Goal: Task Accomplishment & Management: Use online tool/utility

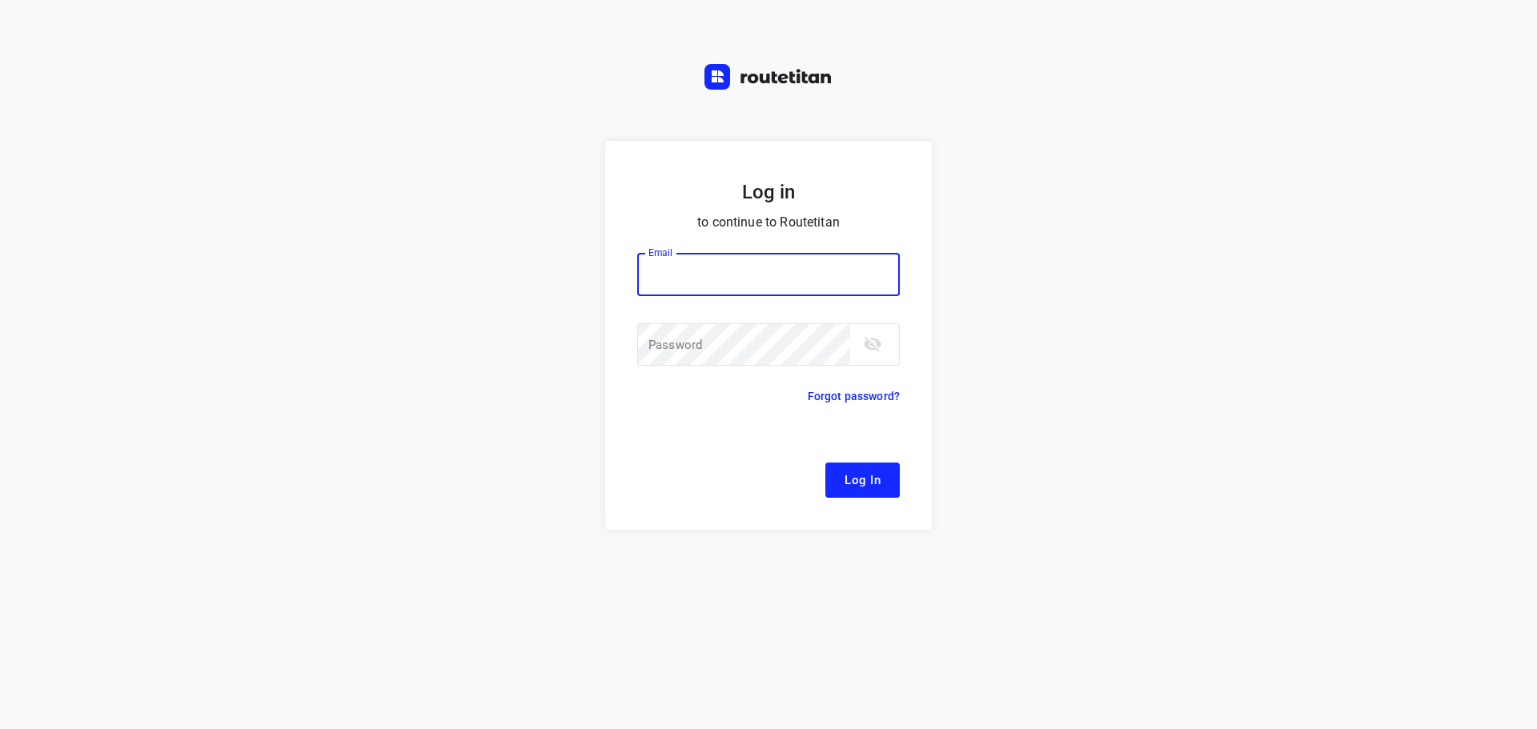
click at [696, 261] on input "email" at bounding box center [768, 274] width 263 height 43
type input "remco@fruitopjewerk.nl"
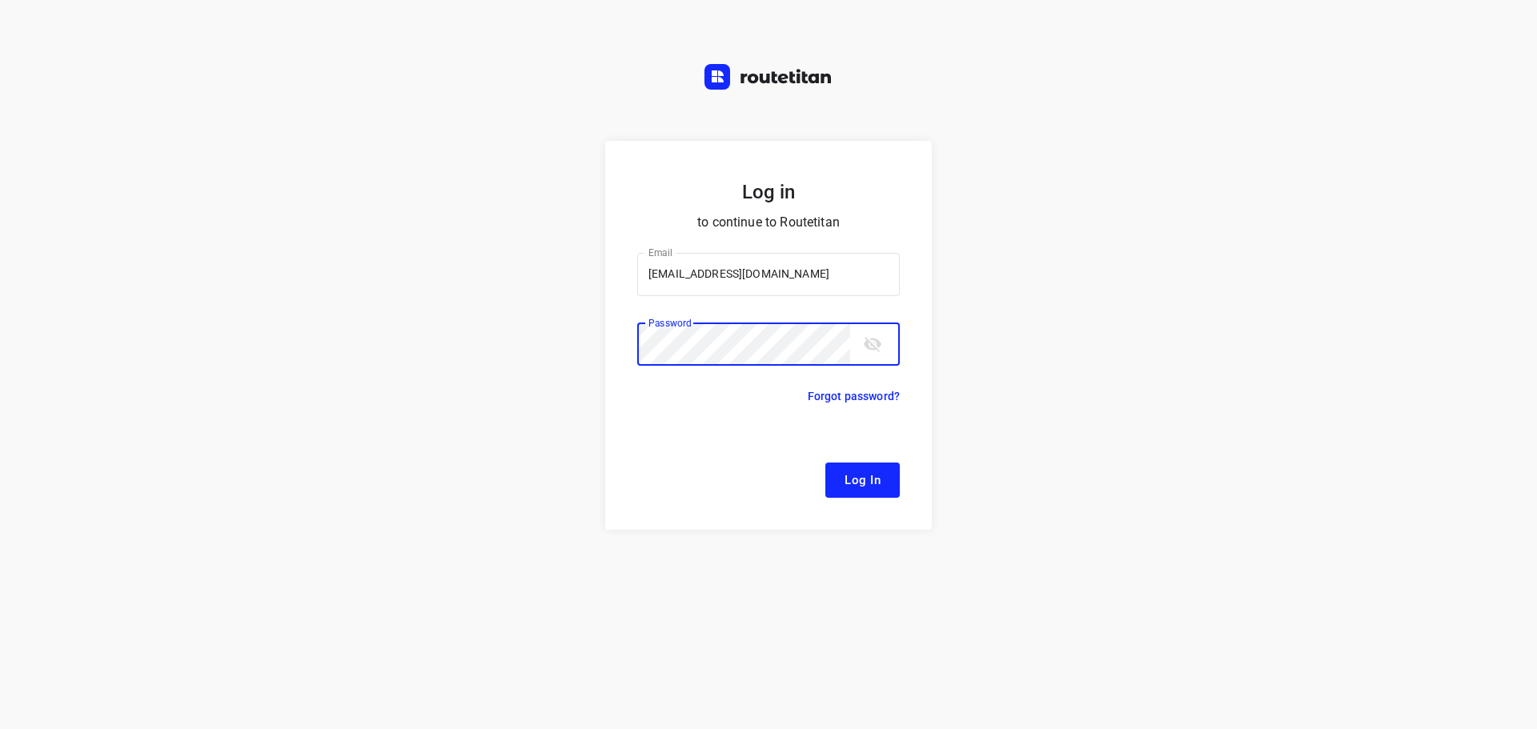
click at [825, 463] on button "Log In" at bounding box center [862, 480] width 74 height 35
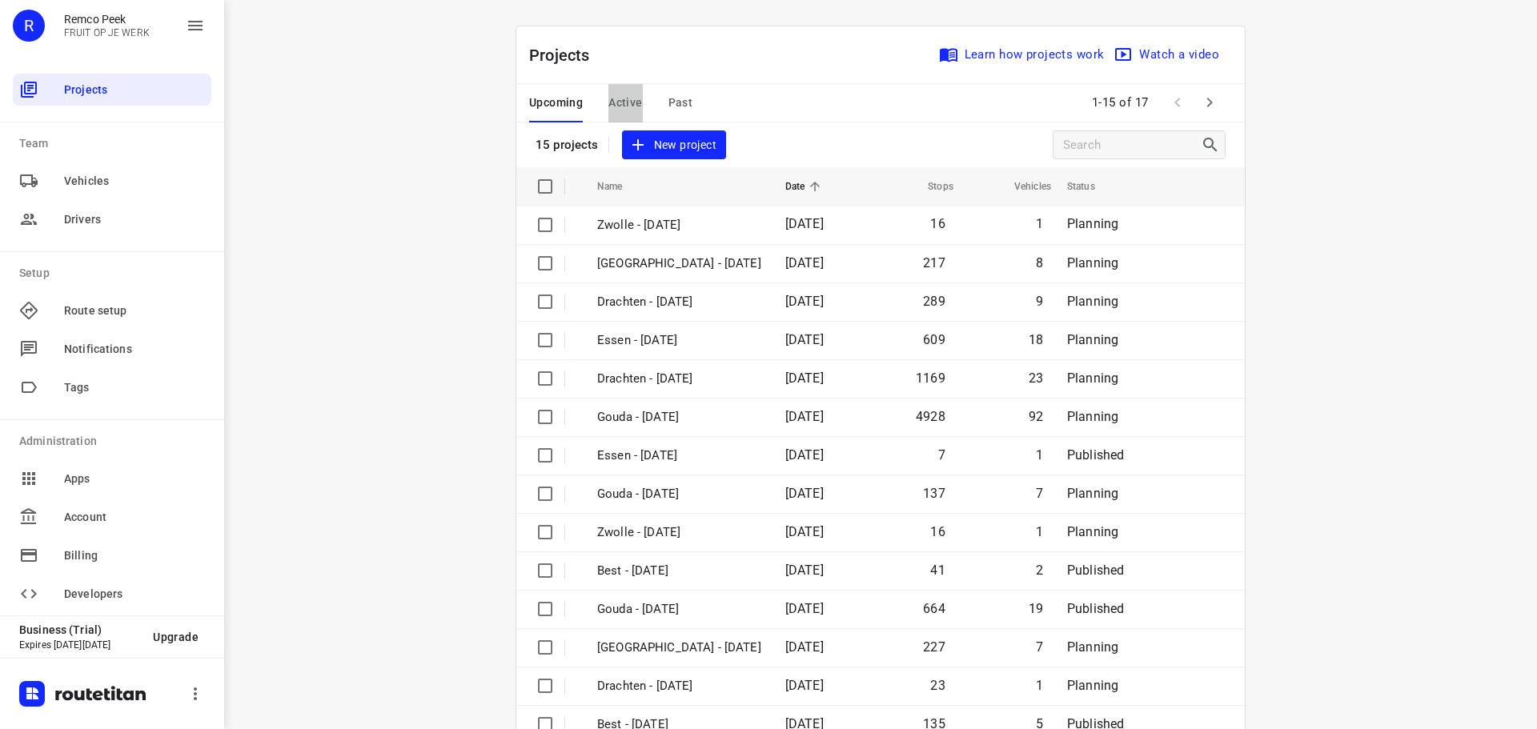
click at [626, 110] on span "Active" at bounding box center [625, 103] width 34 height 20
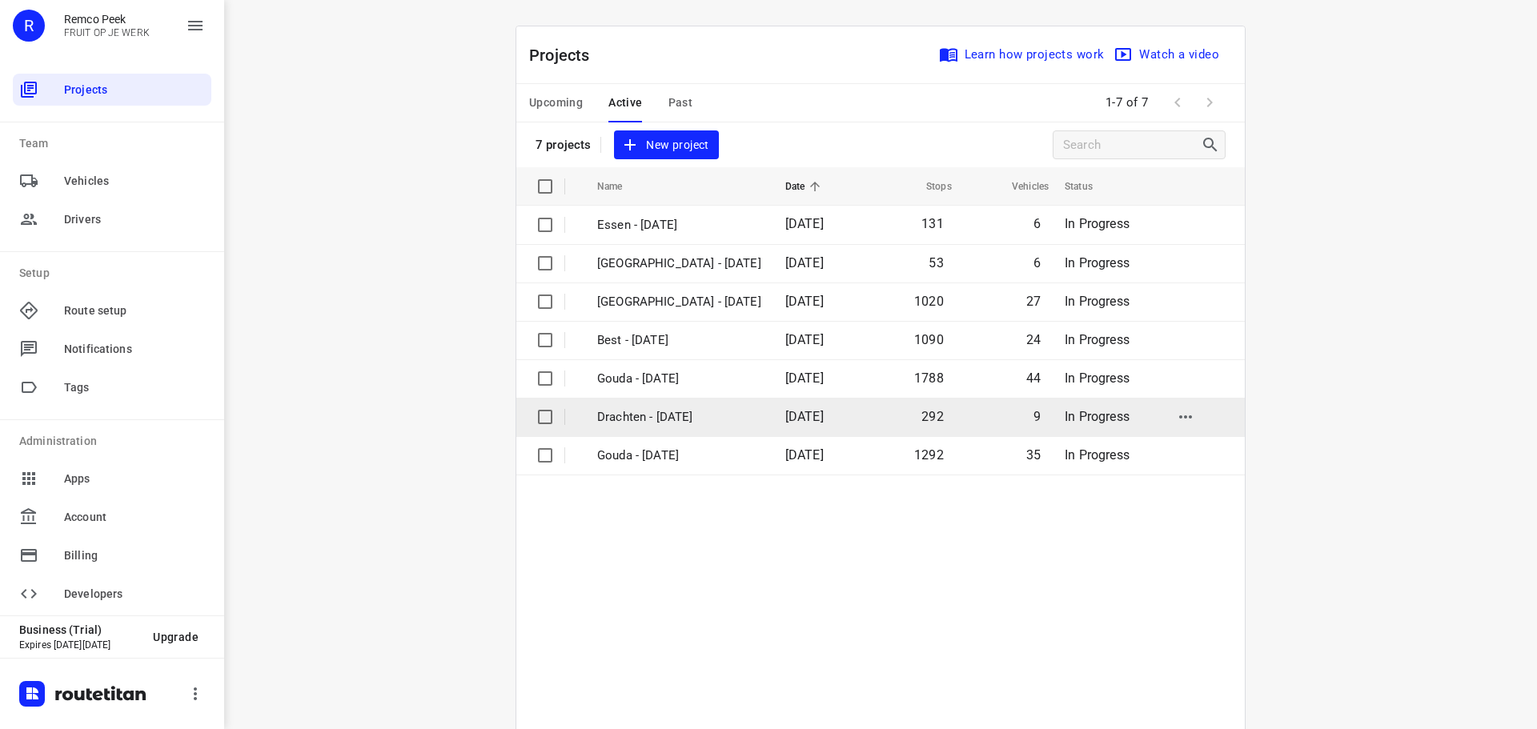
click at [649, 414] on p "Drachten - Wednesday" at bounding box center [679, 417] width 164 height 18
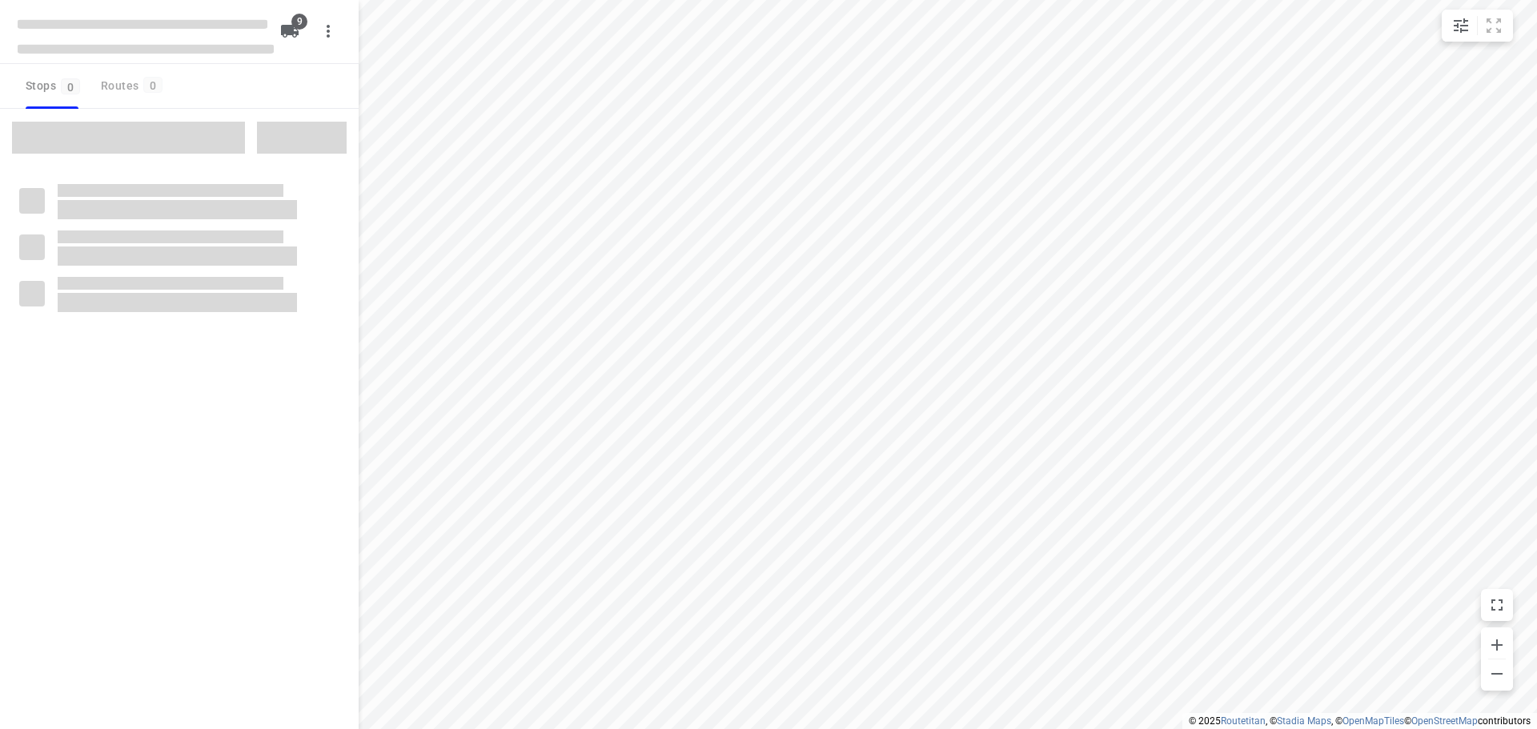
type input "distance"
checkbox input "true"
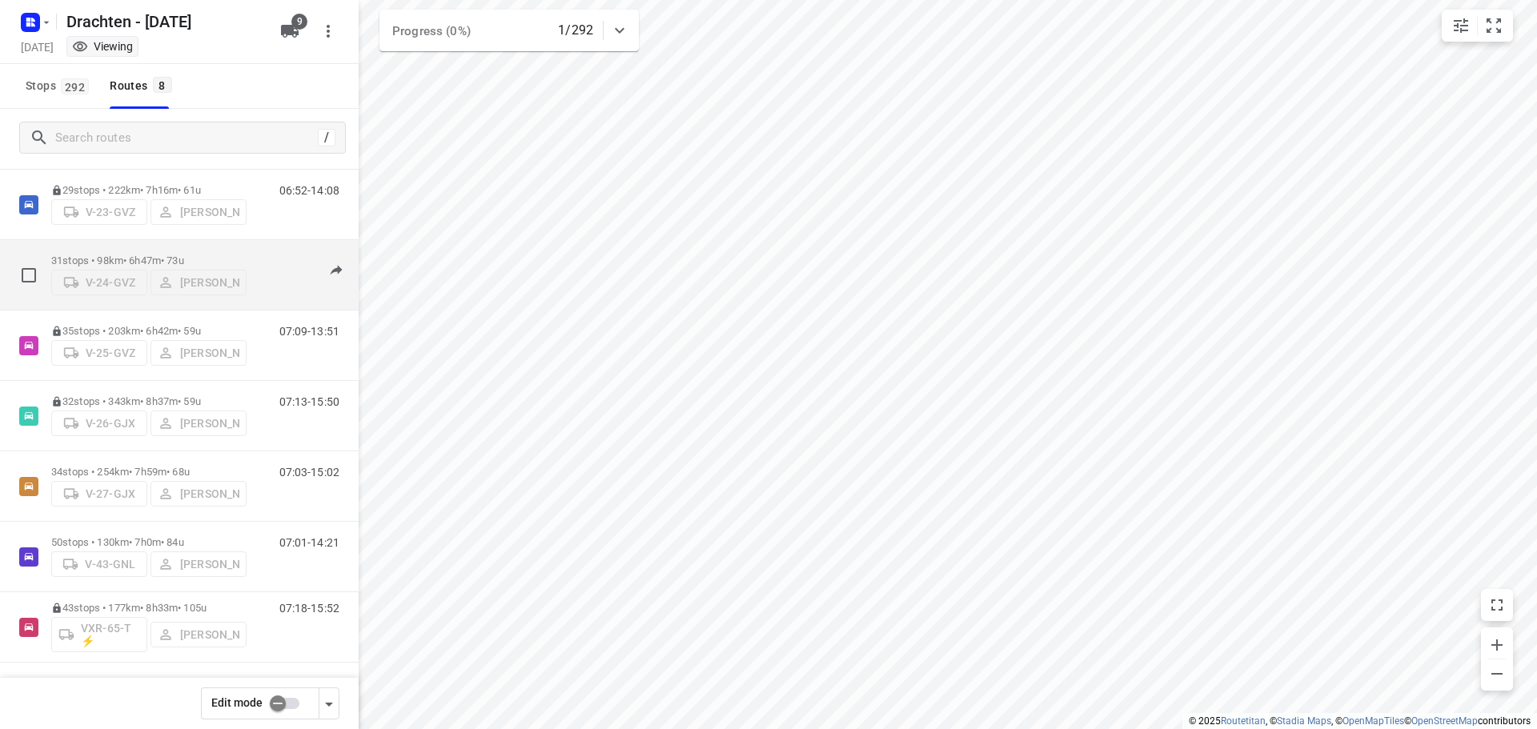
scroll to position [104, 0]
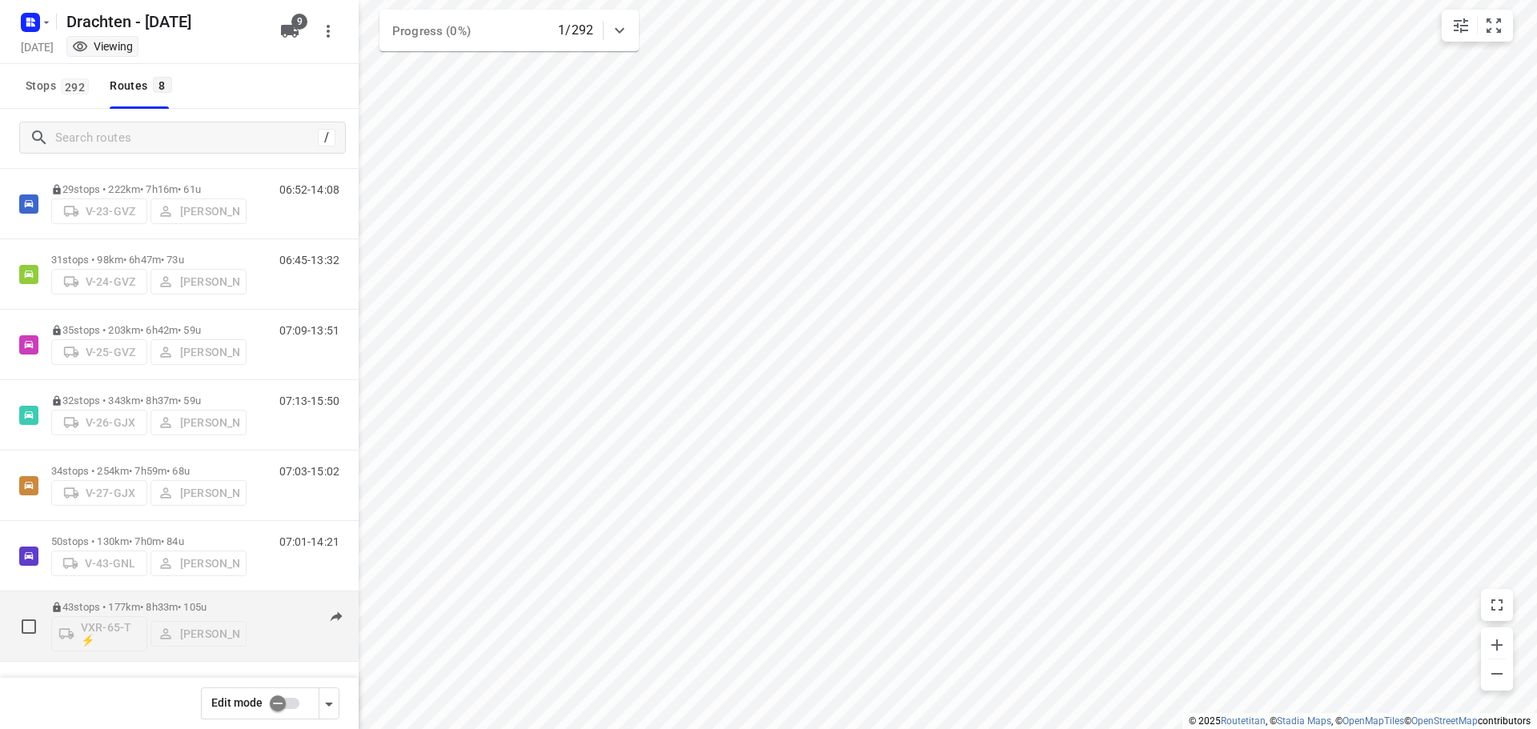
click at [188, 599] on div "43 stops • 177km • 8h33m • 105u VXR-65-T ⚡ Leon Holwerda" at bounding box center [148, 626] width 195 height 66
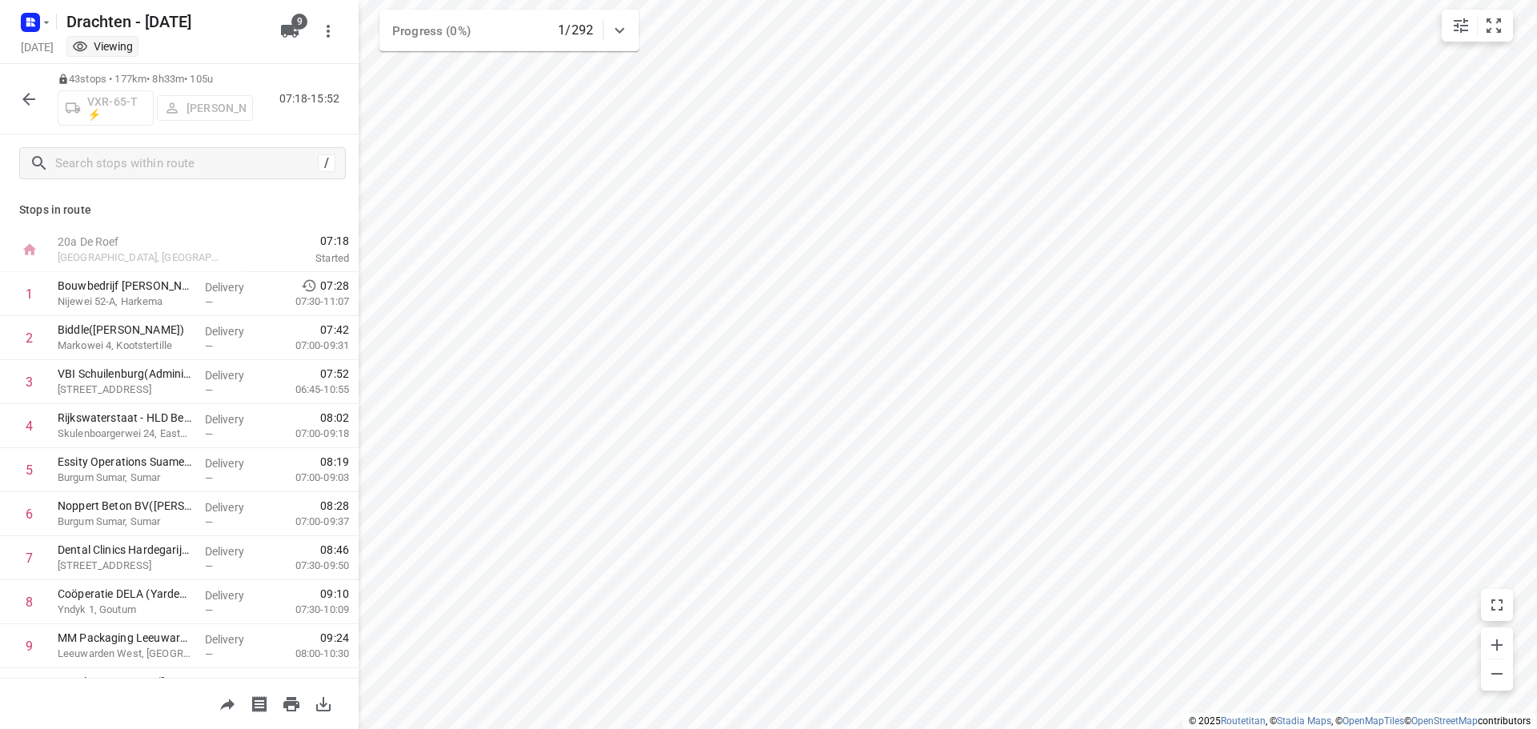
click at [30, 101] on icon "button" at bounding box center [28, 99] width 19 height 19
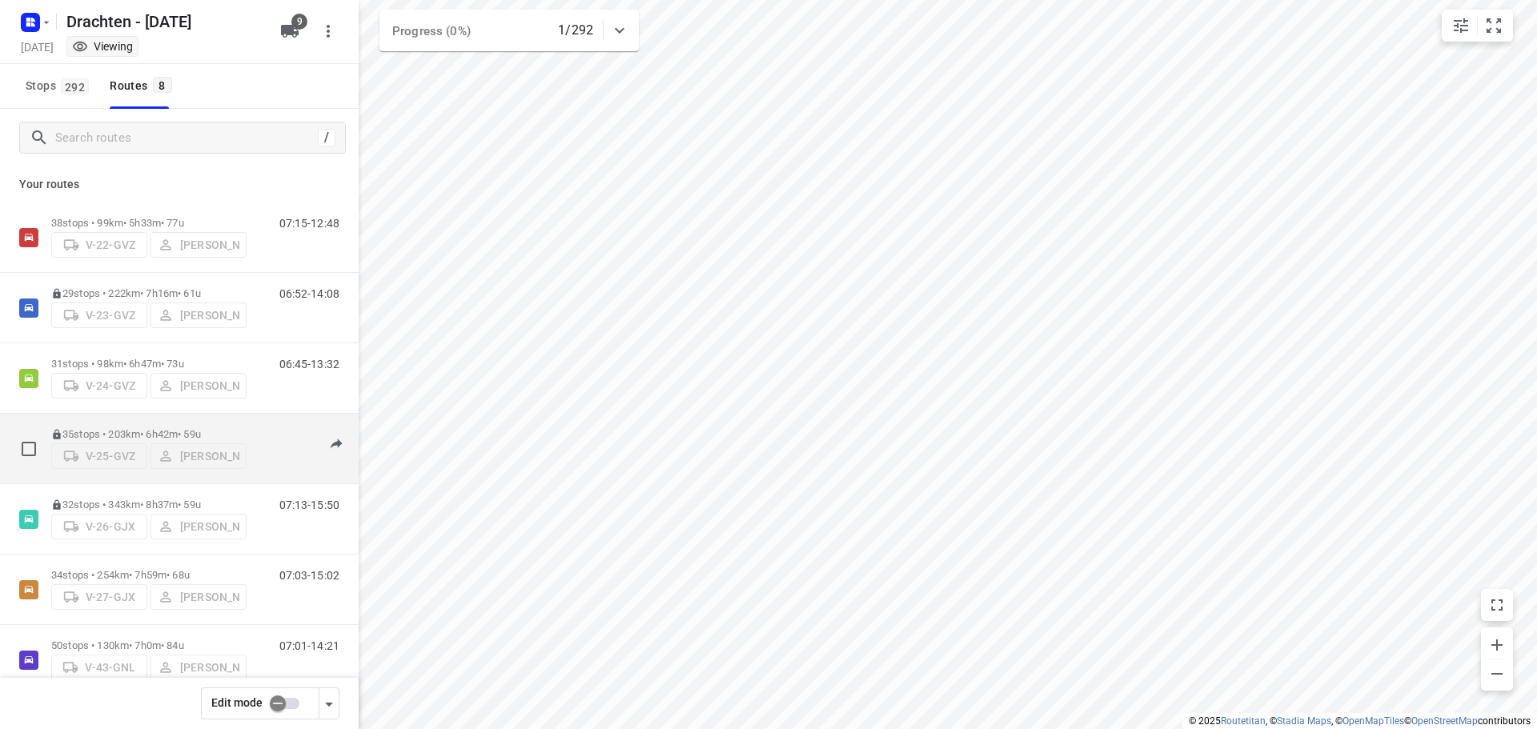
click at [197, 421] on div "35 stops • 203km • 6h42m • 59u V-25-GVZ Tim Visser" at bounding box center [148, 448] width 195 height 57
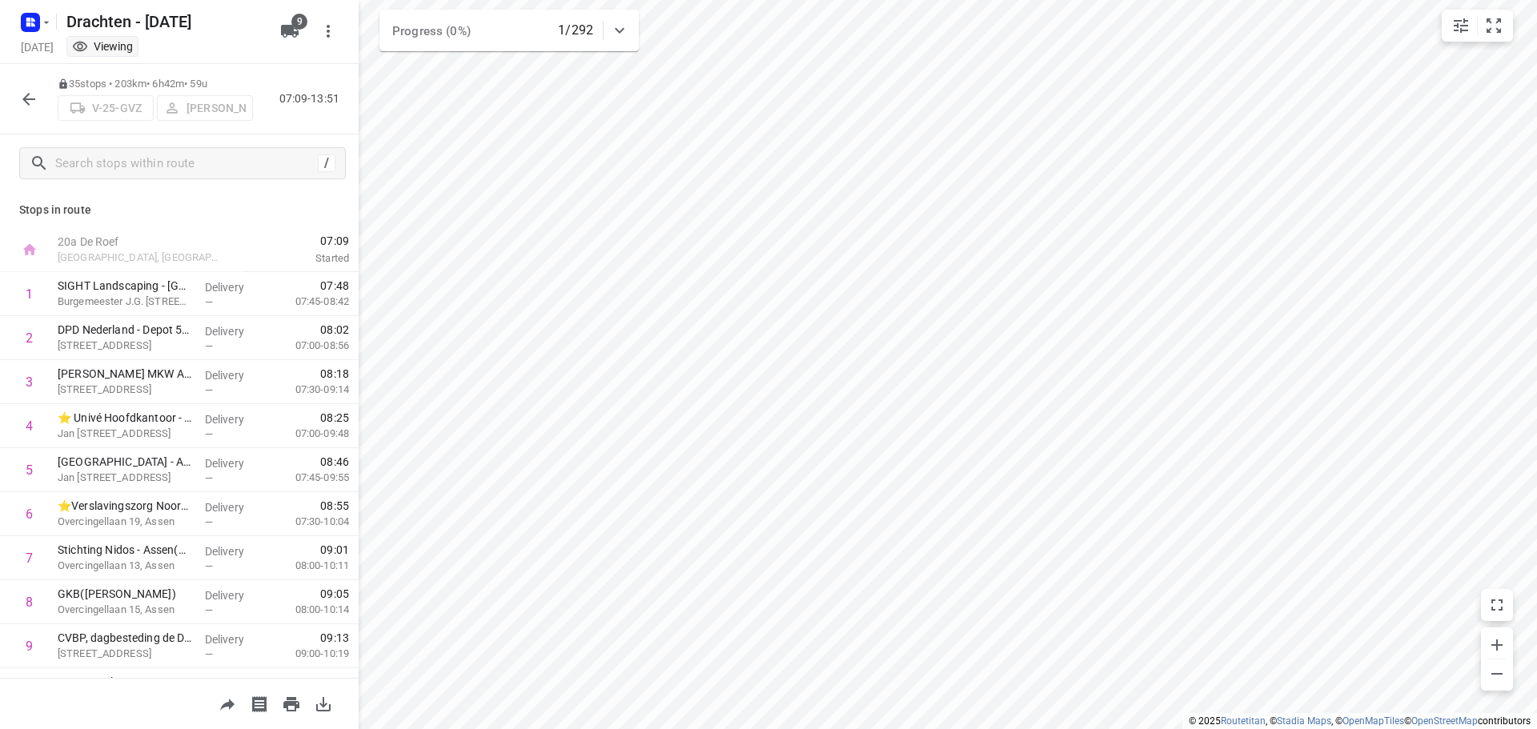
click at [28, 110] on button "button" at bounding box center [29, 99] width 32 height 32
click at [23, 110] on button "button" at bounding box center [29, 99] width 32 height 32
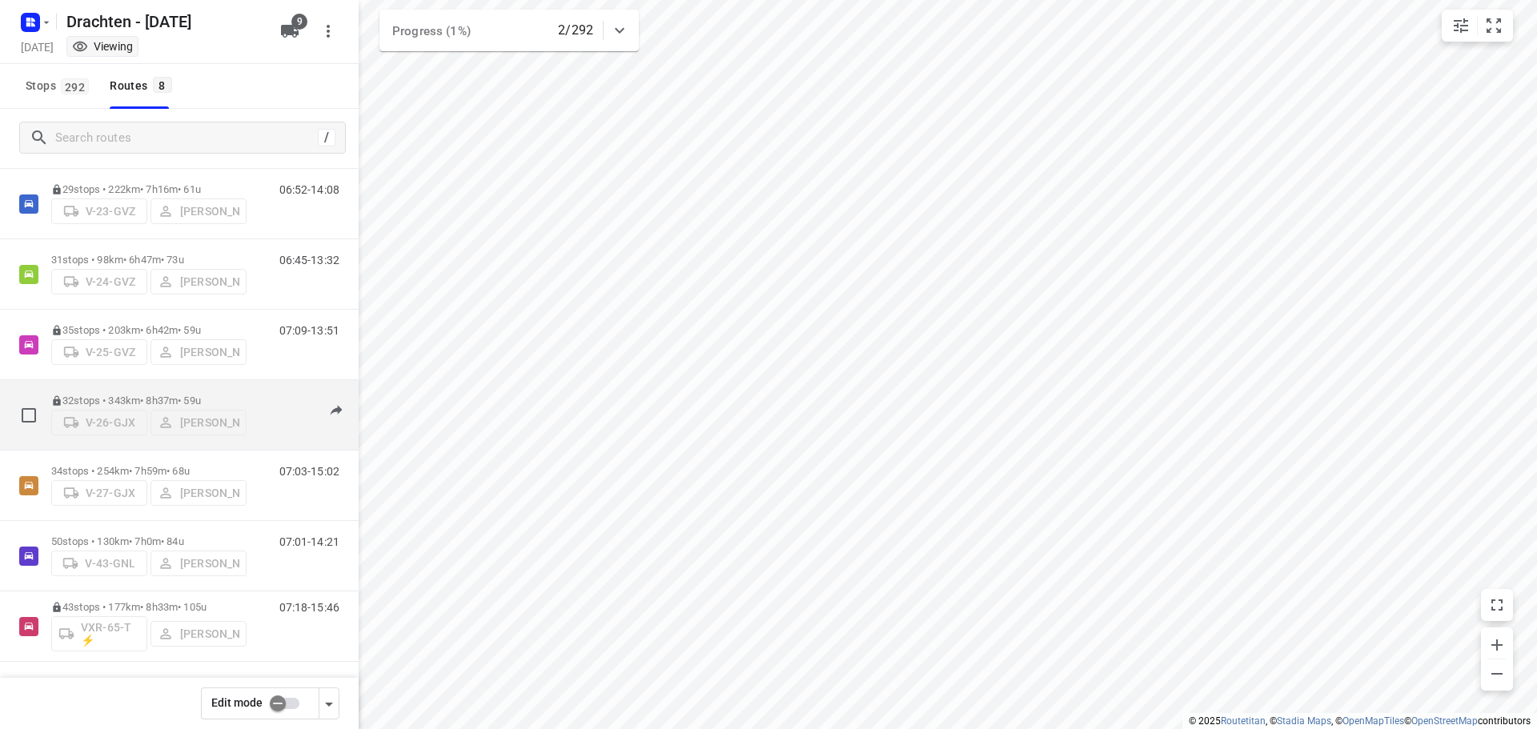
click at [187, 395] on p "32 stops • 343km • 8h37m • 59u" at bounding box center [148, 401] width 195 height 12
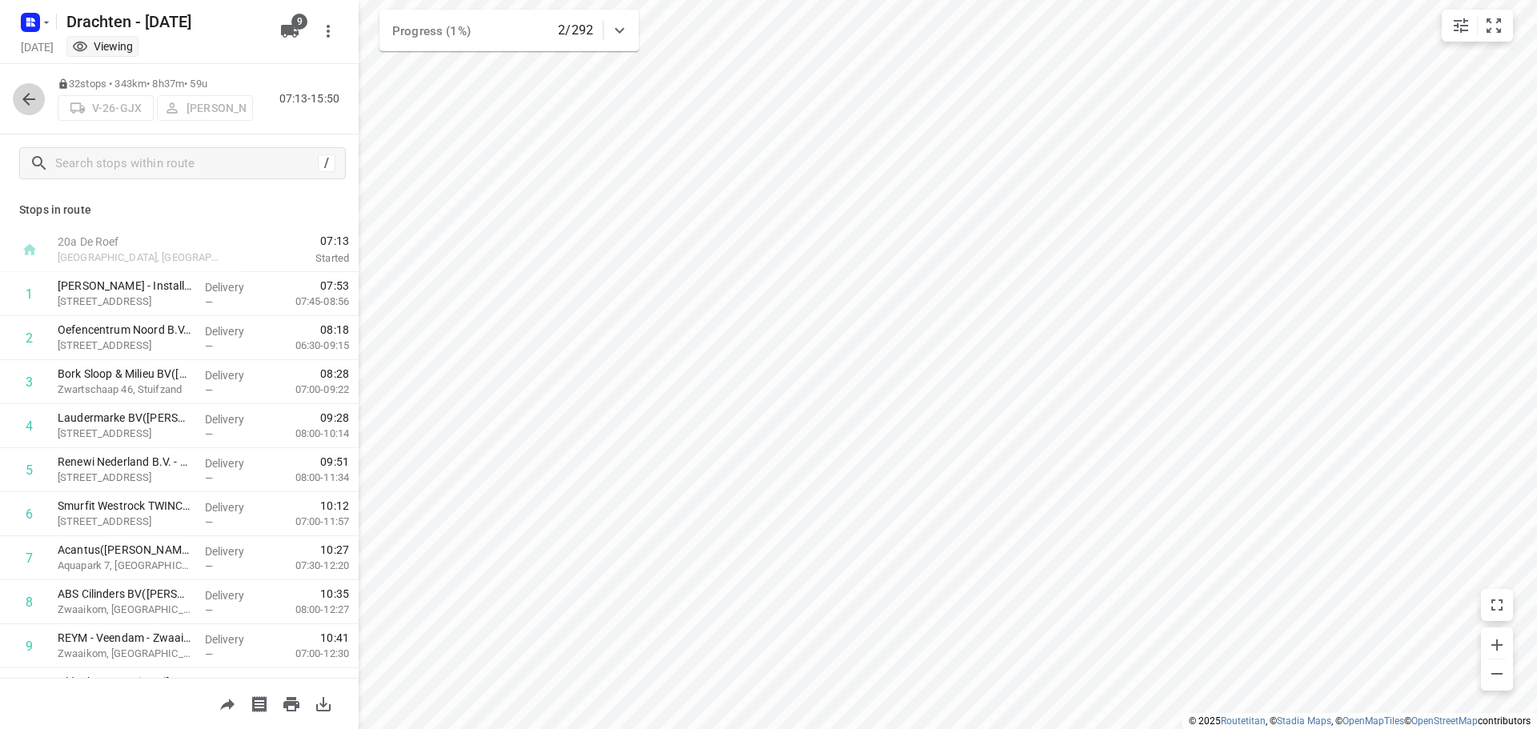
click at [25, 98] on icon "button" at bounding box center [28, 99] width 13 height 13
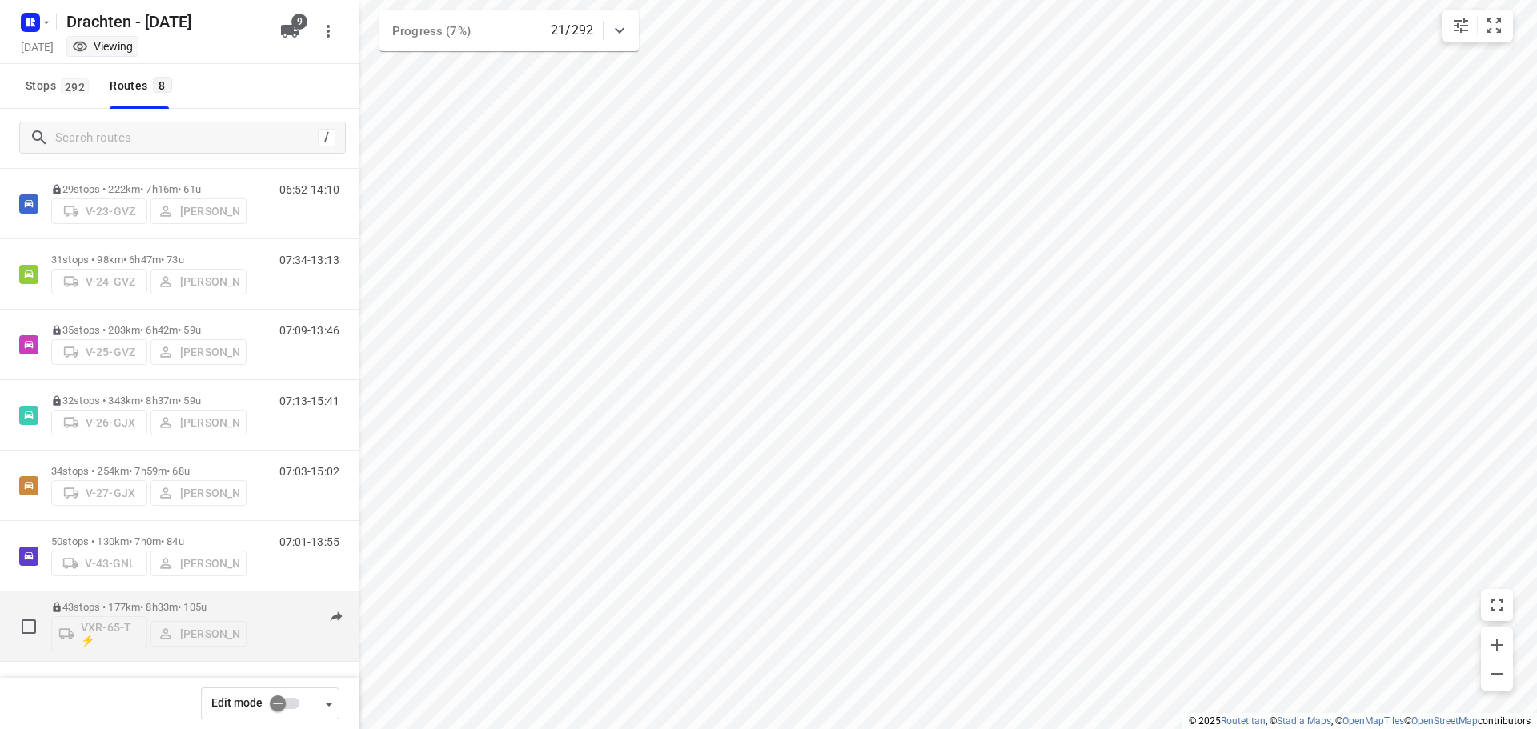
click at [131, 608] on p "43 stops • 177km • 8h33m • 105u" at bounding box center [148, 607] width 195 height 12
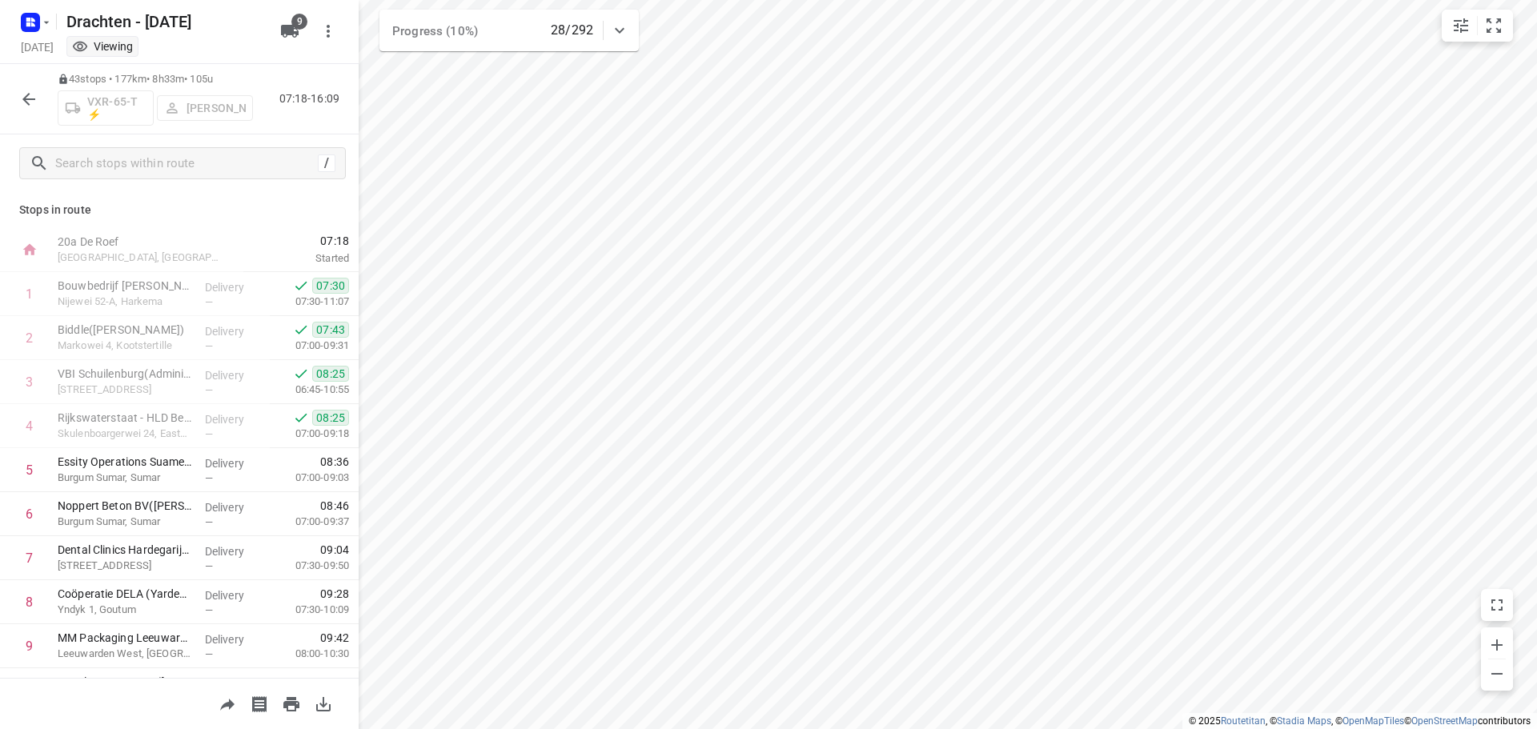
click at [34, 102] on icon "button" at bounding box center [28, 99] width 19 height 19
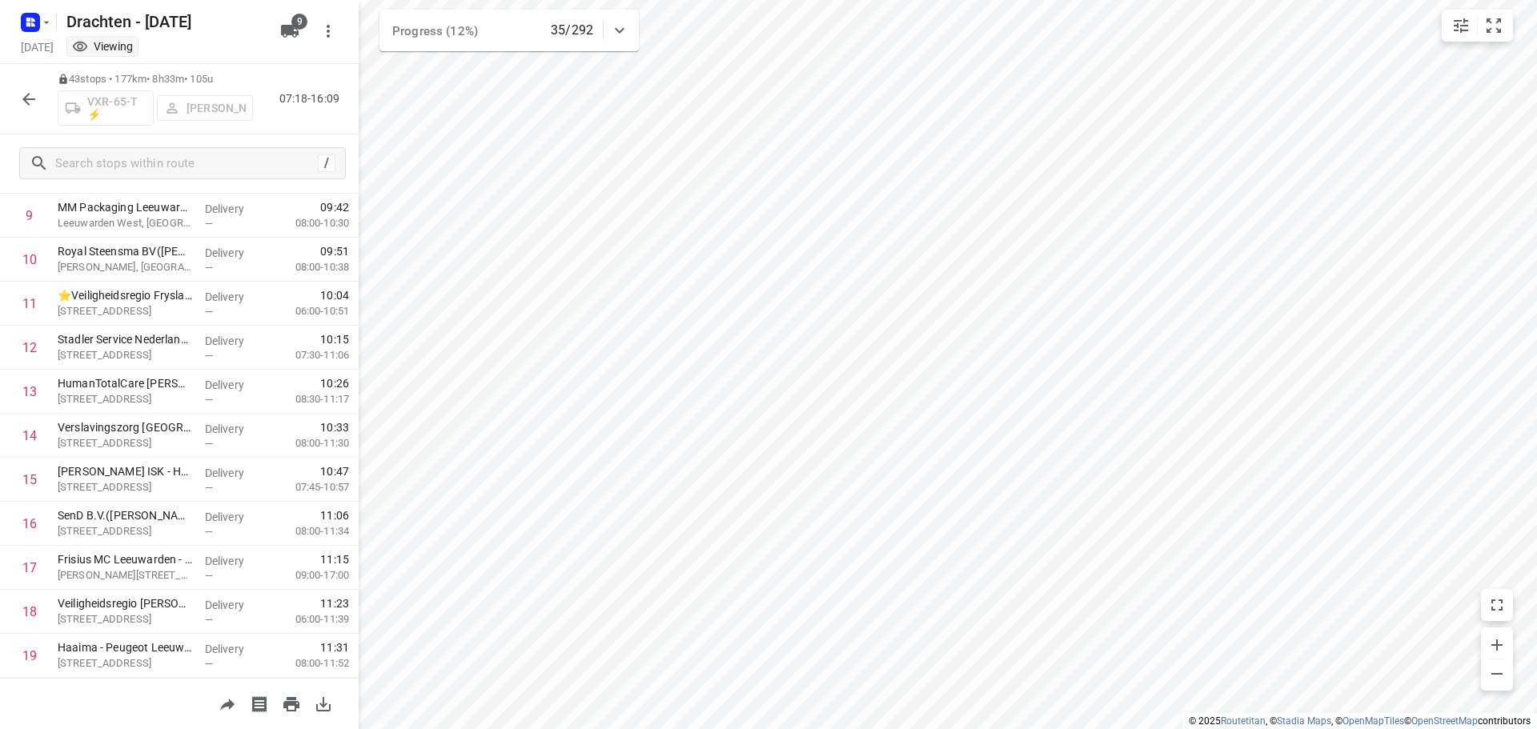
scroll to position [0, 0]
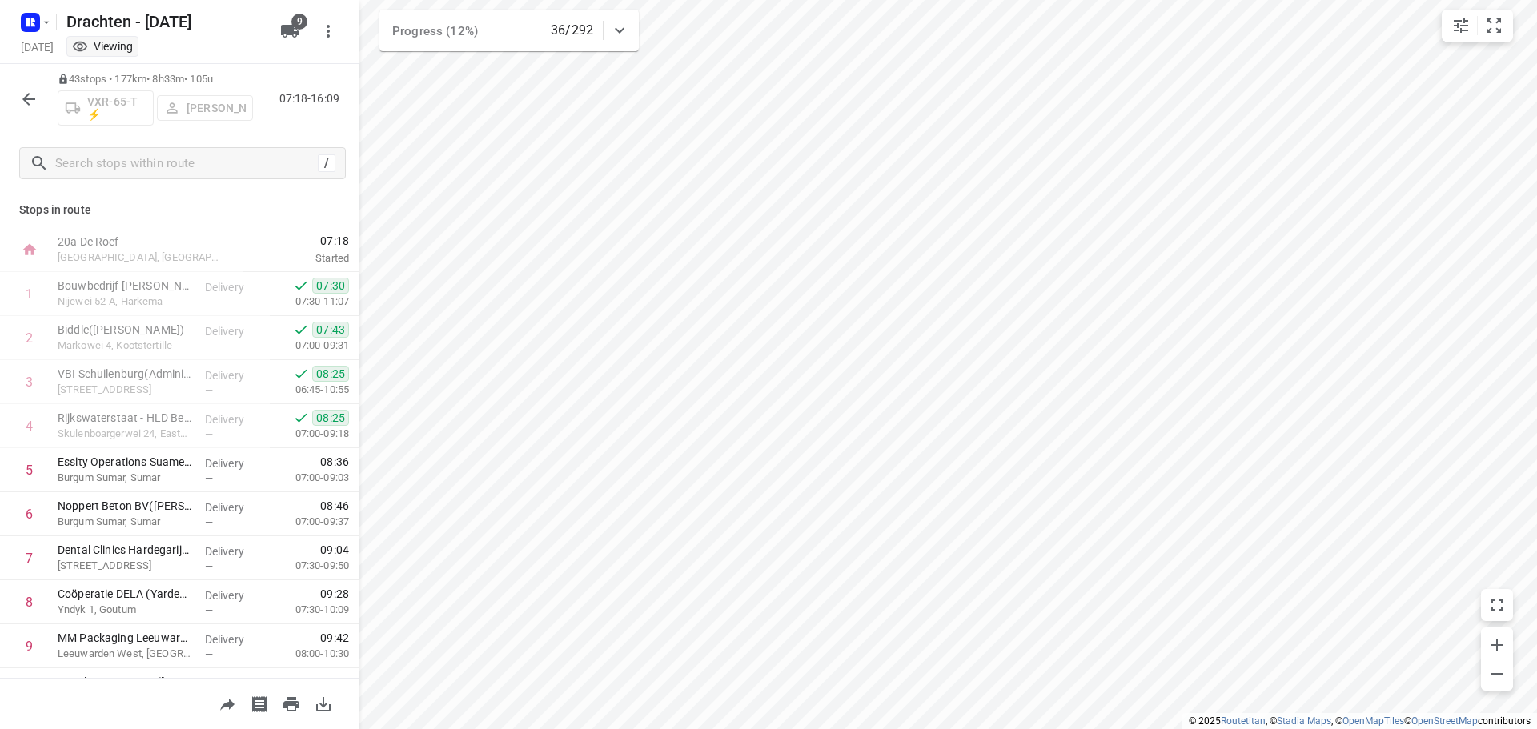
click at [39, 106] on button "button" at bounding box center [29, 99] width 32 height 32
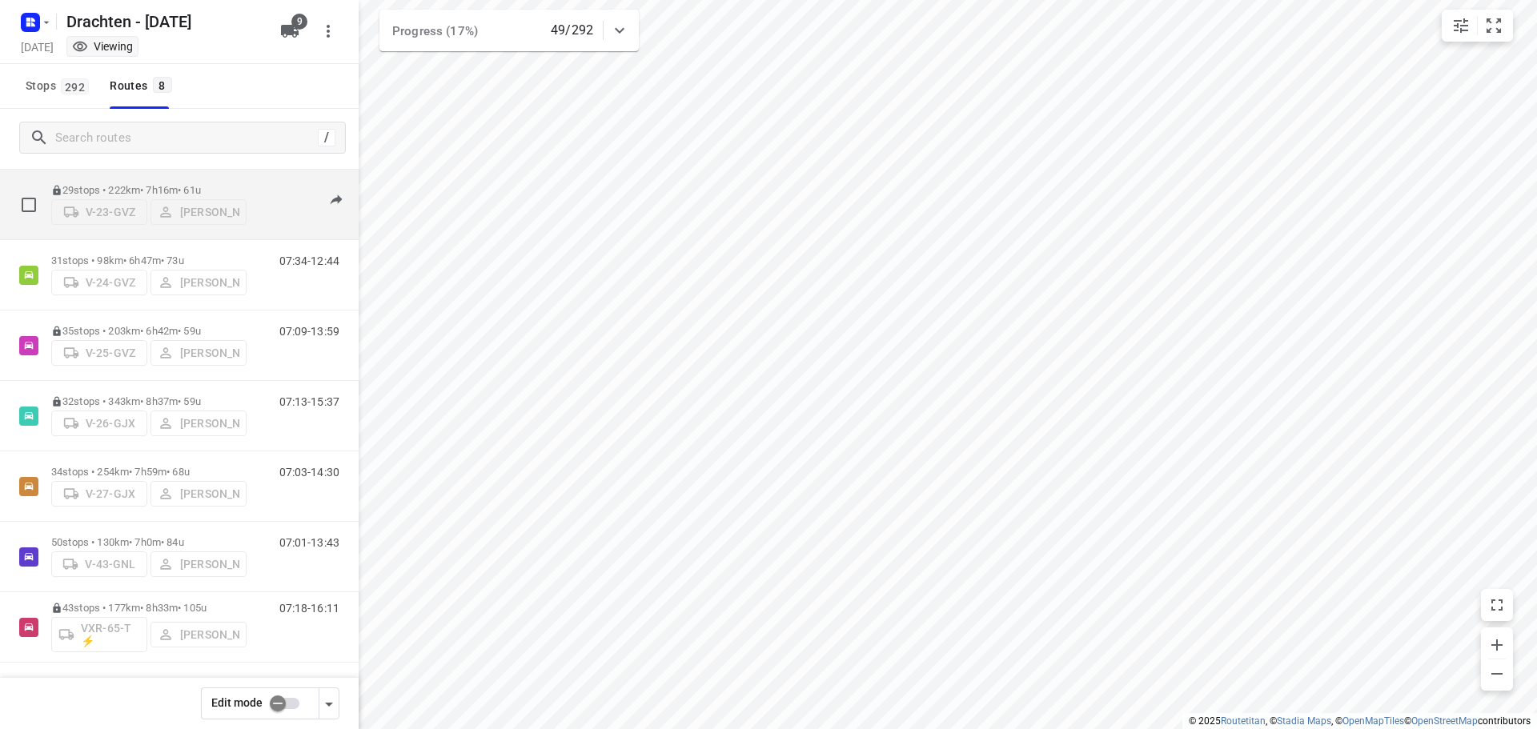
scroll to position [104, 0]
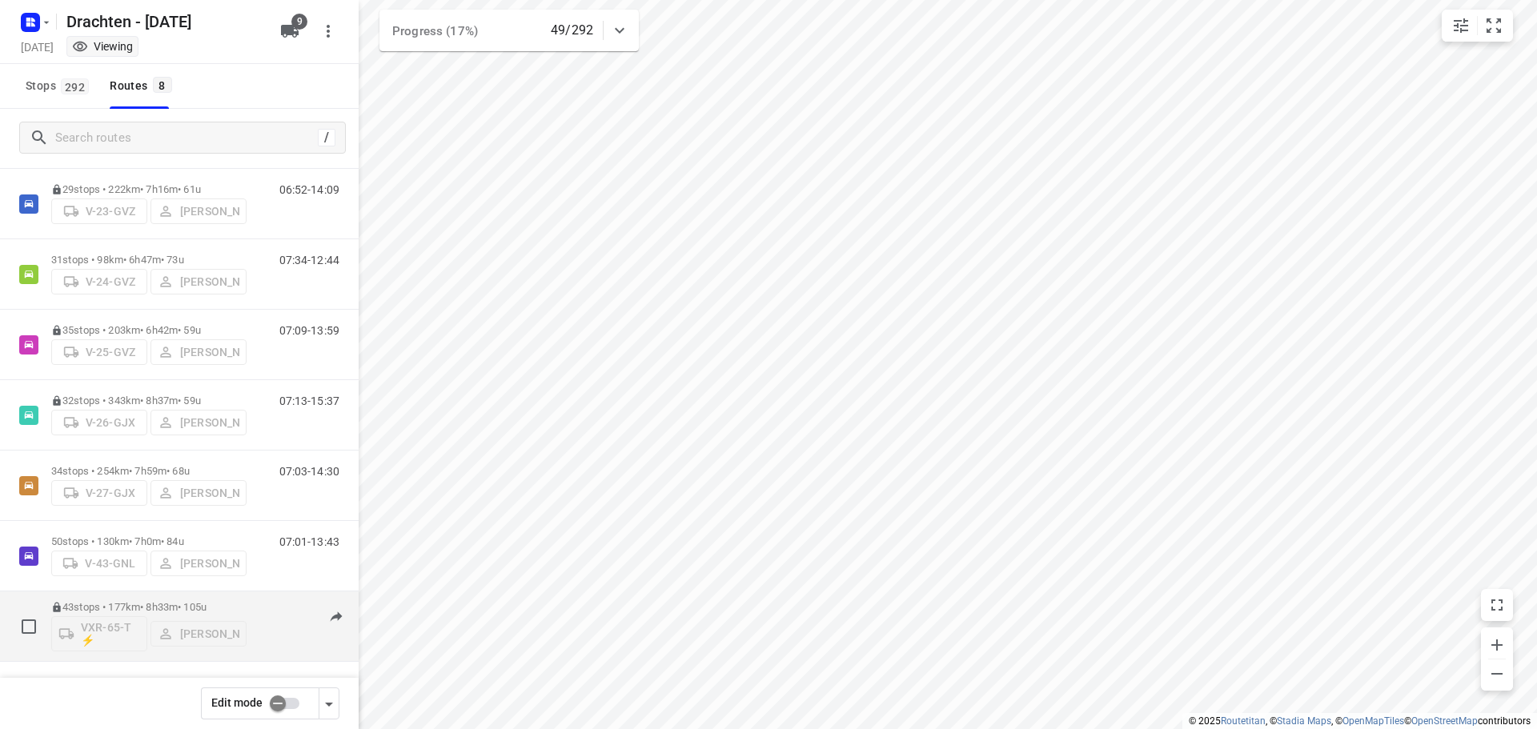
click at [152, 593] on div "43 stops • 177km • 8h33m • 105u VXR-65-T ⚡ Leon Holwerda" at bounding box center [148, 626] width 195 height 66
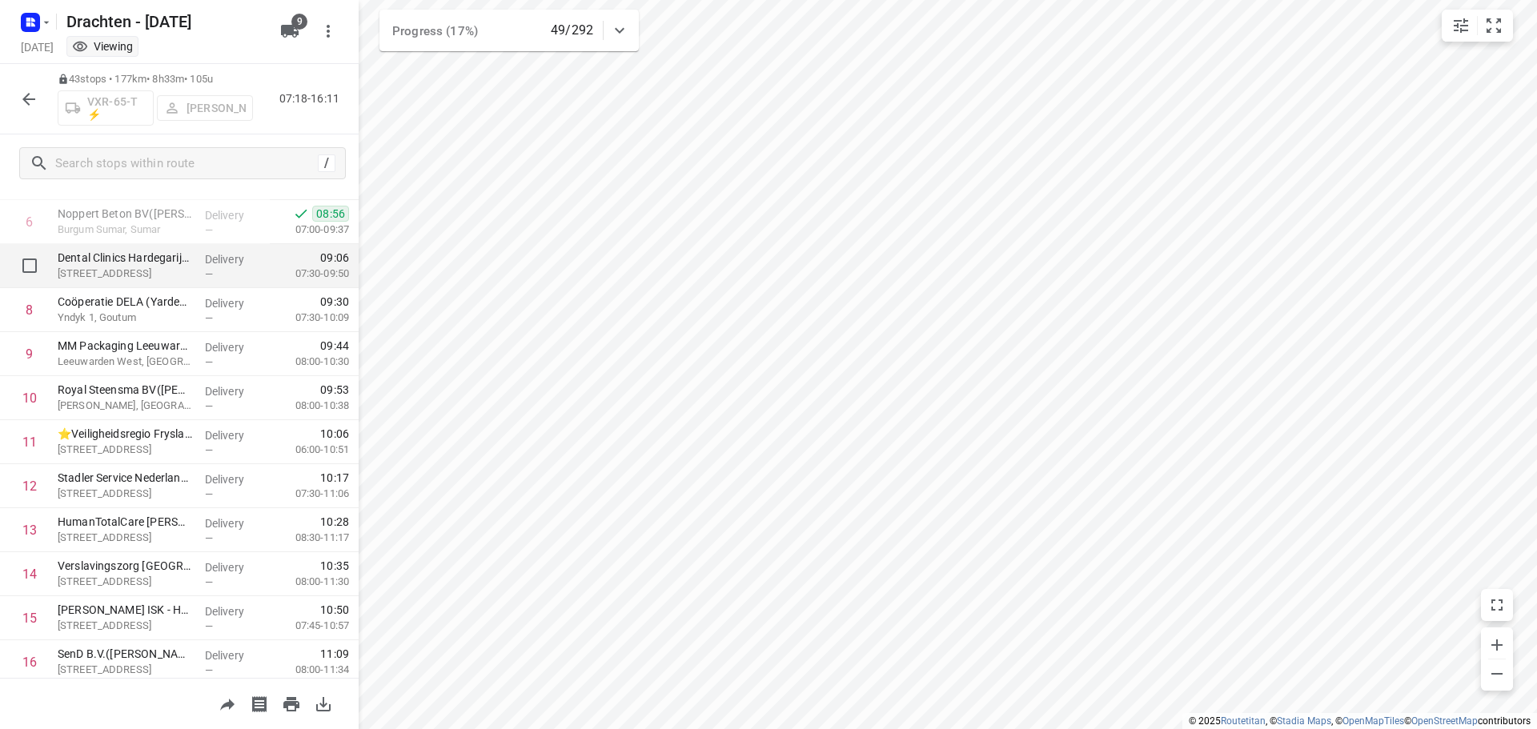
scroll to position [320, 0]
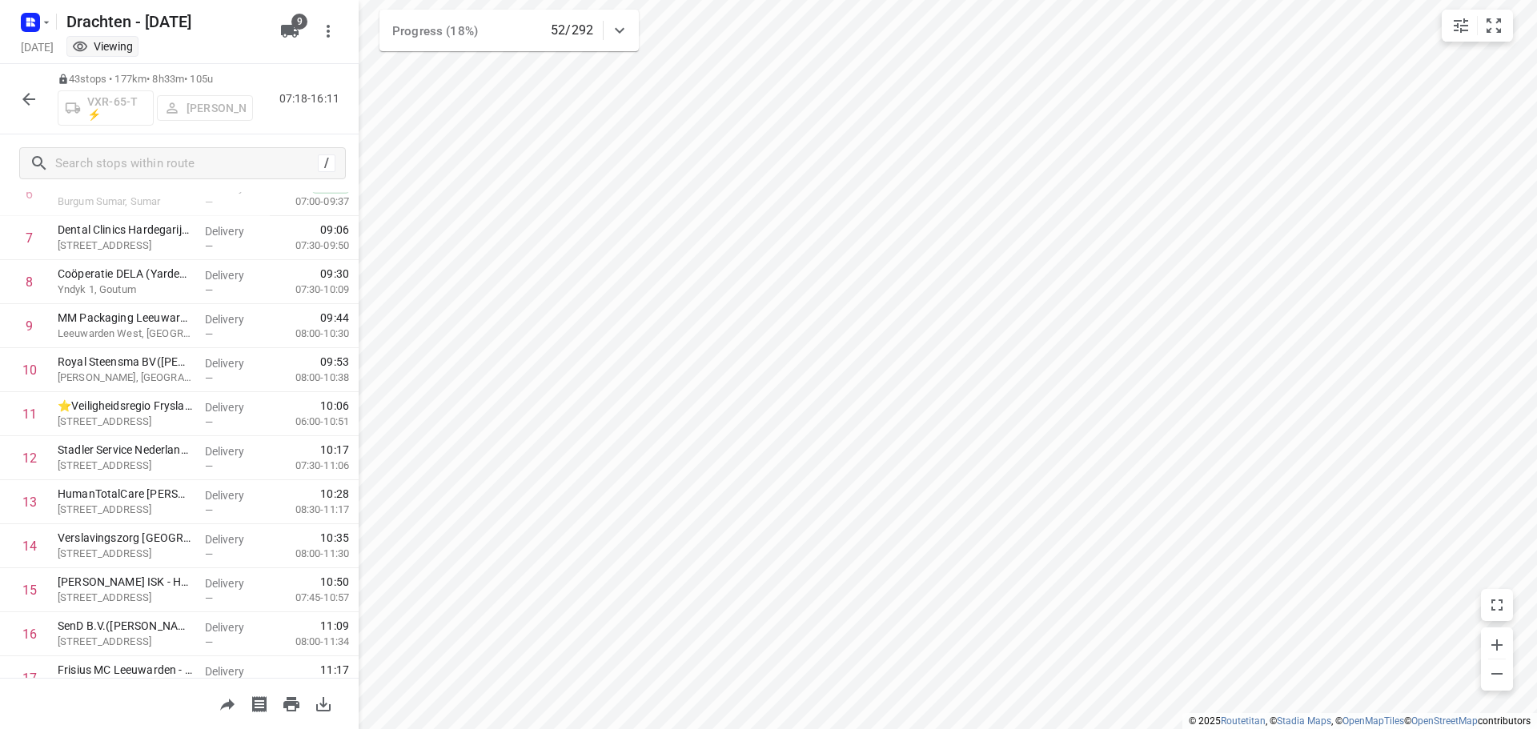
click at [20, 97] on icon "button" at bounding box center [28, 99] width 19 height 19
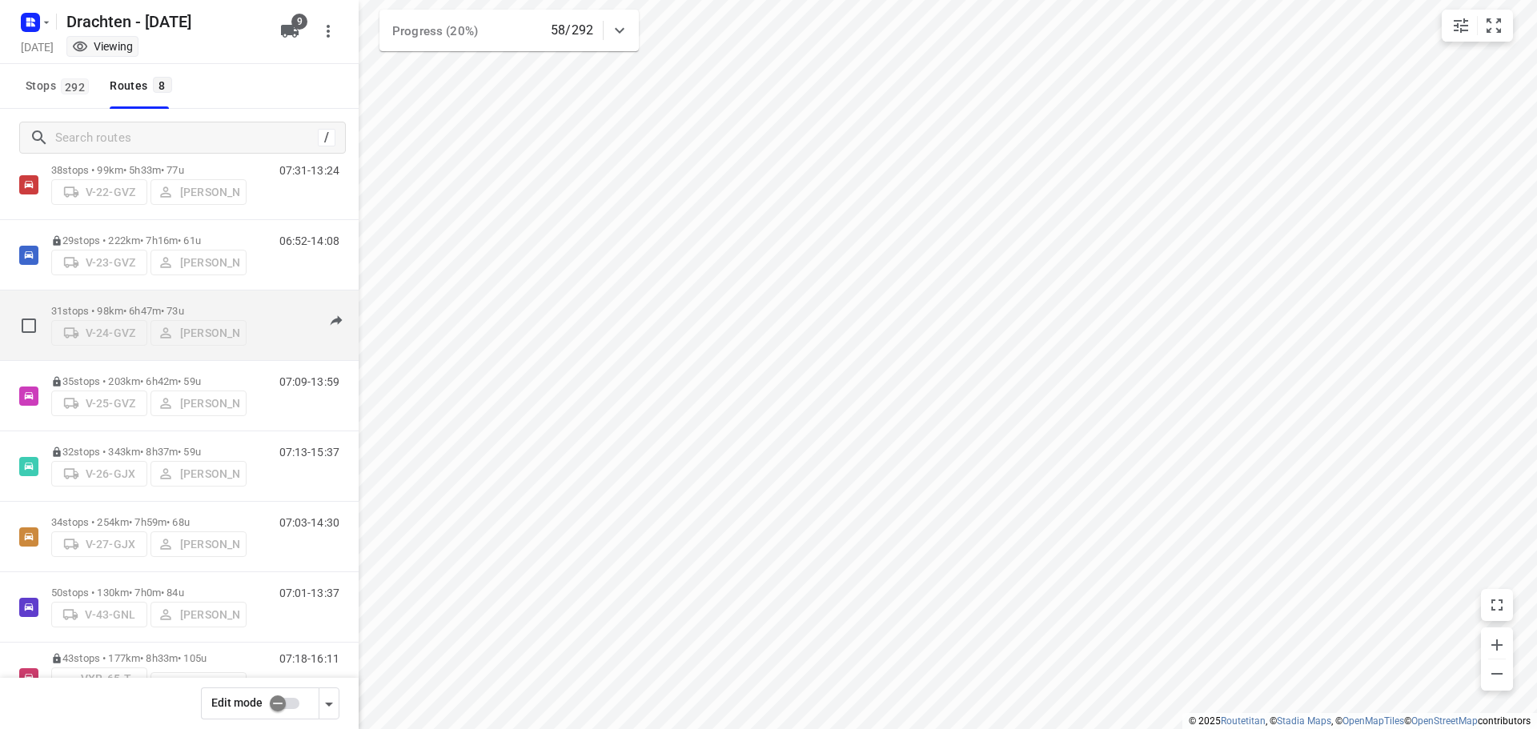
scroll to position [80, 0]
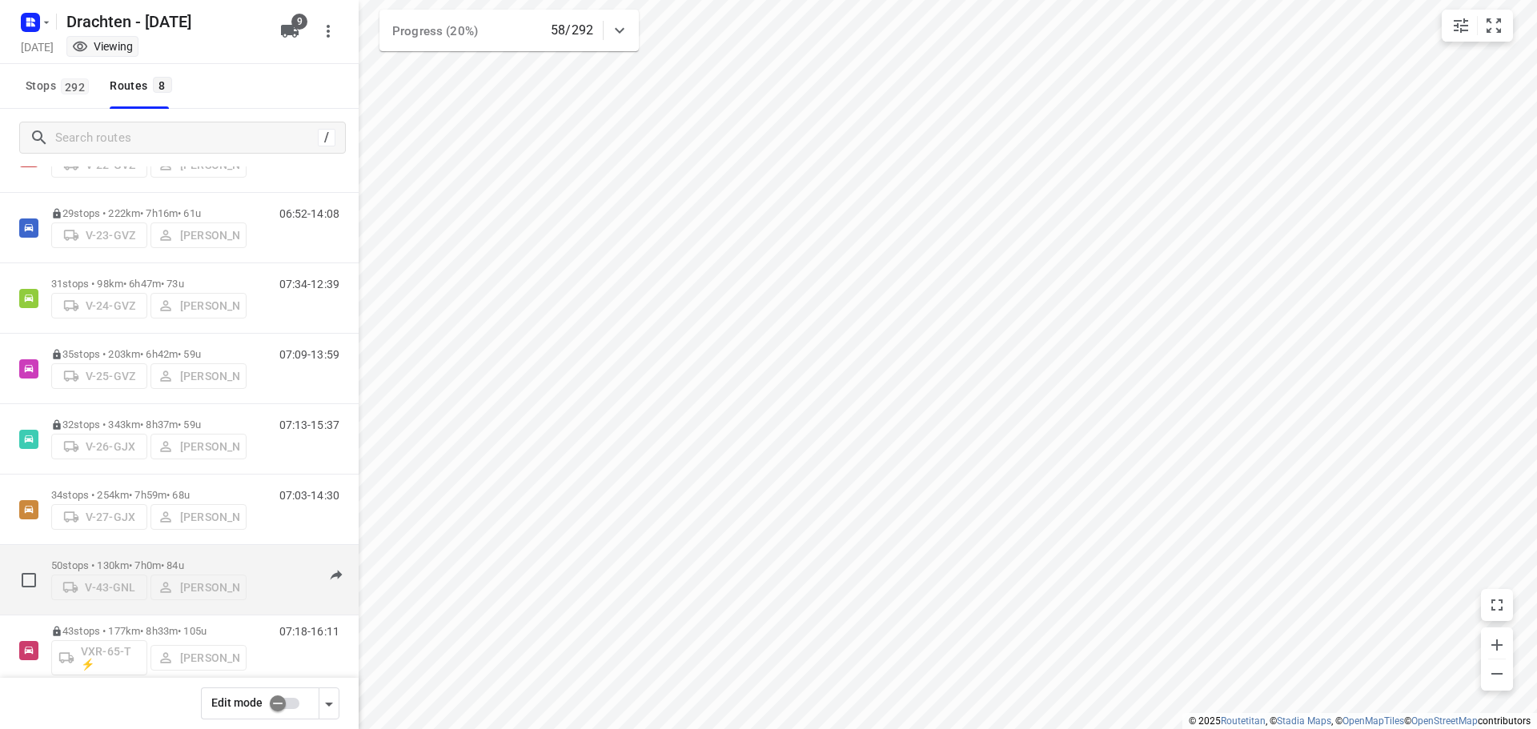
click at [167, 558] on div "50 stops • 130km • 7h0m • 84u V-43-GNL Joran Smit" at bounding box center [148, 580] width 195 height 57
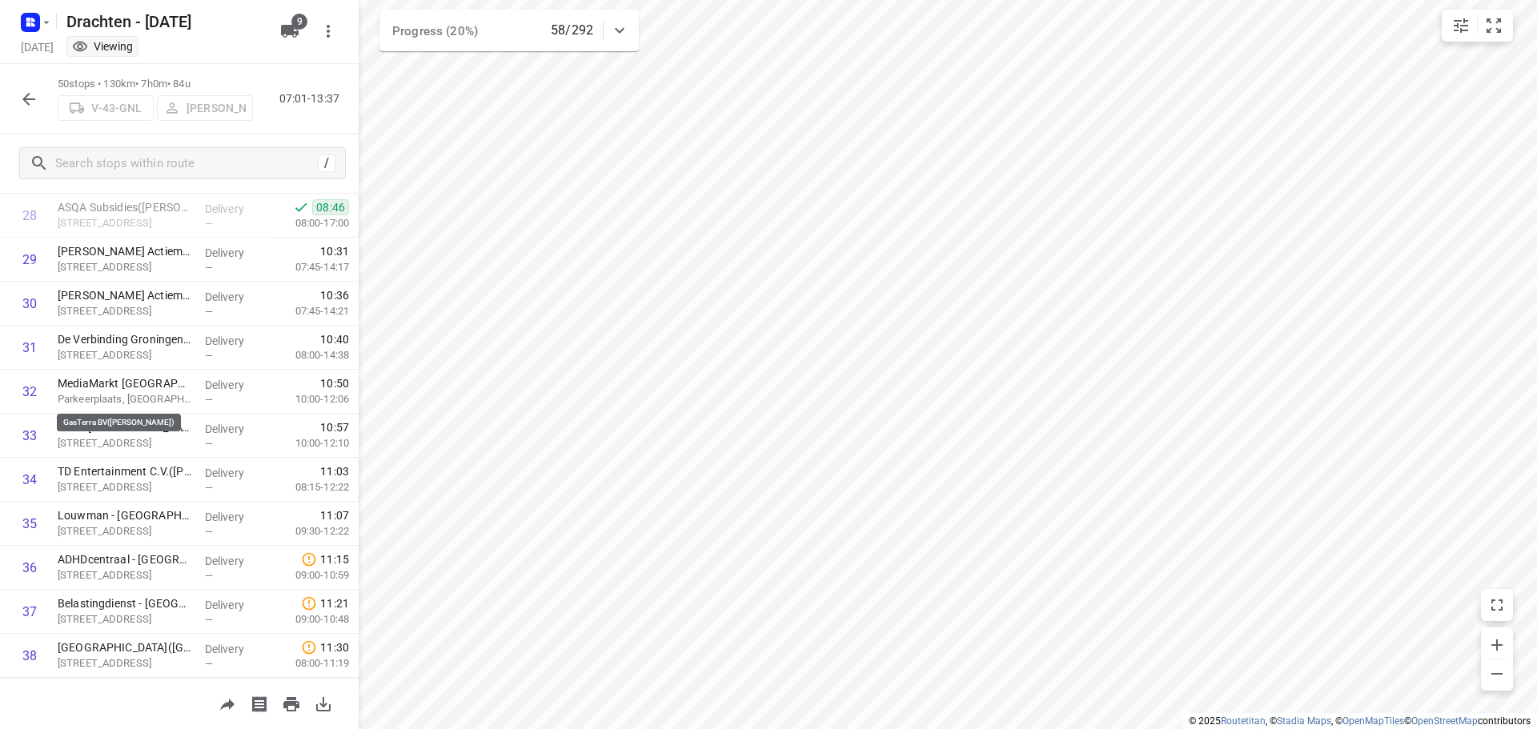
scroll to position [961, 0]
click at [18, 99] on button "button" at bounding box center [29, 99] width 32 height 32
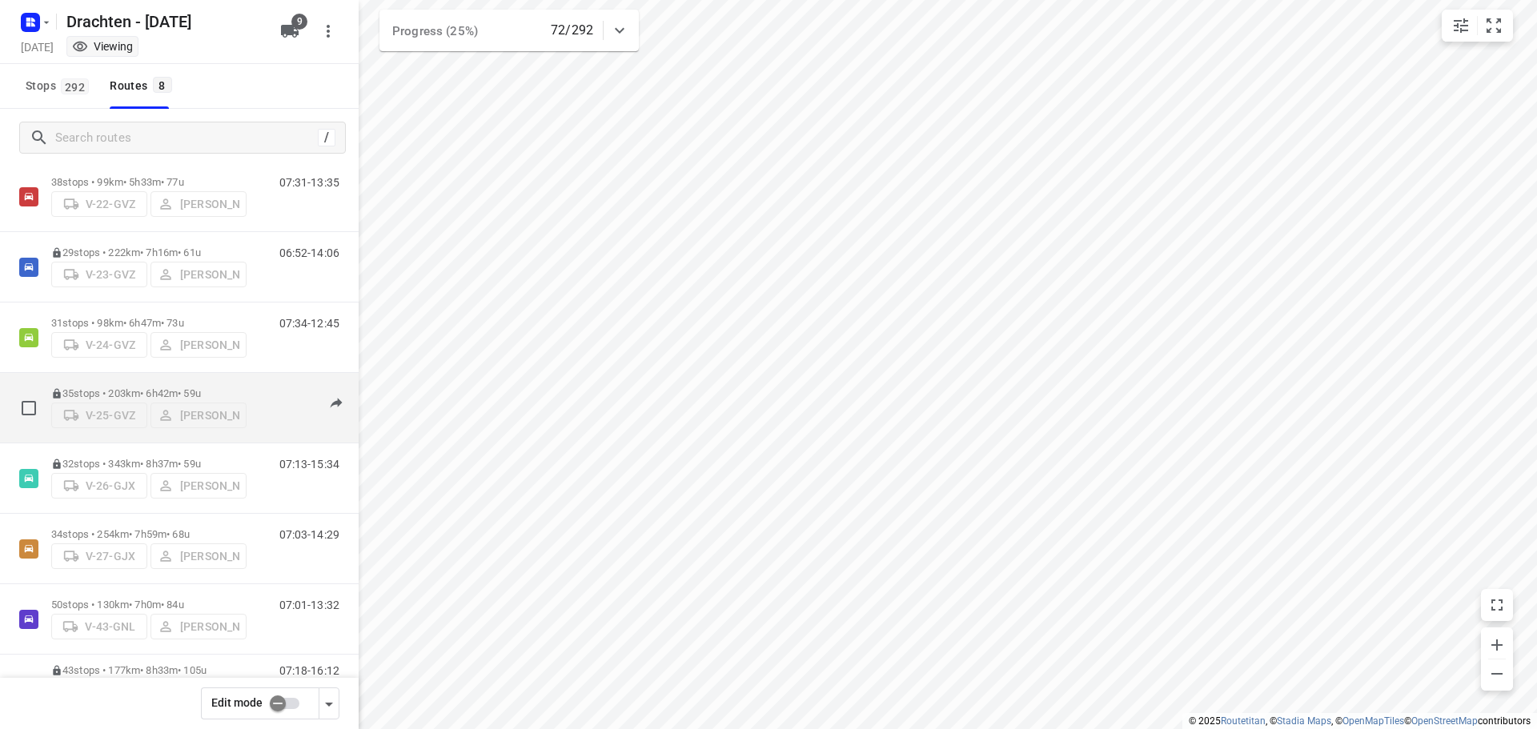
scroll to position [104, 0]
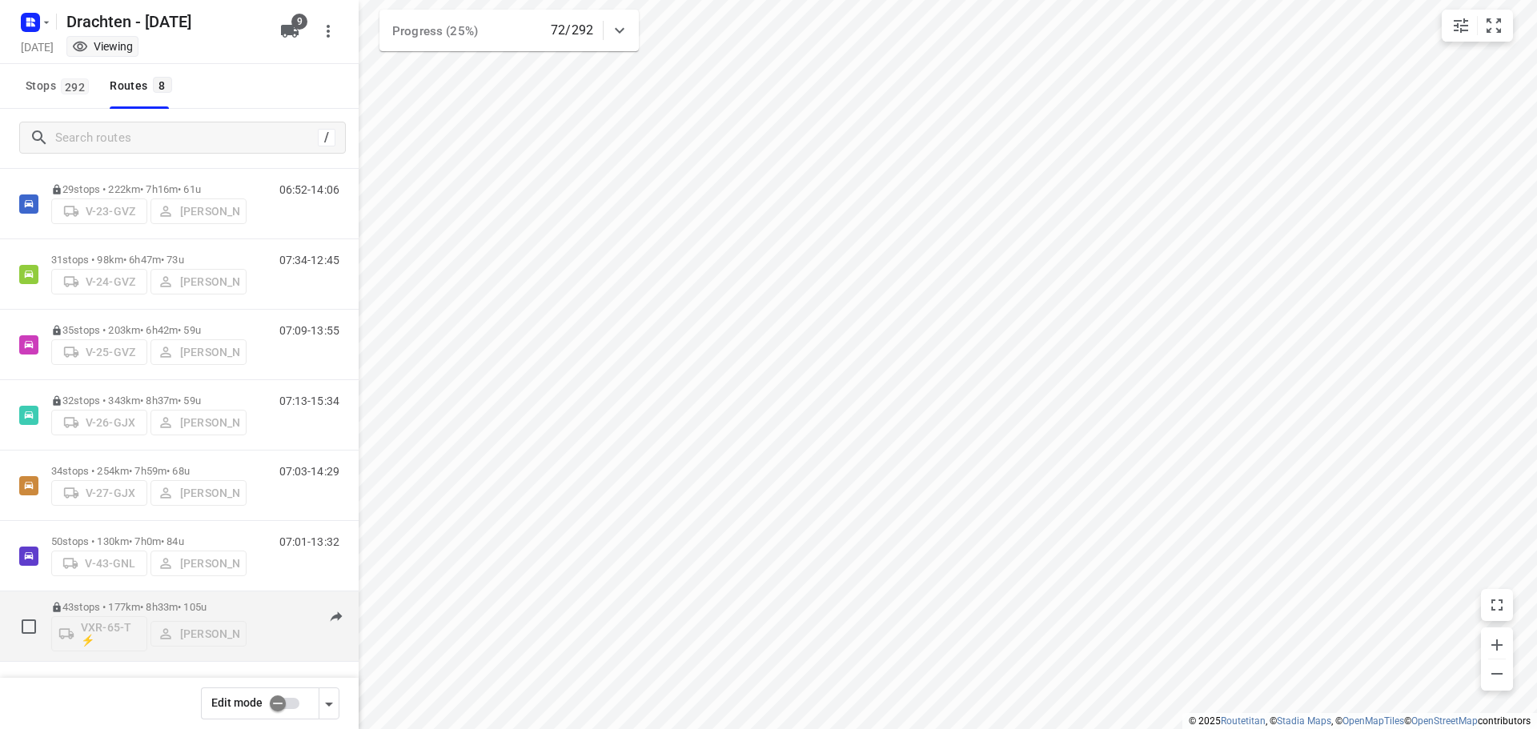
click at [154, 601] on p "43 stops • 177km • 8h33m • 105u" at bounding box center [148, 607] width 195 height 12
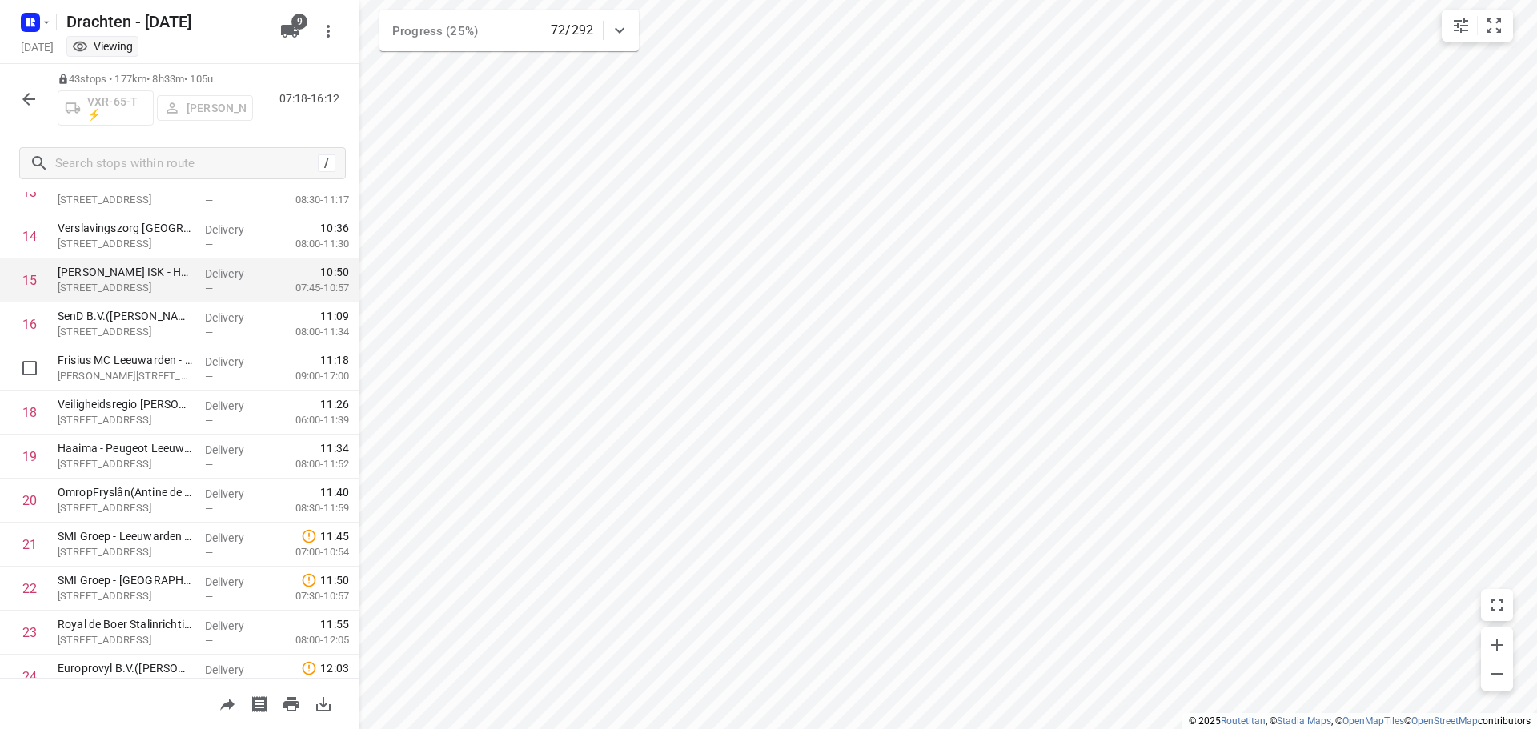
scroll to position [640, 0]
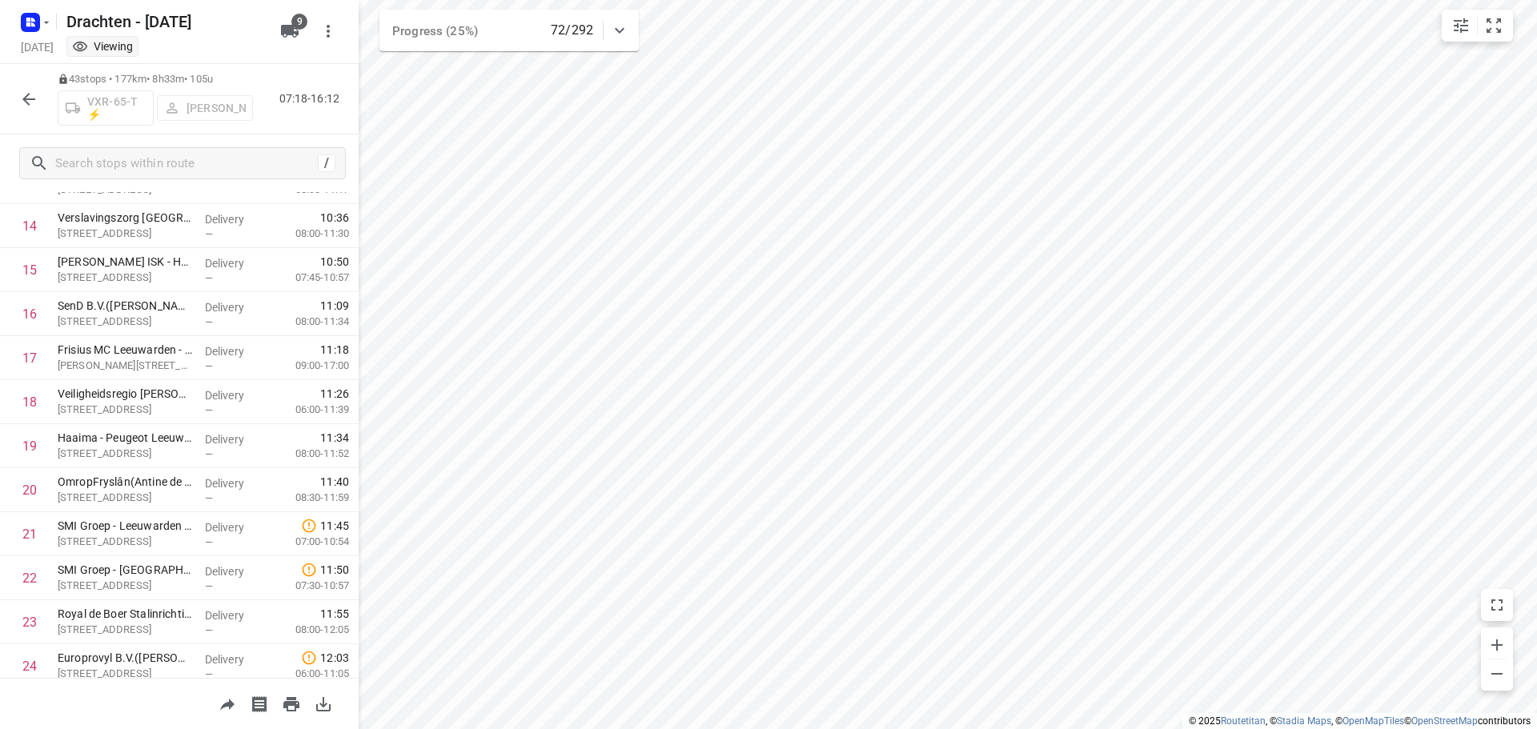
click at [43, 104] on button "button" at bounding box center [29, 99] width 32 height 32
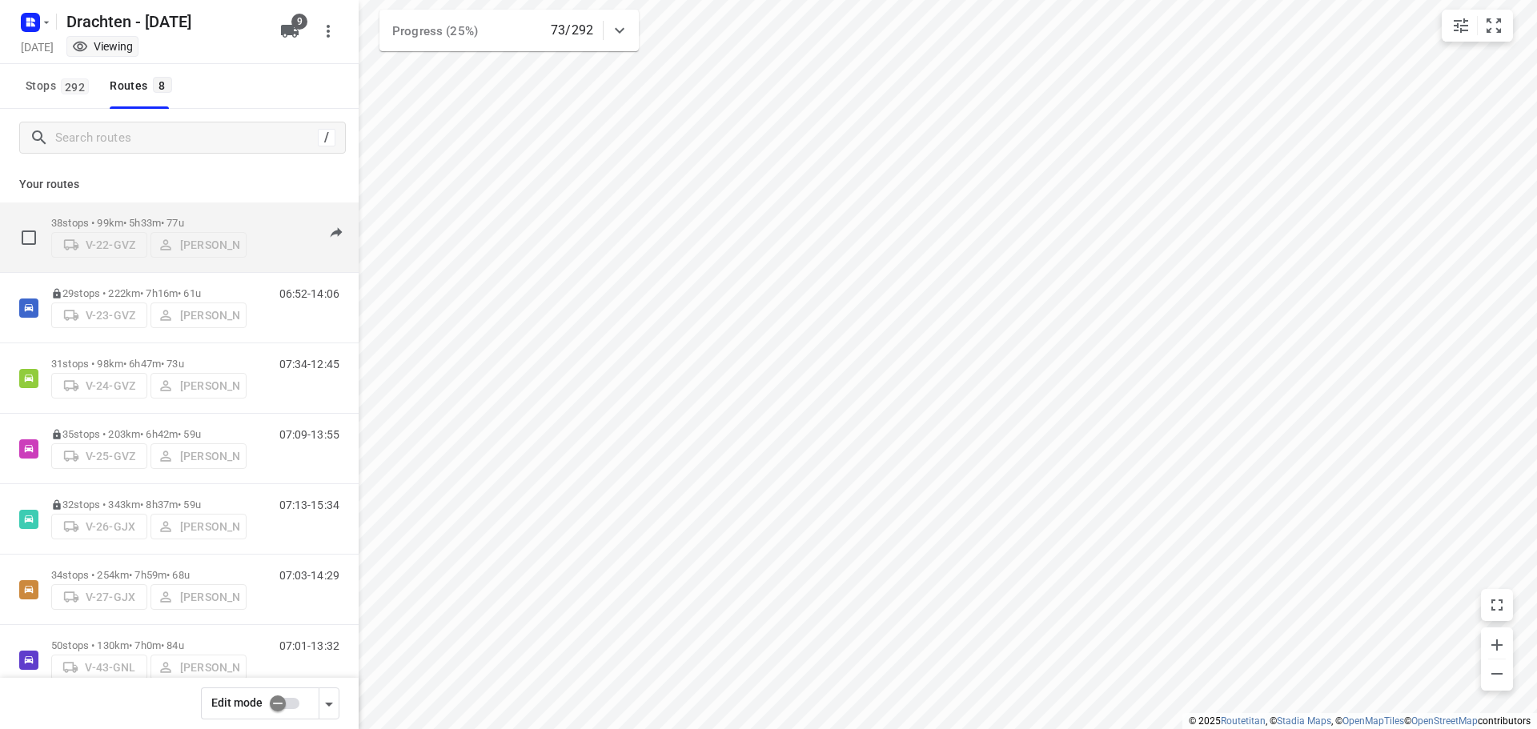
click at [200, 217] on p "38 stops • 99km • 5h33m • 77u" at bounding box center [148, 223] width 195 height 12
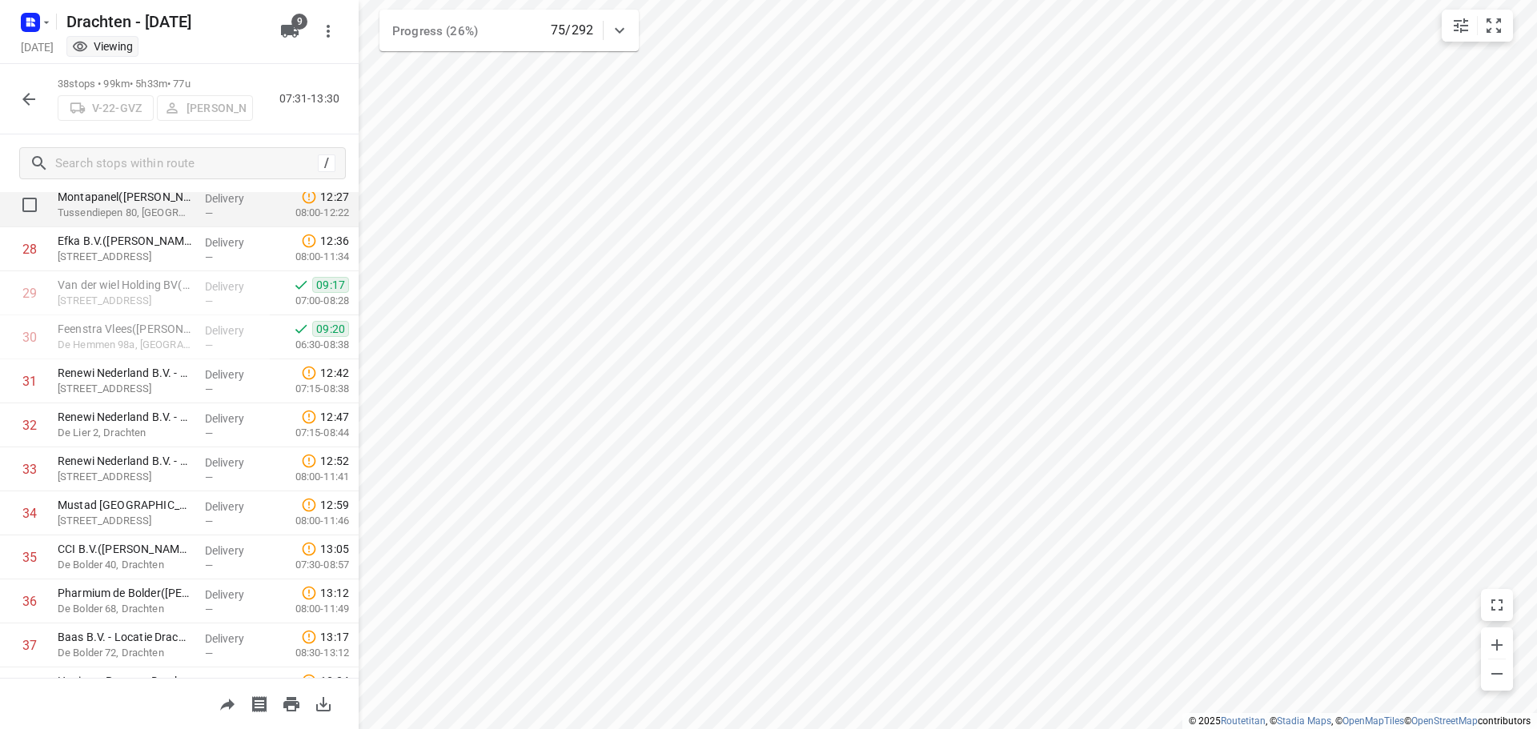
scroll to position [1311, 0]
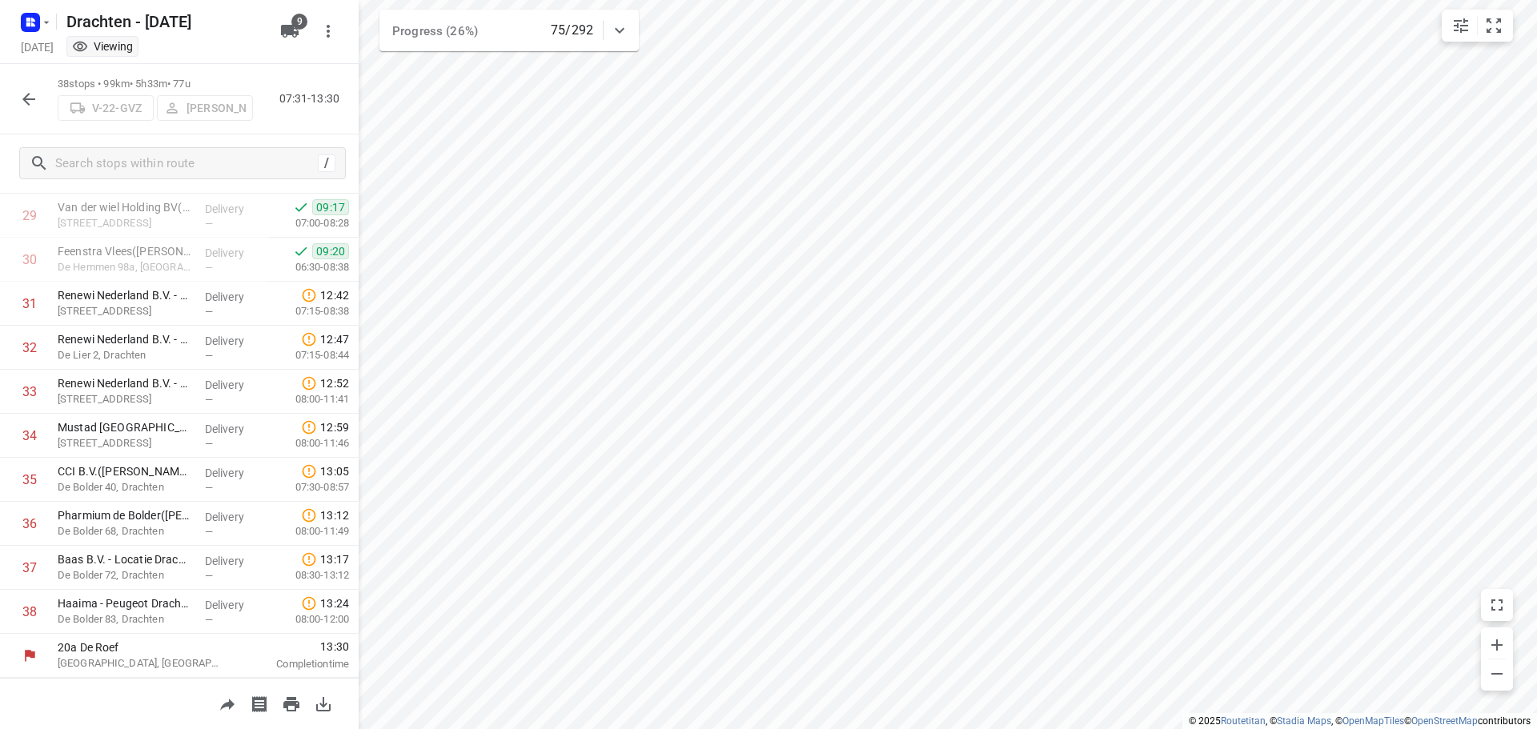
click at [24, 110] on button "button" at bounding box center [29, 99] width 32 height 32
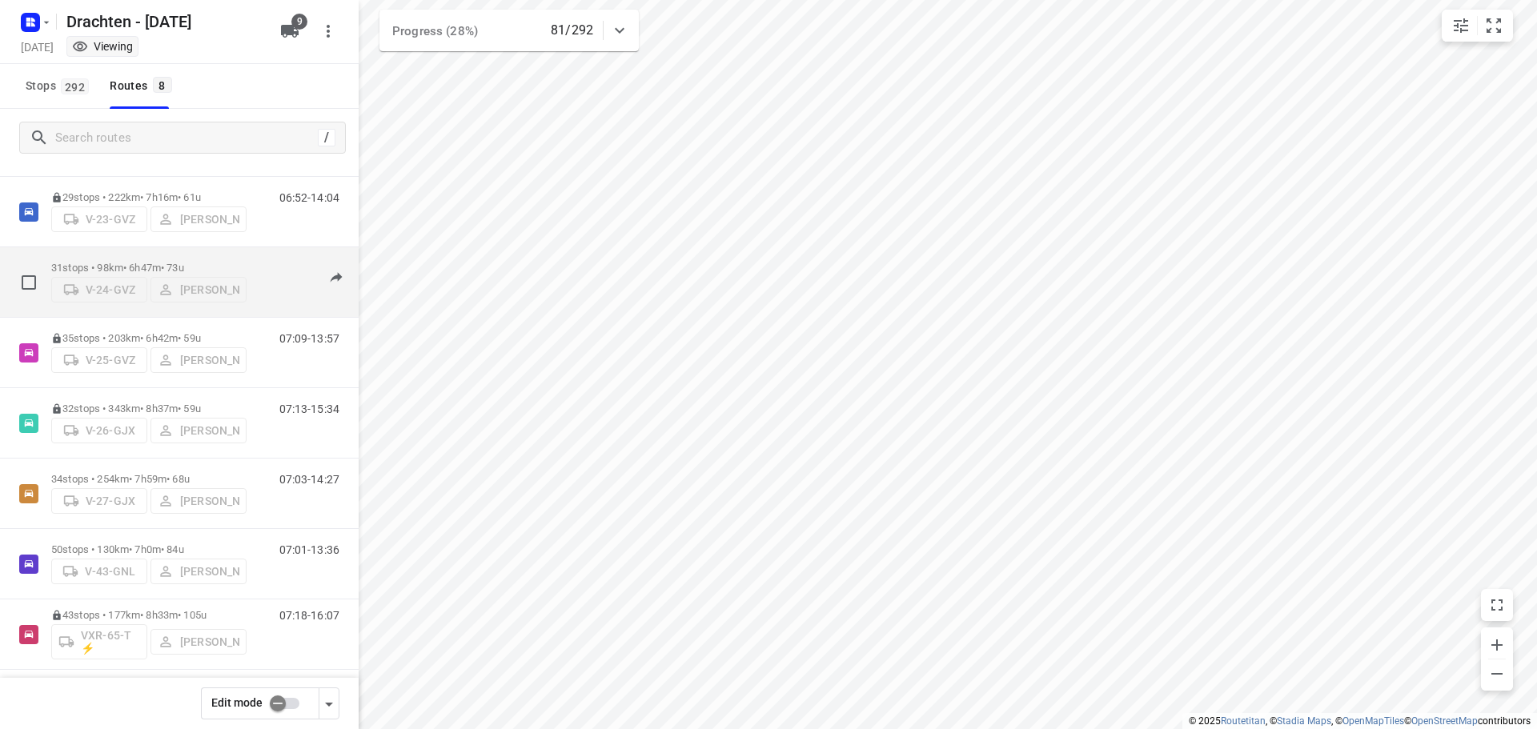
scroll to position [104, 0]
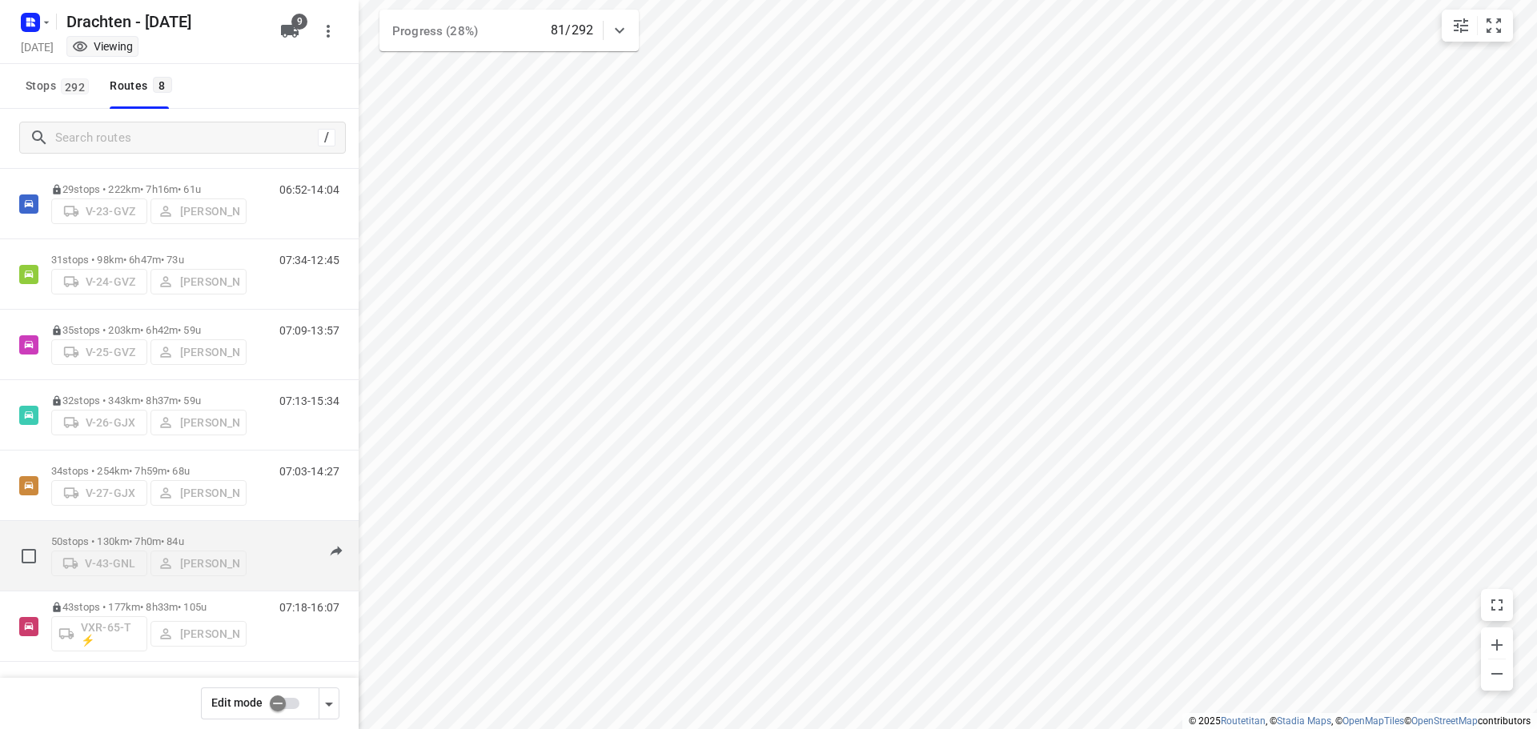
click at [152, 521] on div "50 stops • 130km • 7h0m • 84u V-43-GNL Joran Smit 07:01-13:36" at bounding box center [179, 556] width 359 height 70
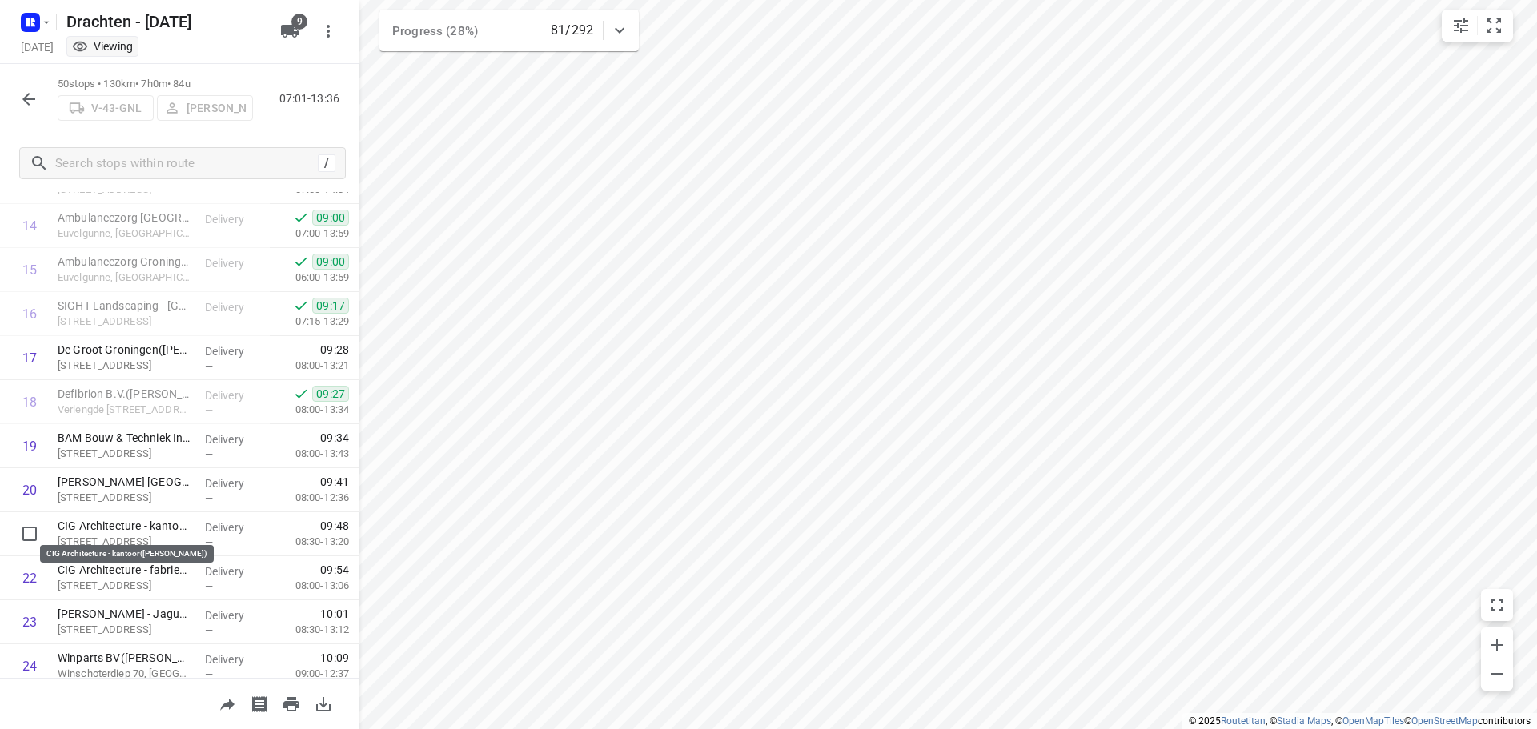
scroll to position [721, 0]
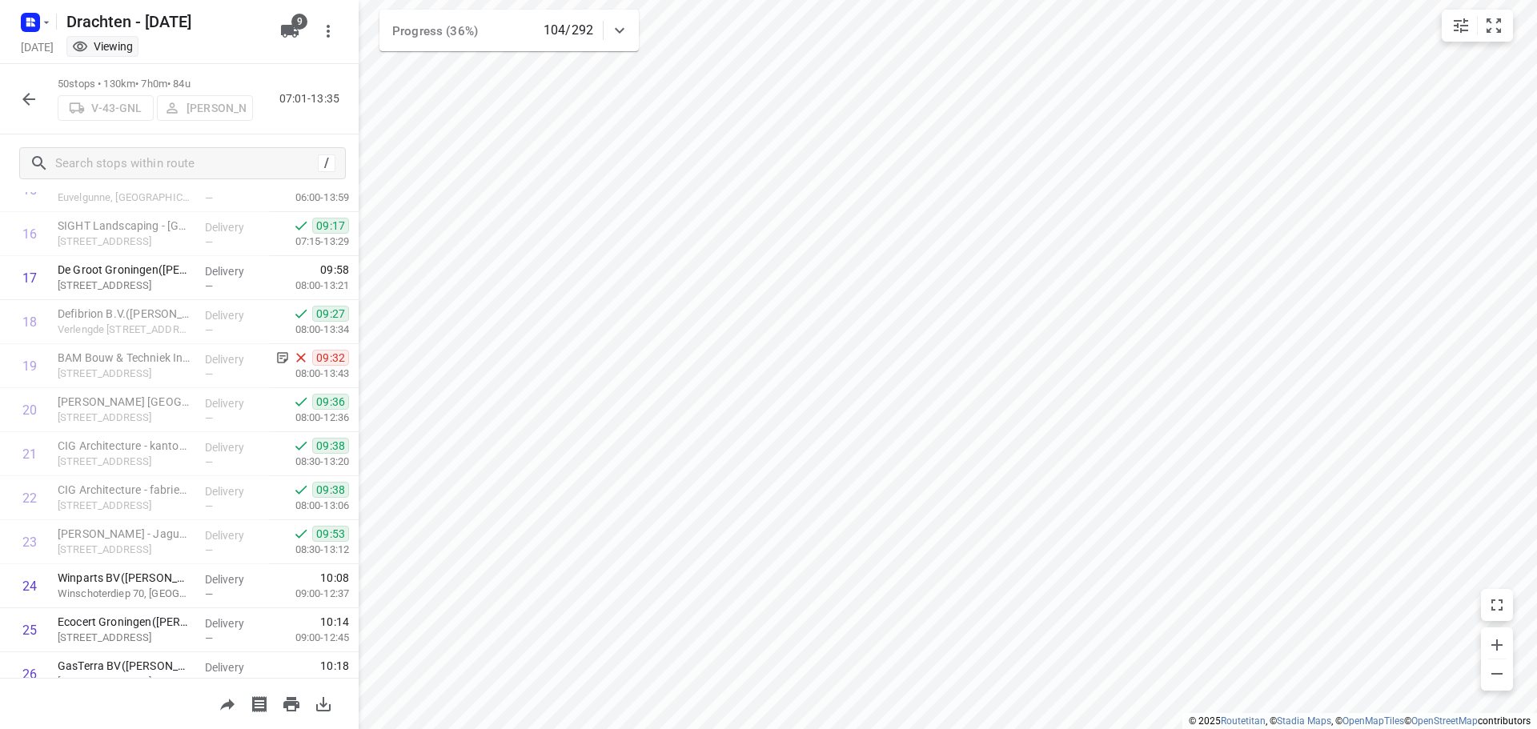
click at [35, 98] on icon "button" at bounding box center [28, 99] width 19 height 19
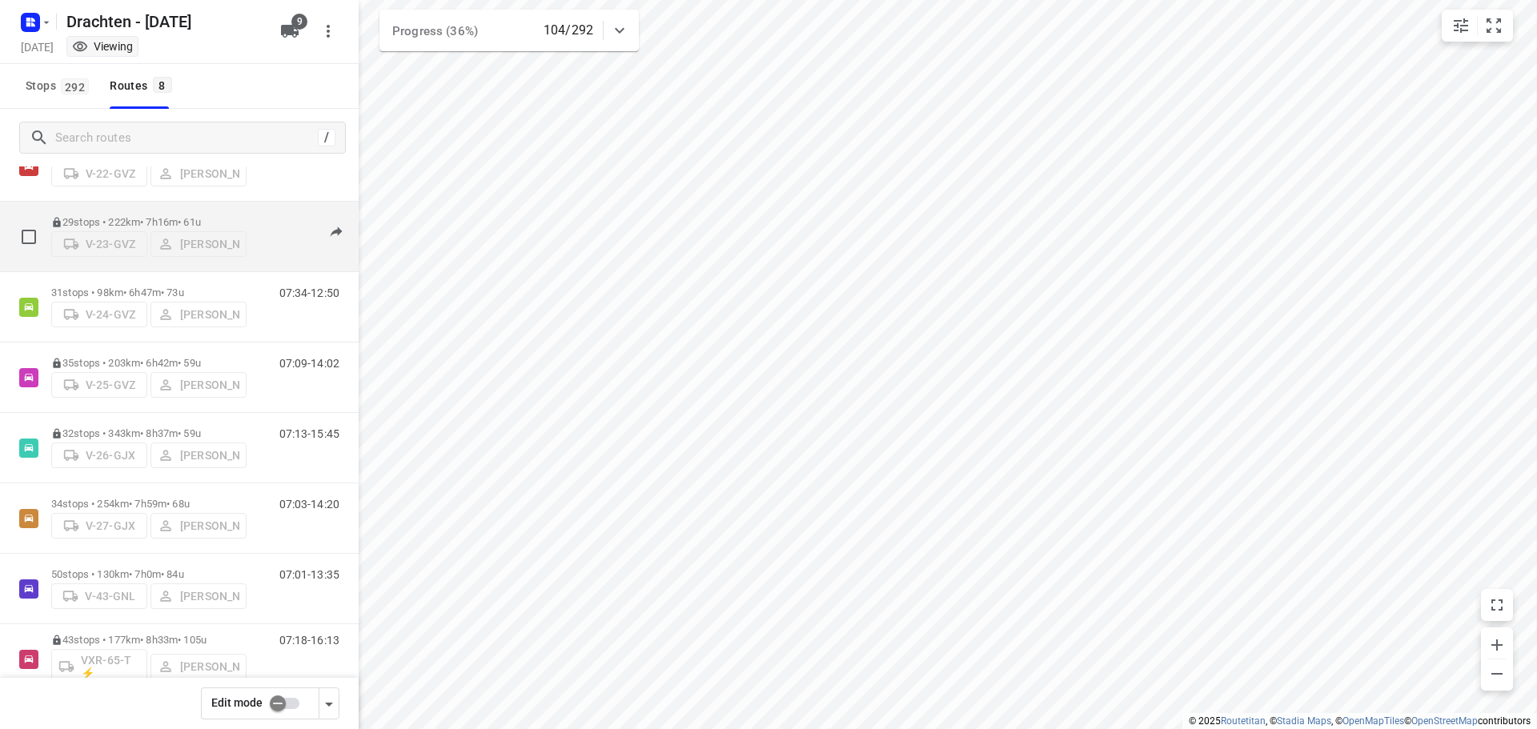
scroll to position [104, 0]
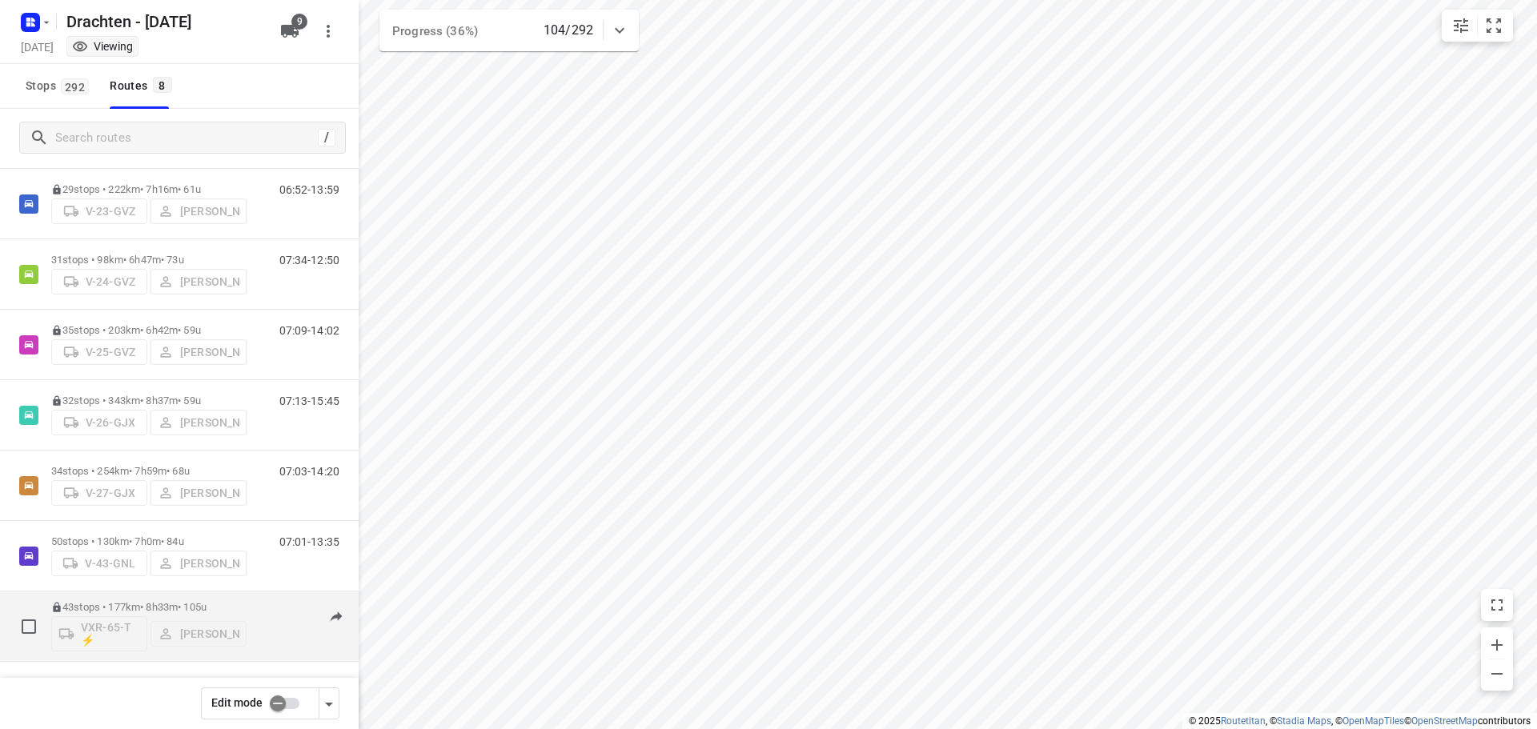
click at [200, 596] on div "43 stops • 177km • 8h33m • 105u VXR-65-T ⚡ Leon Holwerda" at bounding box center [148, 626] width 195 height 66
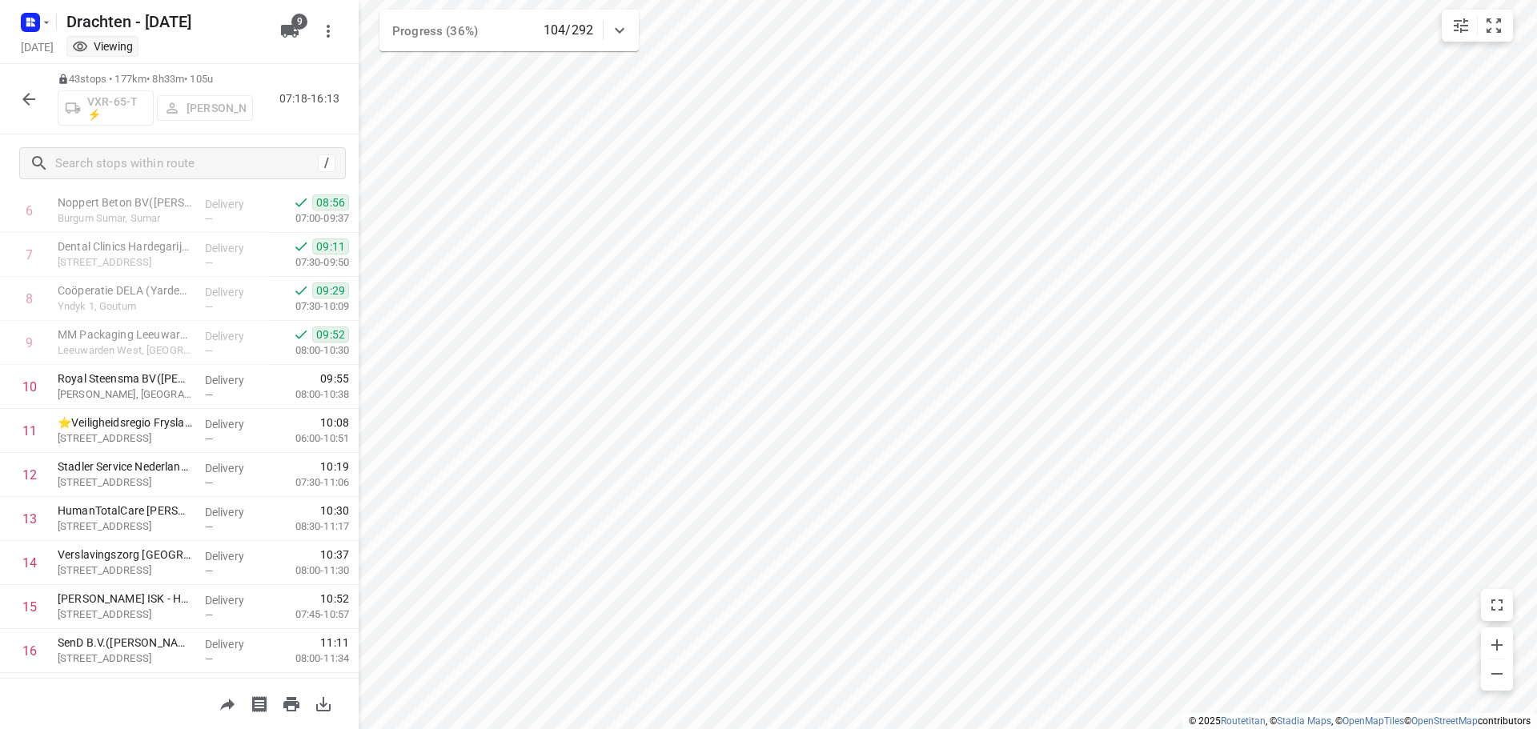
scroll to position [320, 0]
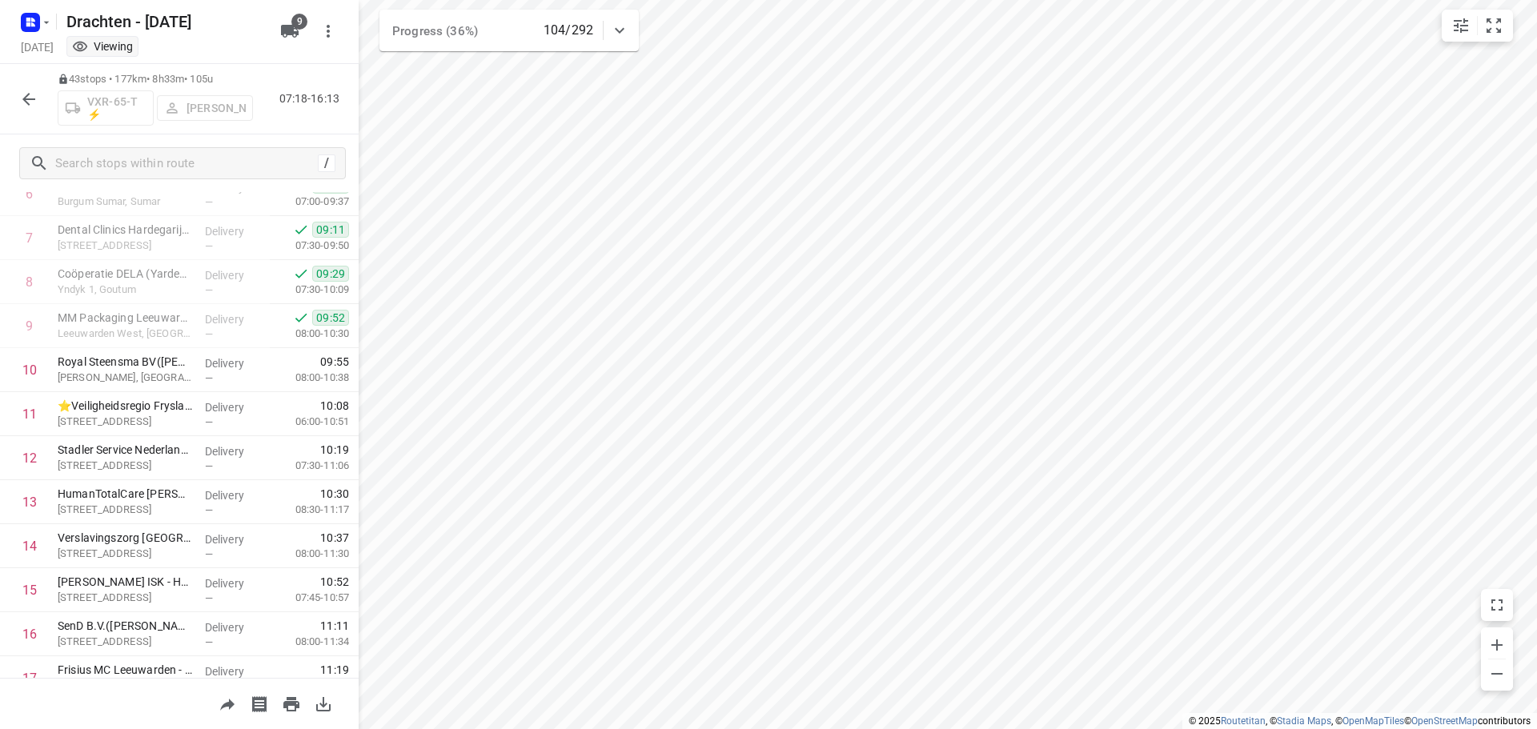
click at [37, 109] on button "button" at bounding box center [29, 99] width 32 height 32
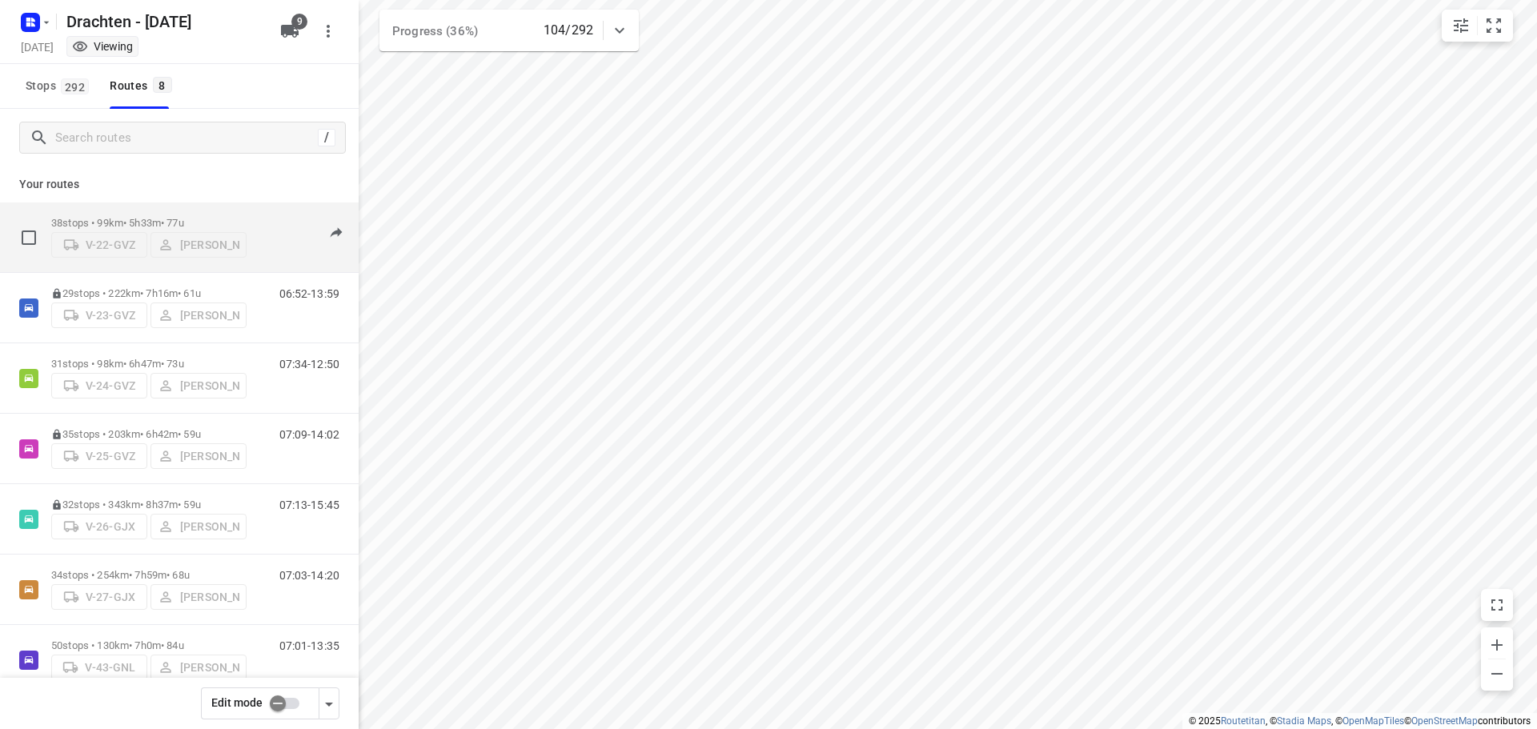
click at [213, 209] on div "38 stops • 99km • 5h33m • 77u V-22-GVZ Jelmer Knol" at bounding box center [148, 237] width 195 height 57
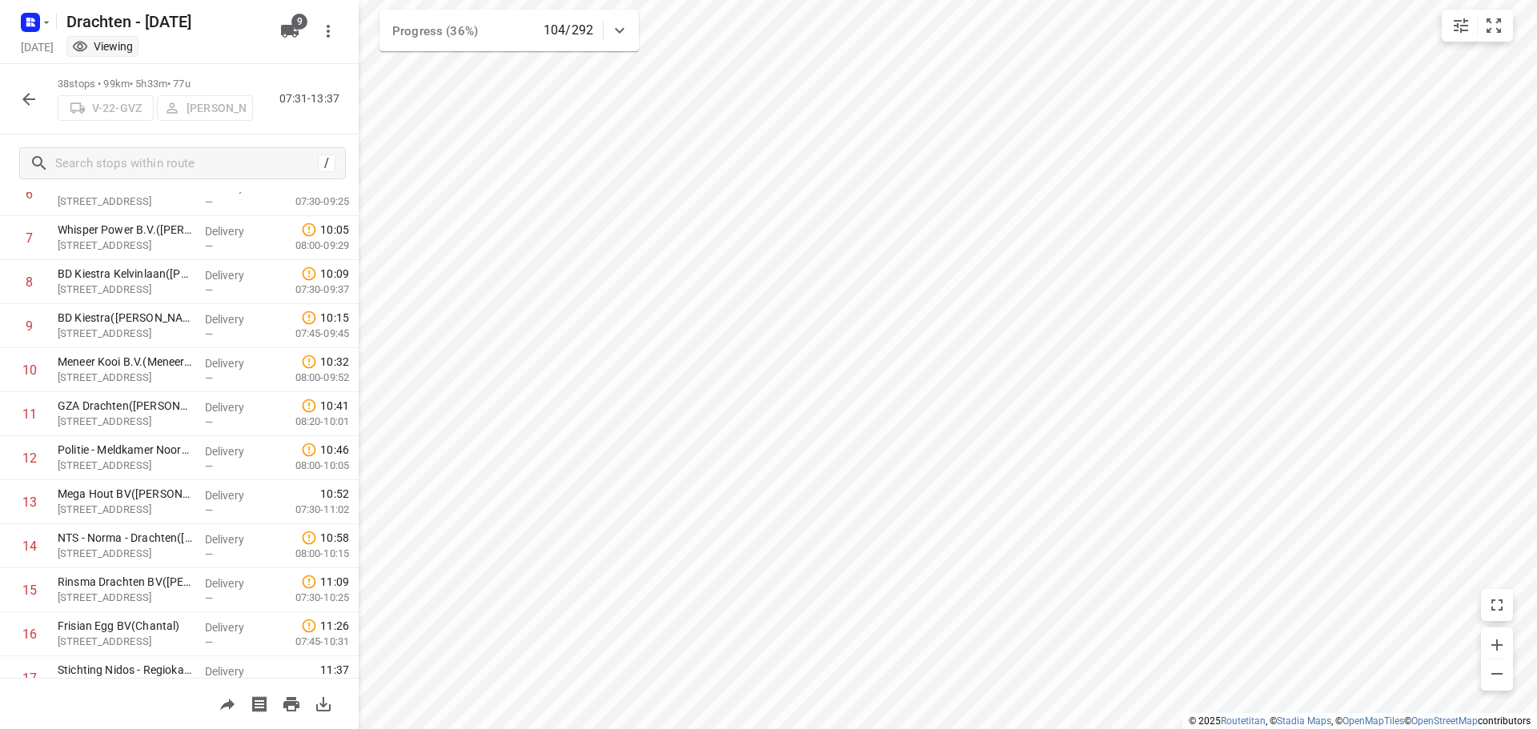
scroll to position [240, 0]
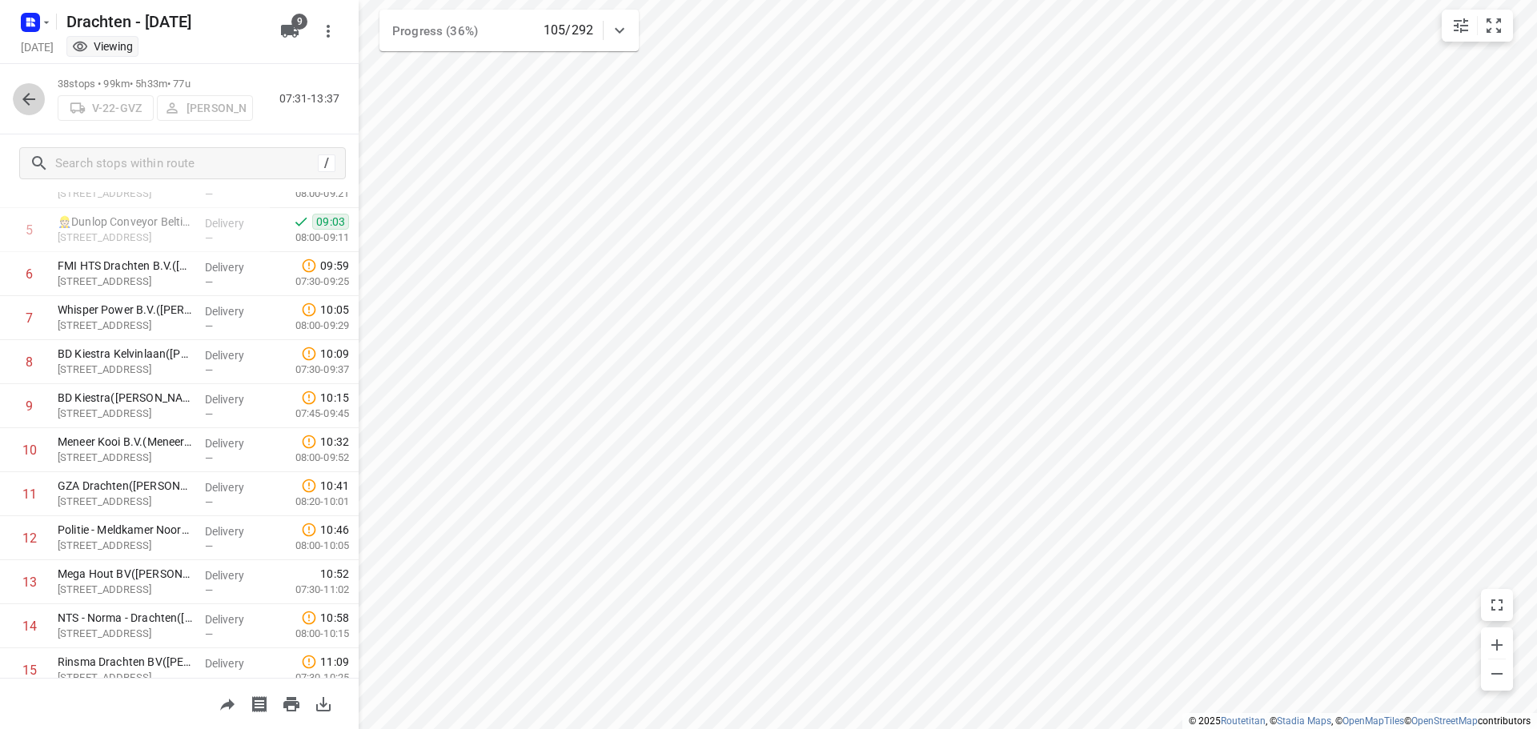
click at [32, 104] on icon "button" at bounding box center [28, 99] width 19 height 19
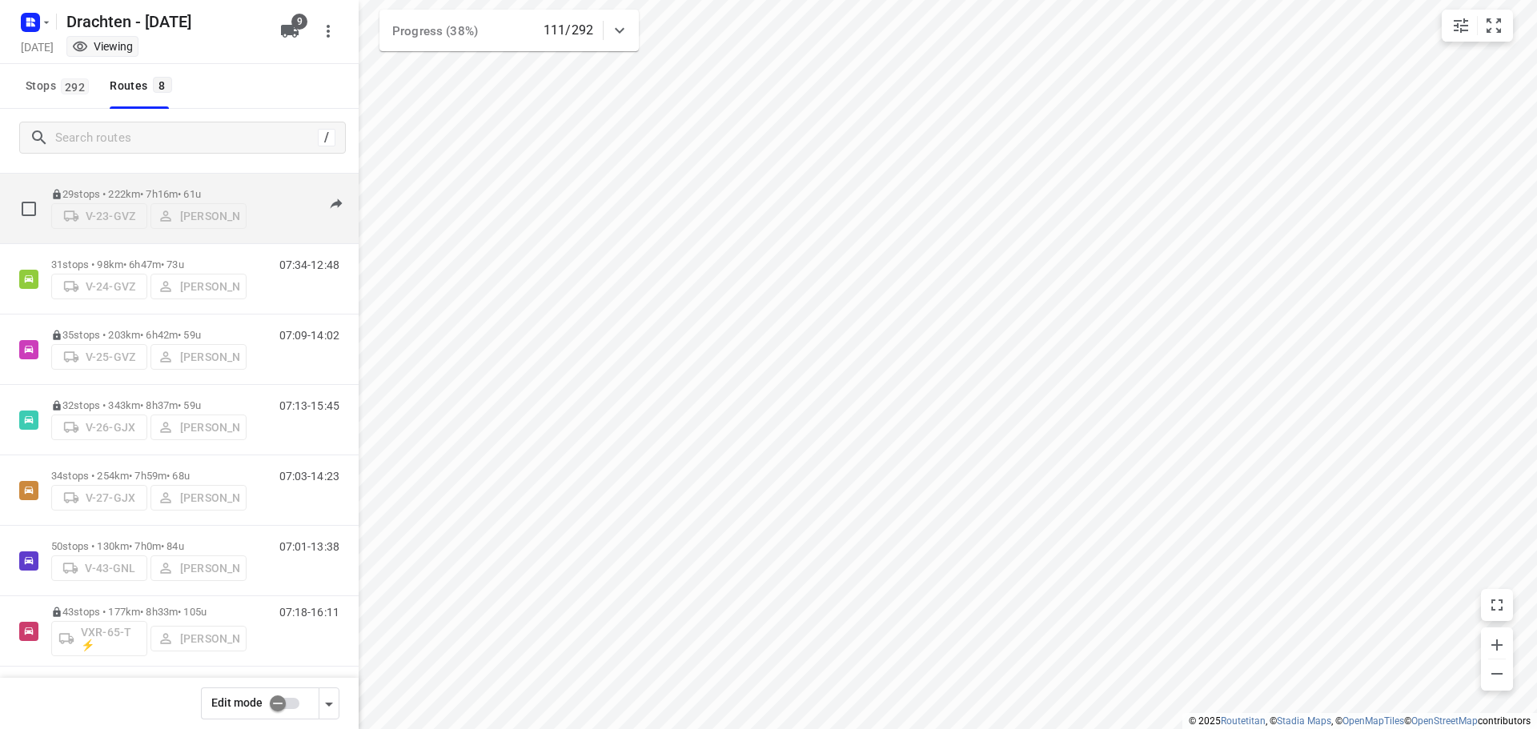
scroll to position [104, 0]
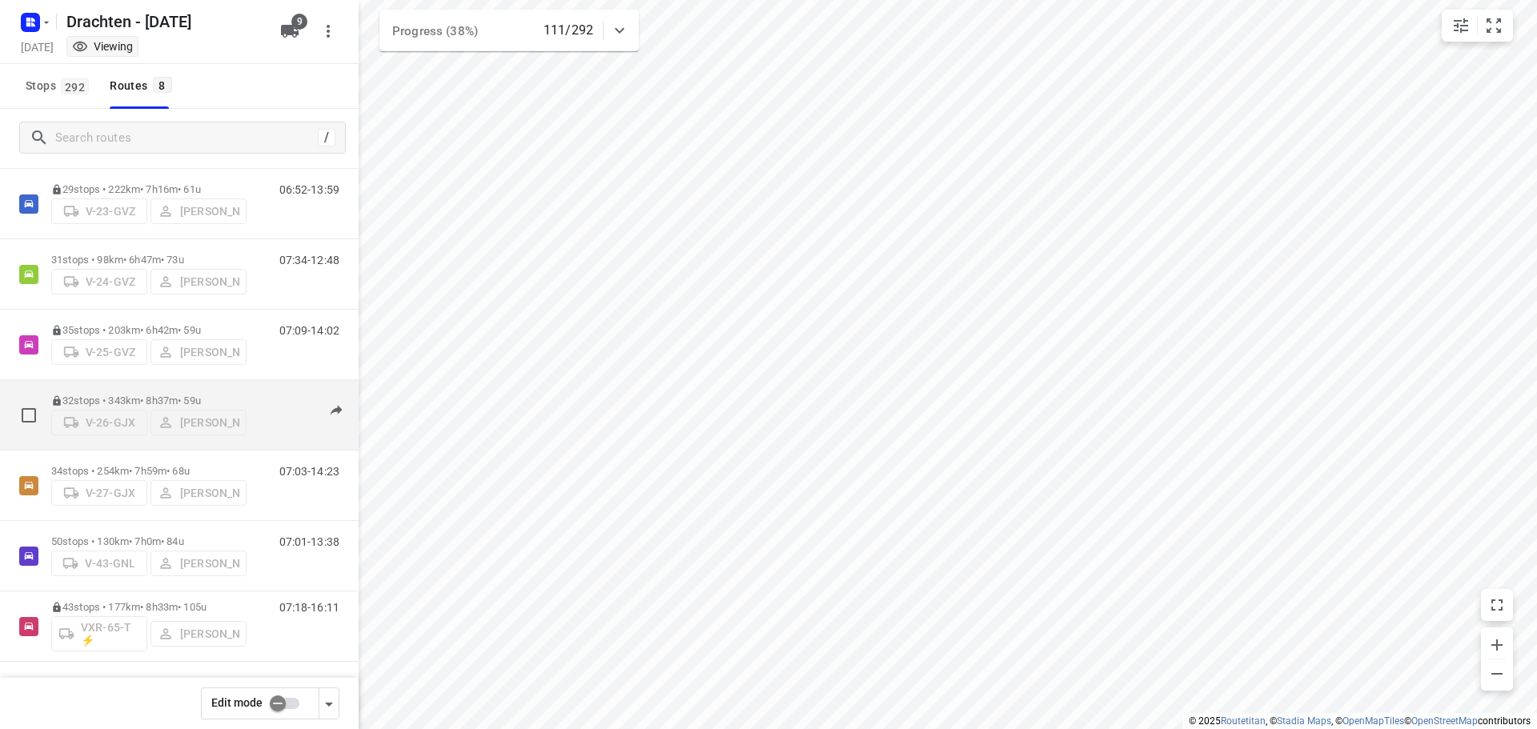
click at [185, 396] on p "32 stops • 343km • 8h37m • 59u" at bounding box center [148, 401] width 195 height 12
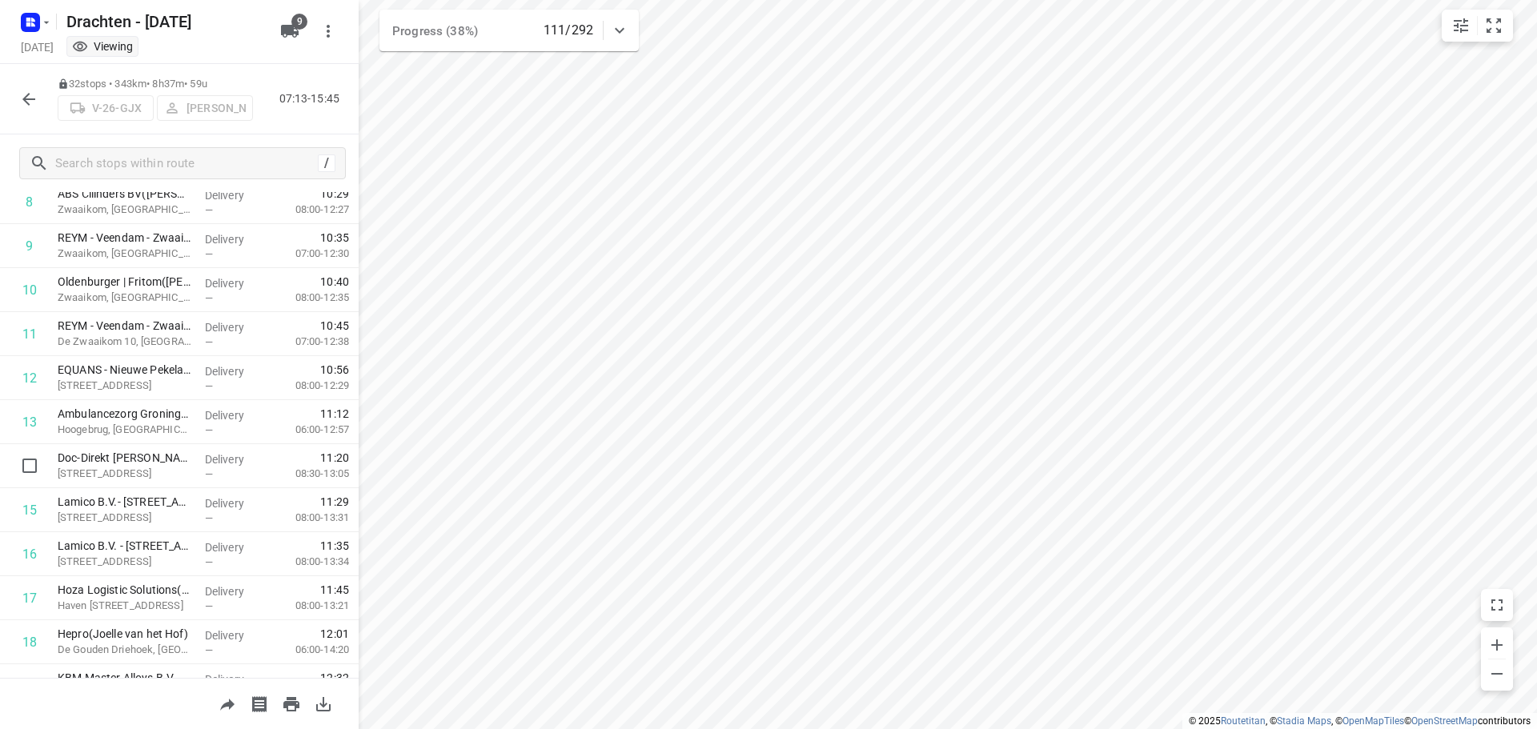
scroll to position [480, 0]
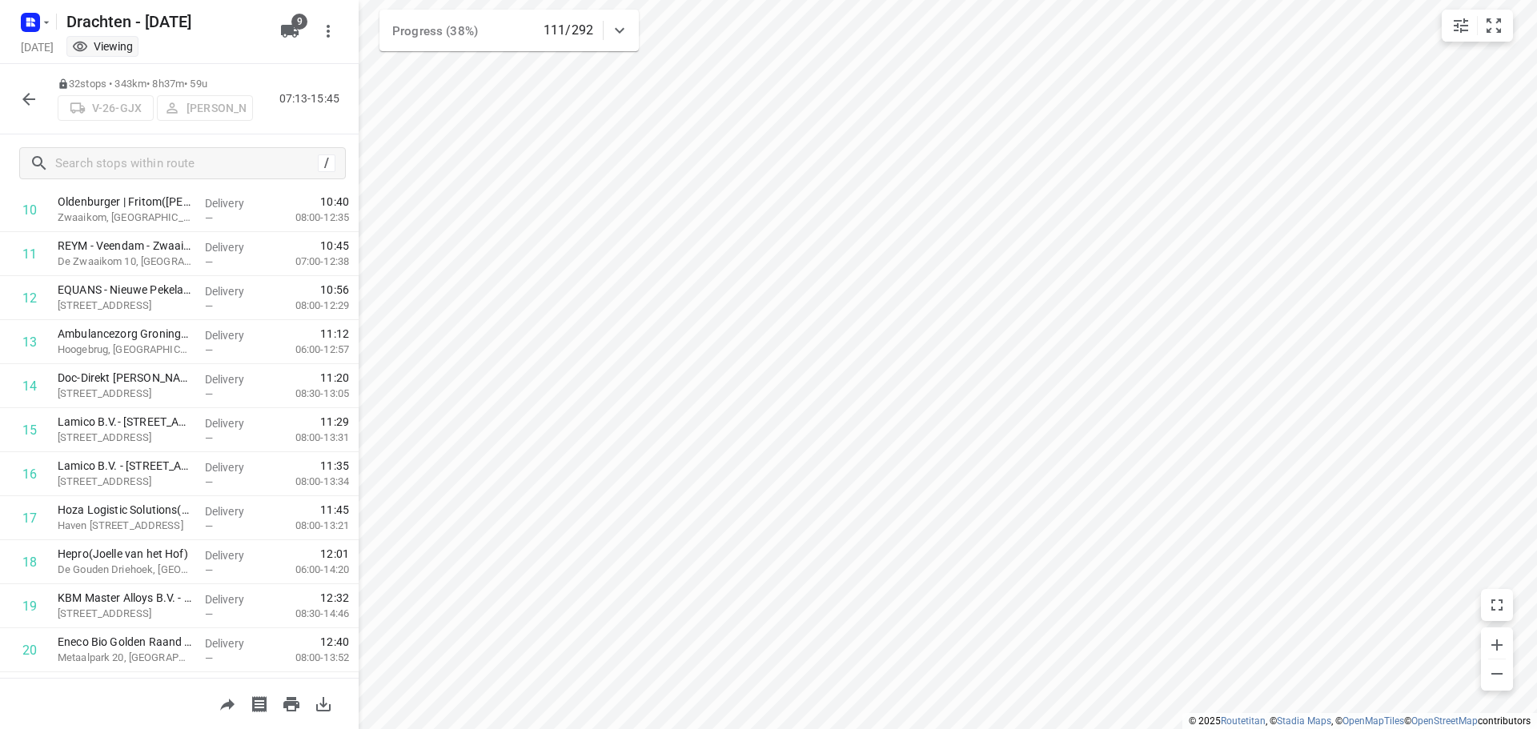
click at [34, 100] on icon "button" at bounding box center [28, 99] width 19 height 19
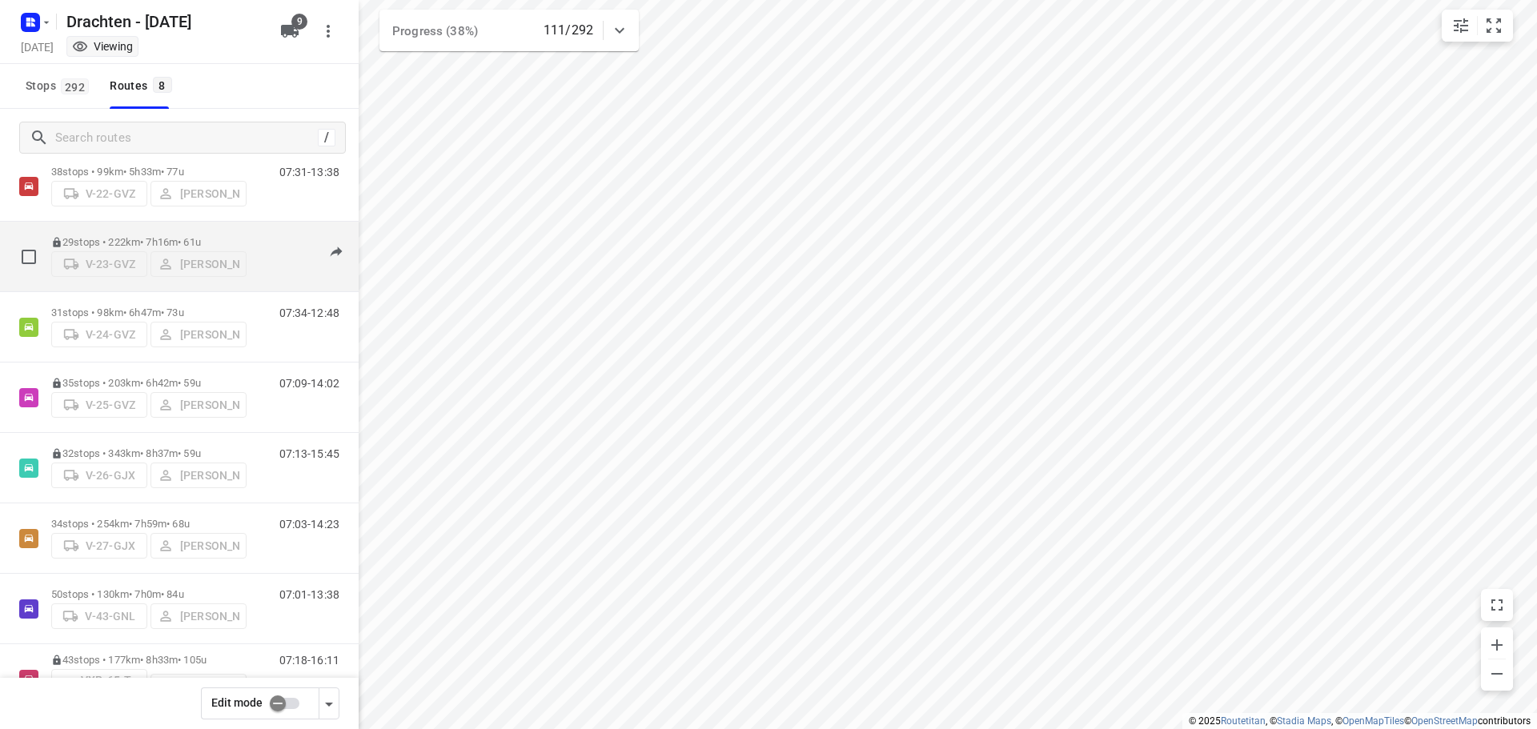
scroll to position [0, 0]
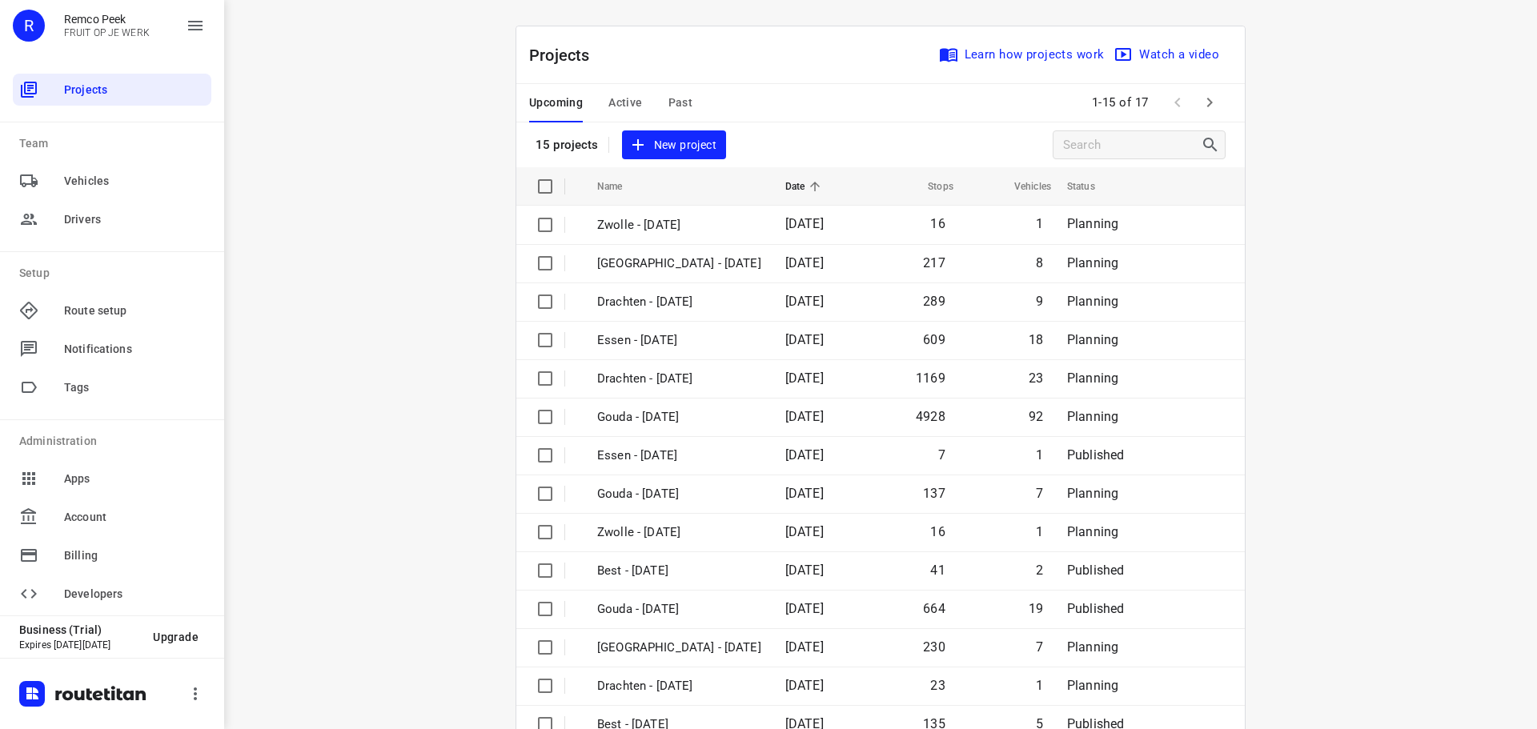
click at [681, 104] on span "Past" at bounding box center [680, 103] width 25 height 20
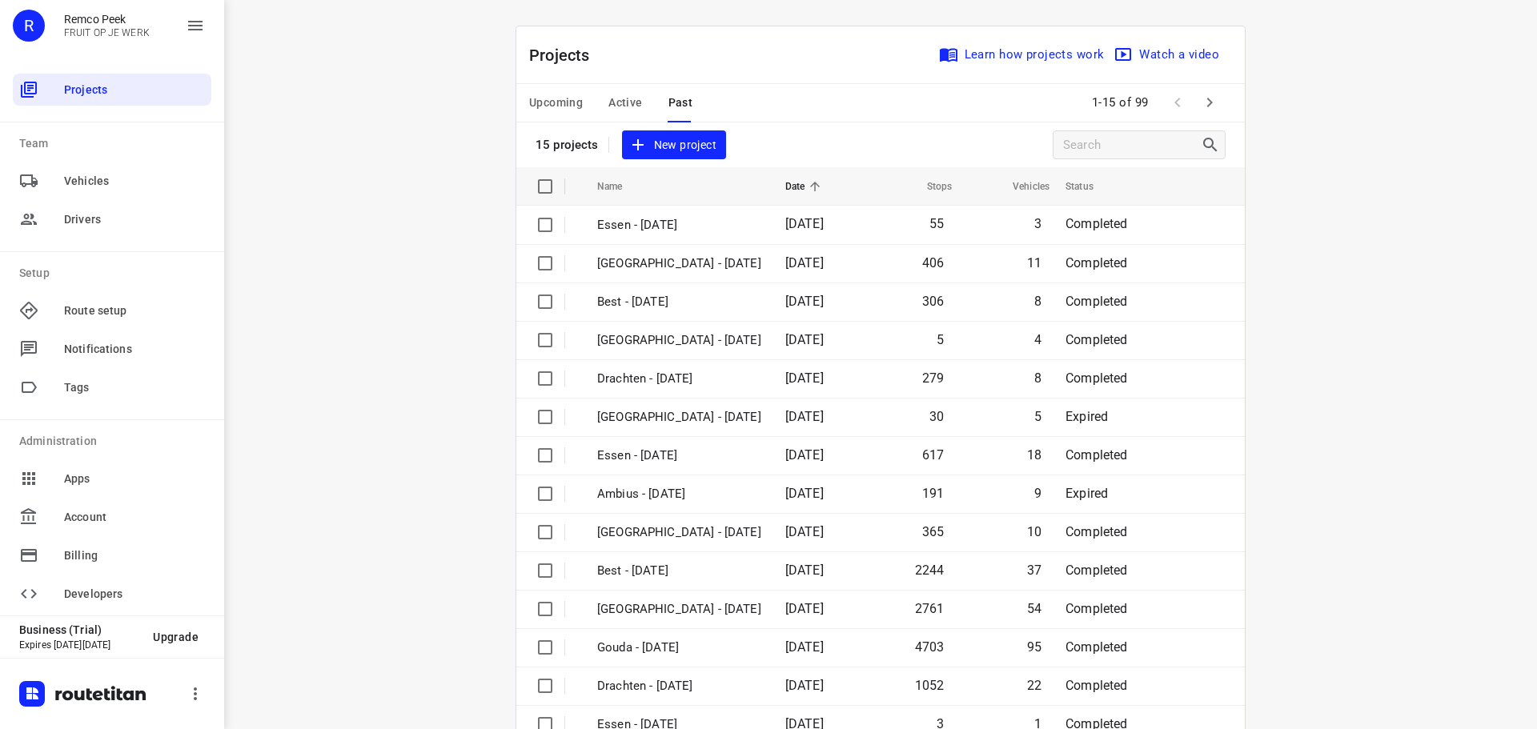
click at [627, 107] on span "Active" at bounding box center [625, 103] width 34 height 20
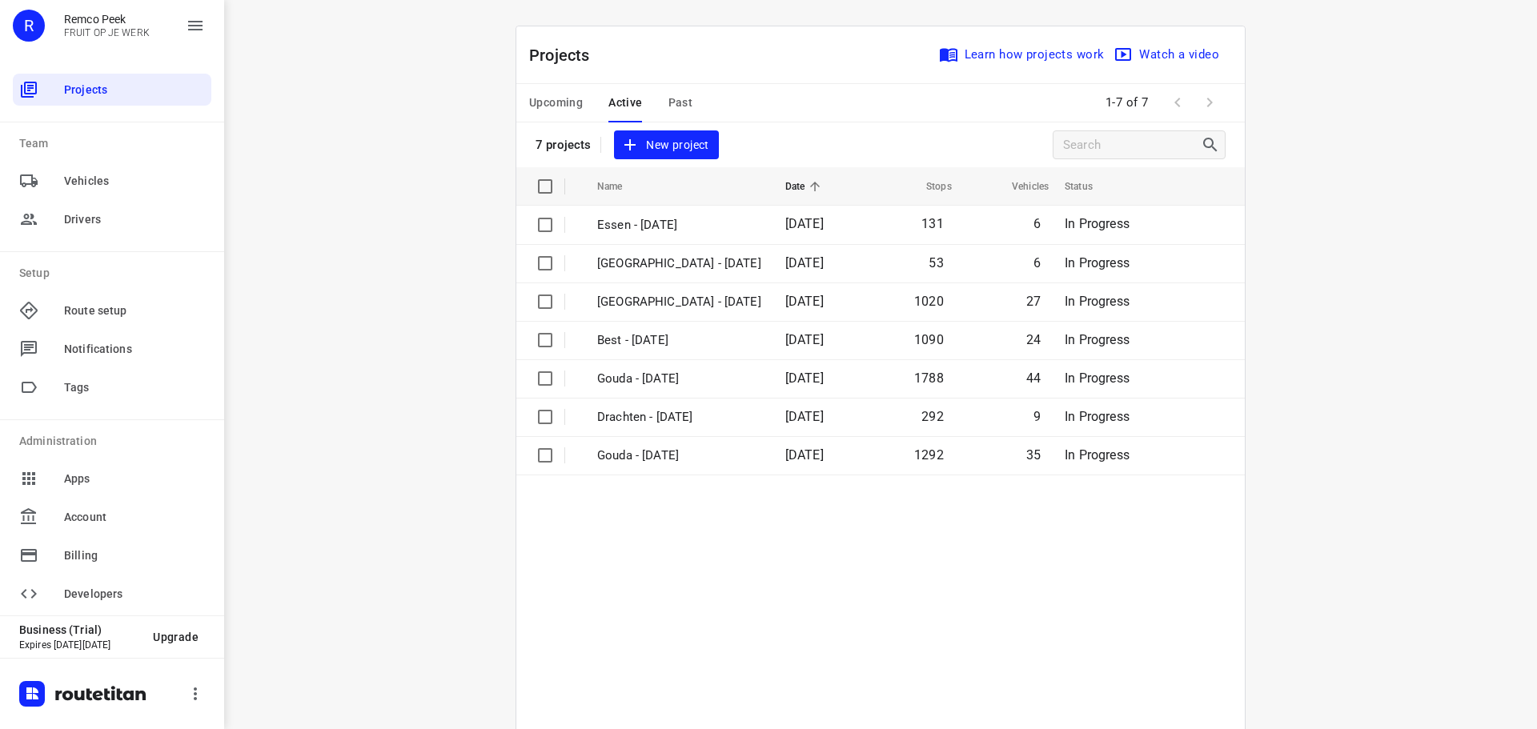
click at [668, 93] on span "Past" at bounding box center [680, 103] width 25 height 20
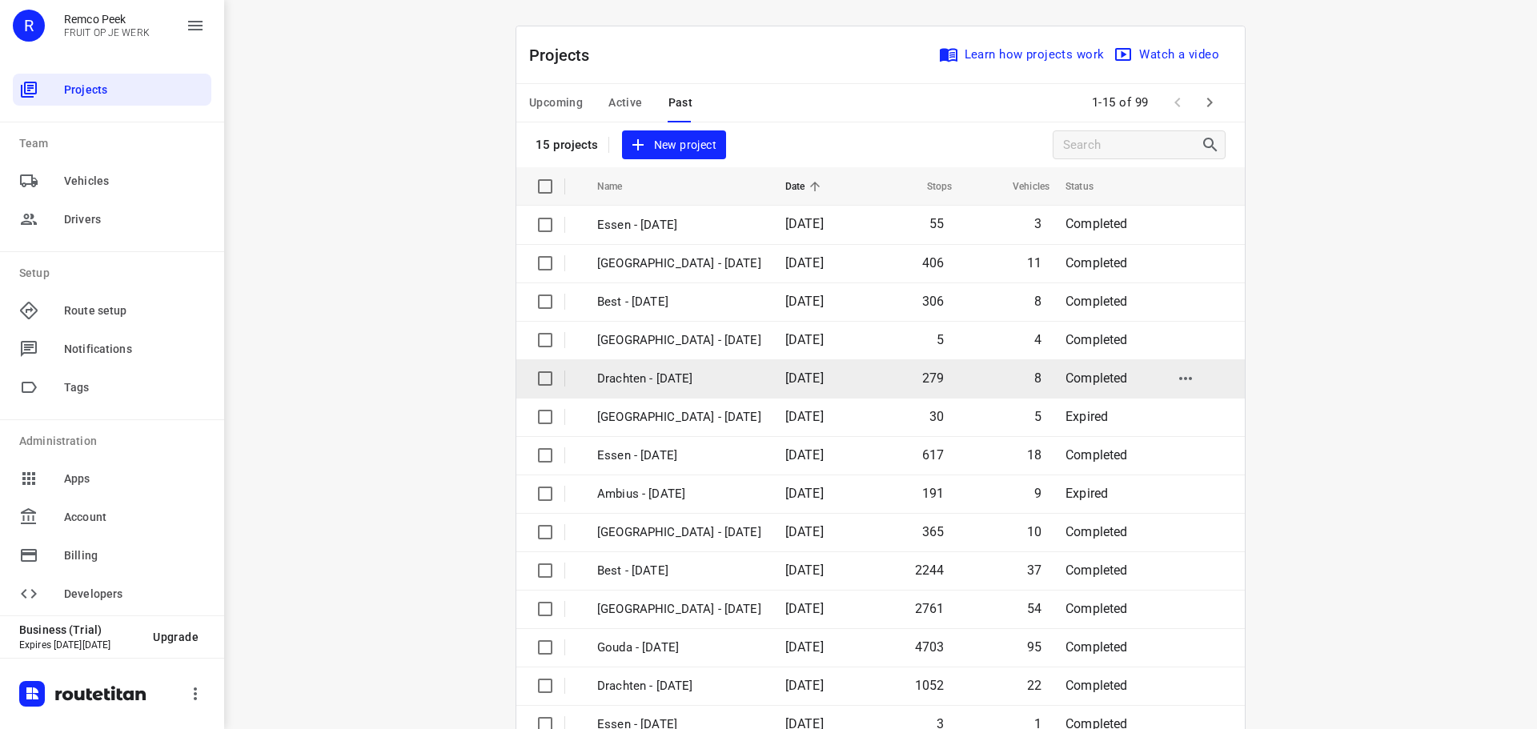
click at [637, 367] on td "Drachten - [DATE]" at bounding box center [676, 378] width 191 height 38
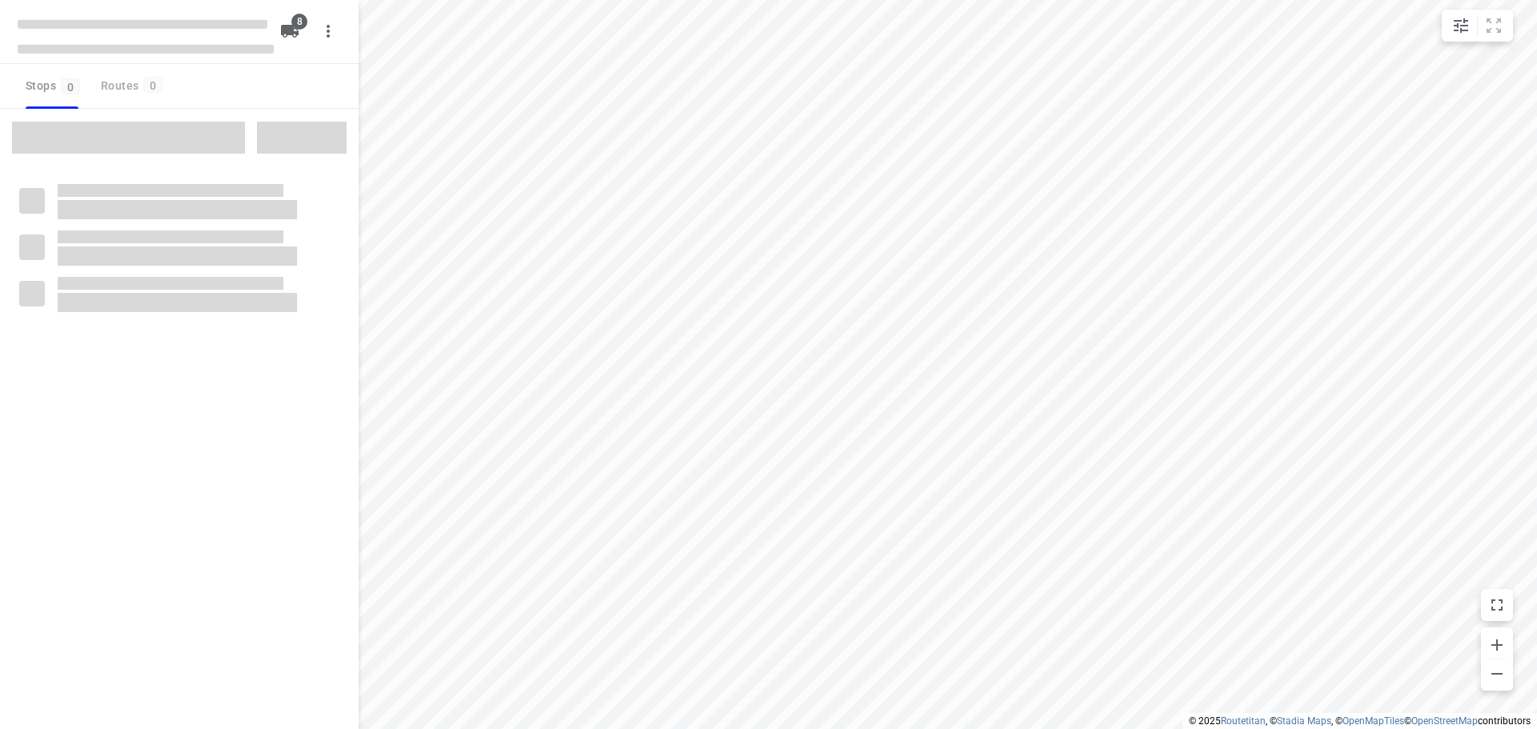
type input "distance"
checkbox input "true"
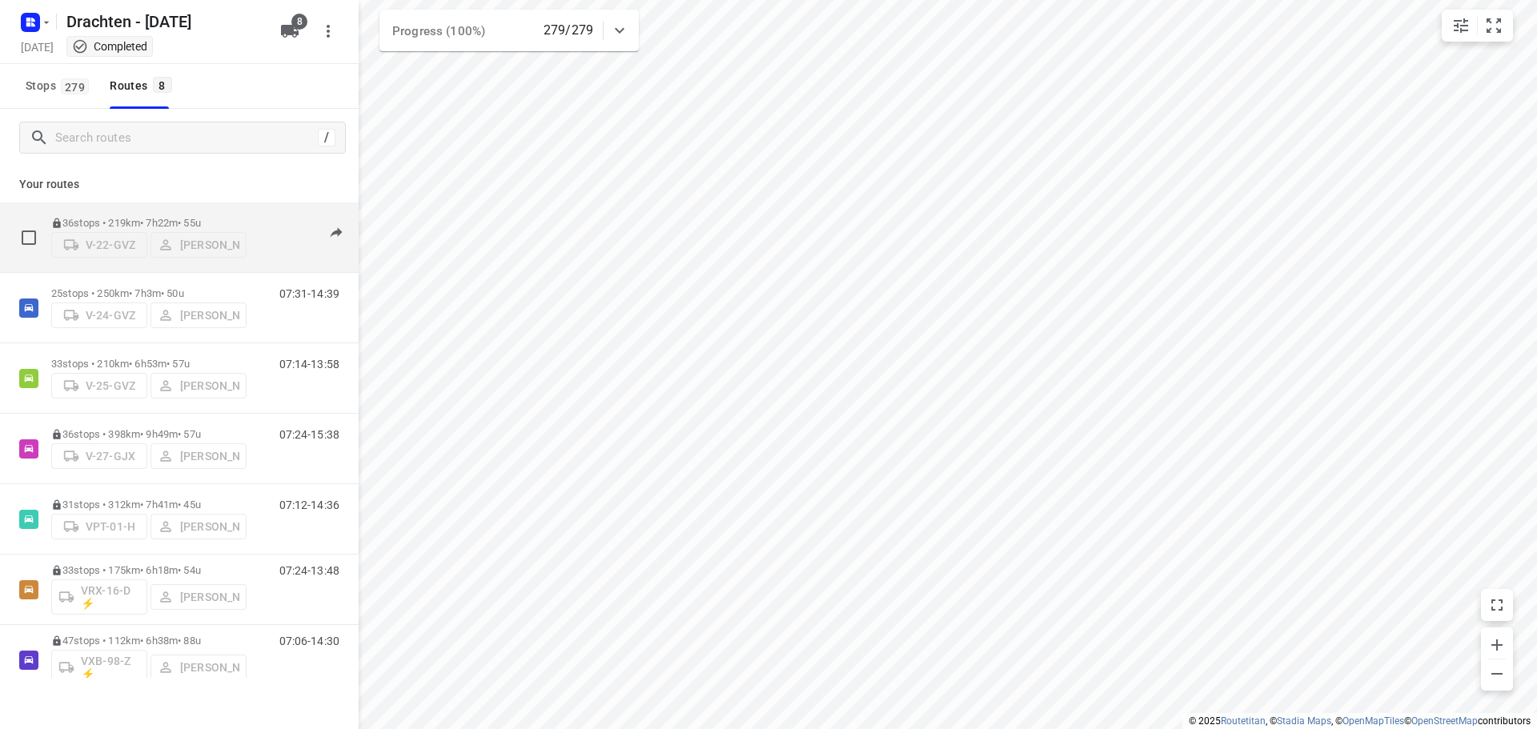
click at [146, 209] on div "36 stops • 219km • 7h22m • 55u V-22-GVZ Benny van der Woude" at bounding box center [148, 237] width 195 height 57
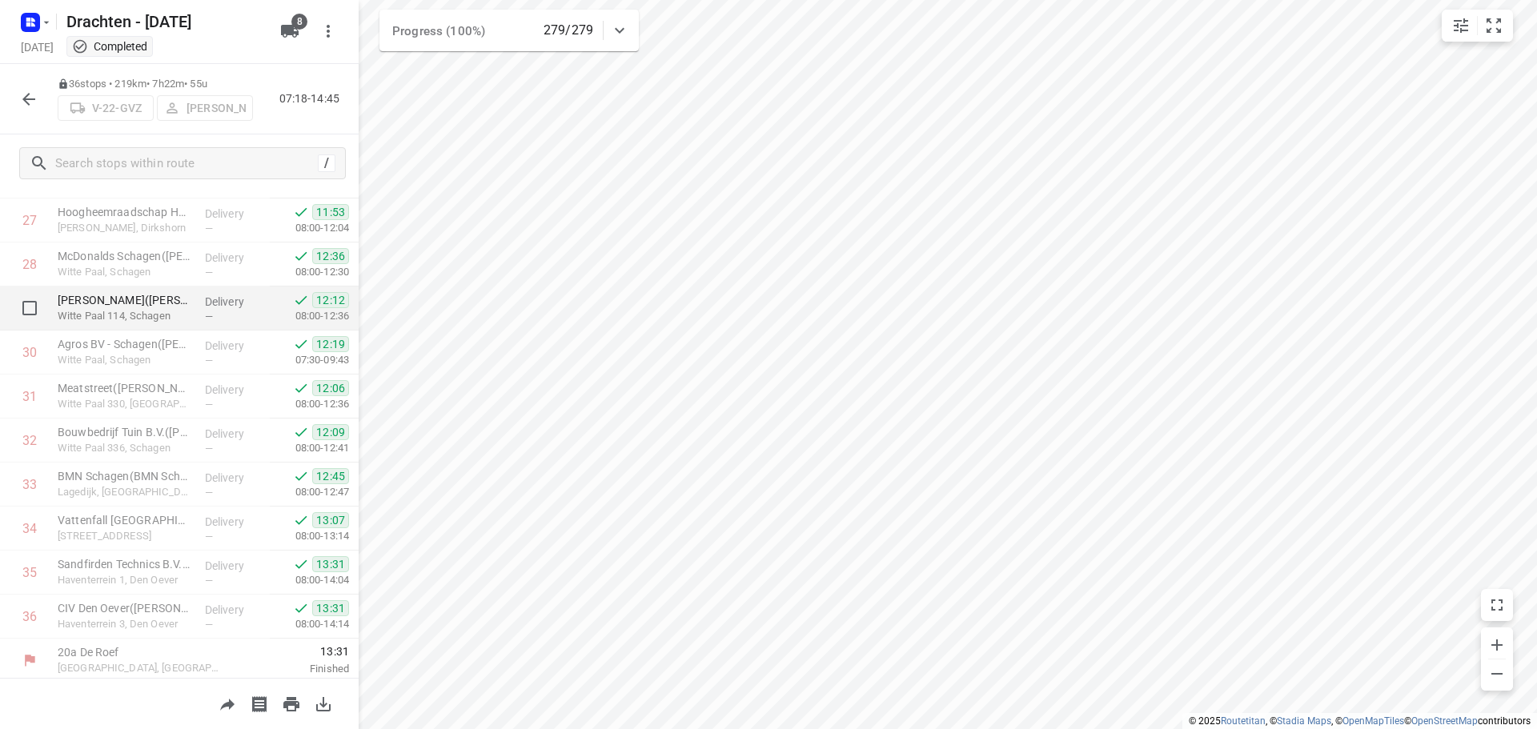
scroll to position [1223, 0]
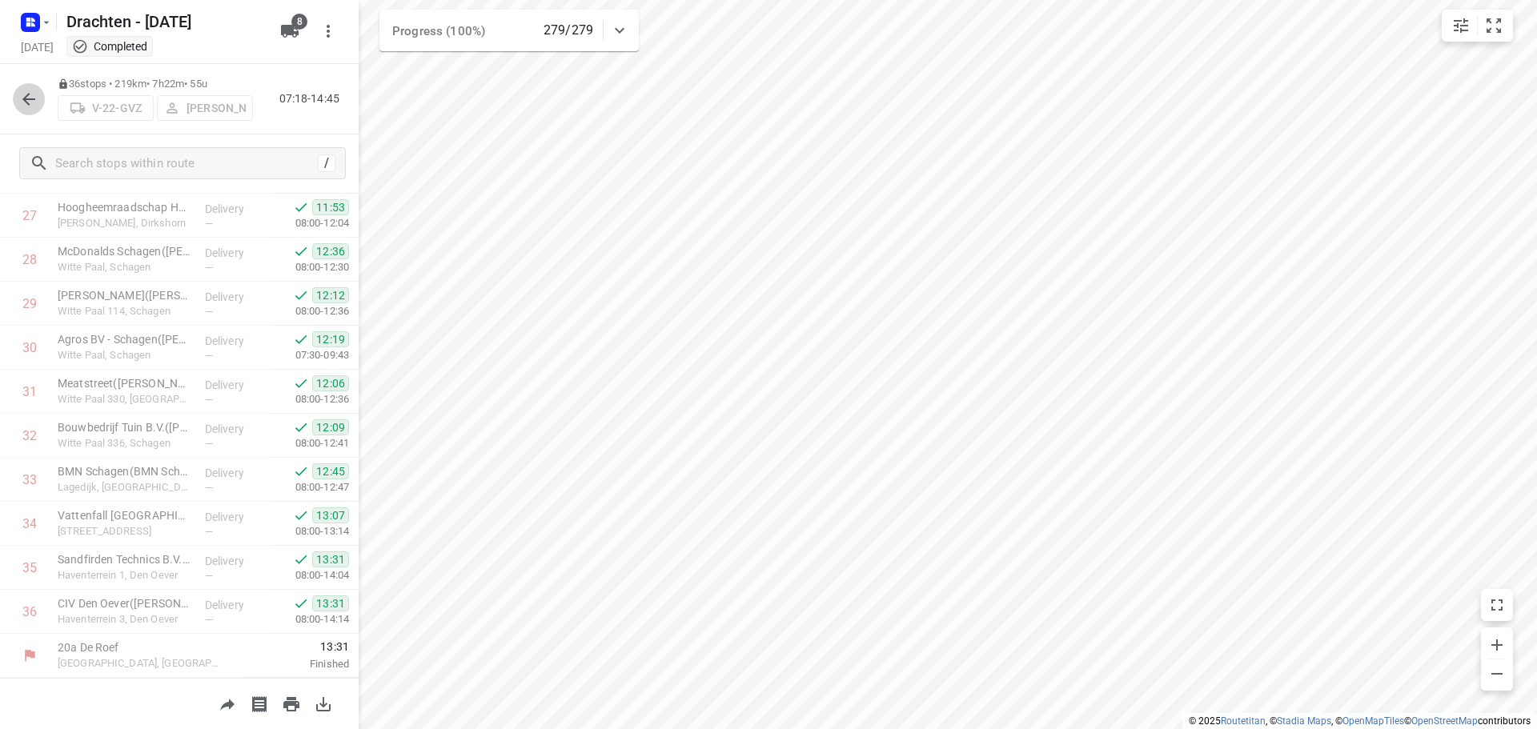
click at [23, 96] on icon "button" at bounding box center [28, 99] width 19 height 19
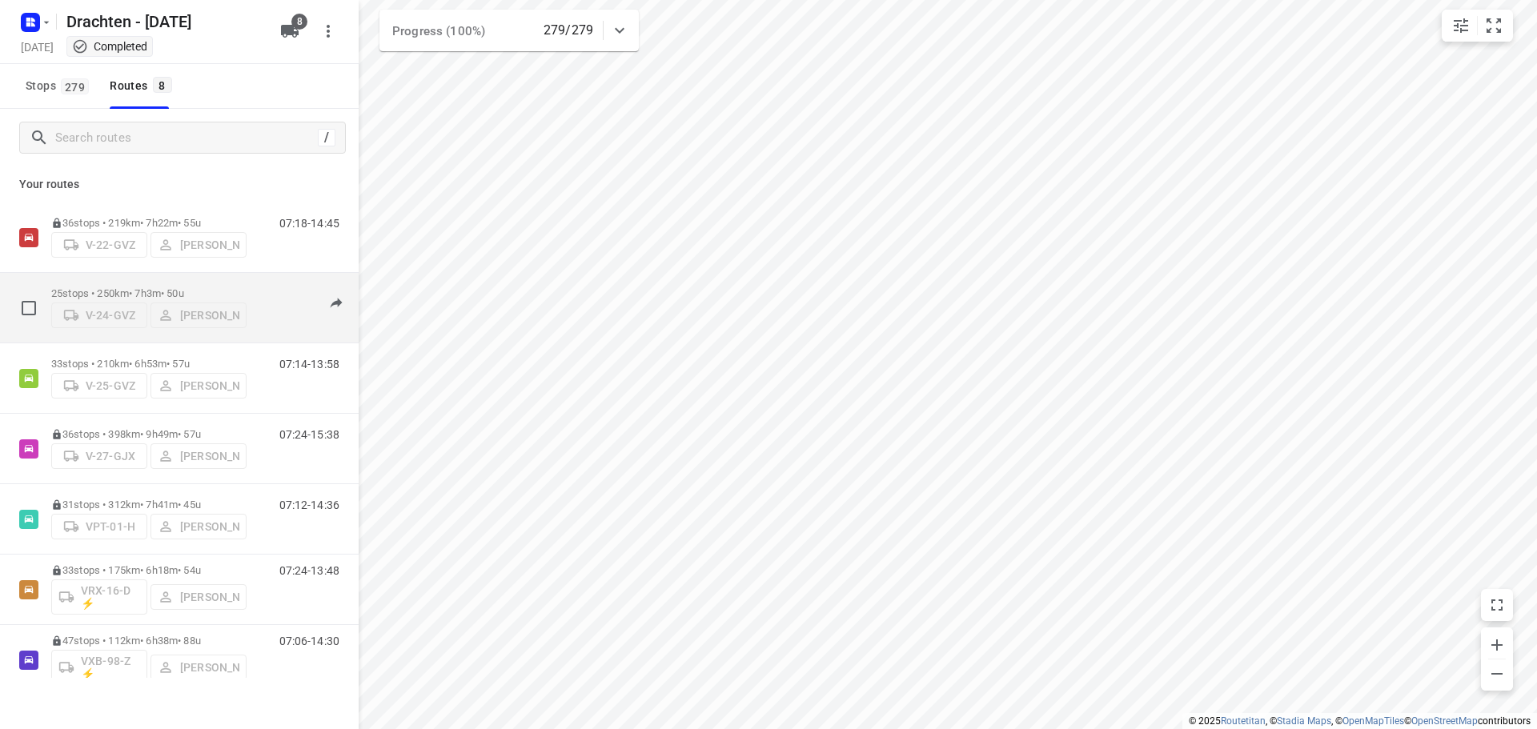
click at [110, 287] on p "25 stops • 250km • 7h3m • 50u" at bounding box center [148, 293] width 195 height 12
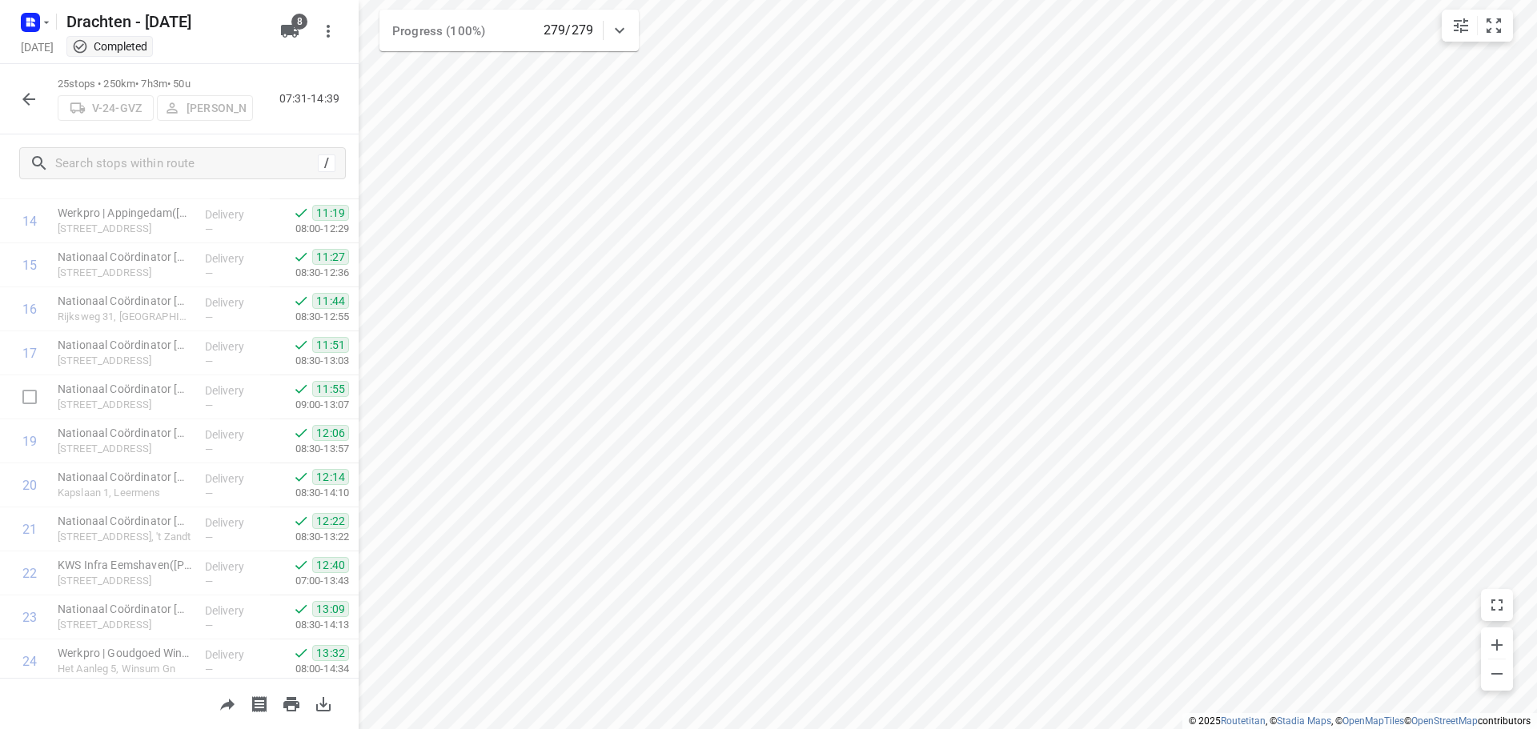
scroll to position [739, 0]
click at [44, 98] on button "button" at bounding box center [29, 99] width 32 height 32
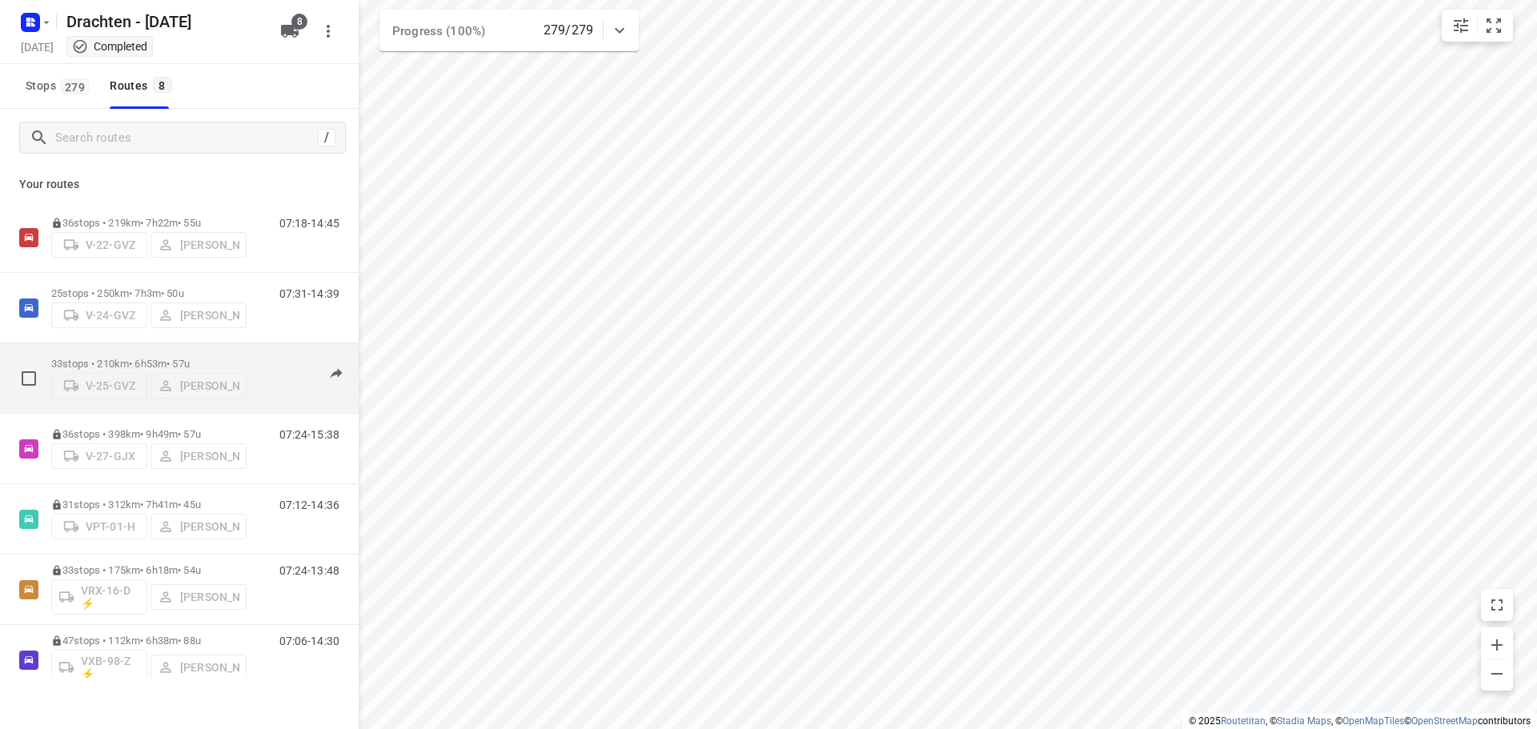
click at [131, 351] on div "33 stops • 210km • 6h53m • 57u V-25-GVZ Jelle Veenstra" at bounding box center [148, 378] width 195 height 57
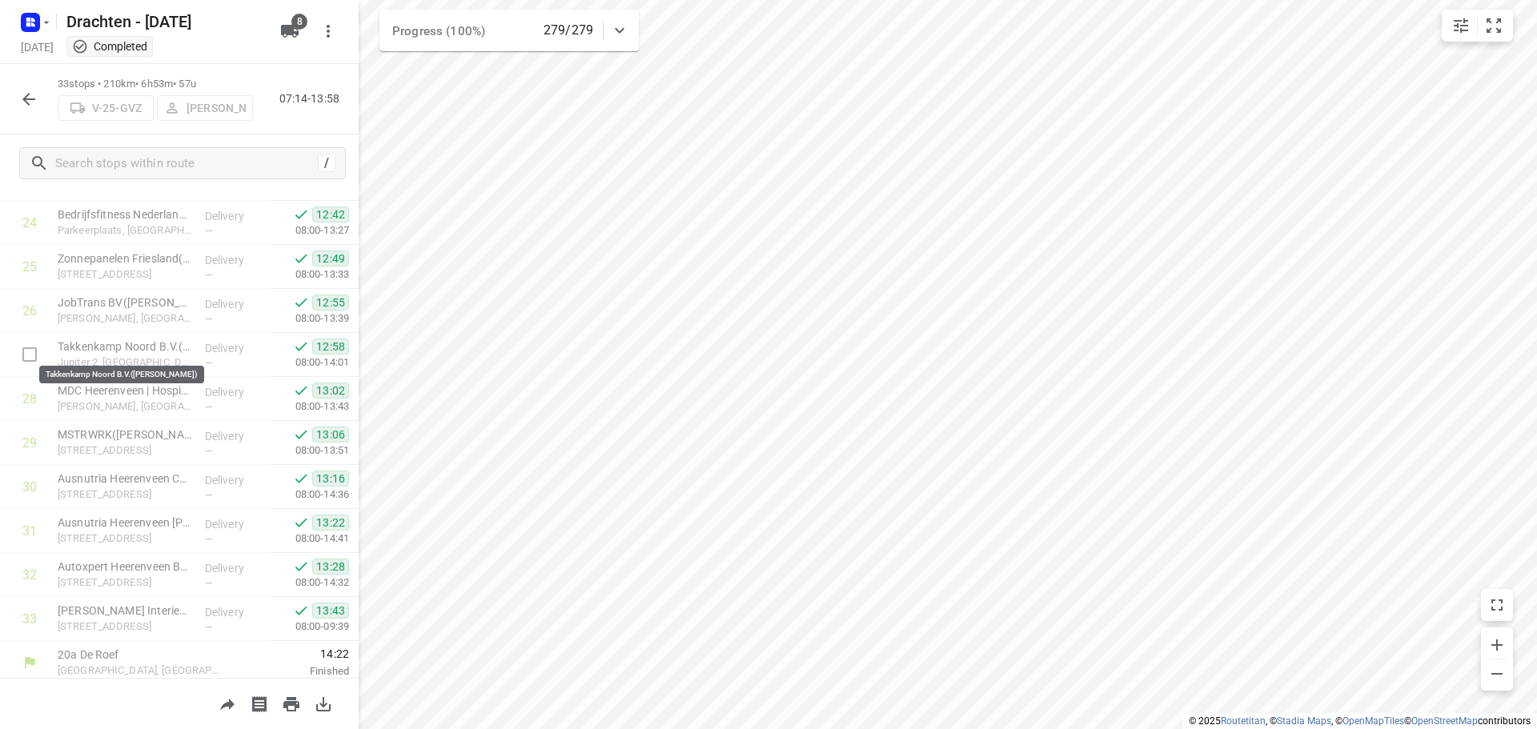
scroll to position [1091, 0]
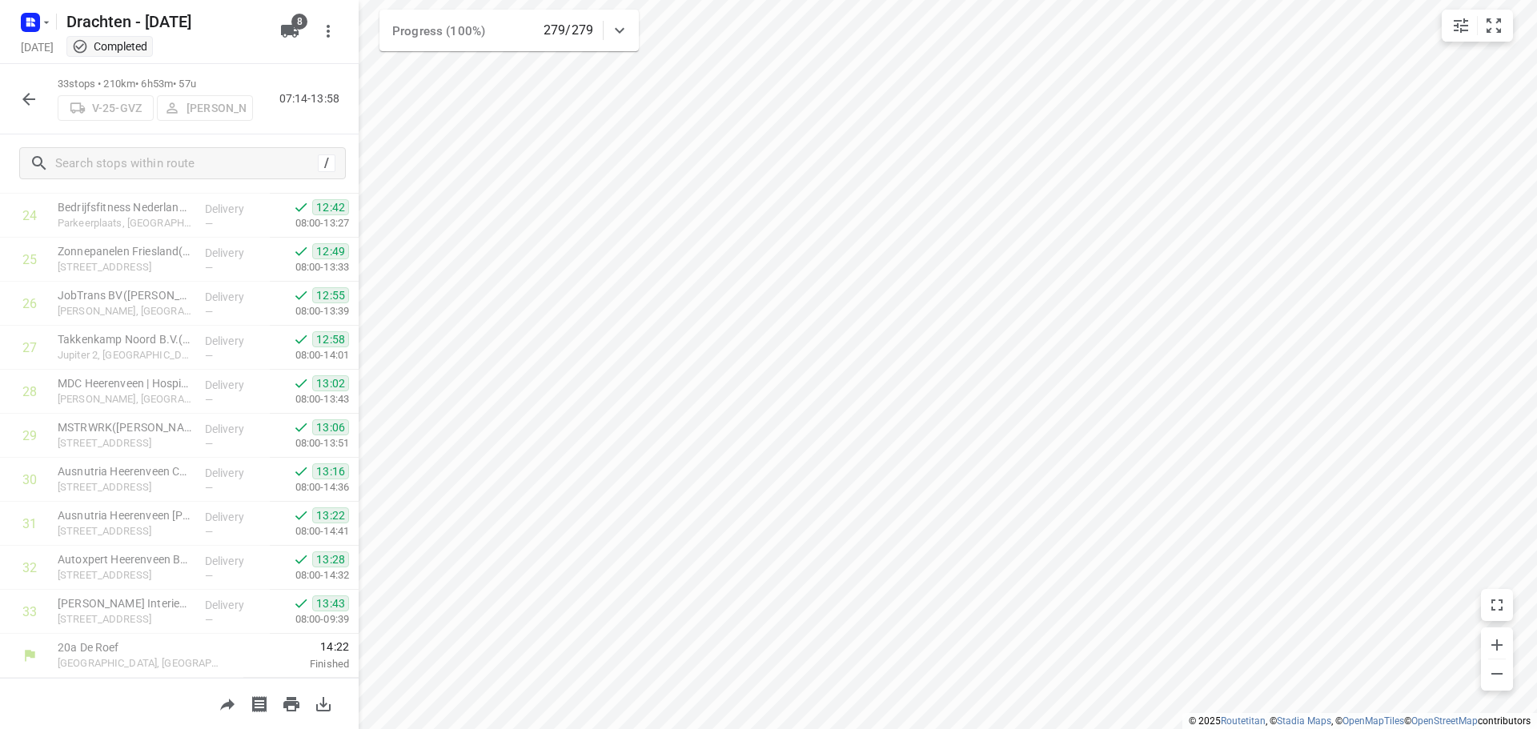
click at [24, 93] on icon "button" at bounding box center [28, 99] width 19 height 19
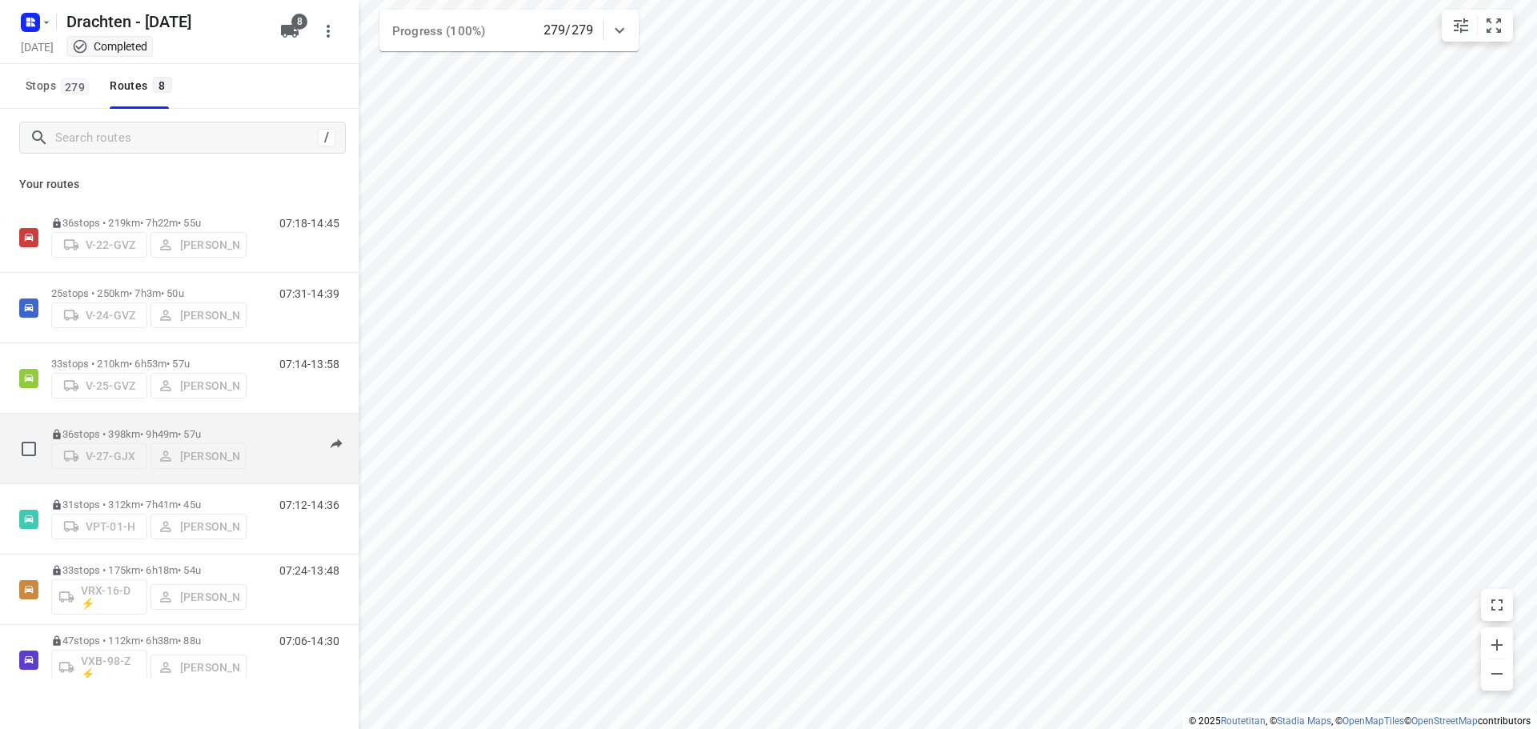
click at [114, 436] on p "36 stops • 398km • 9h49m • 57u" at bounding box center [148, 434] width 195 height 12
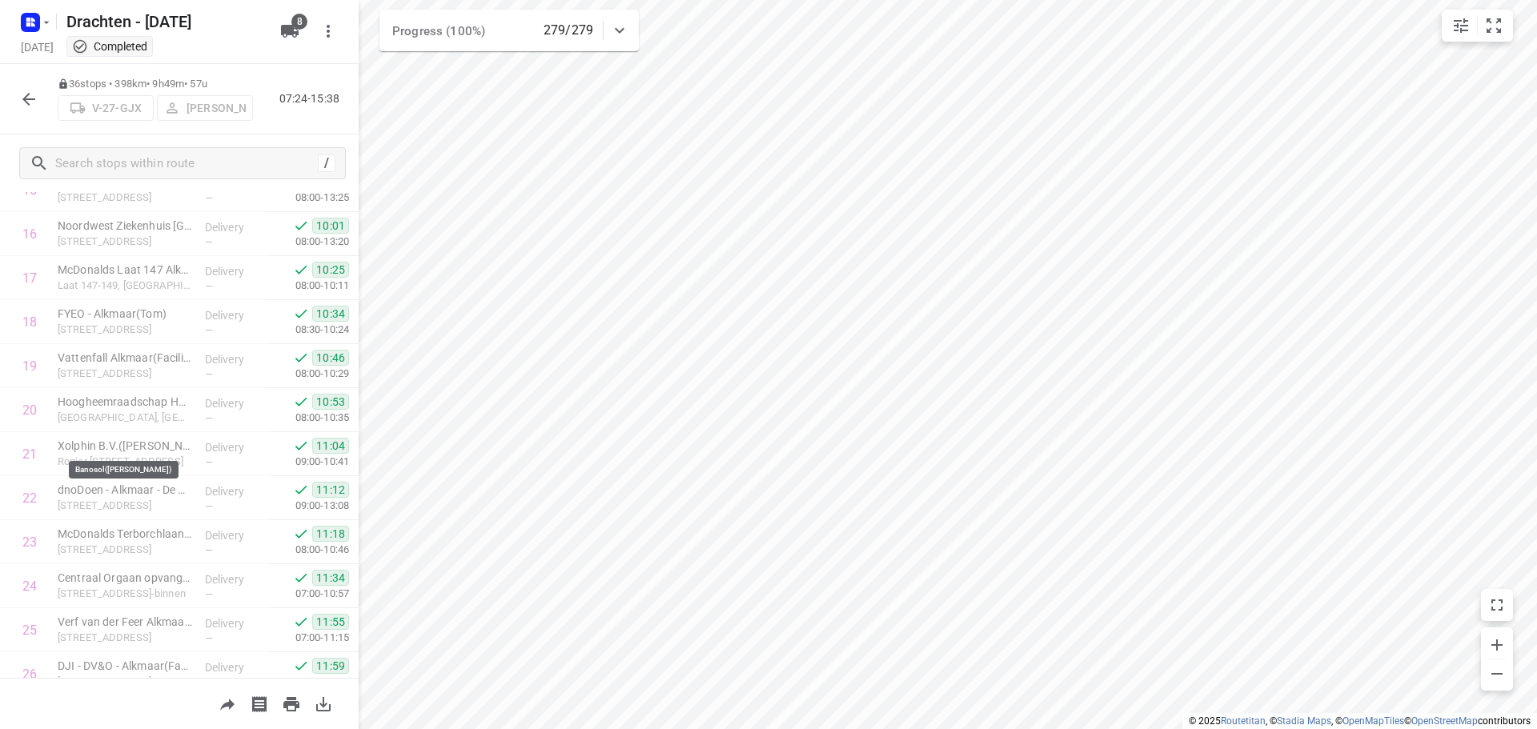
scroll to position [1223, 0]
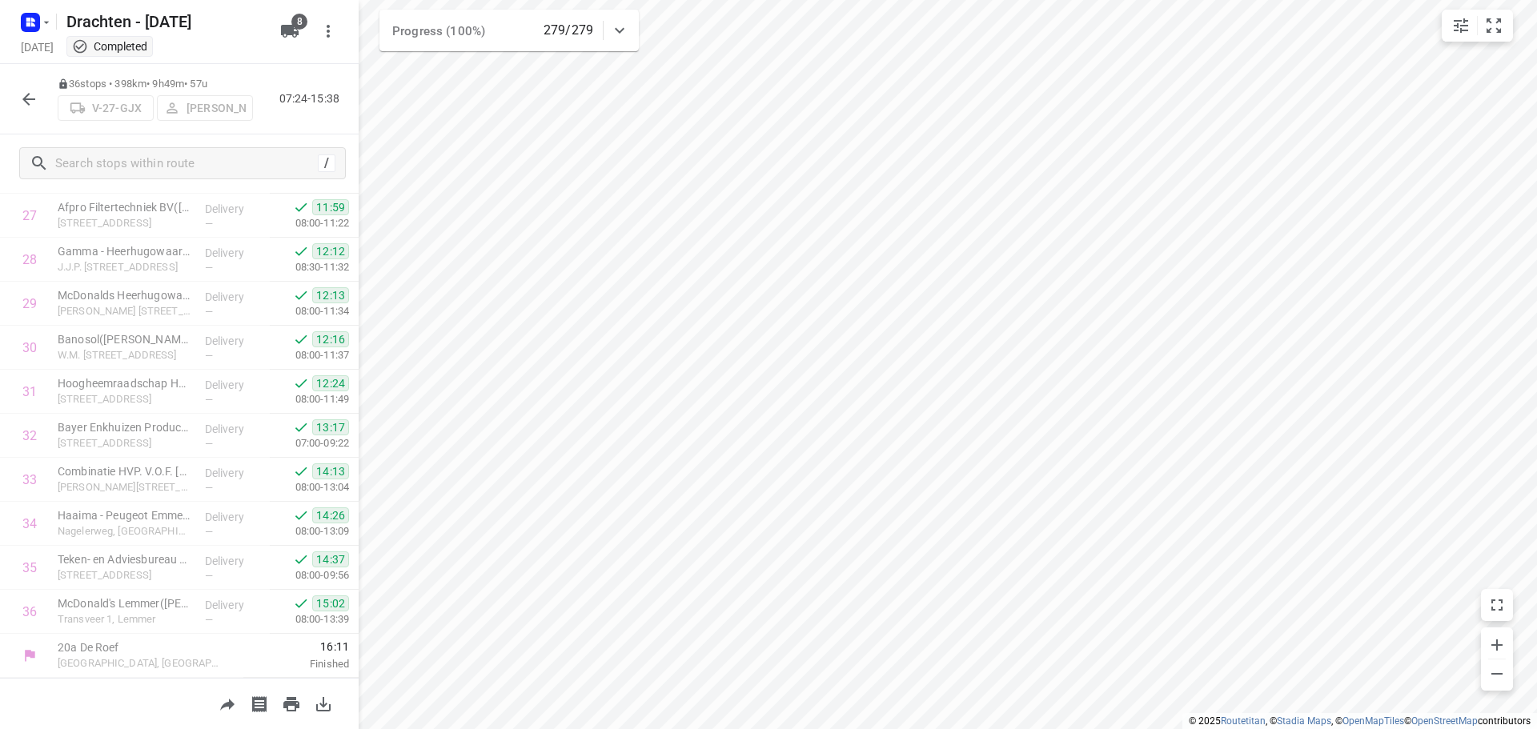
click at [25, 94] on icon "button" at bounding box center [28, 99] width 19 height 19
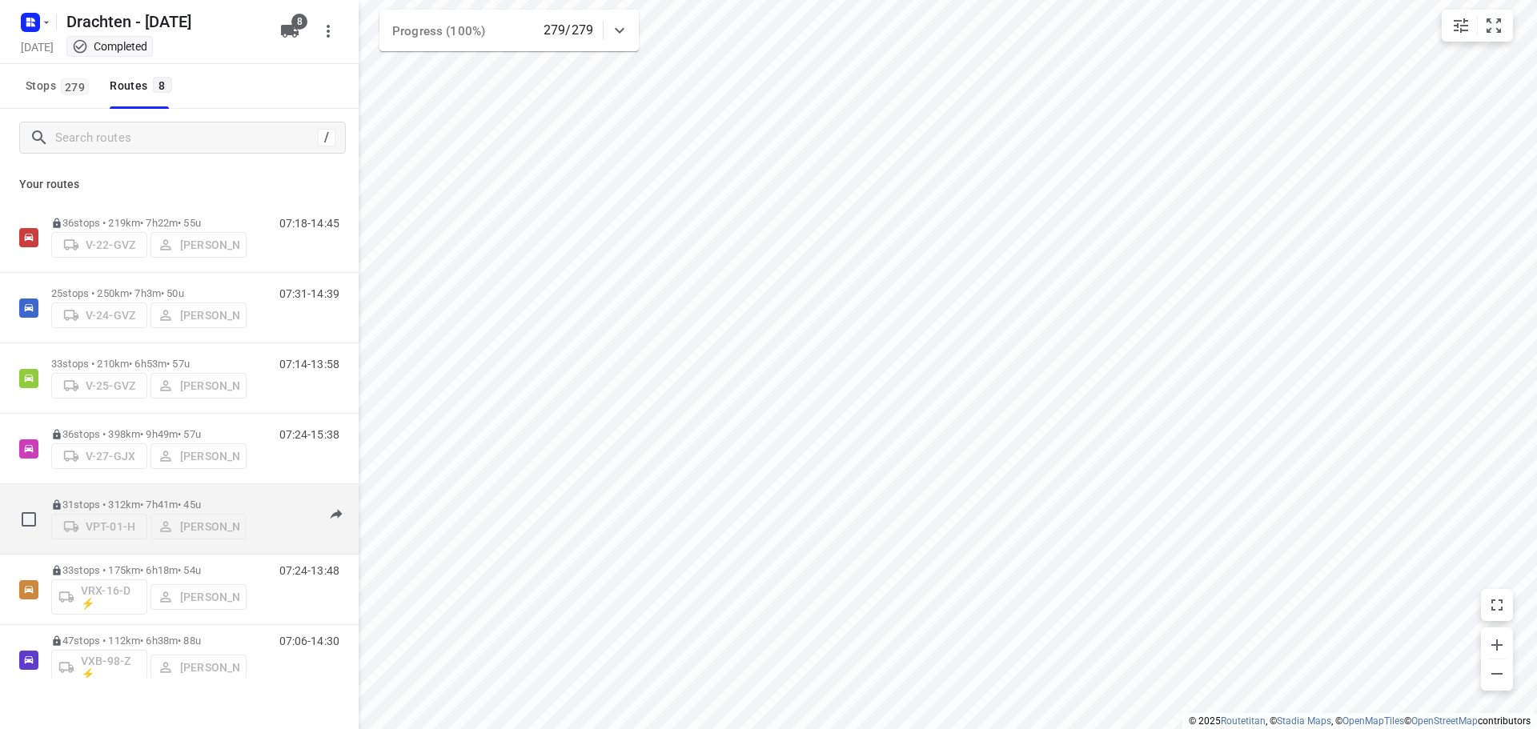
click at [142, 499] on p "31 stops • 312km • 7h41m • 45u" at bounding box center [148, 505] width 195 height 12
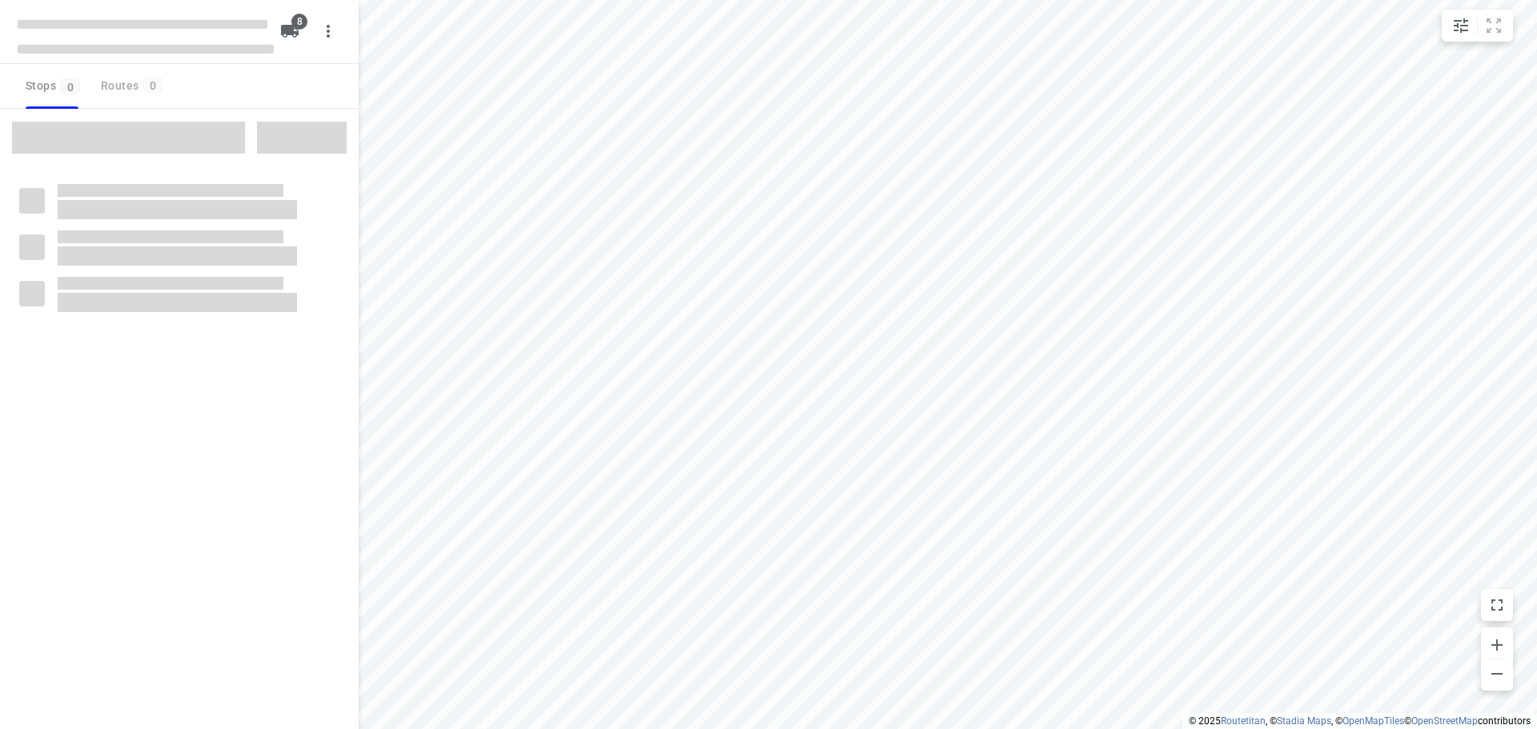
type input "distance"
checkbox input "true"
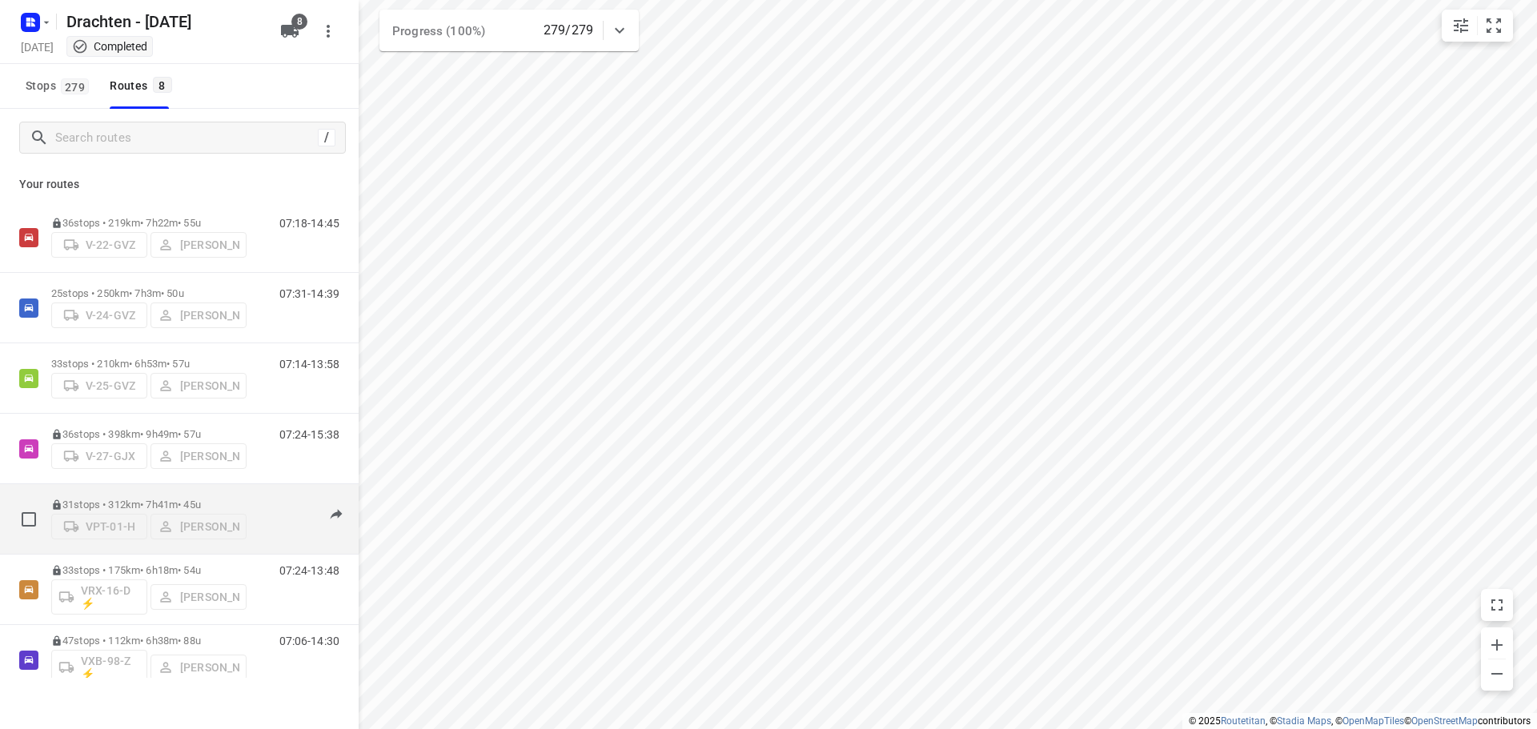
click at [214, 492] on div "31 stops • 312km • 7h41m • 45u VPT-01-H Wopke de Vries" at bounding box center [148, 519] width 195 height 57
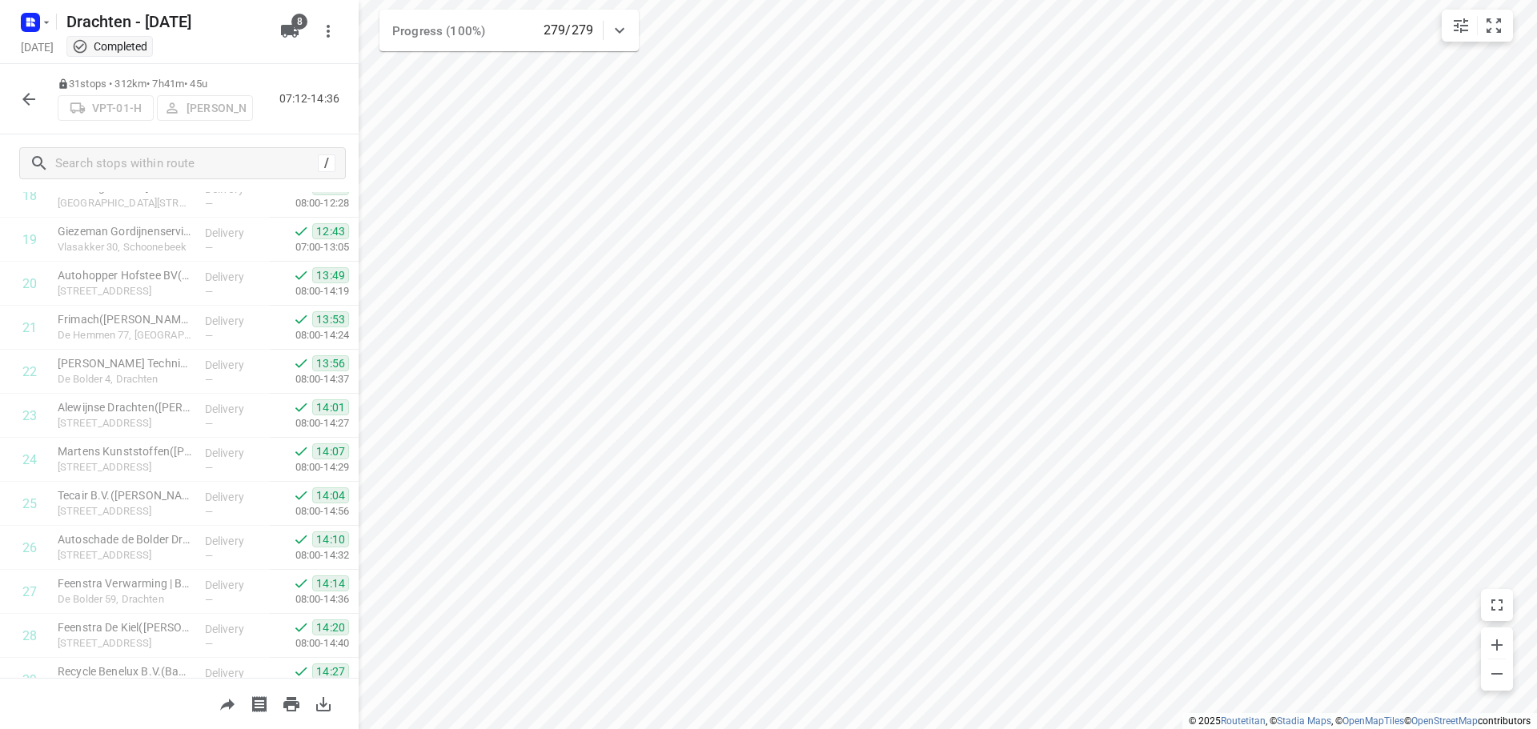
scroll to position [1003, 0]
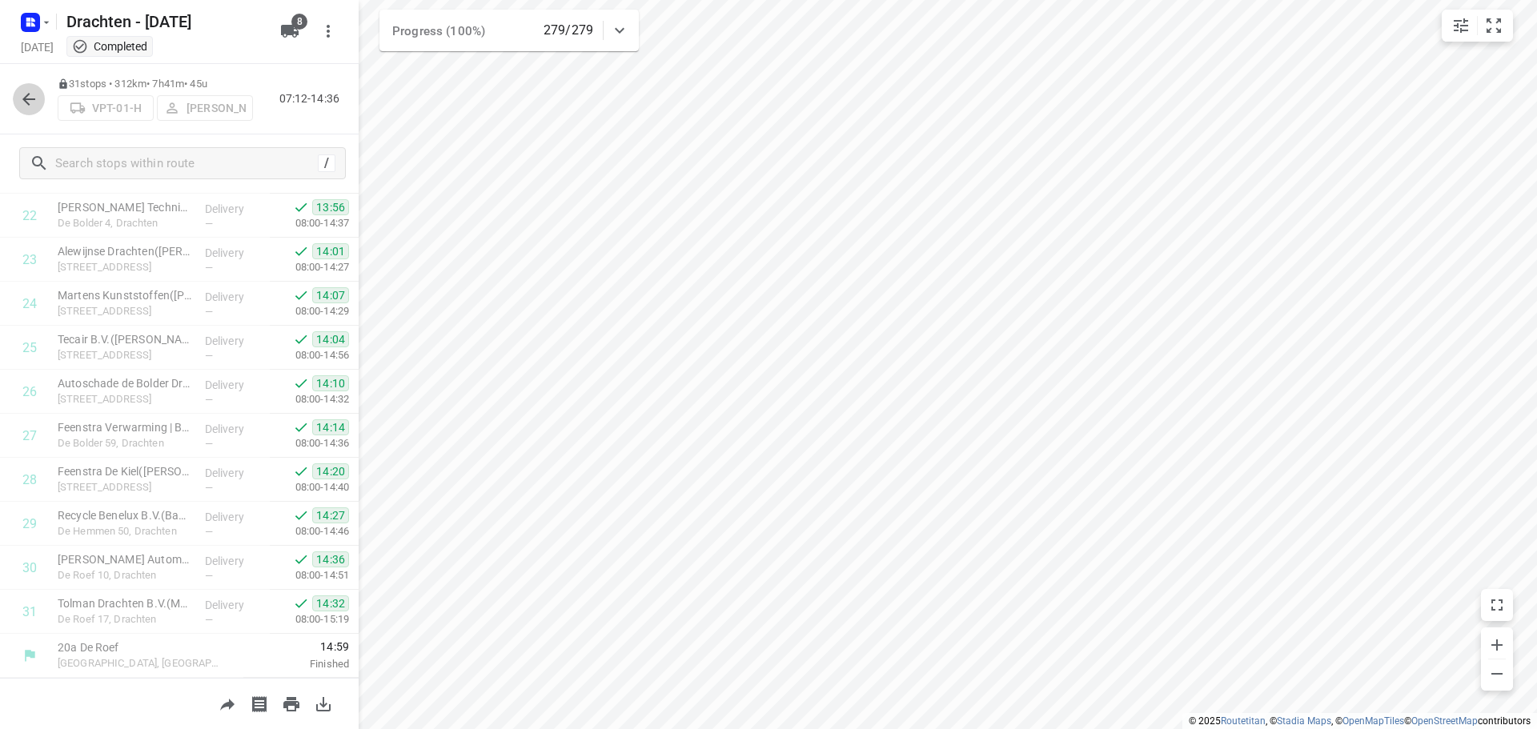
click at [15, 98] on button "button" at bounding box center [29, 99] width 32 height 32
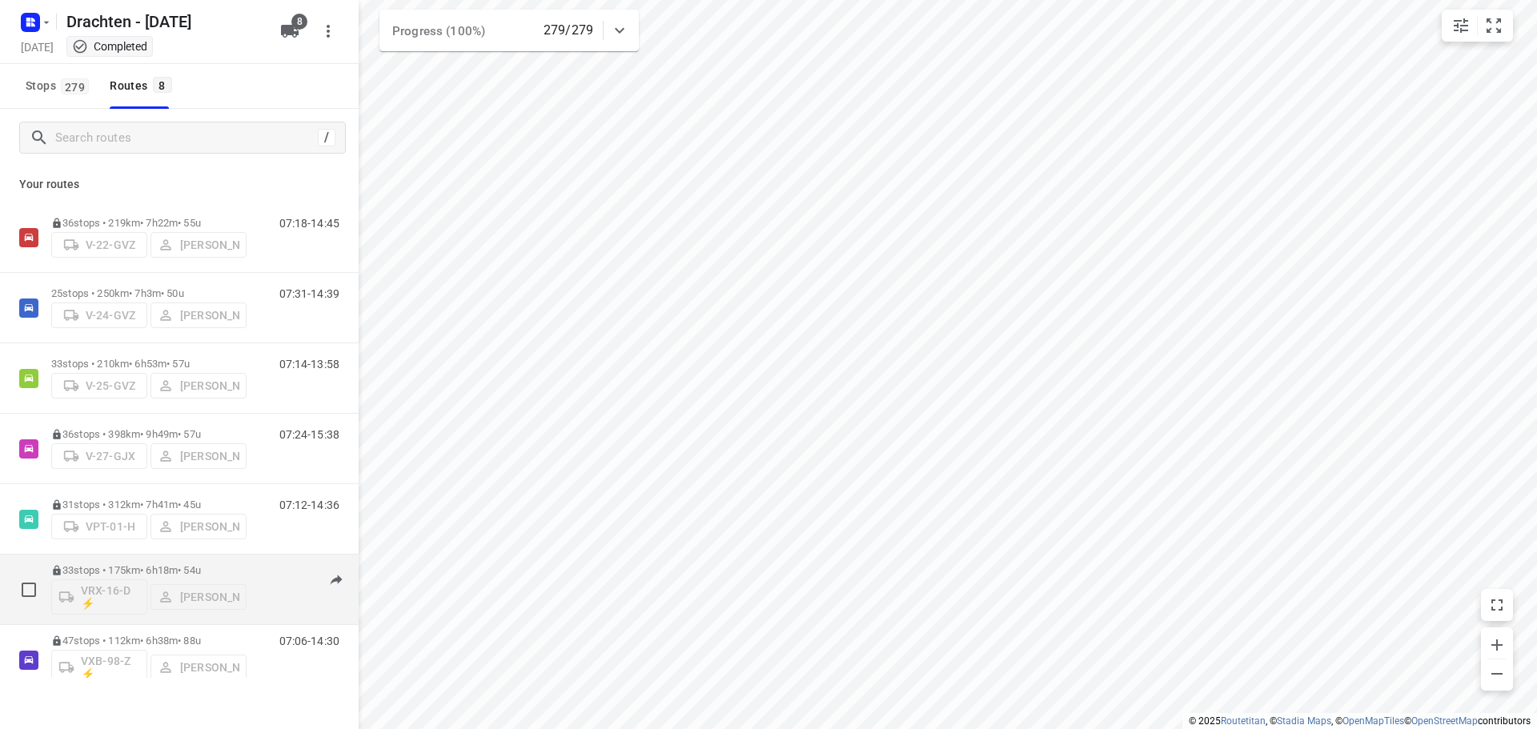
click at [133, 560] on div "33 stops • 175km • 6h18m • 54u VRX-16-D ⚡ Jos Kaspers" at bounding box center [148, 589] width 195 height 66
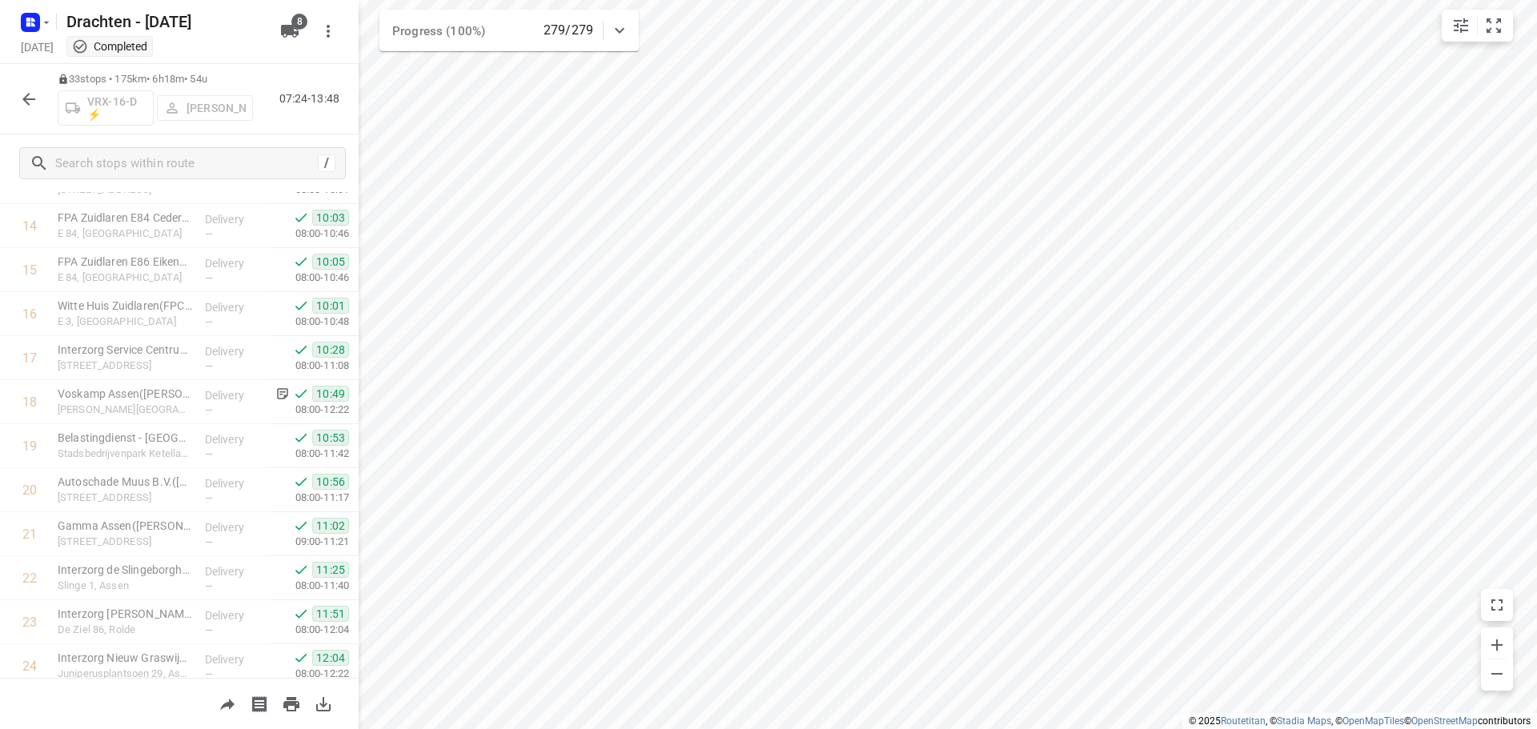
scroll to position [1091, 0]
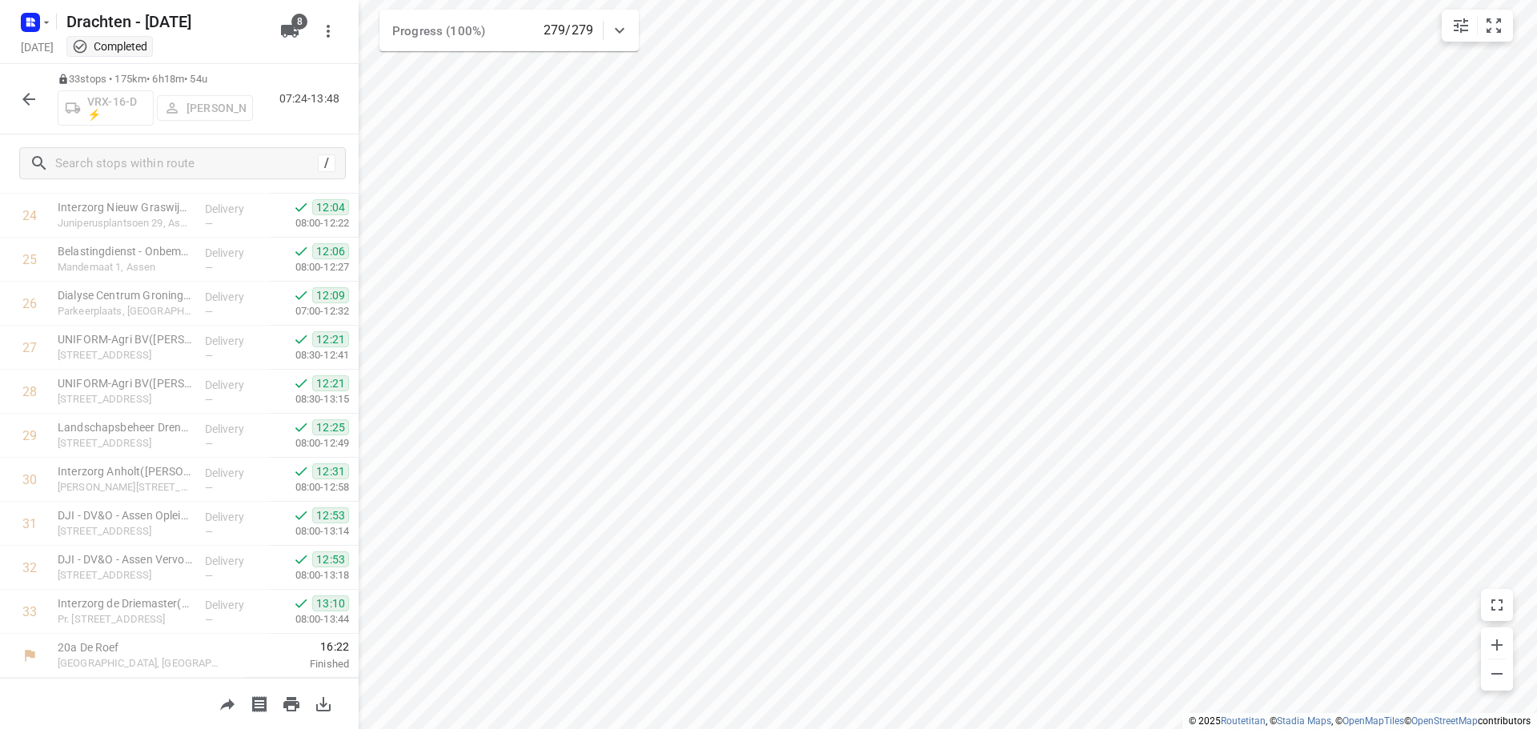
click at [23, 105] on icon "button" at bounding box center [28, 99] width 19 height 19
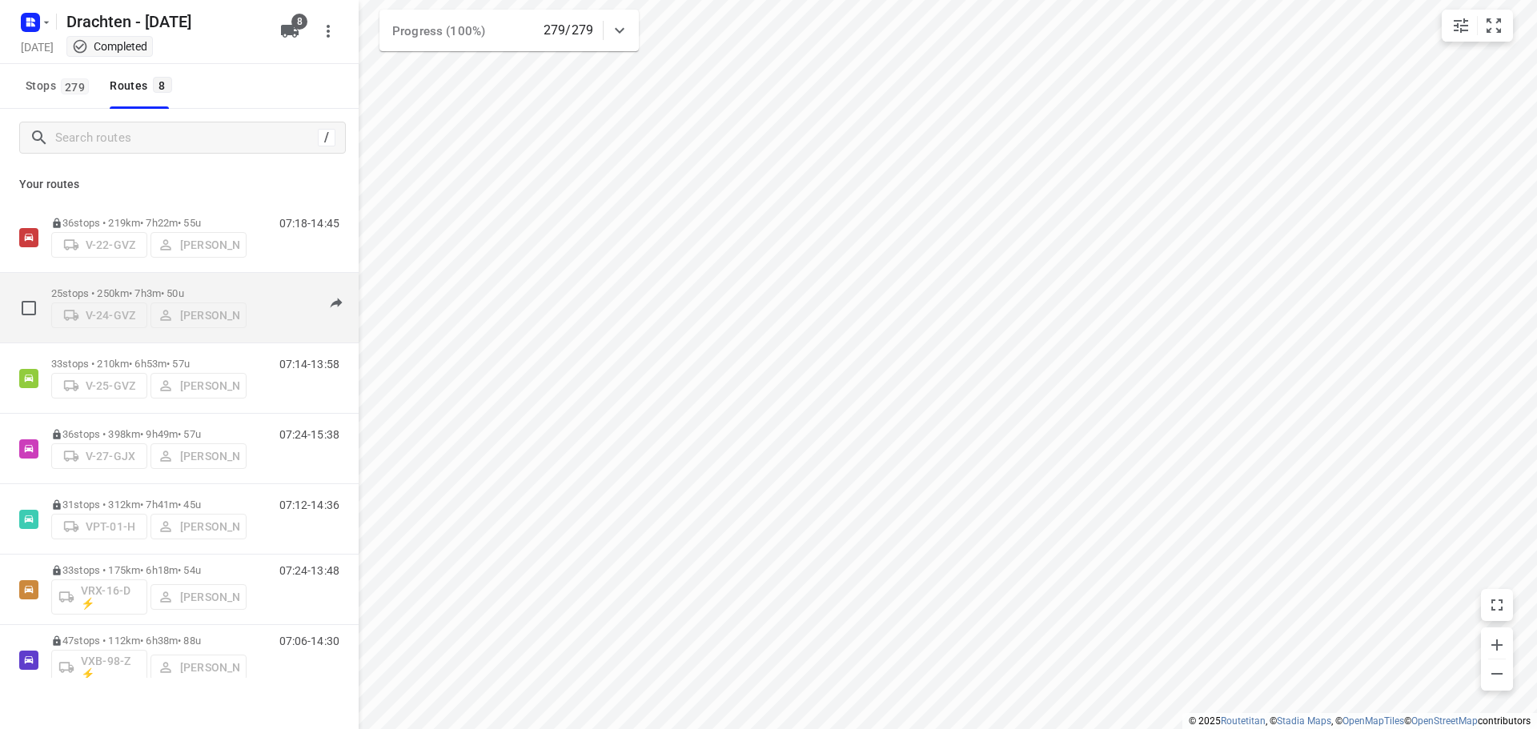
scroll to position [104, 0]
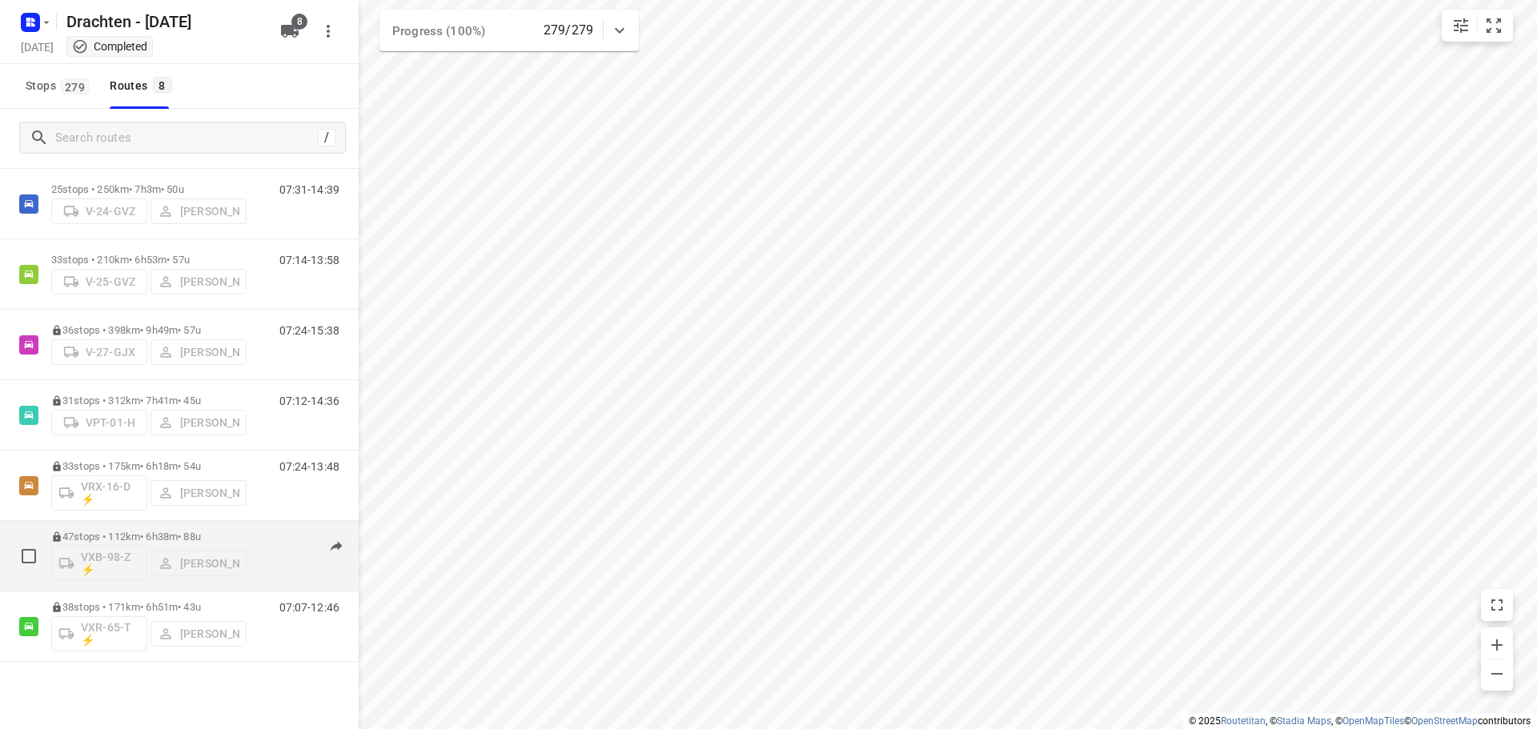
click at [184, 530] on div "47 stops • 112km • 6h38m • 88u VXB-98-Z ⚡ Kirsten Brouwer" at bounding box center [148, 556] width 195 height 66
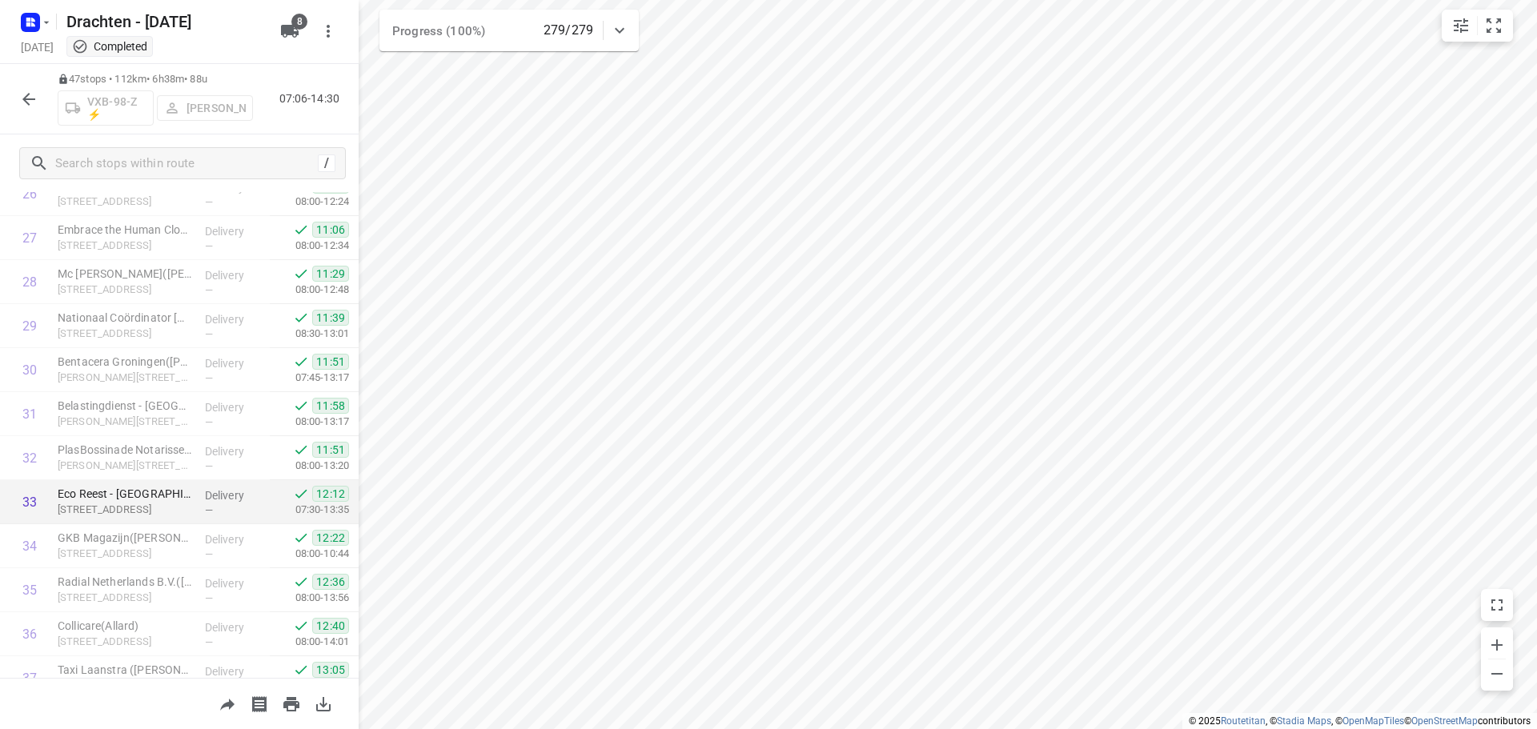
scroll to position [1708, 0]
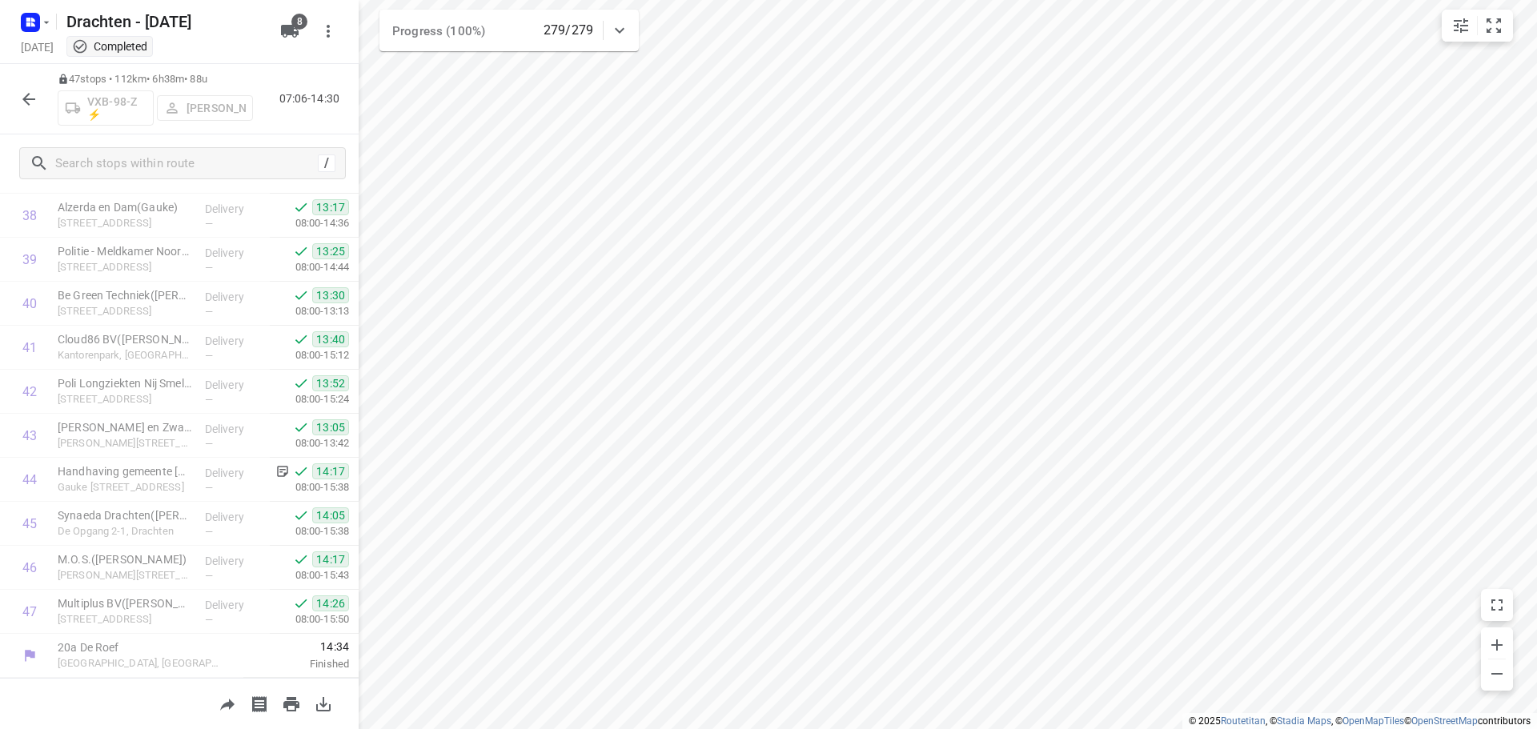
click at [22, 91] on icon "button" at bounding box center [28, 99] width 19 height 19
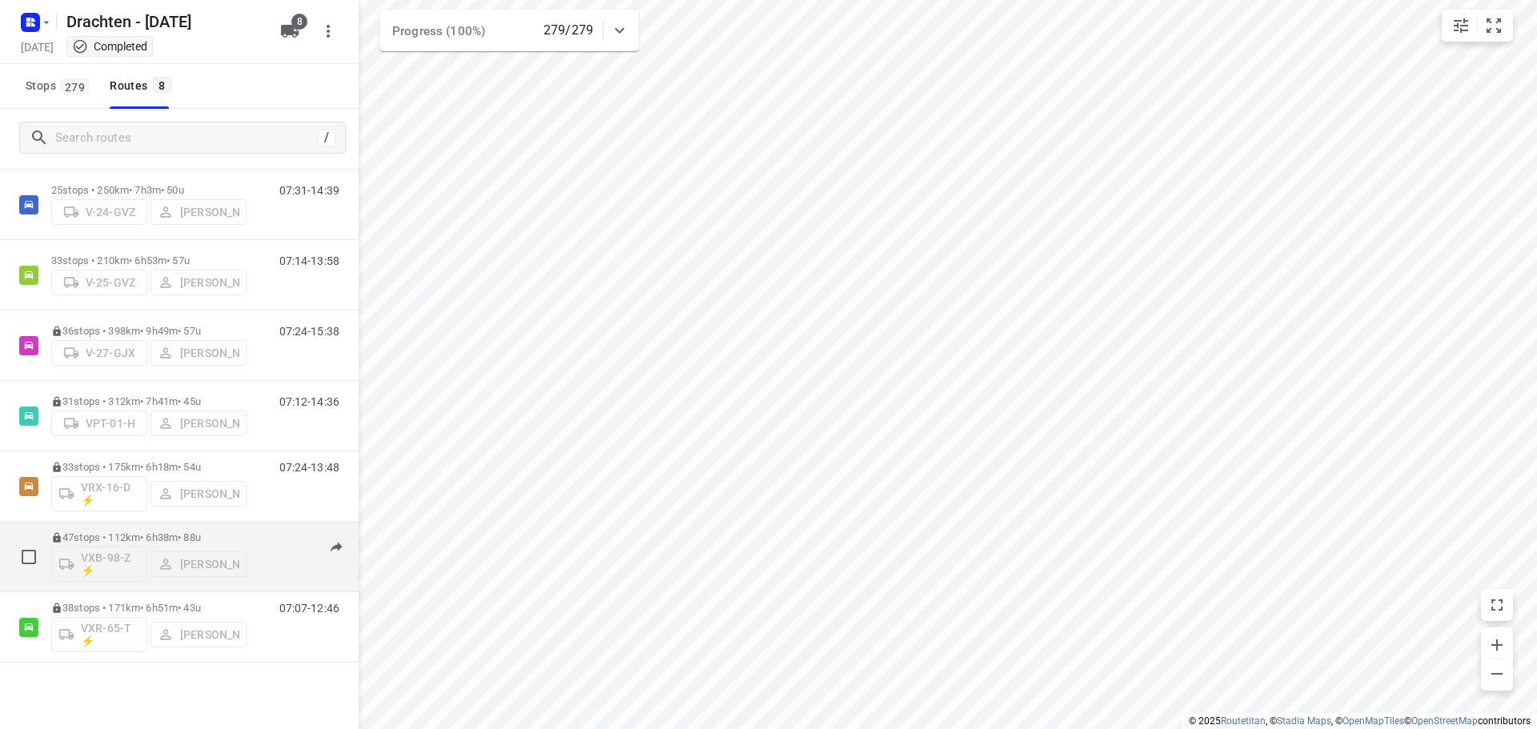
scroll to position [104, 0]
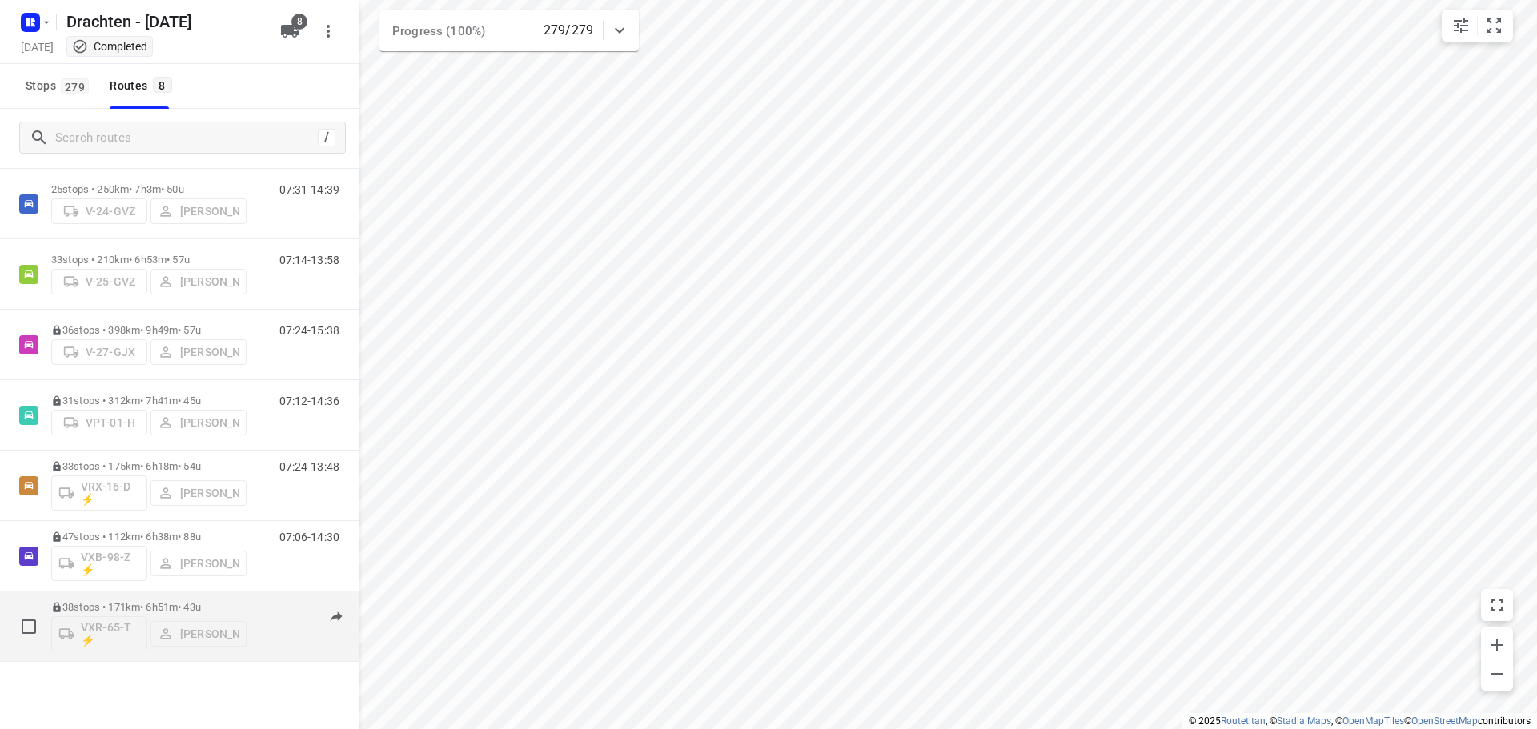
click at [132, 598] on div "38 stops • 171km • 6h51m • 43u VXR-65-T ⚡ Leon Holwerda" at bounding box center [148, 626] width 195 height 66
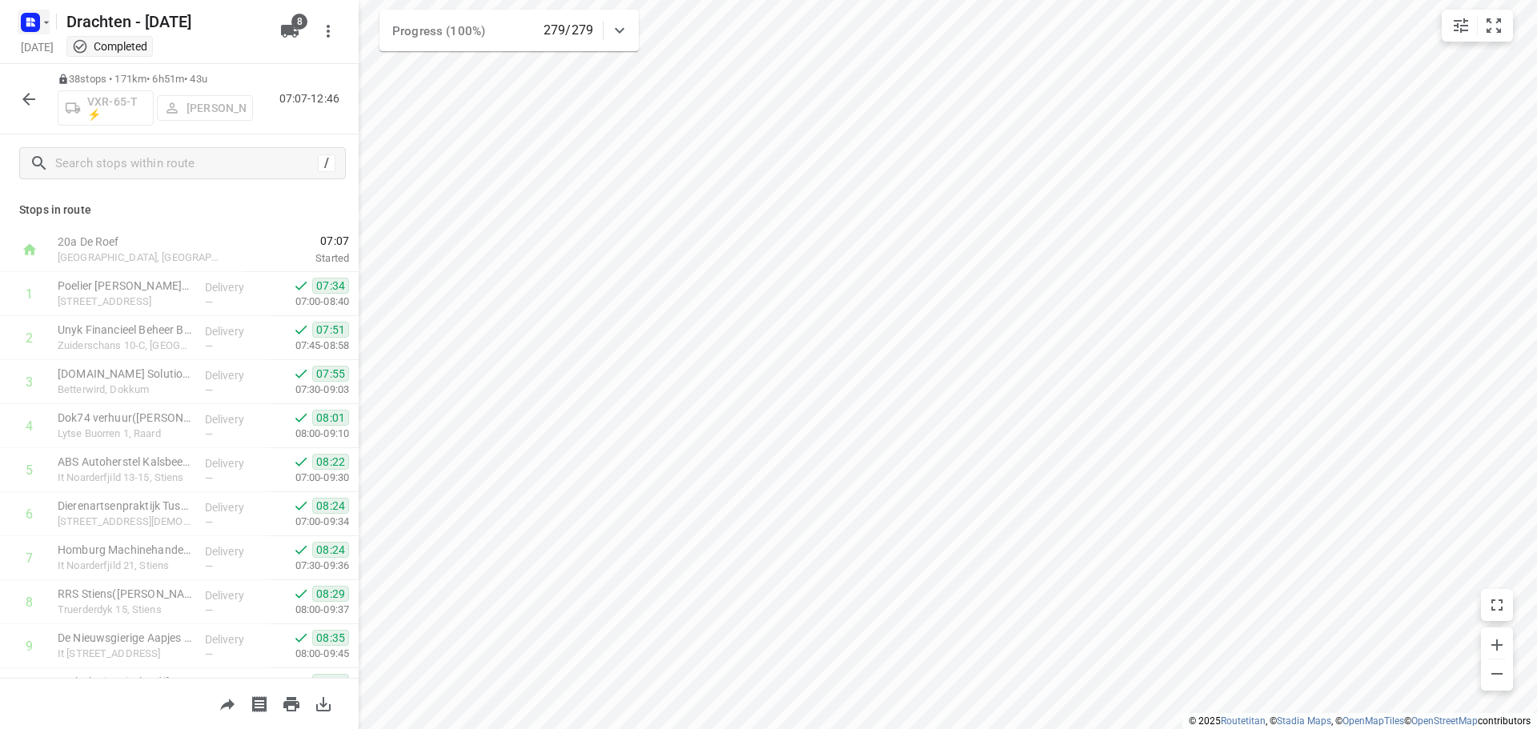
click at [42, 31] on icon "button" at bounding box center [31, 23] width 26 height 26
click at [70, 50] on p "Back to projects" at bounding box center [99, 56] width 90 height 18
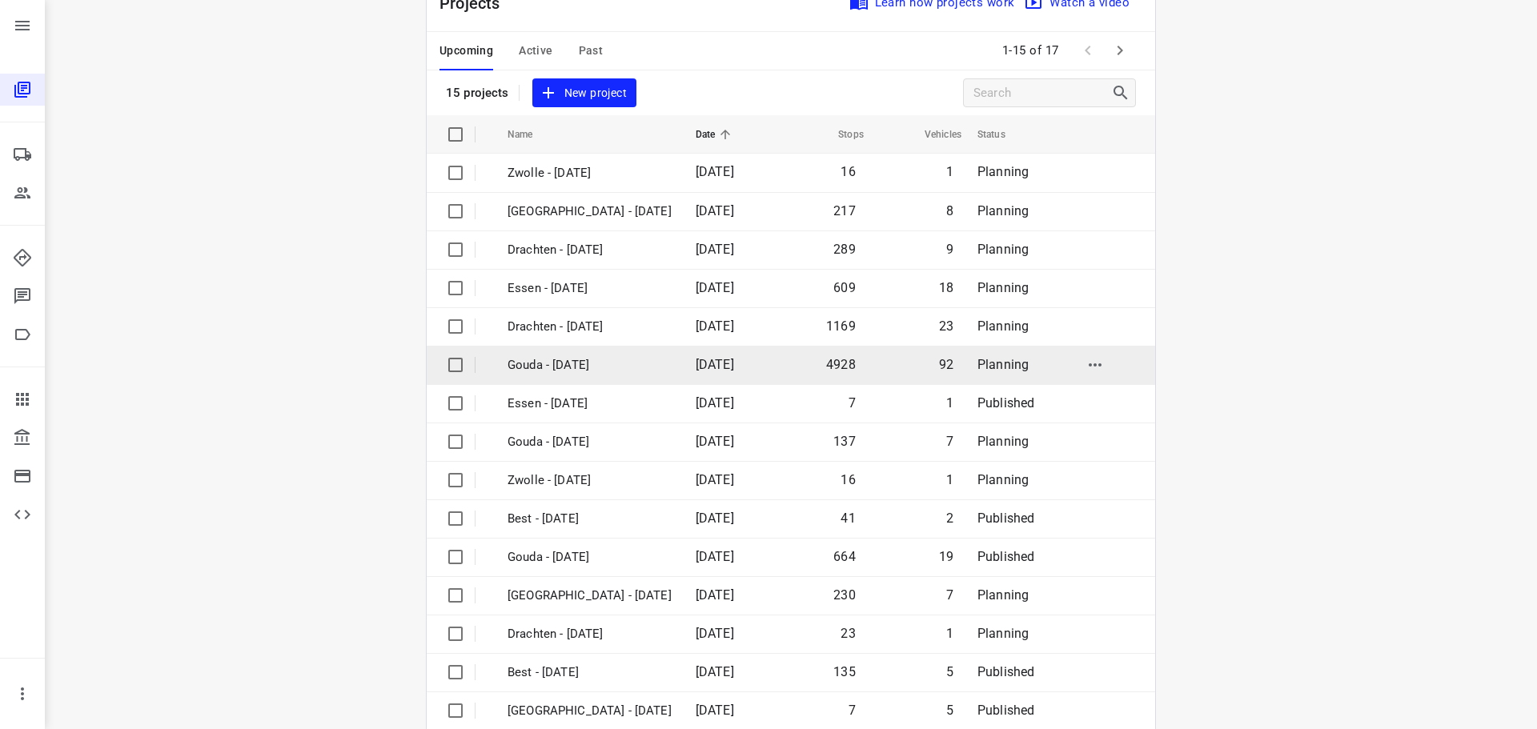
scroll to position [80, 0]
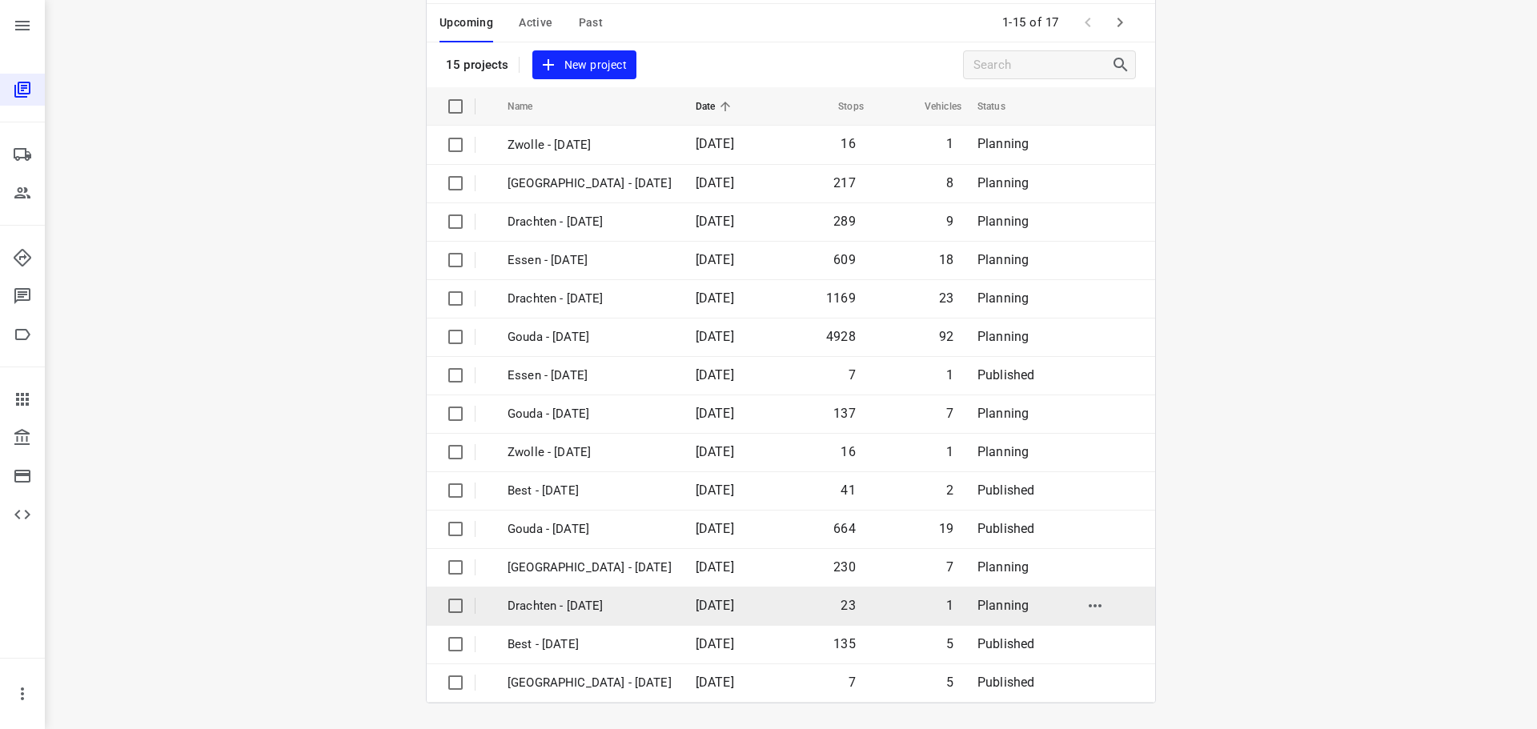
click at [573, 605] on p "Drachten - [DATE]" at bounding box center [590, 606] width 164 height 18
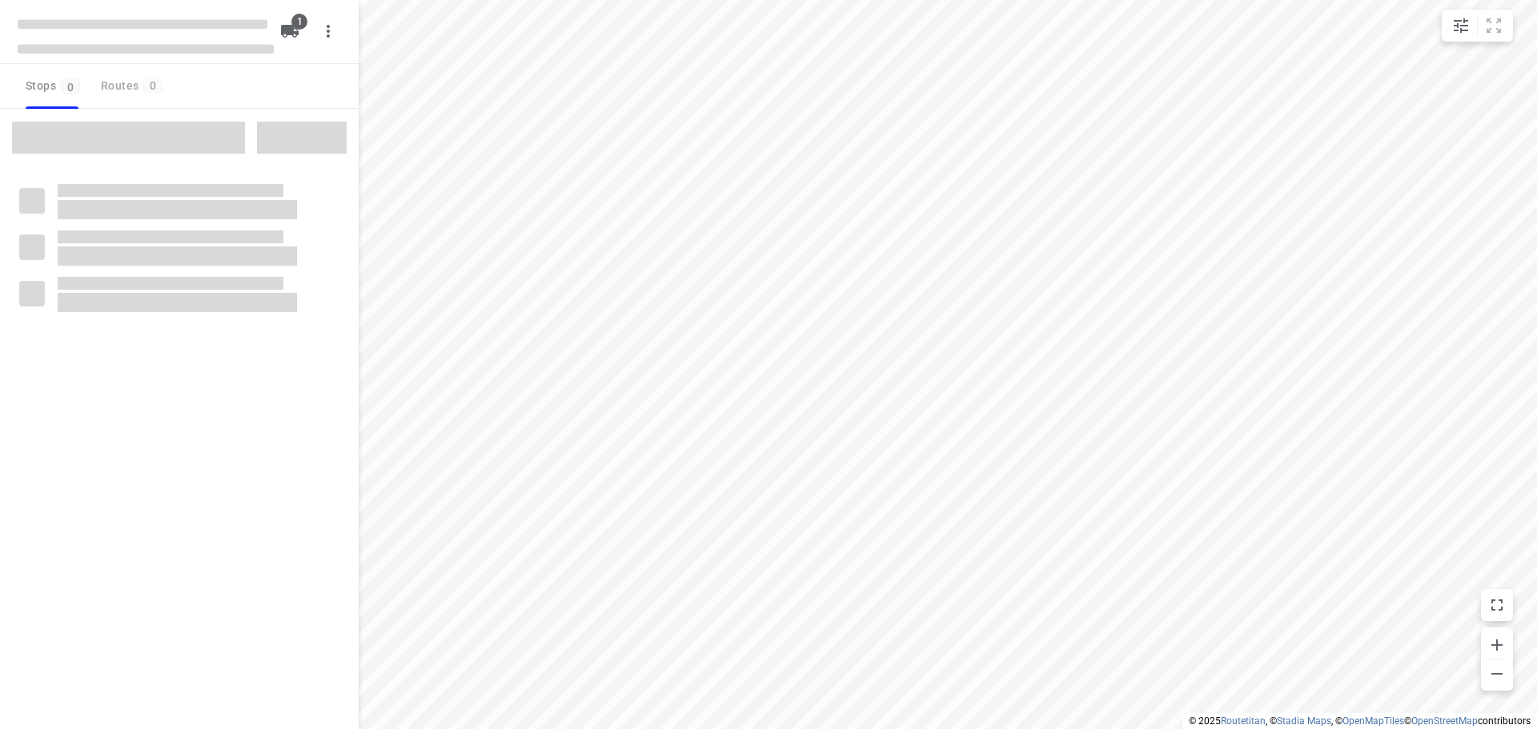
type input "distance"
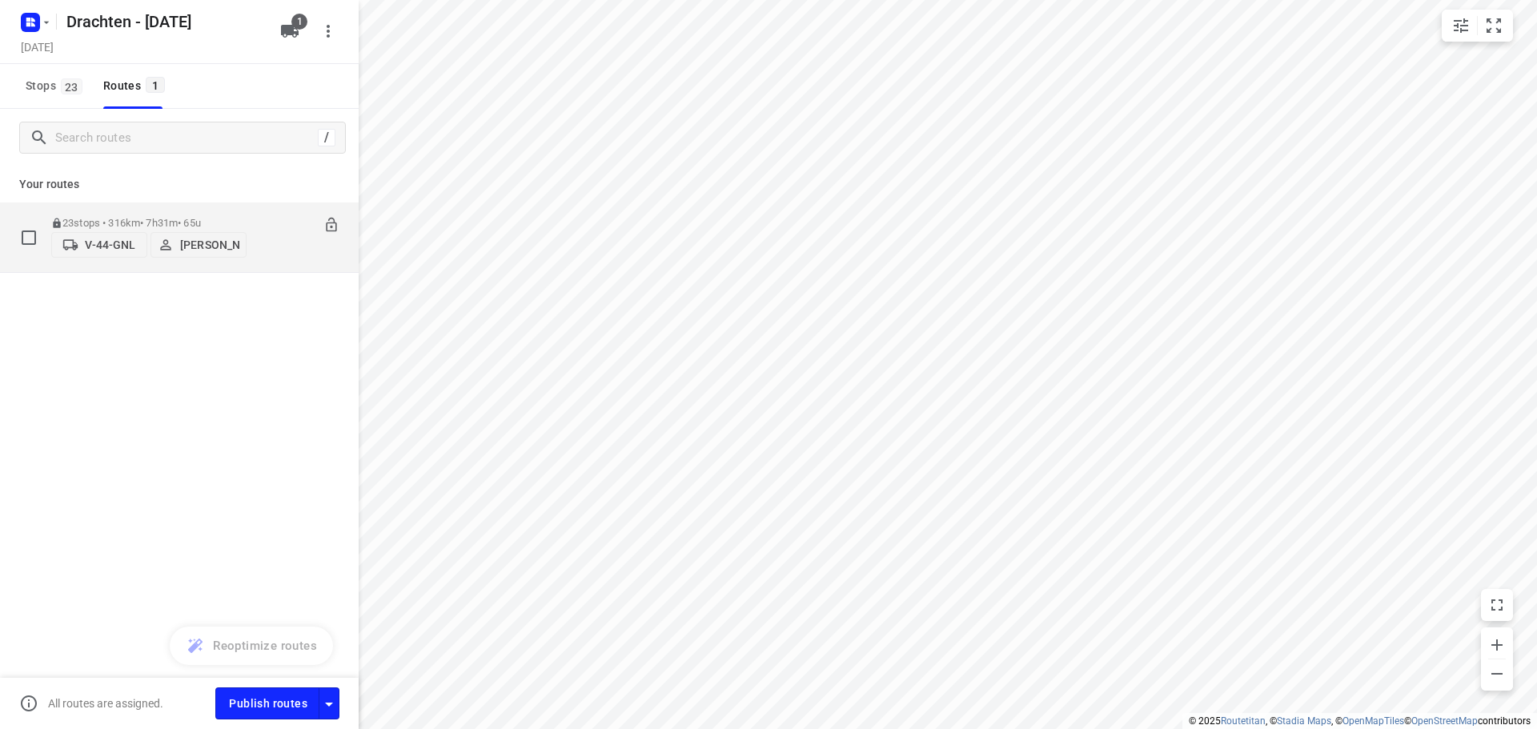
click at [206, 243] on p "[PERSON_NAME]" at bounding box center [209, 245] width 59 height 13
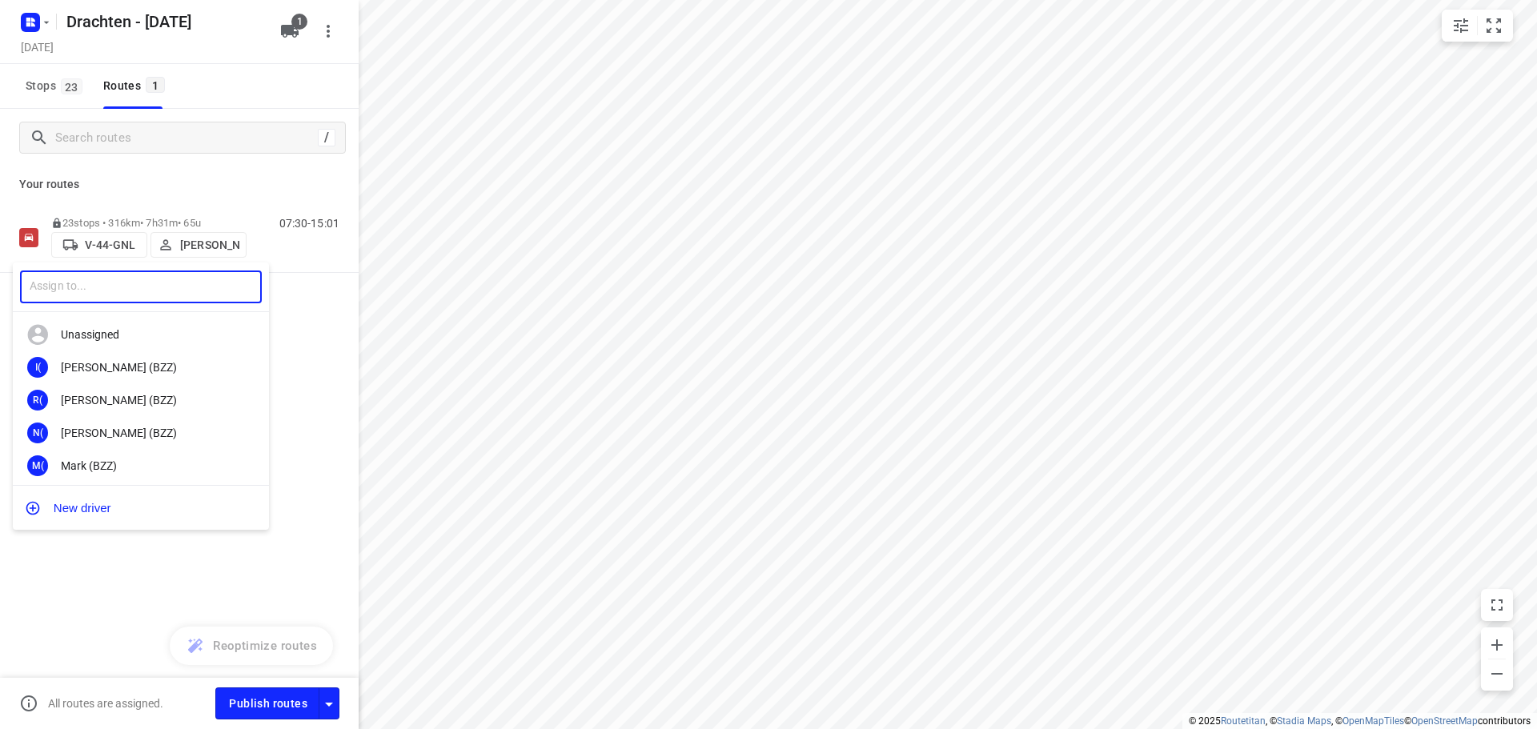
click at [178, 288] on input "text" at bounding box center [141, 287] width 242 height 33
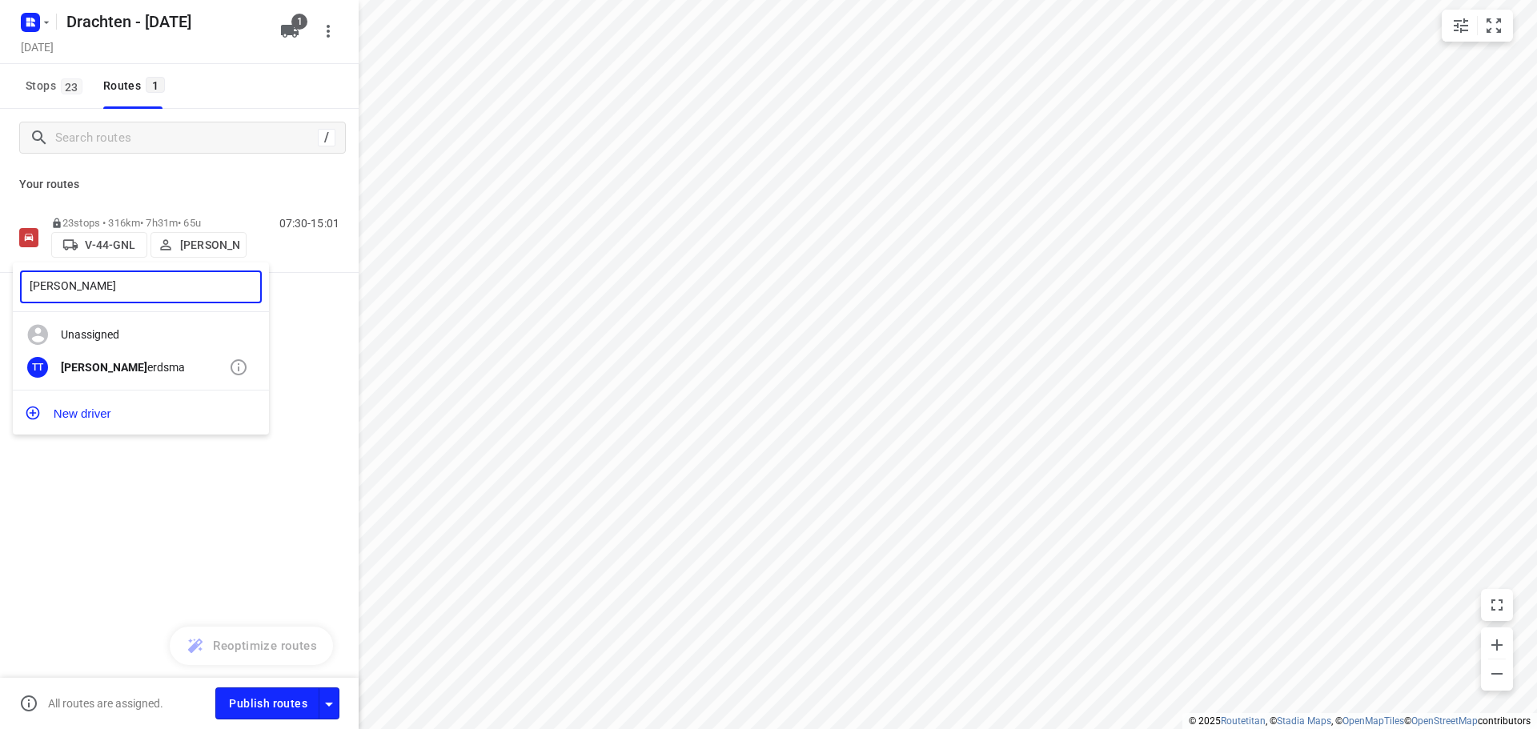
type input "tobias tje"
click at [132, 361] on div "Tobias Tje erdsma" at bounding box center [145, 367] width 168 height 13
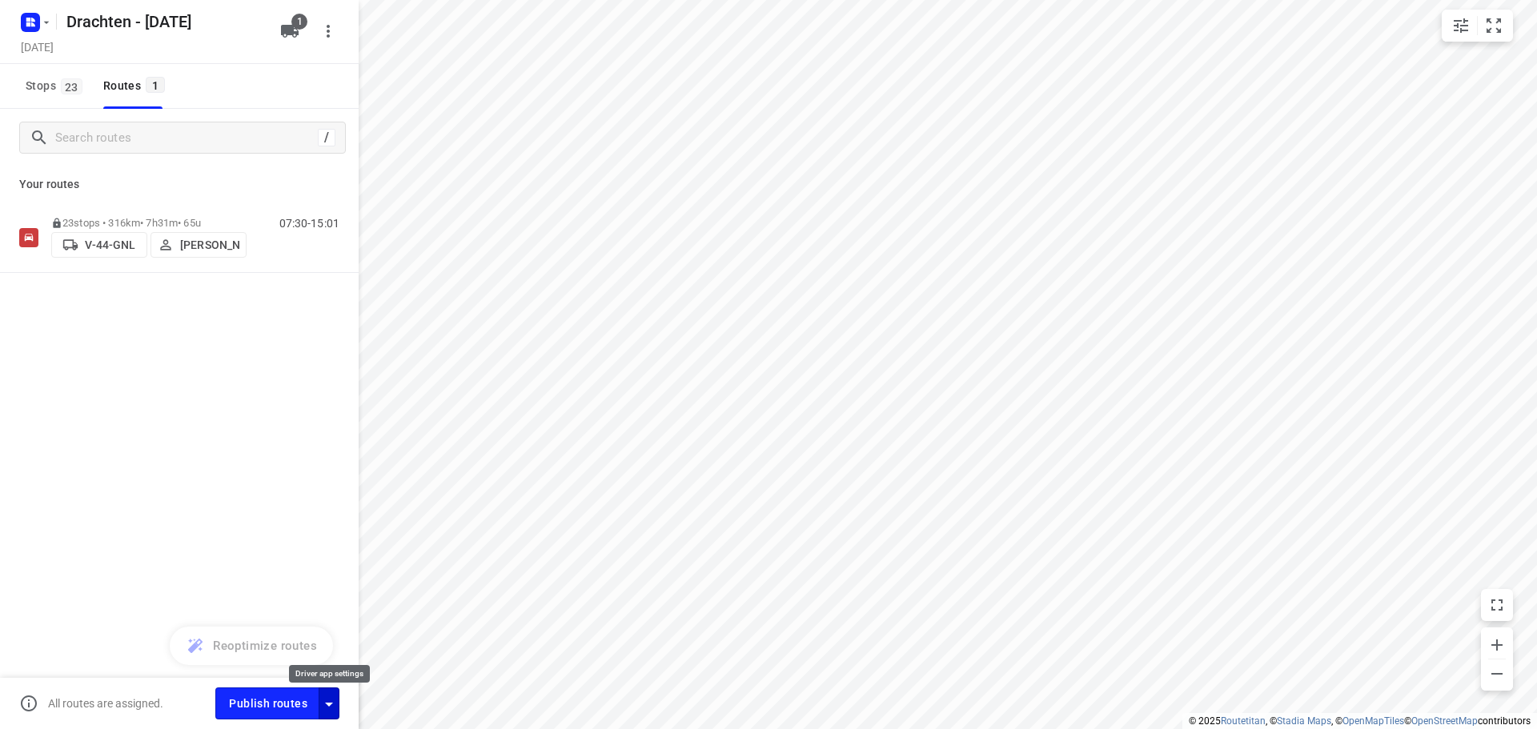
click at [335, 697] on icon "button" at bounding box center [328, 704] width 19 height 19
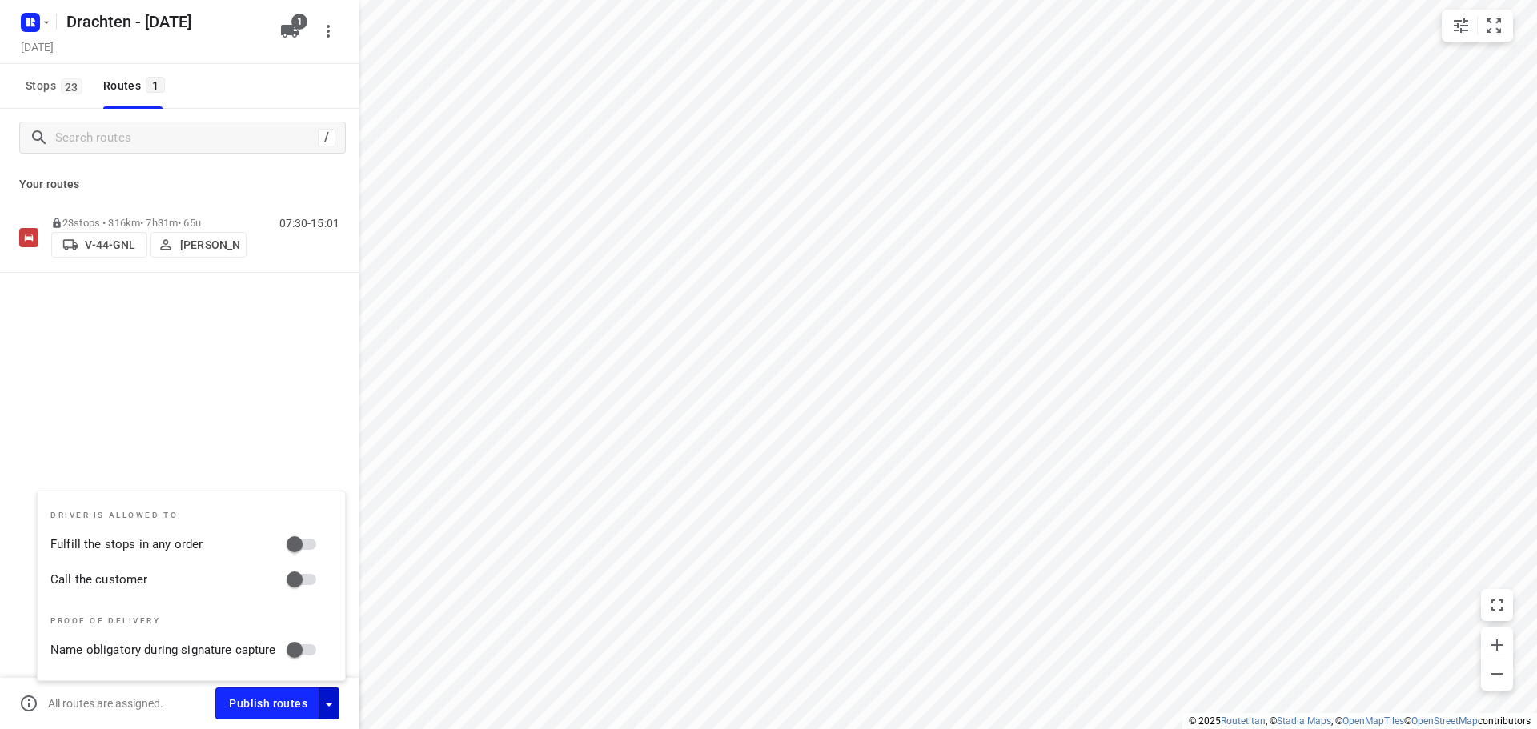
click at [299, 545] on input "Fulfill the stops in any order" at bounding box center [294, 544] width 91 height 30
checkbox input "true"
click at [294, 577] on input "Call the customer" at bounding box center [294, 579] width 91 height 30
checkbox input "true"
click at [257, 403] on div "/ Your routes 23 stops • 316km • 7h31m • 65u V-44-GNL Tobias Tjeerdsma 07:30-15…" at bounding box center [179, 441] width 359 height 665
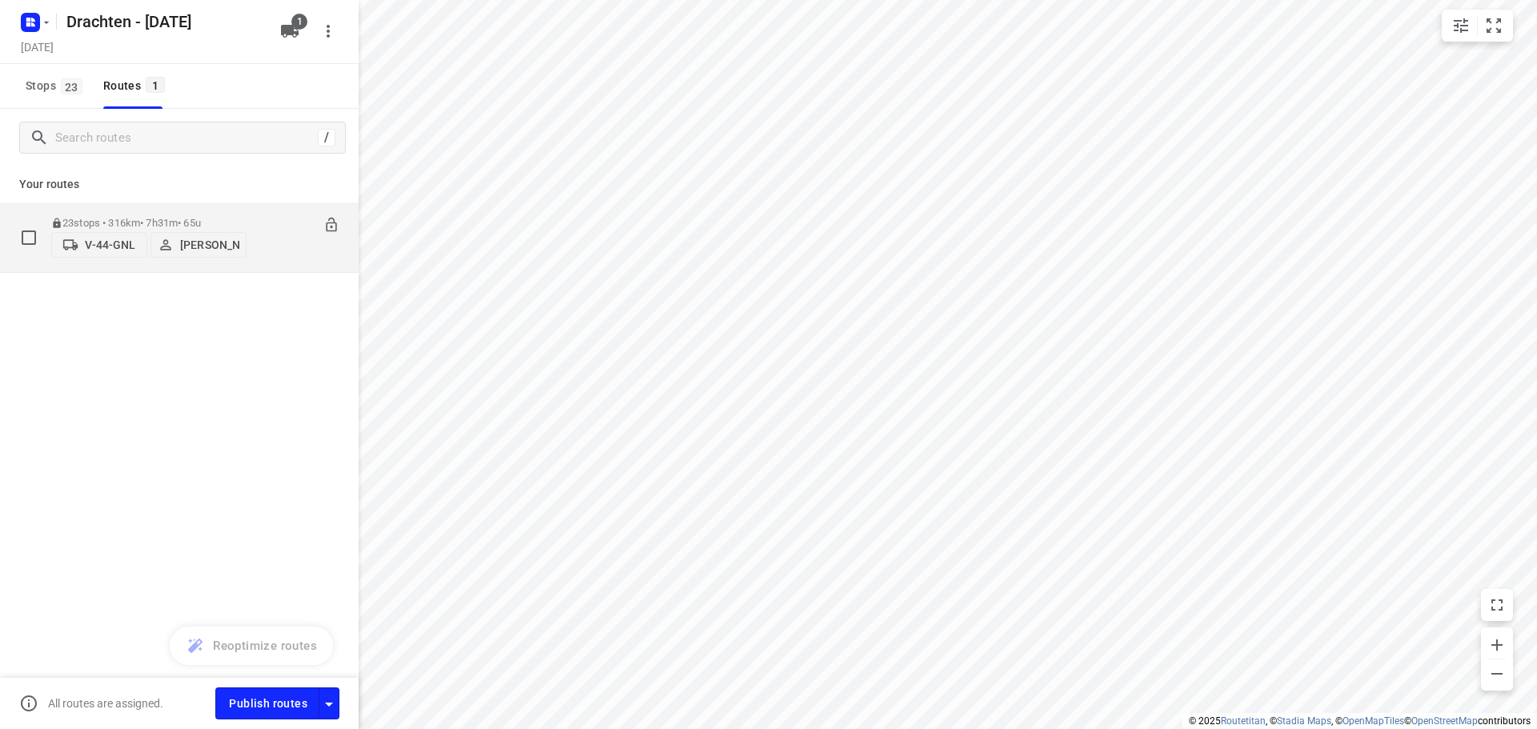
click at [140, 217] on p "23 stops • 316km • 7h31m • 65u" at bounding box center [148, 223] width 195 height 12
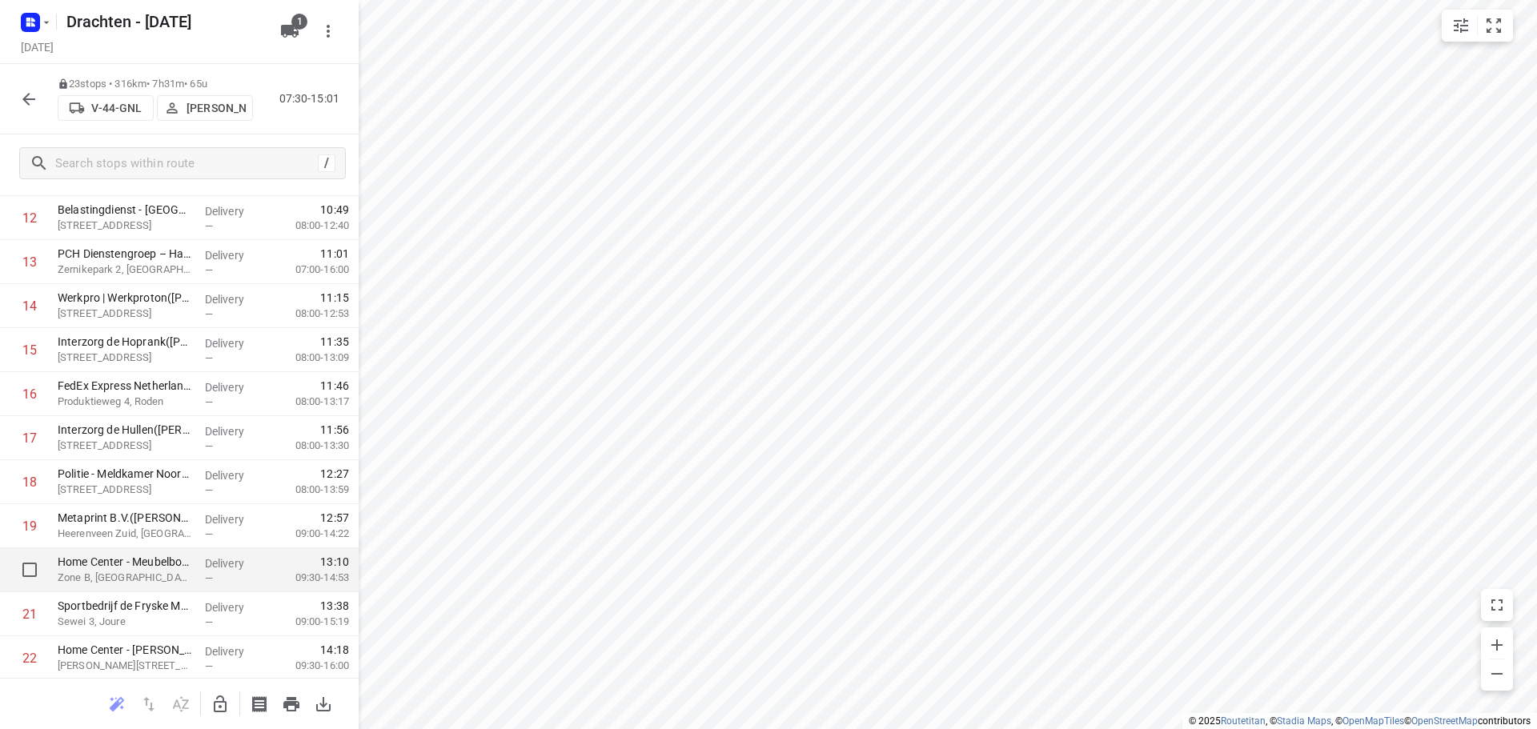
scroll to position [651, 0]
click at [29, 109] on button "button" at bounding box center [29, 99] width 32 height 32
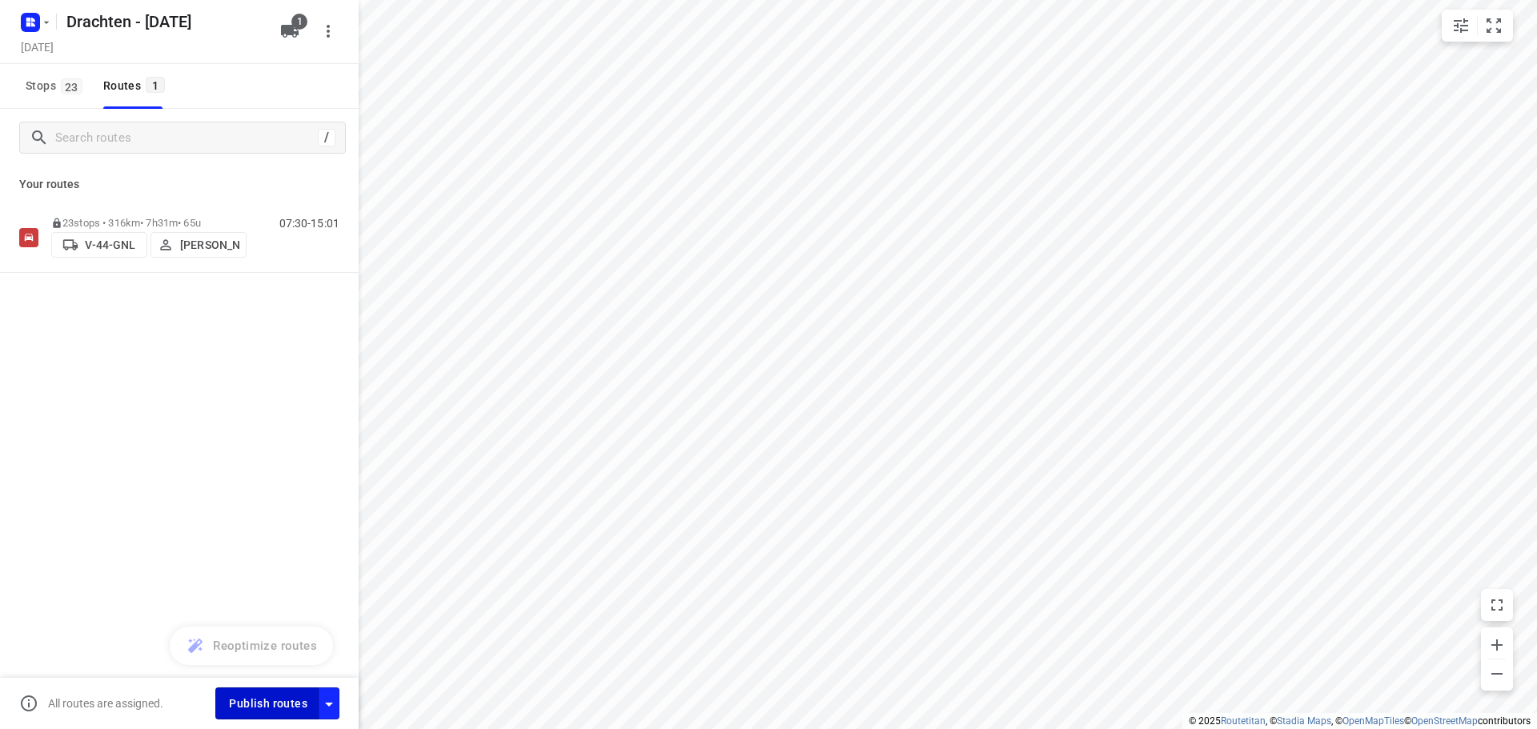
click at [252, 698] on span "Publish routes" at bounding box center [268, 704] width 78 height 20
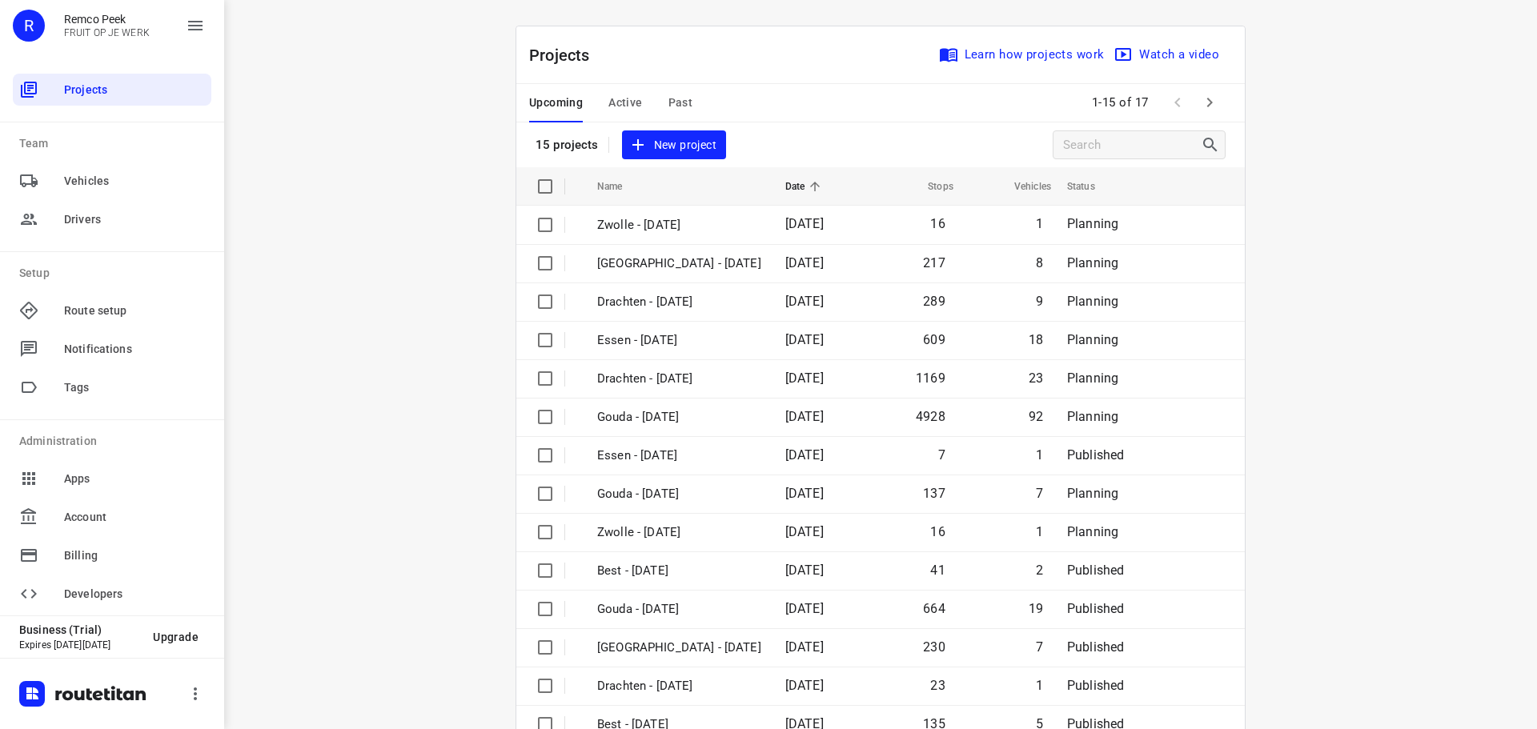
click at [687, 117] on div "Upcoming Active Past" at bounding box center [623, 103] width 189 height 38
click at [681, 106] on span "Past" at bounding box center [680, 103] width 25 height 20
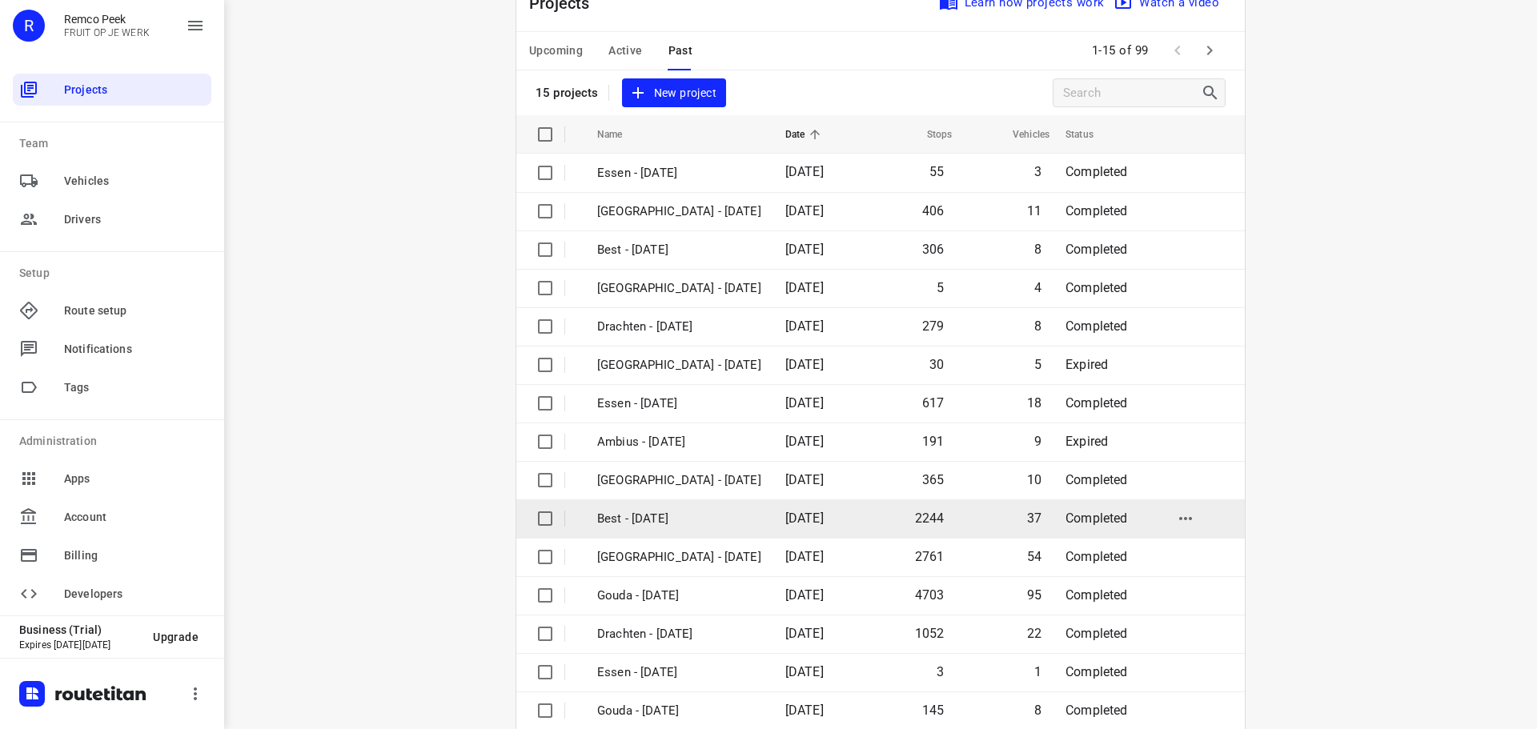
scroll to position [80, 0]
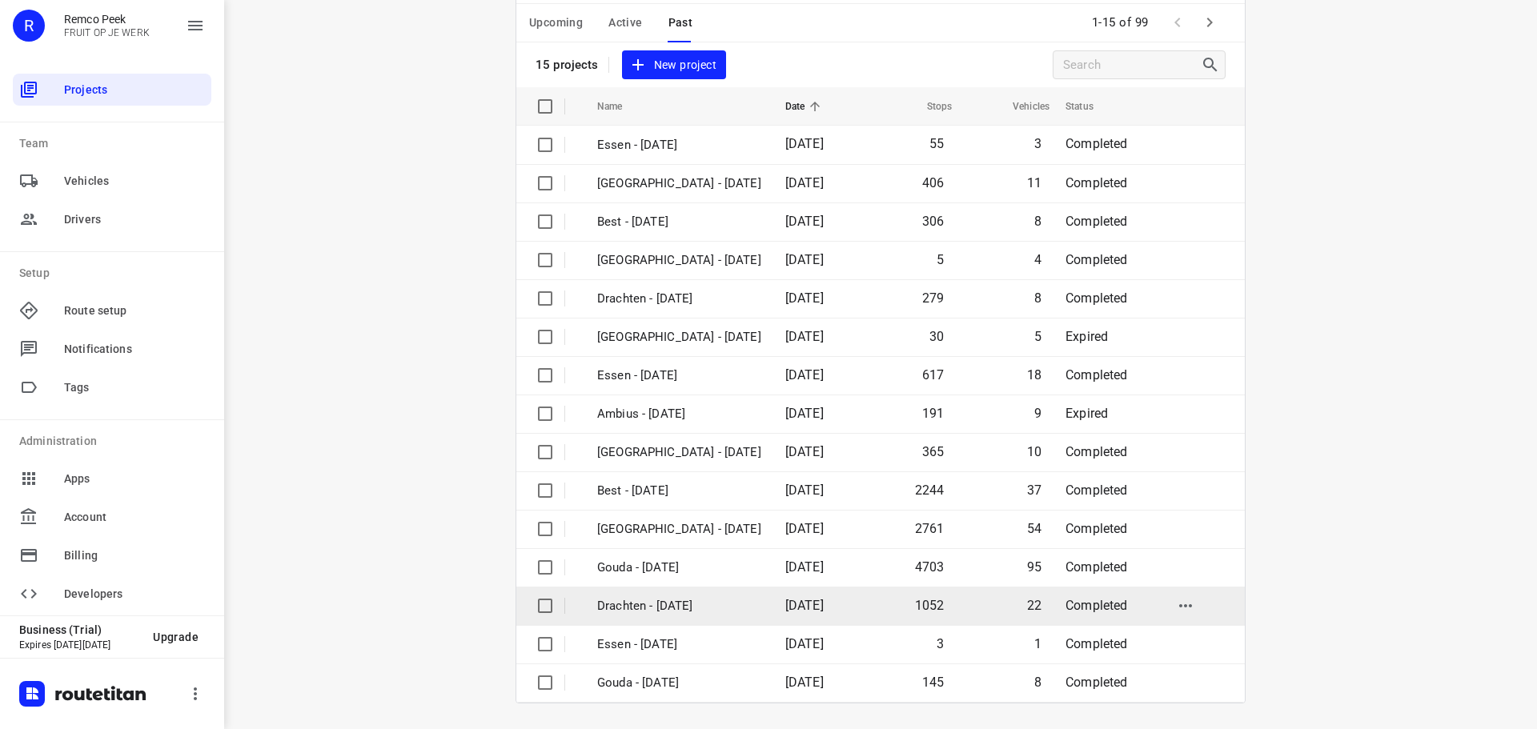
click at [626, 604] on p "Drachten - [DATE]" at bounding box center [679, 606] width 164 height 18
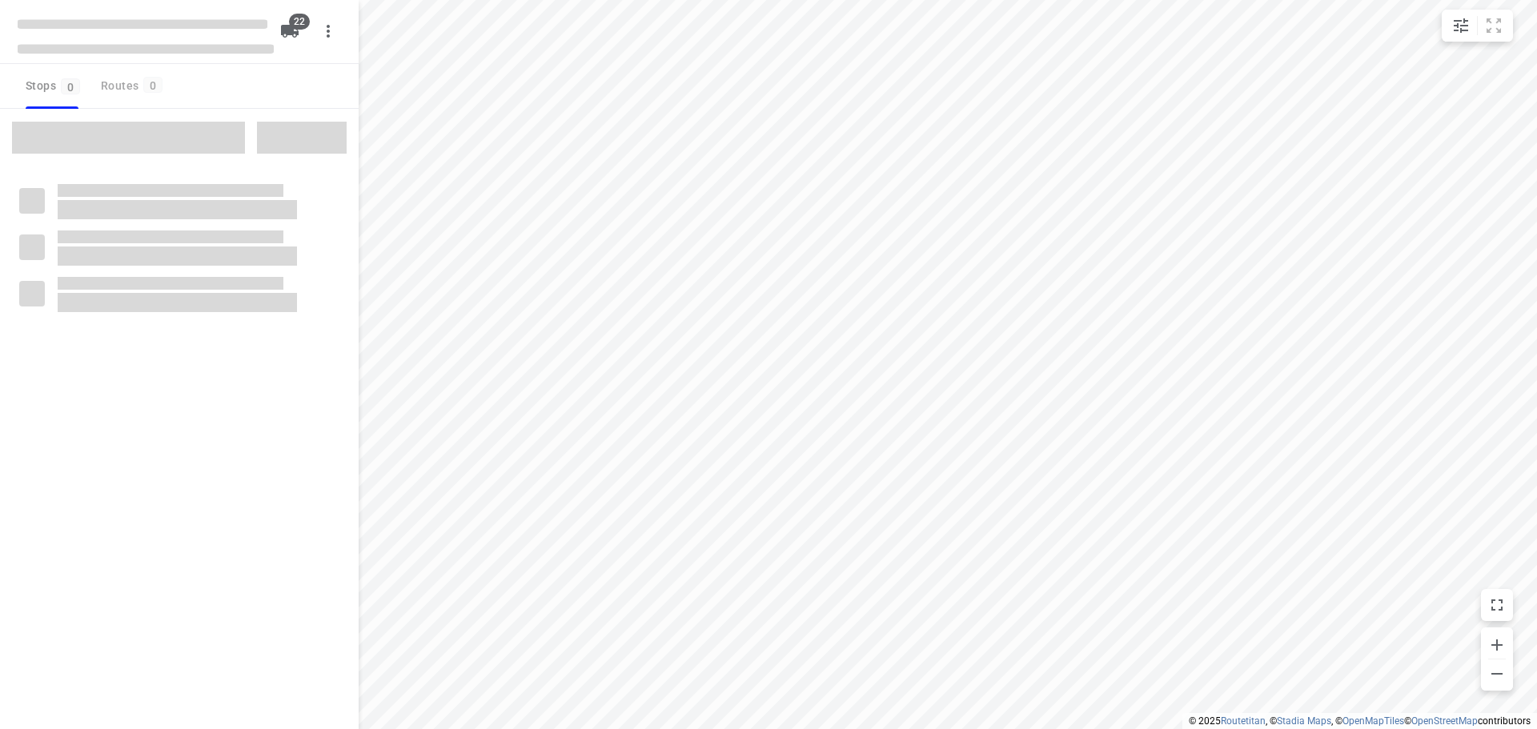
type input "distance"
checkbox input "true"
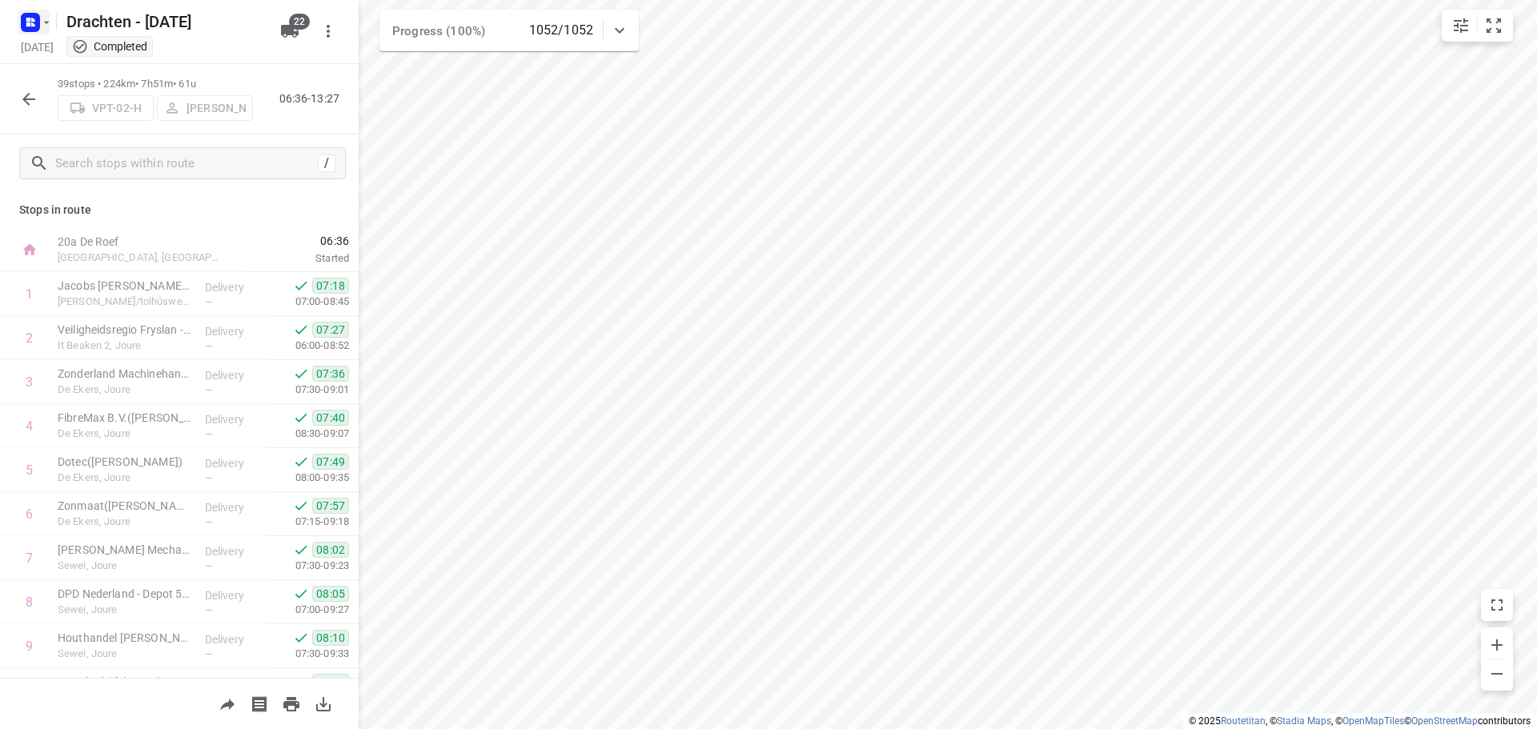
click at [30, 24] on icon "button" at bounding box center [28, 24] width 4 height 4
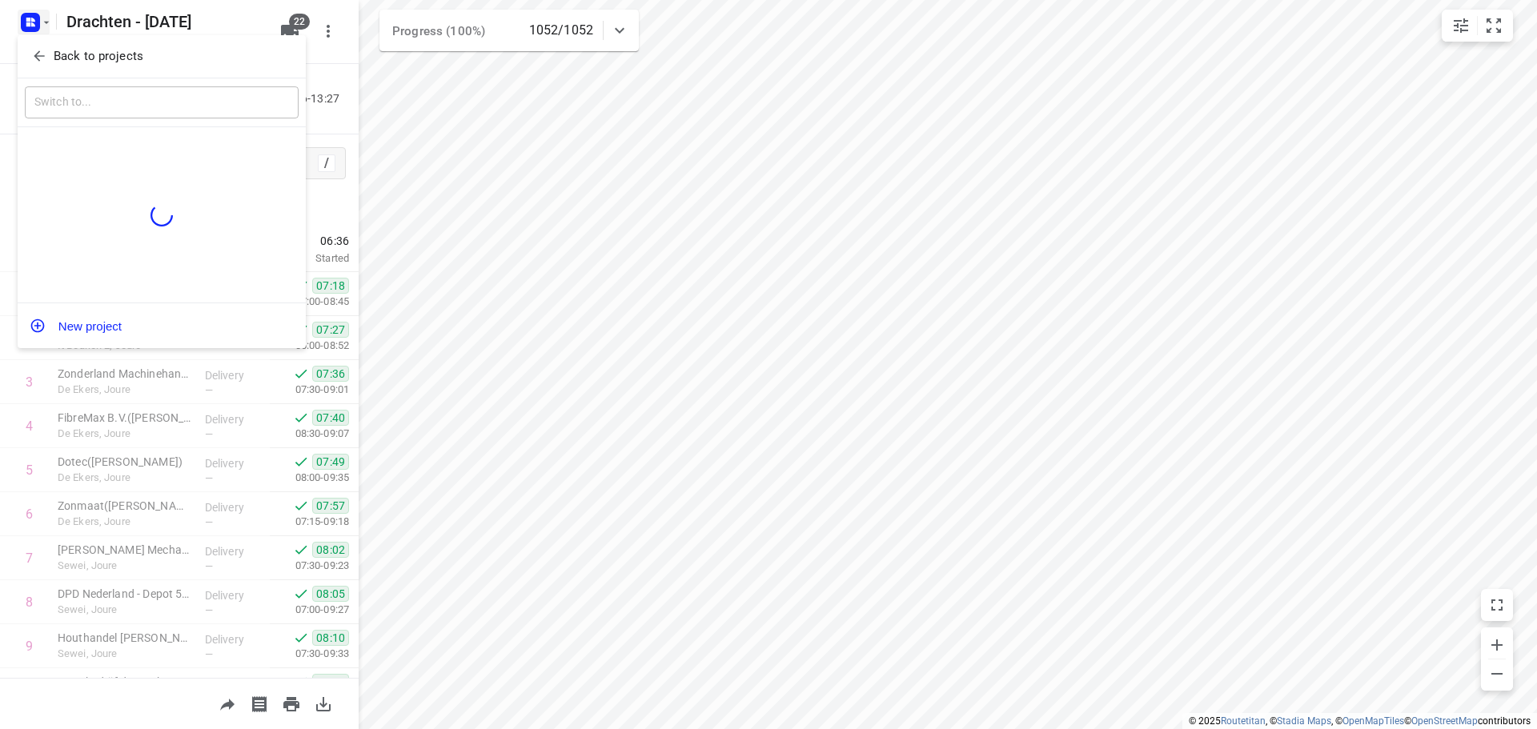
click at [139, 55] on p "Back to projects" at bounding box center [99, 56] width 90 height 18
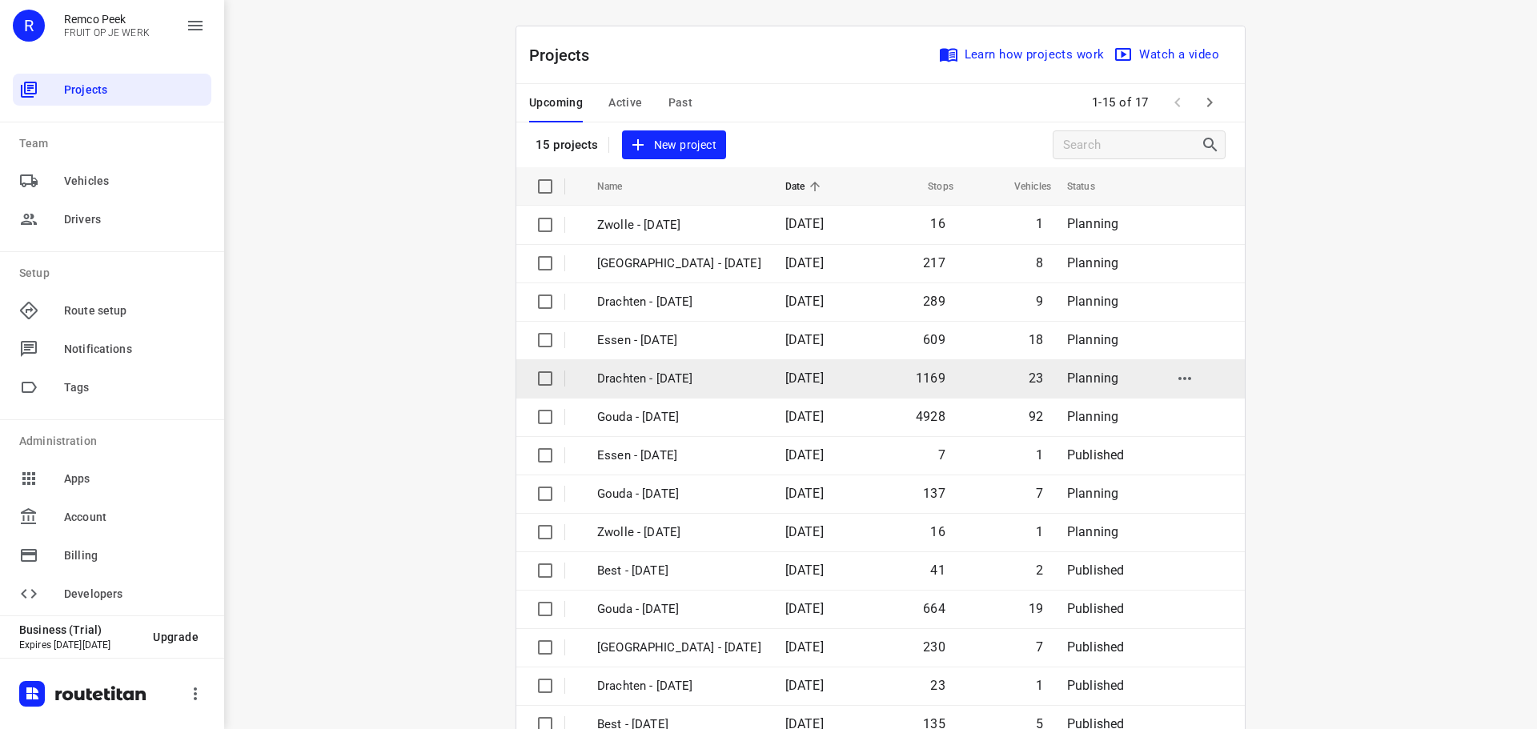
click at [646, 377] on p "Drachten - [DATE]" at bounding box center [679, 379] width 164 height 18
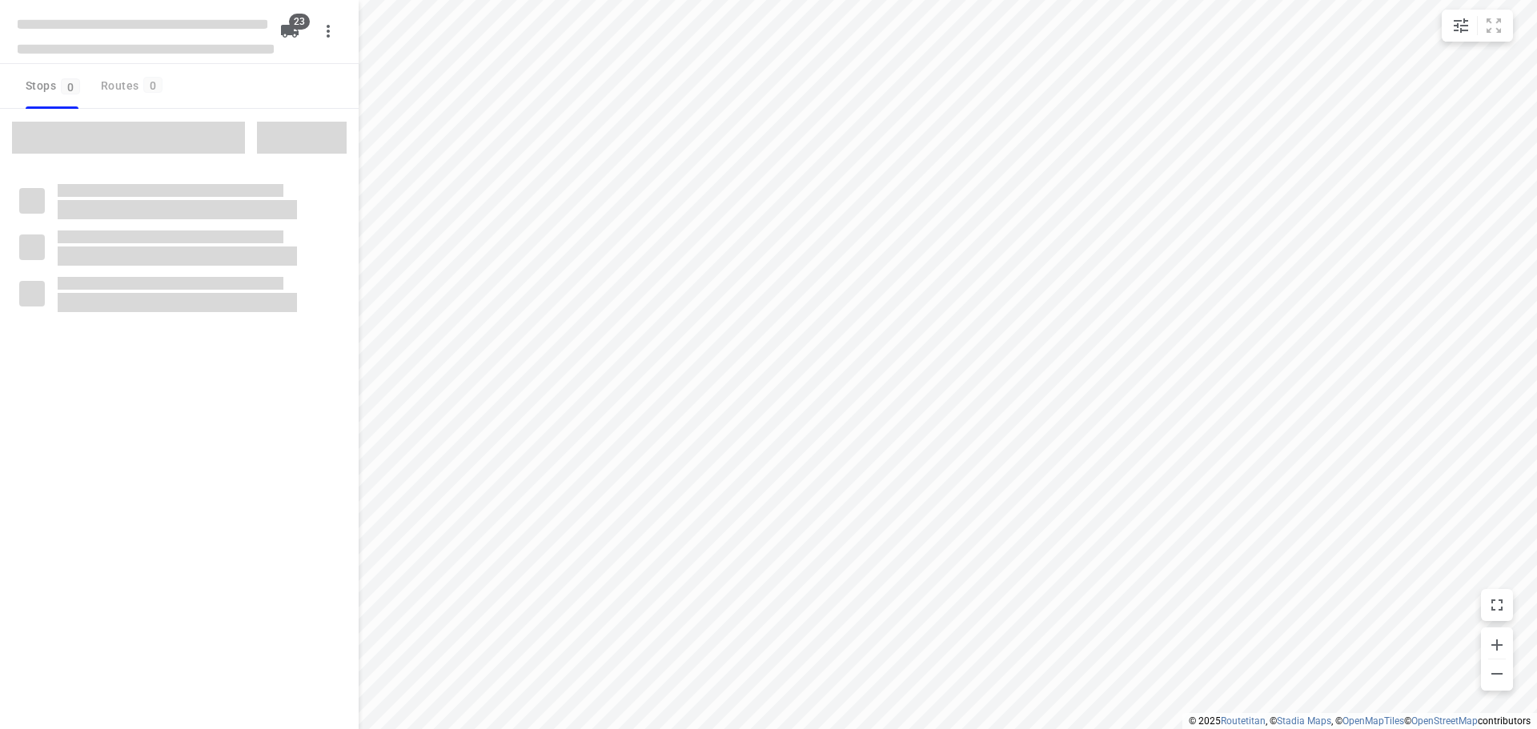
checkbox input "true"
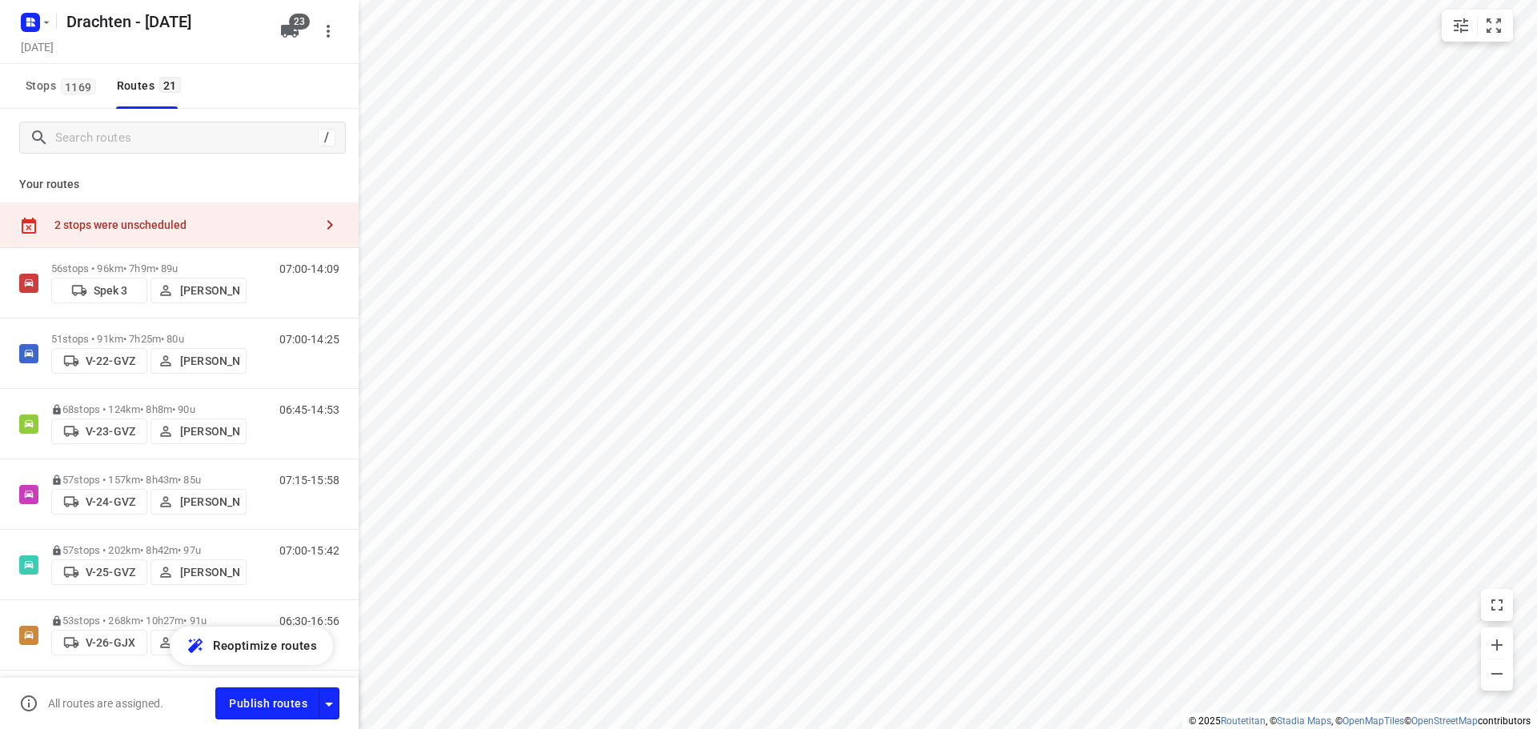
click at [297, 222] on div "2 stops were unscheduled" at bounding box center [183, 225] width 259 height 13
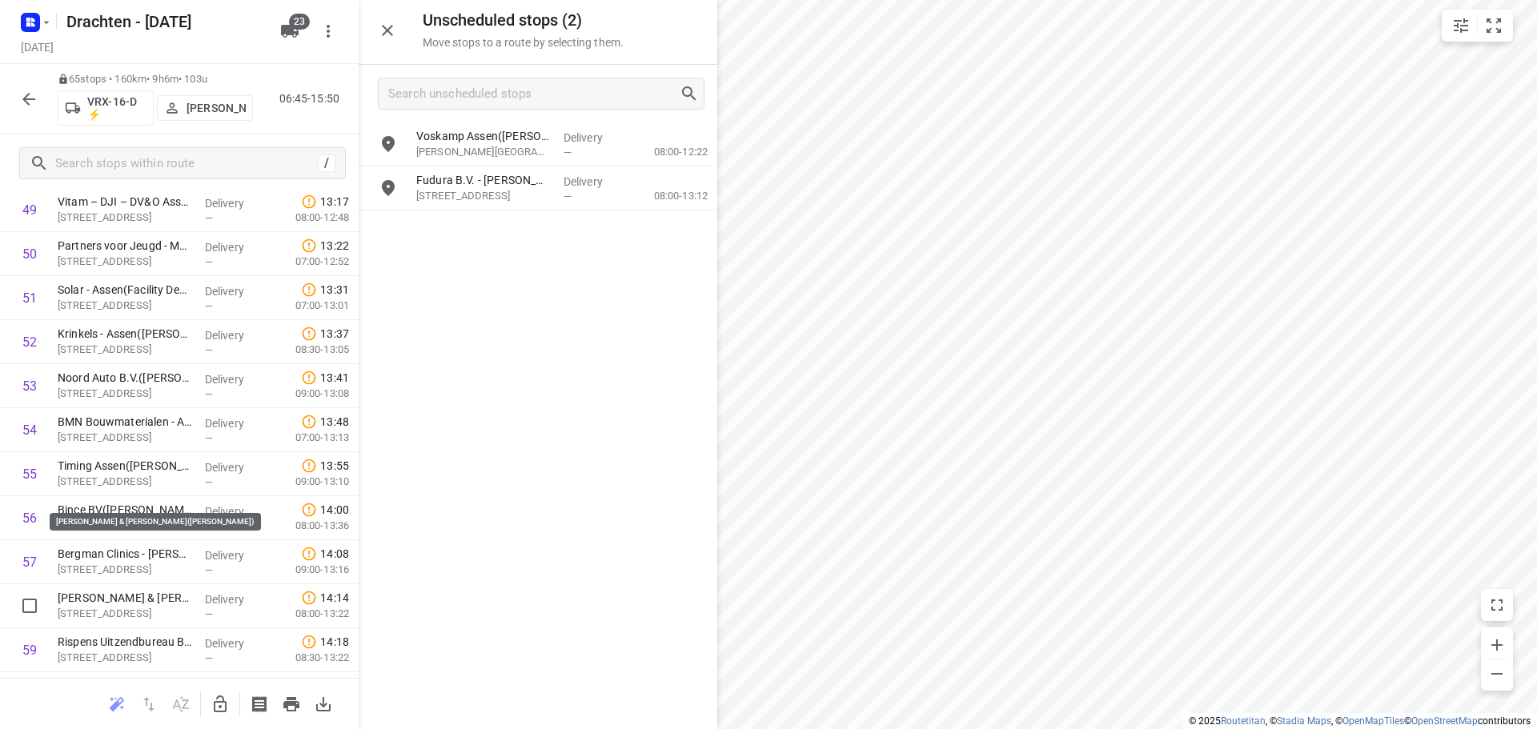
scroll to position [2402, 0]
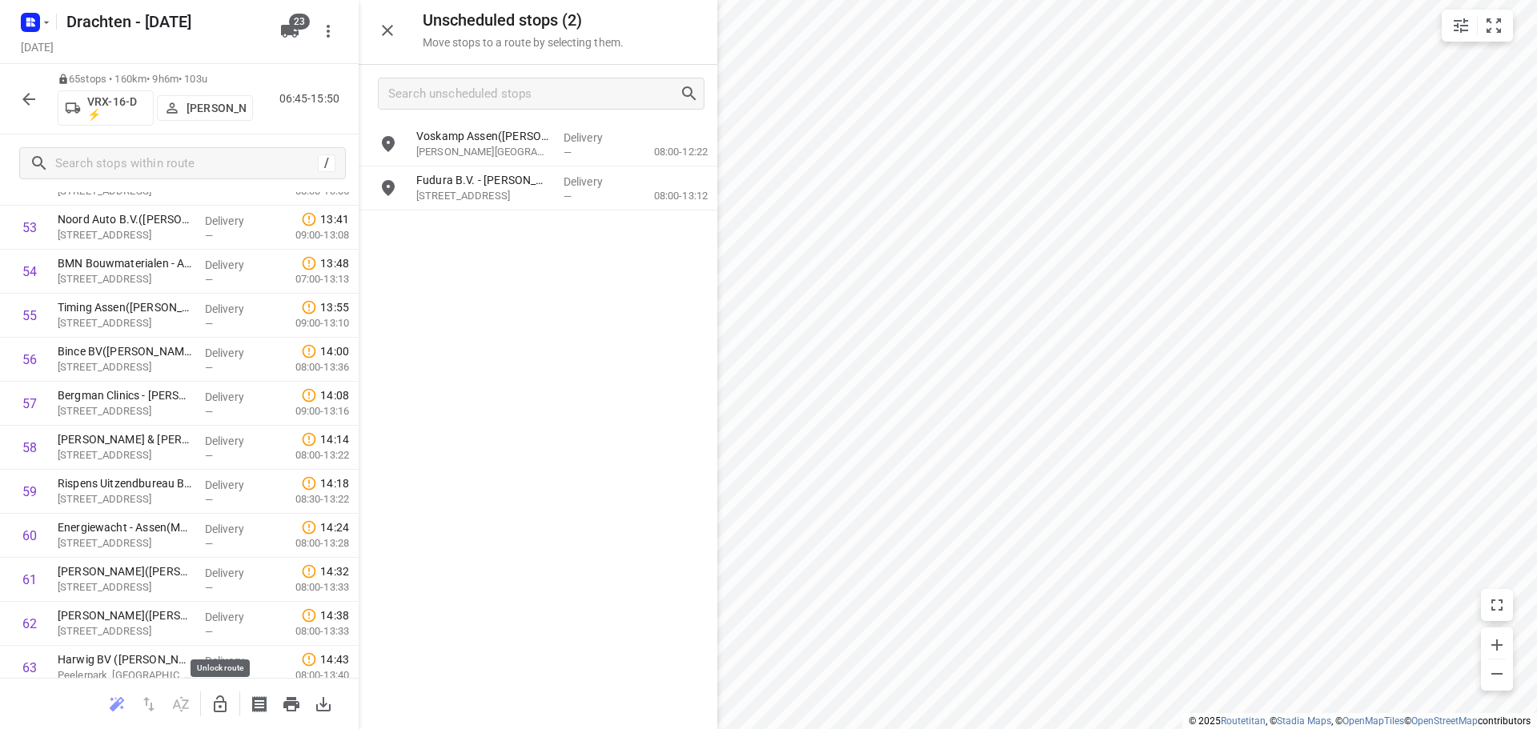
click at [223, 712] on icon "button" at bounding box center [220, 704] width 13 height 17
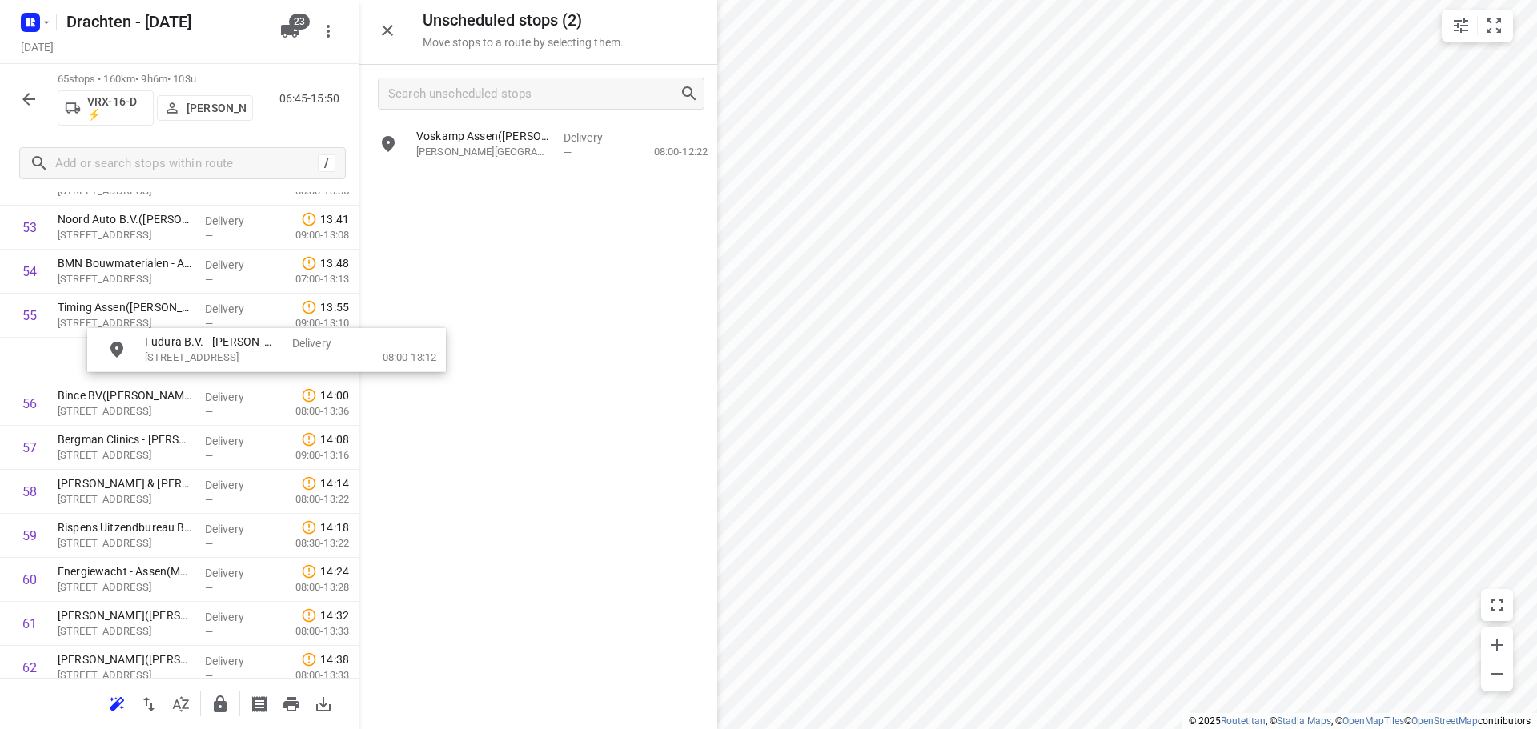
scroll to position [2400, 0]
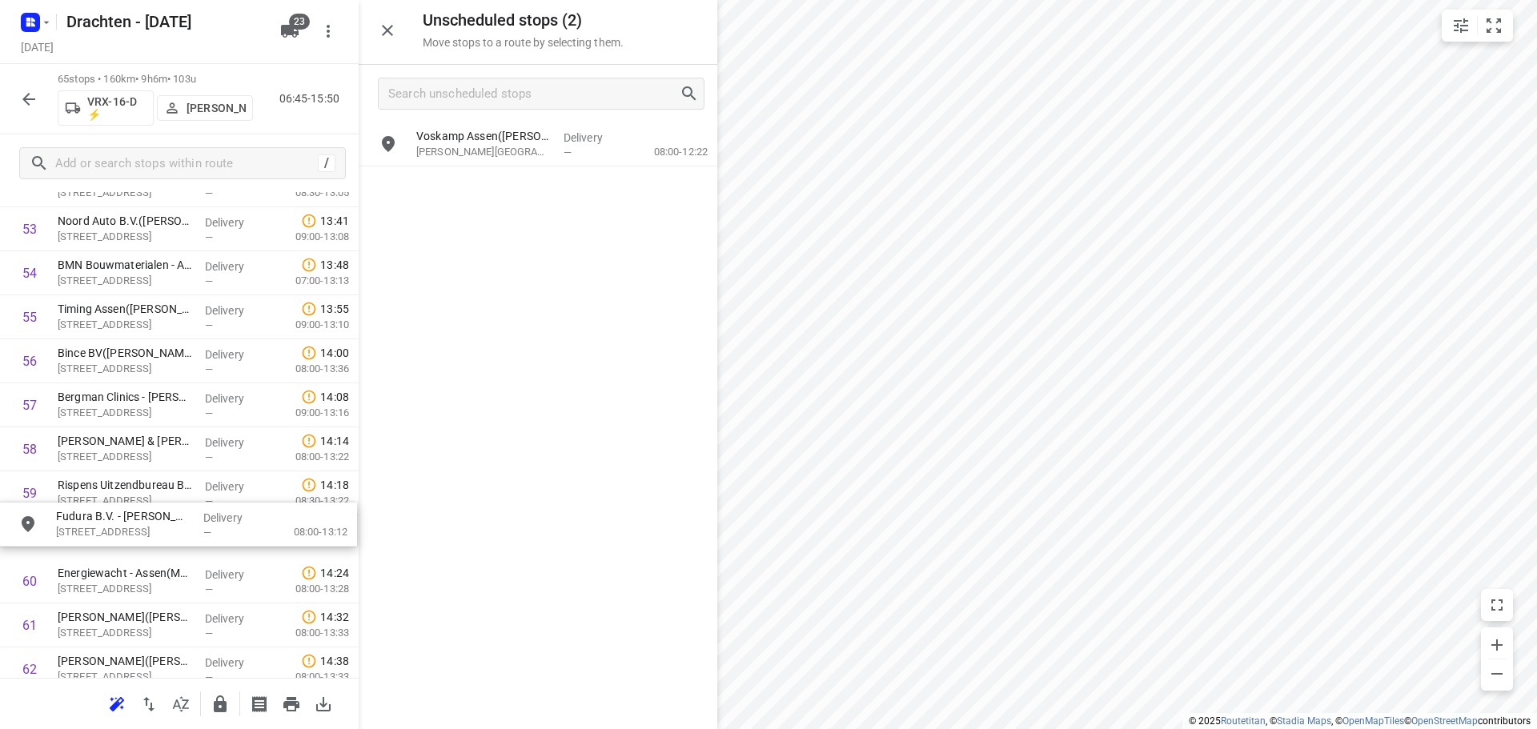
drag, startPoint x: 479, startPoint y: 183, endPoint x: 114, endPoint y: 524, distance: 499.6
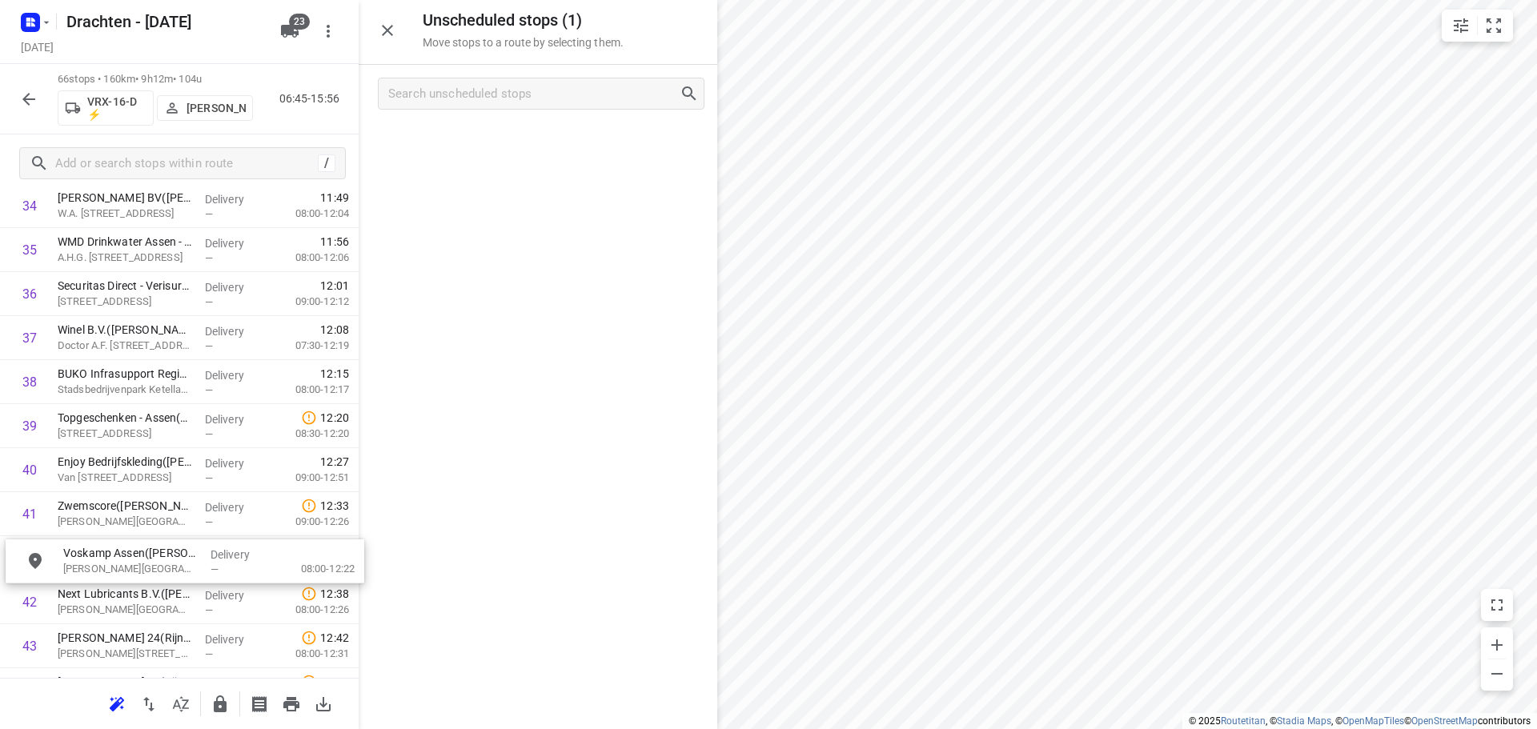
drag, startPoint x: 565, startPoint y: 147, endPoint x: 201, endPoint y: 568, distance: 556.2
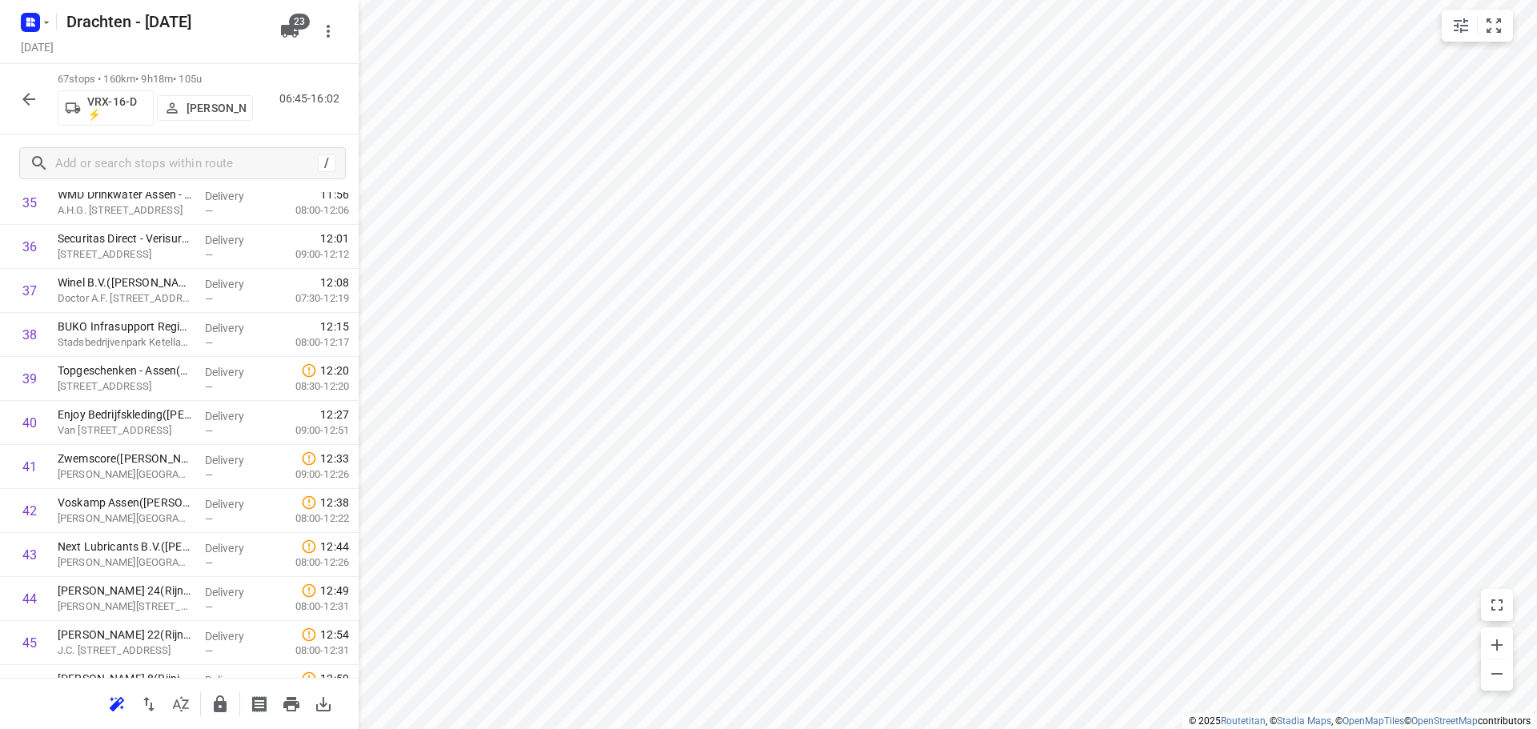
click at [222, 707] on icon "button" at bounding box center [220, 704] width 13 height 17
click at [25, 108] on icon "button" at bounding box center [28, 99] width 19 height 19
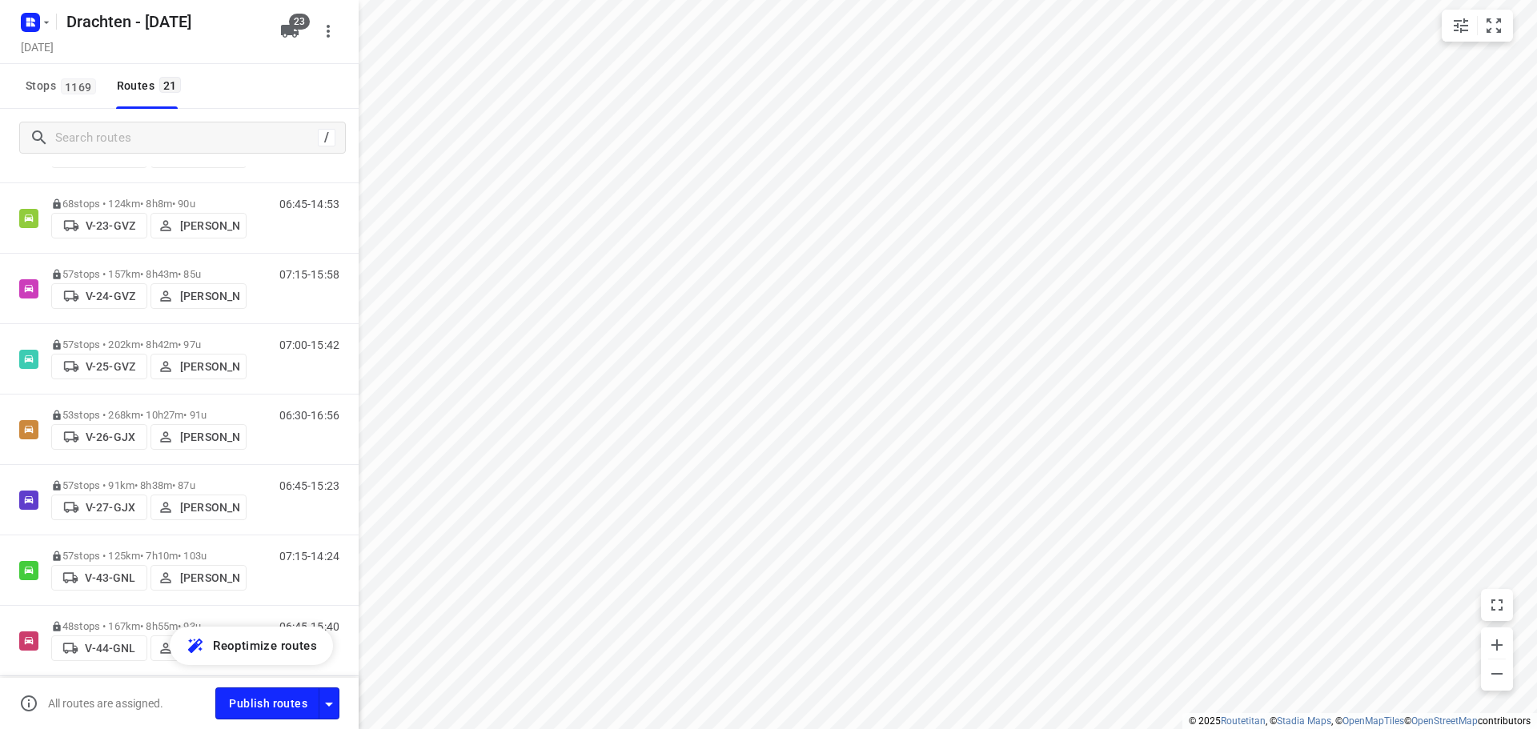
scroll to position [240, 0]
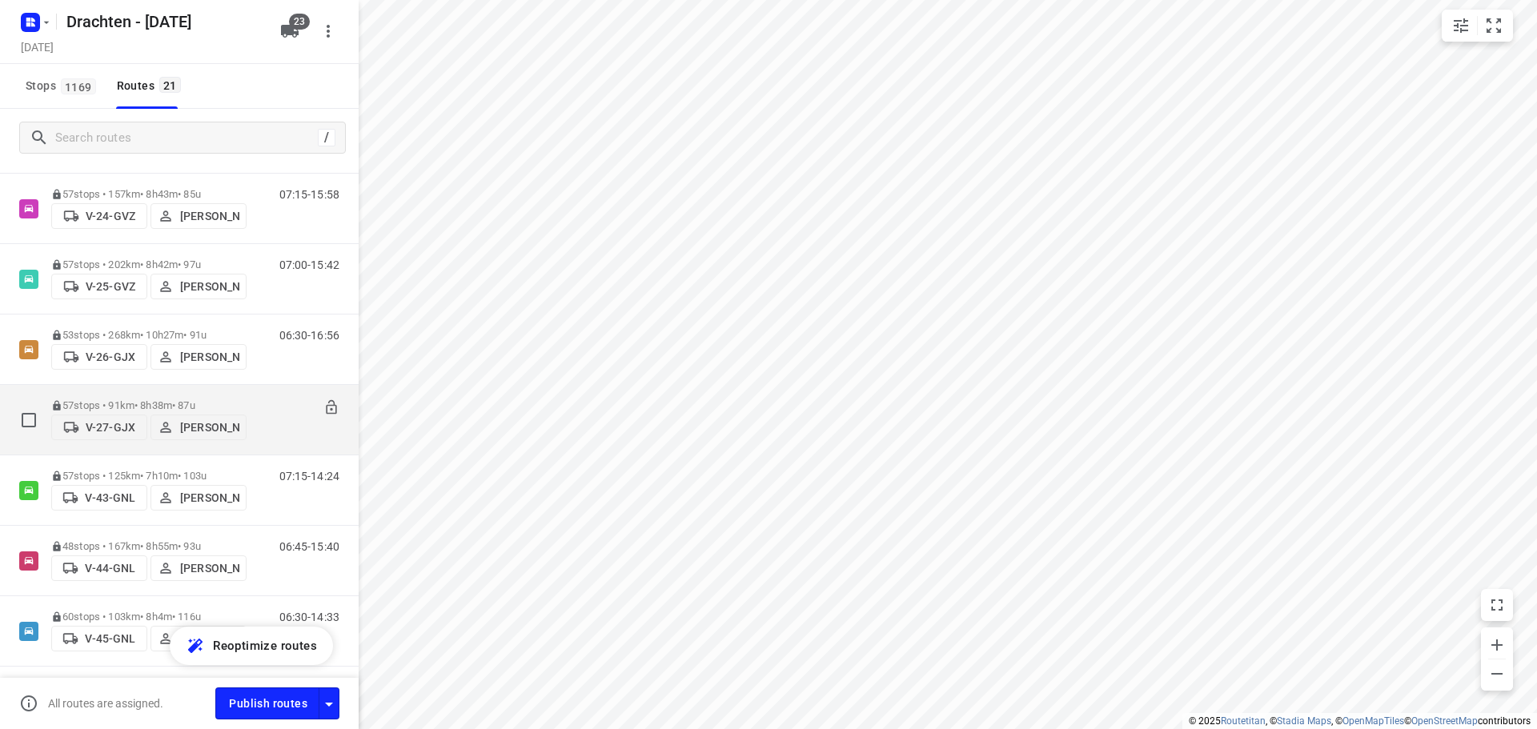
click at [183, 421] on p "Stefan Scholten" at bounding box center [209, 427] width 59 height 13
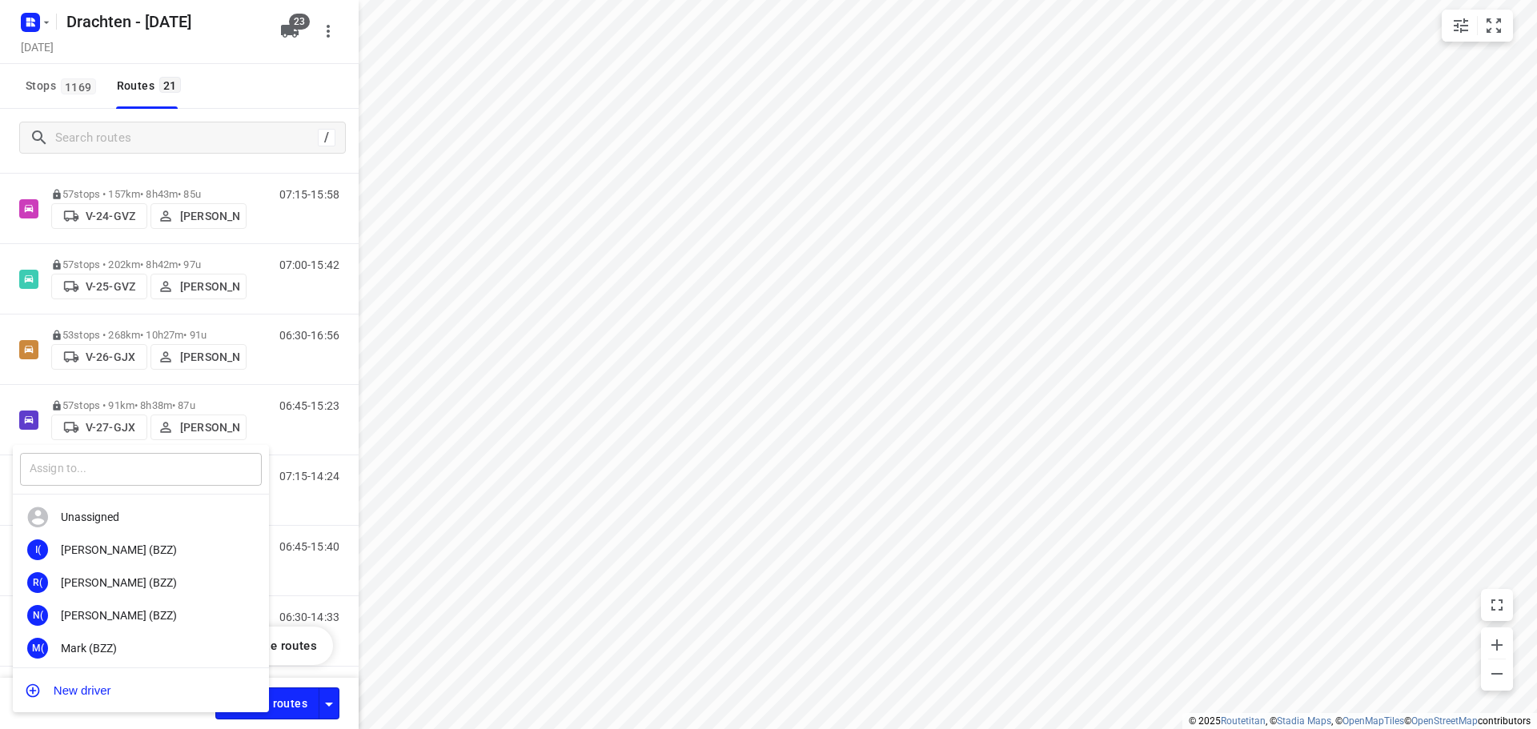
click at [162, 468] on input "text" at bounding box center [141, 469] width 242 height 33
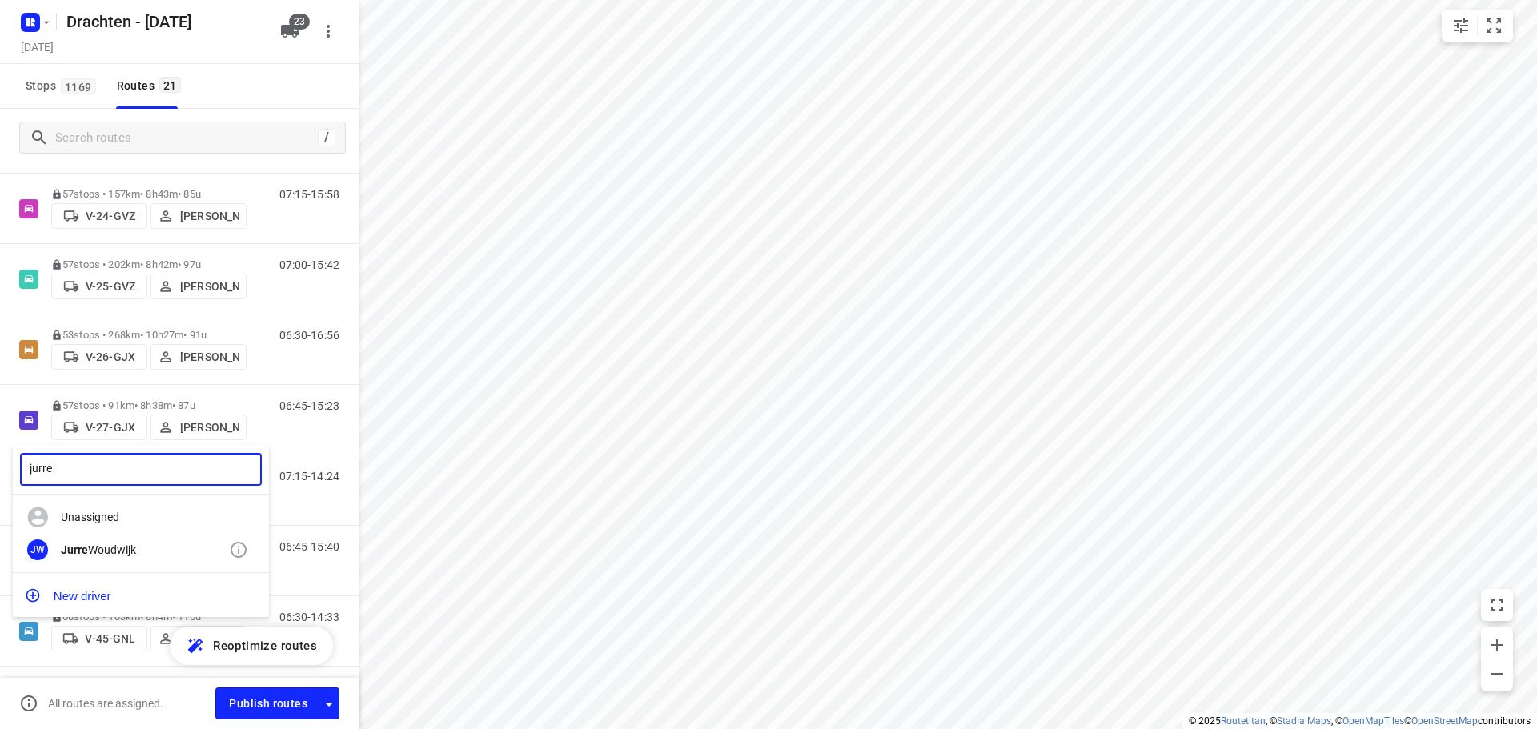
type input "jurre"
click at [124, 540] on div "JW Jurre Woudwijk" at bounding box center [141, 550] width 256 height 33
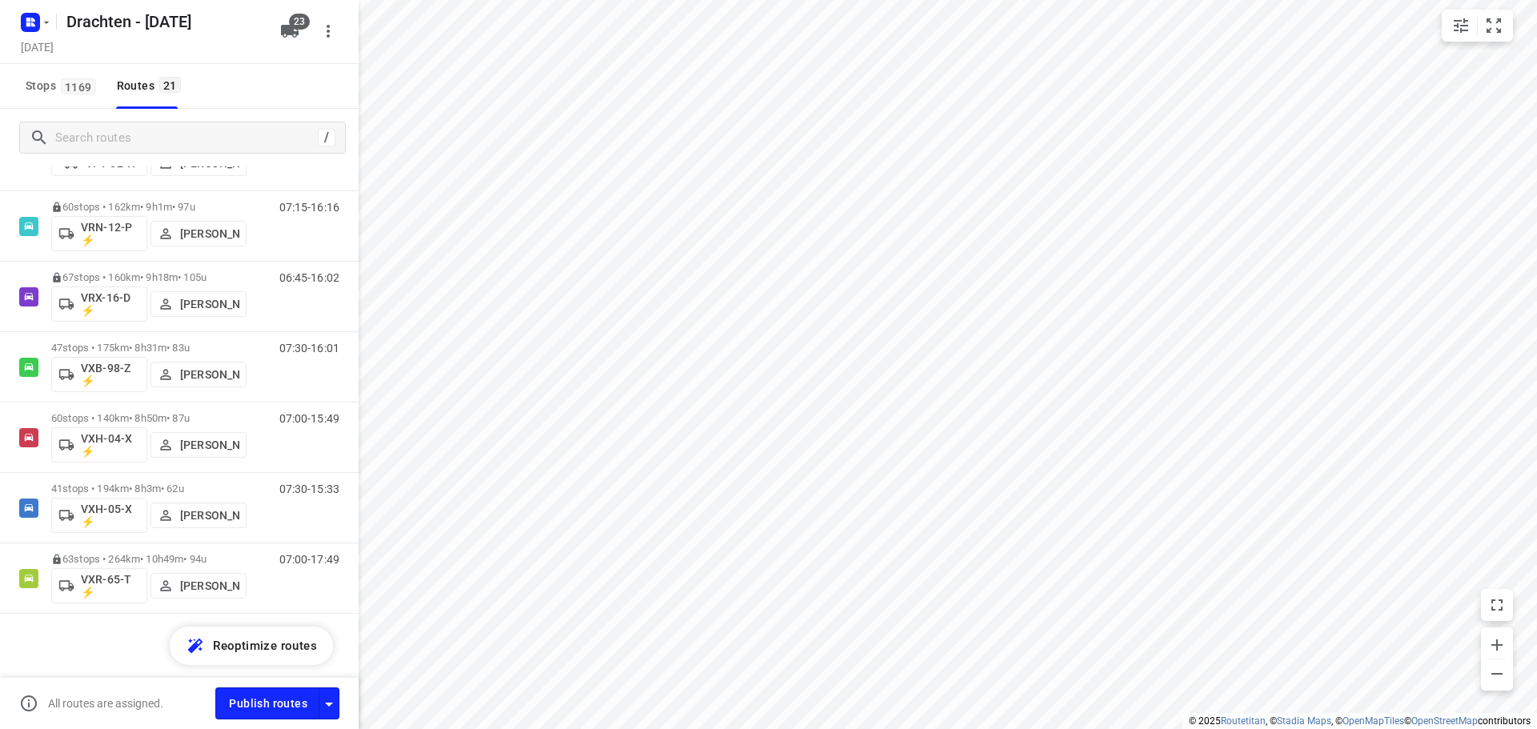
scroll to position [988, 0]
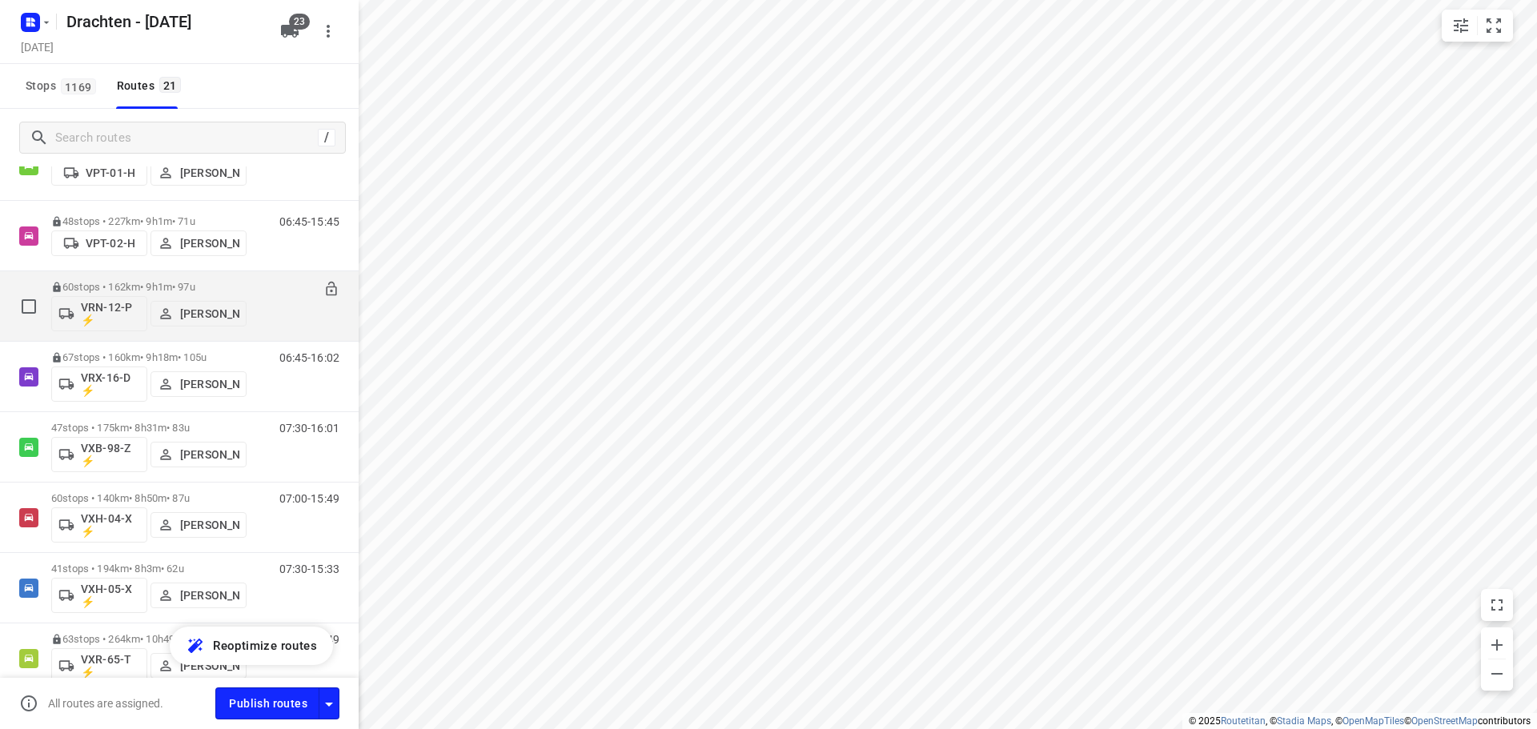
click at [187, 314] on p "Dirk van den Berg" at bounding box center [209, 313] width 59 height 13
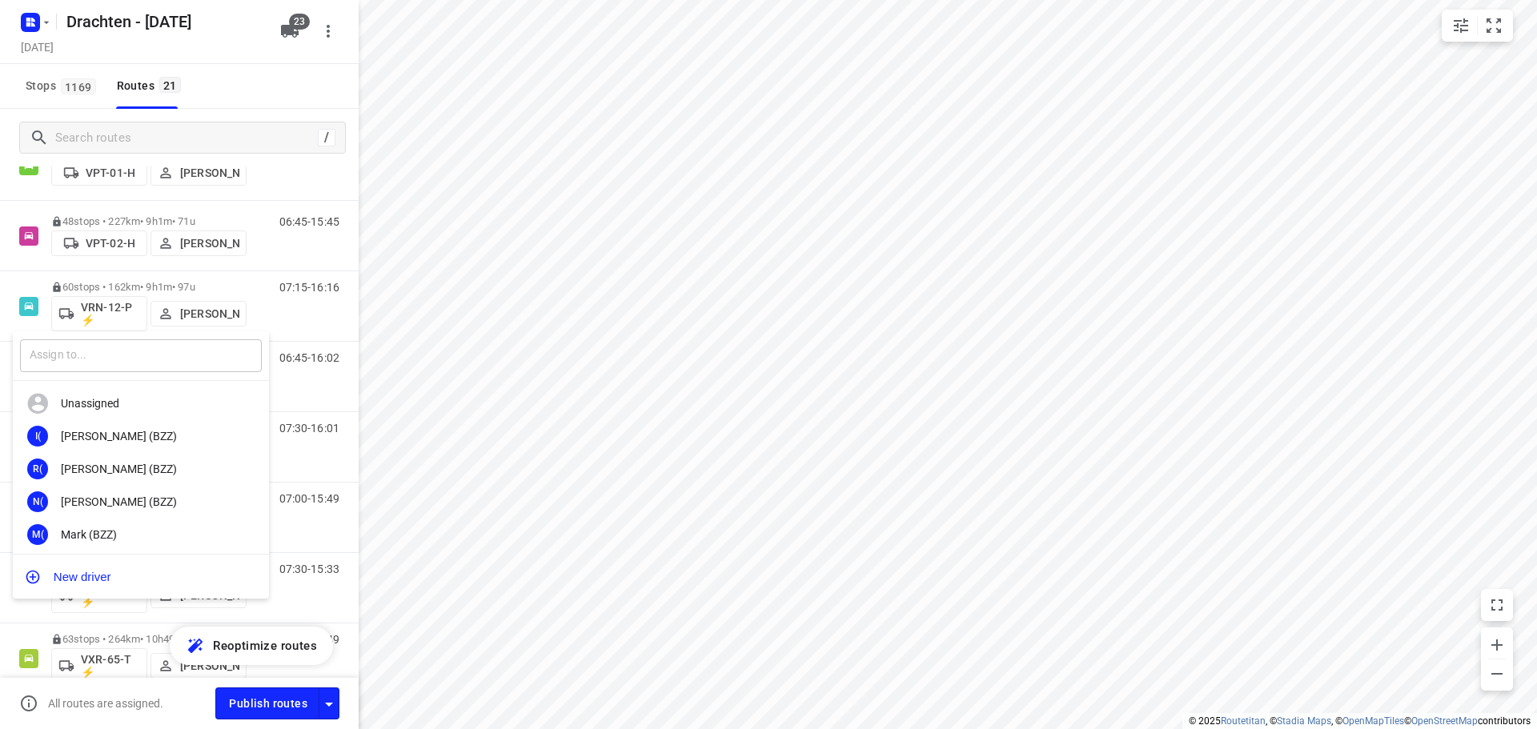
click at [167, 355] on input "text" at bounding box center [141, 355] width 242 height 33
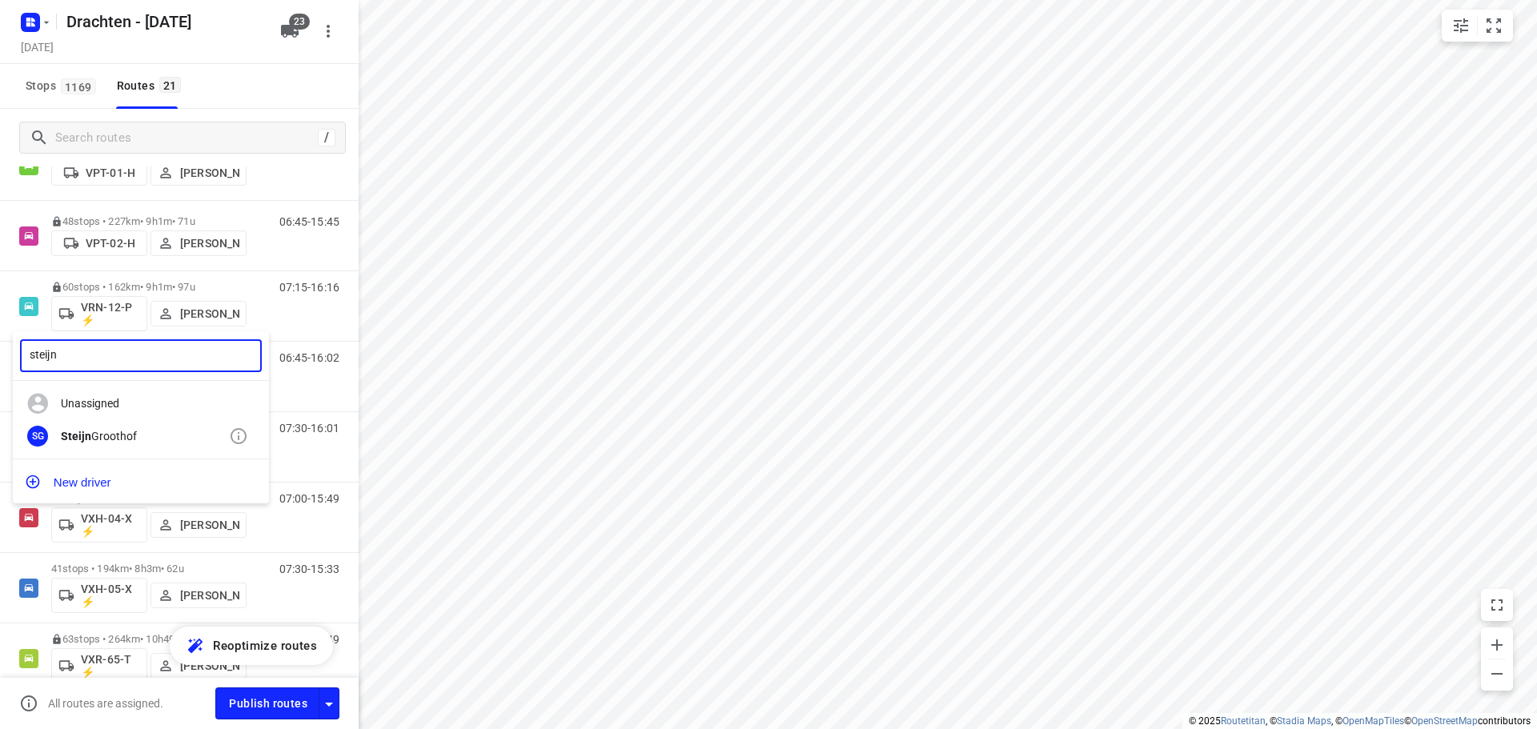
type input "steijn"
click at [116, 424] on div "SG Steijn Groothof" at bounding box center [141, 436] width 256 height 33
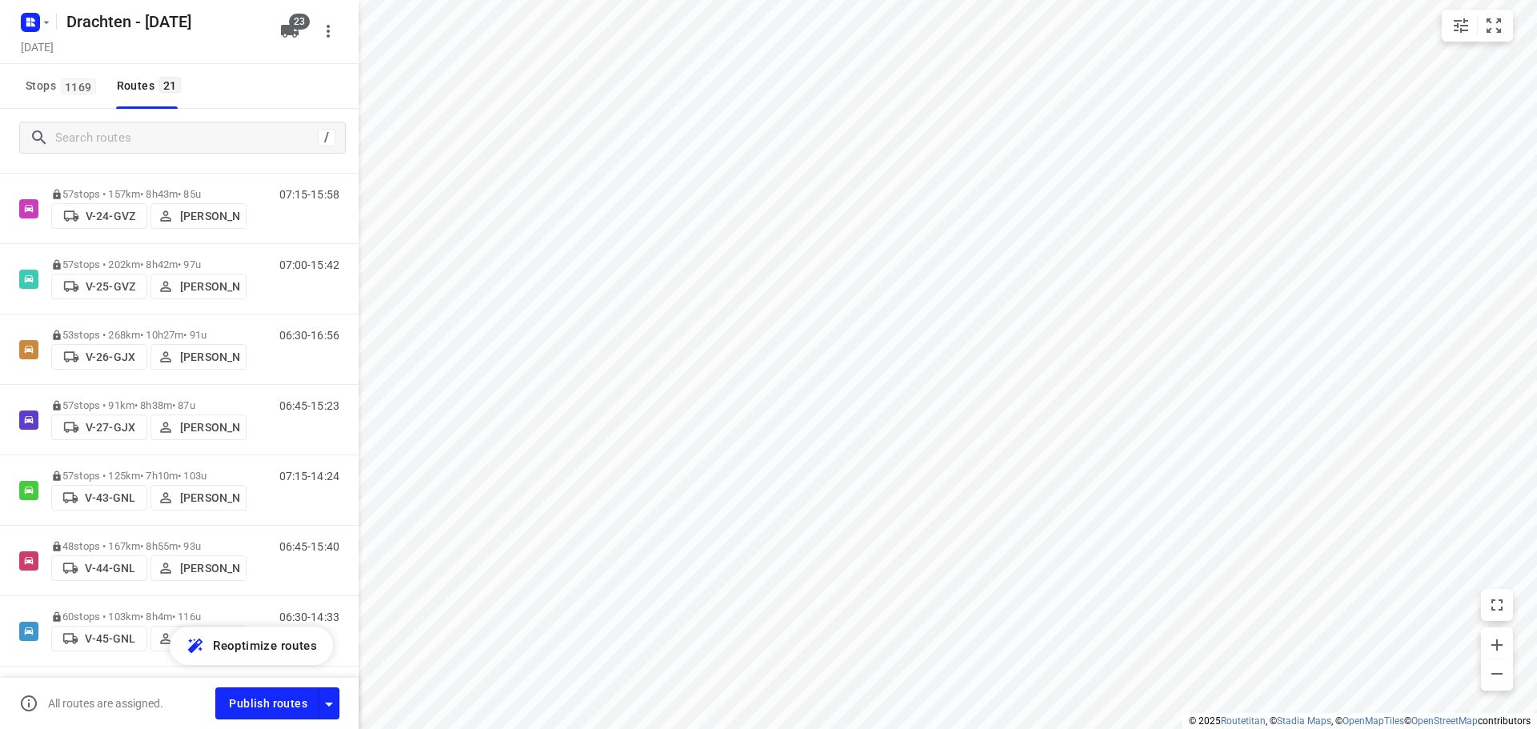
scroll to position [0, 0]
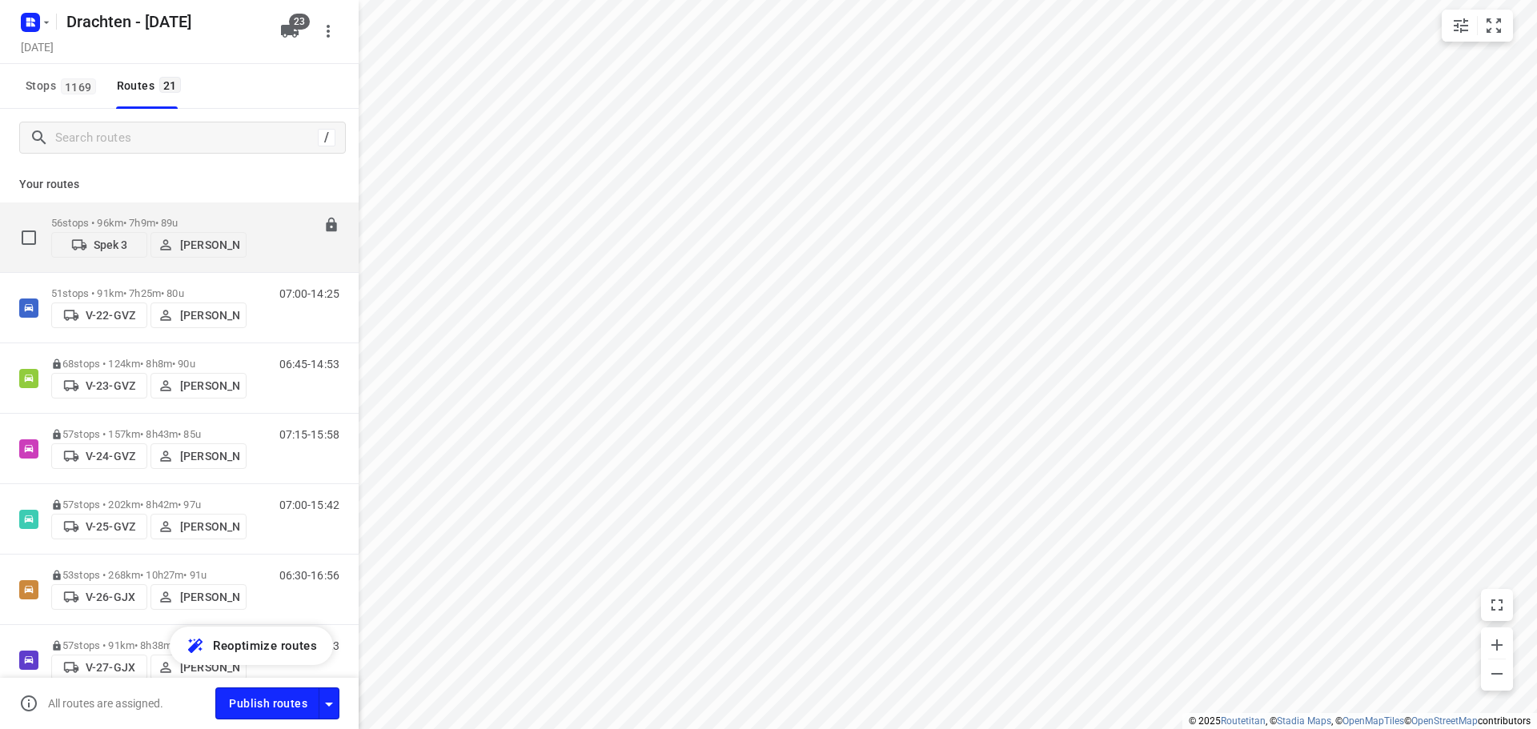
click at [155, 211] on div "56 stops • 96km • 7h9m • 89u Spek 3 Sietse Bouma" at bounding box center [148, 237] width 195 height 57
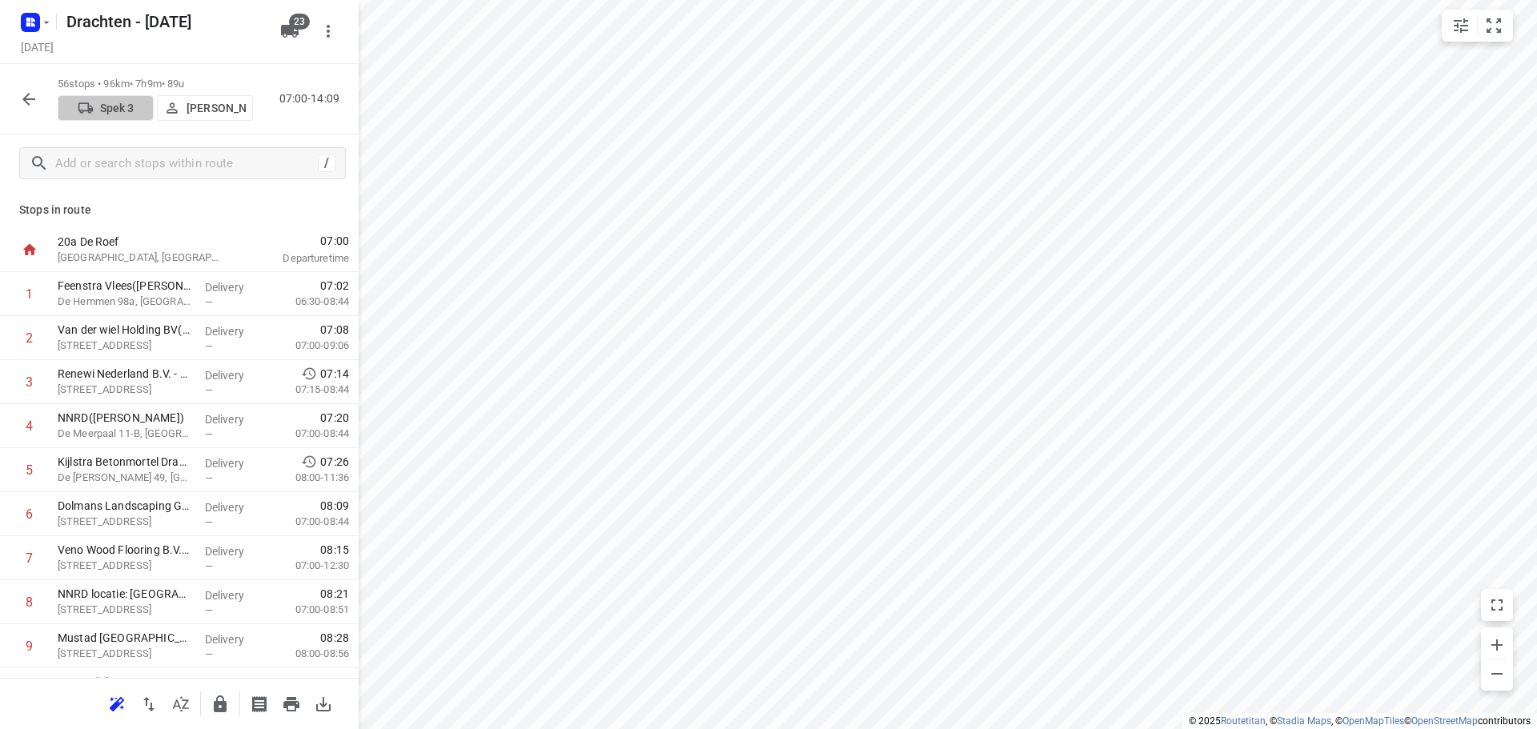
click at [116, 102] on p "Spek 3" at bounding box center [117, 108] width 34 height 13
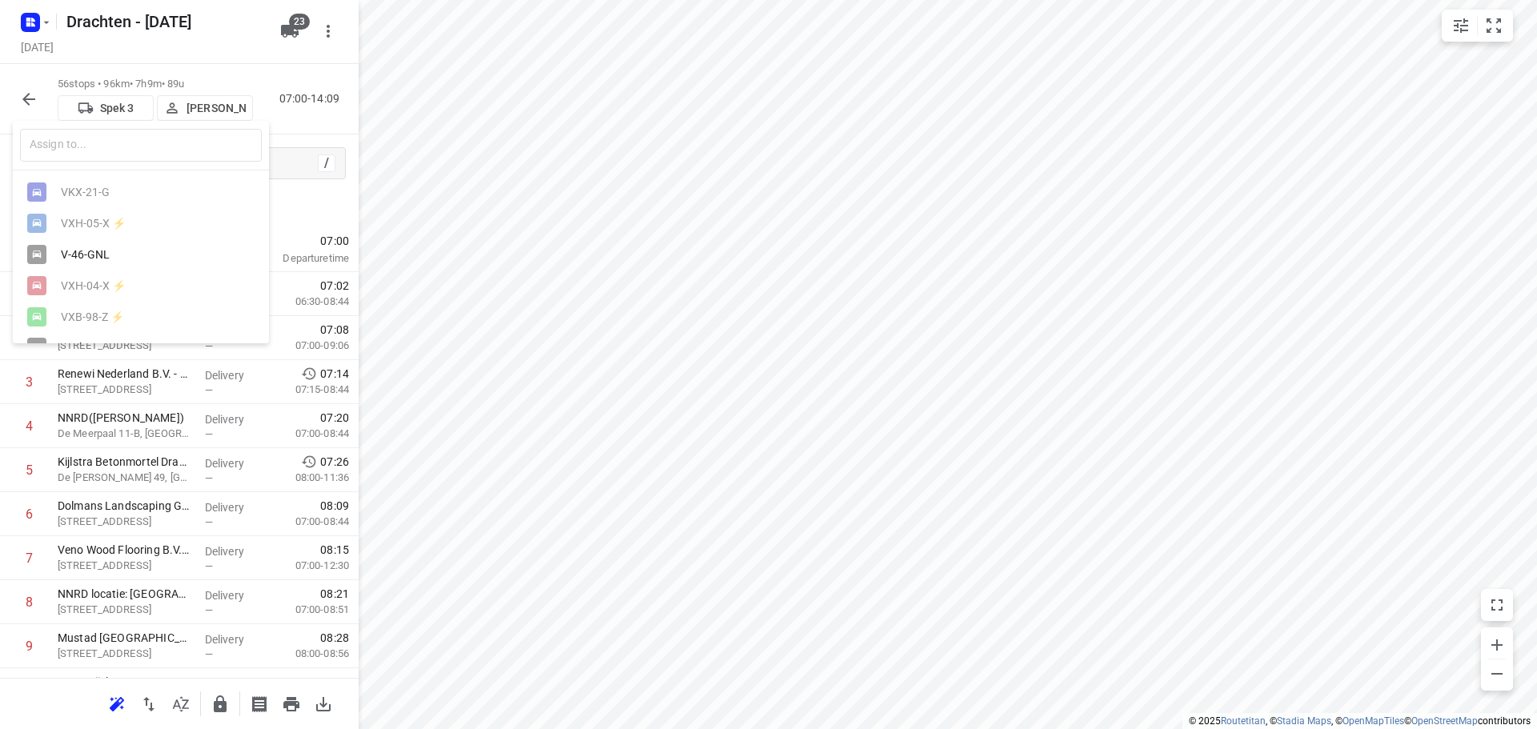
click at [101, 261] on div "V-46-GNL" at bounding box center [145, 254] width 168 height 13
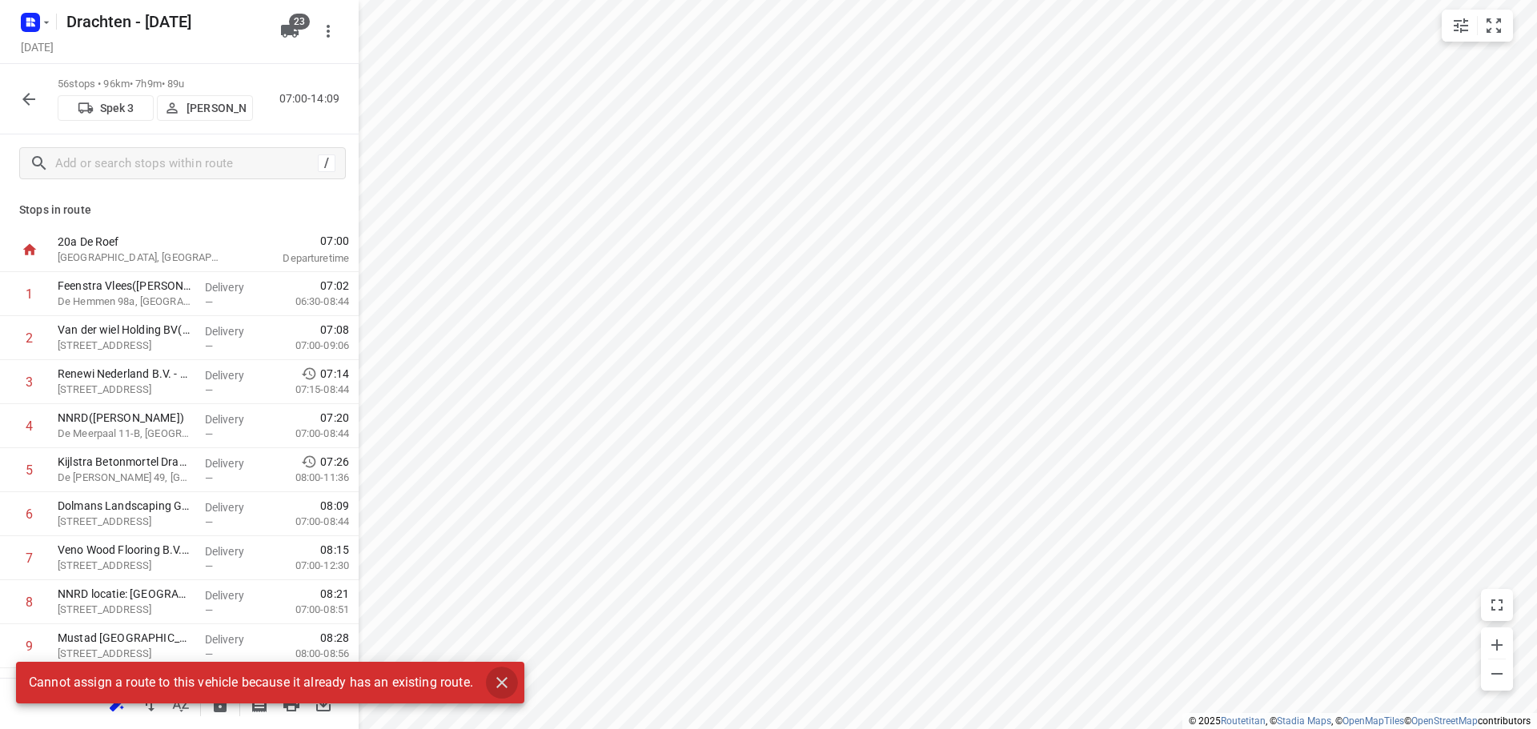
click at [501, 684] on icon "button" at bounding box center [501, 682] width 19 height 19
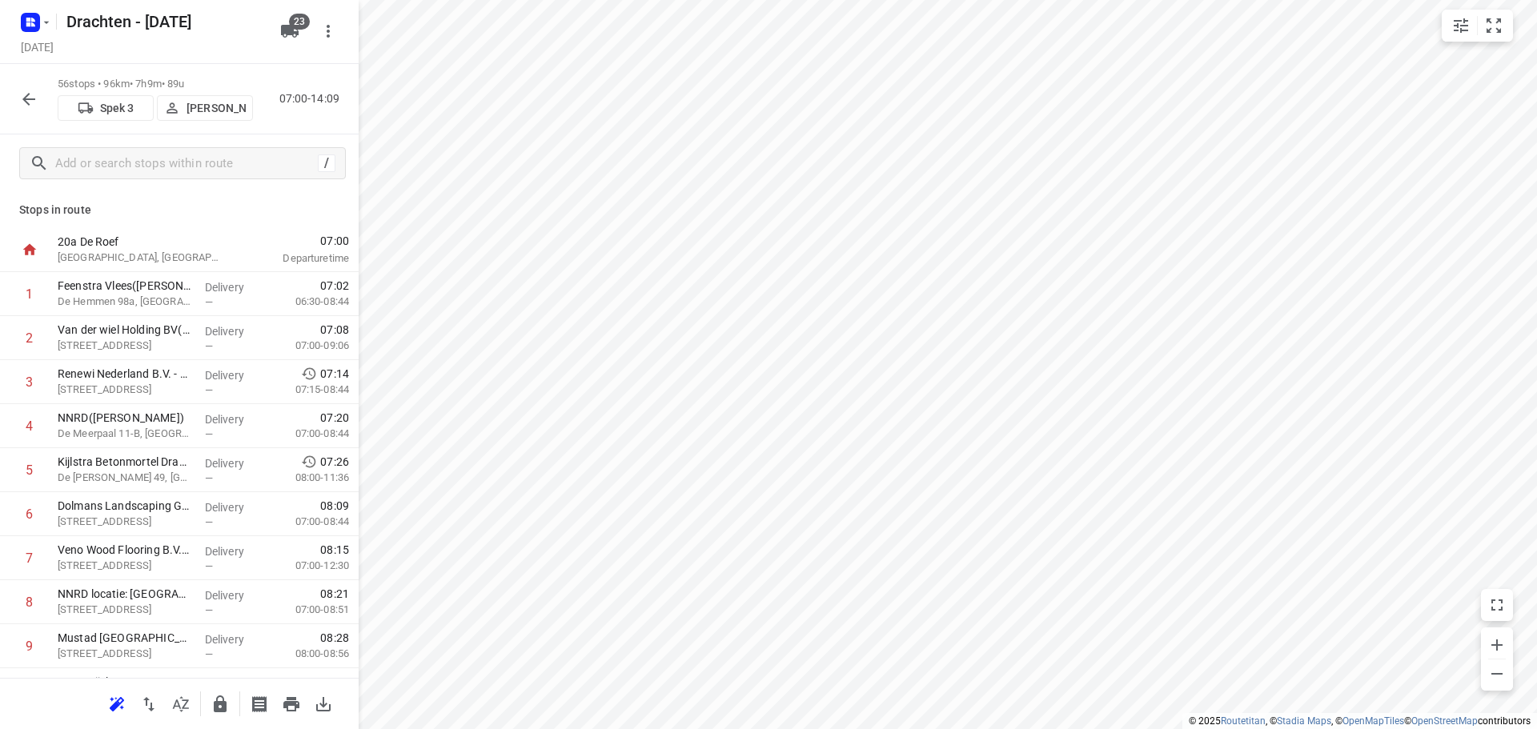
click at [87, 111] on icon "button" at bounding box center [85, 107] width 14 height 10
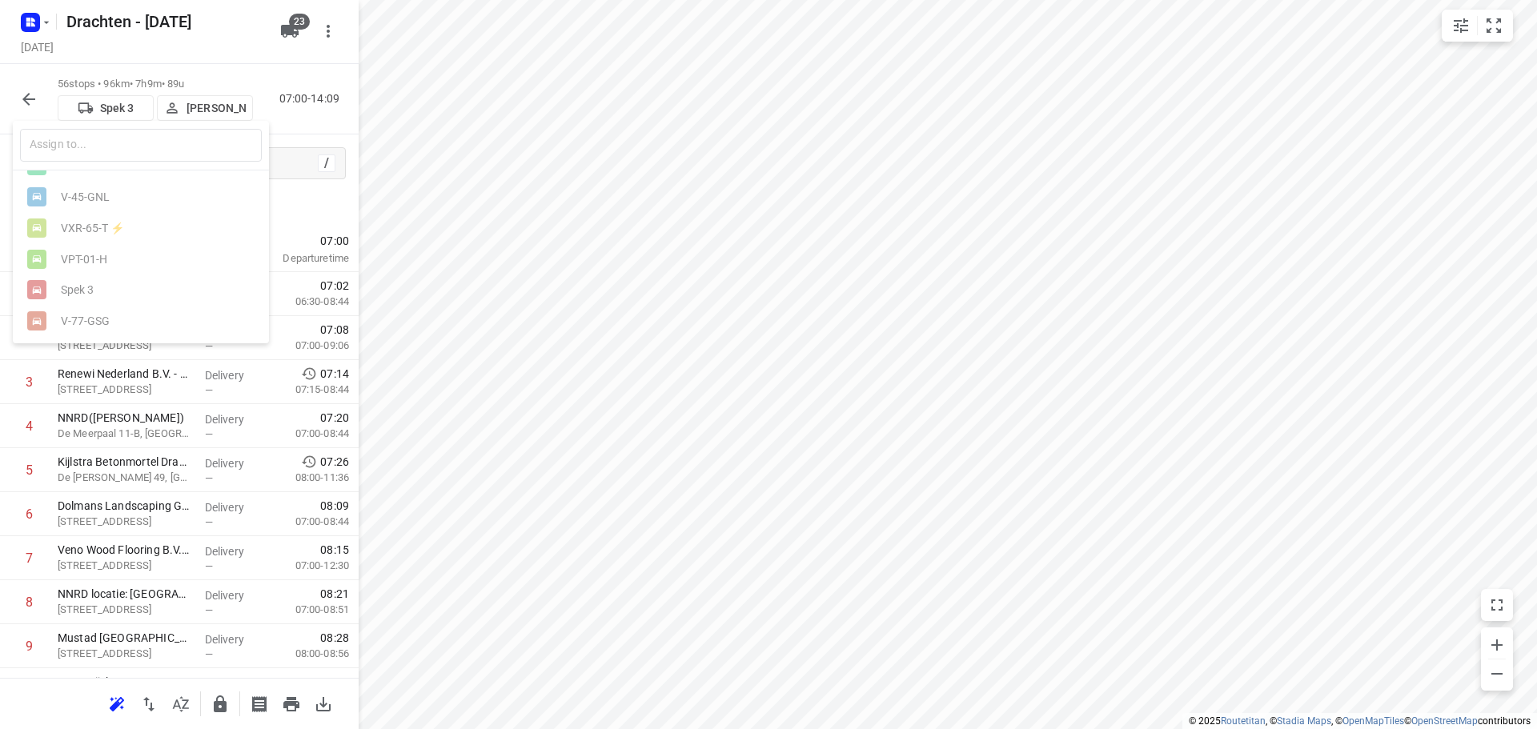
scroll to position [584, 0]
click at [114, 115] on div at bounding box center [768, 364] width 1537 height 729
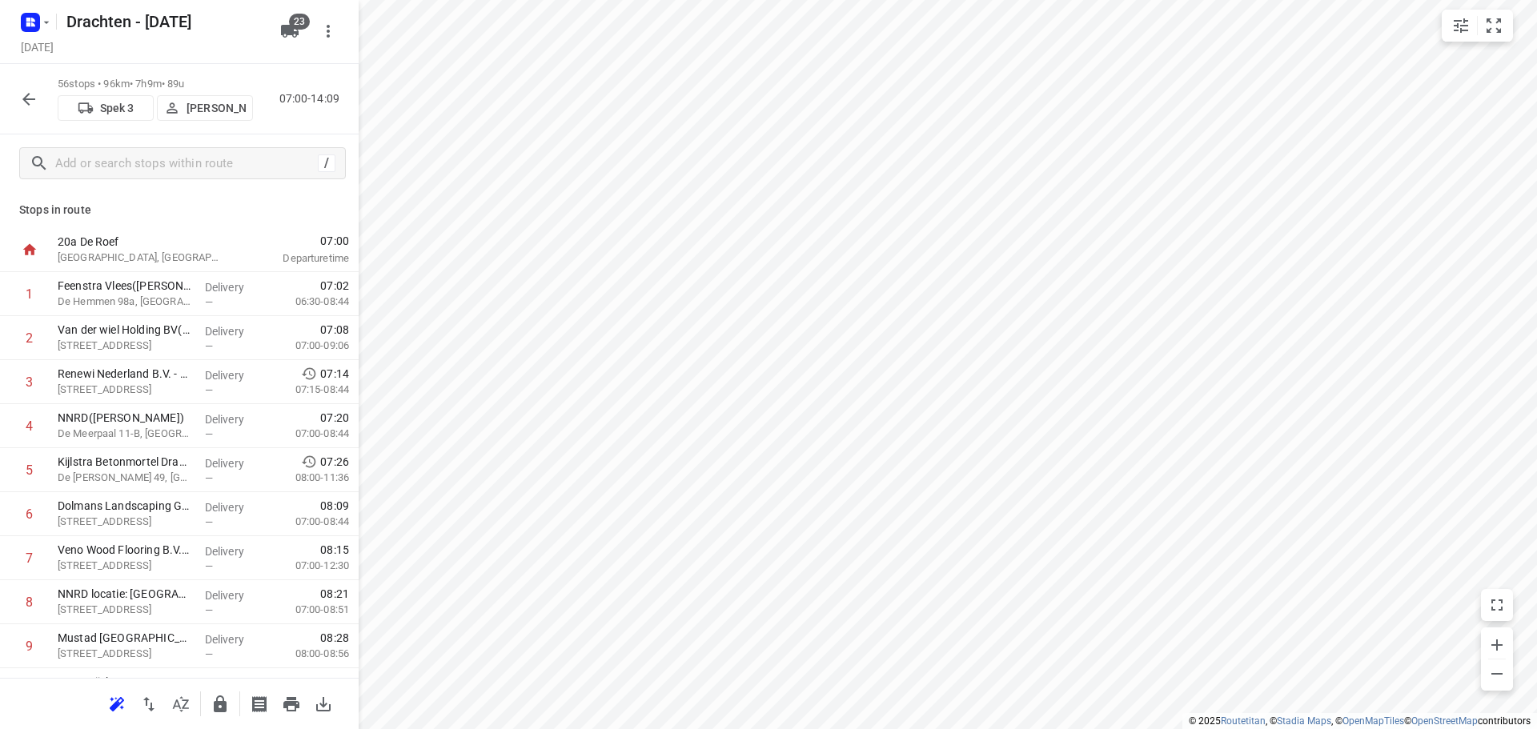
click at [28, 101] on icon "button" at bounding box center [28, 99] width 19 height 19
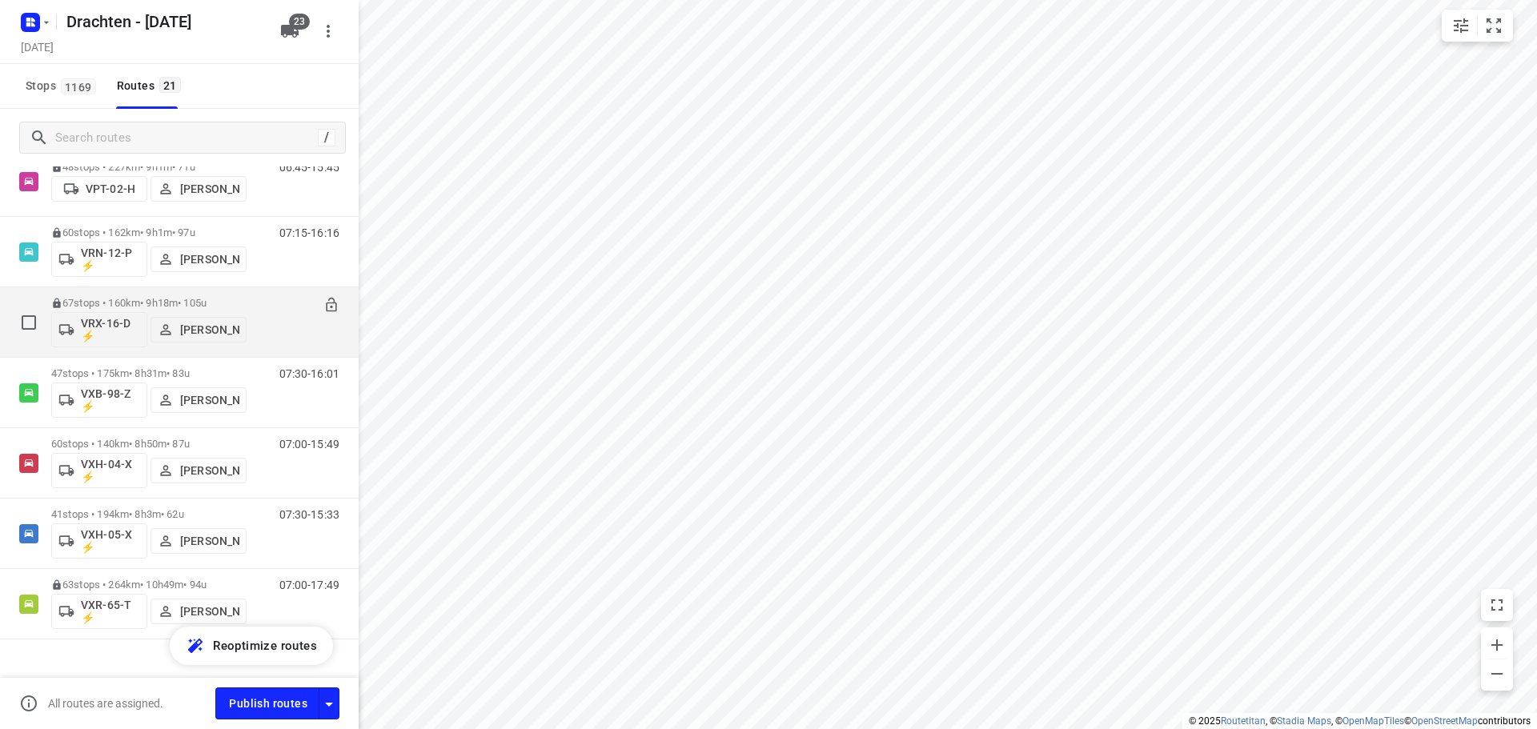
scroll to position [1068, 0]
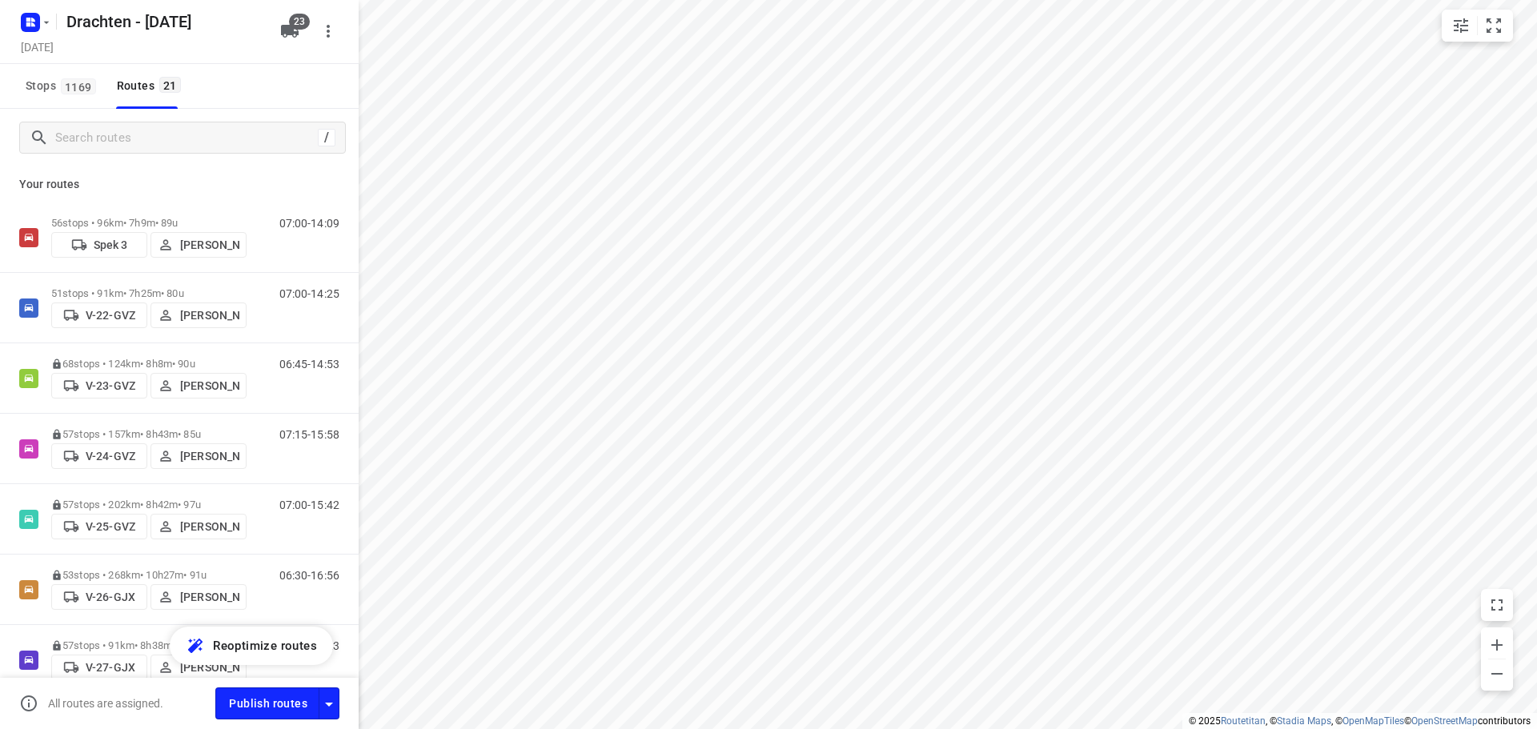
scroll to position [1068, 0]
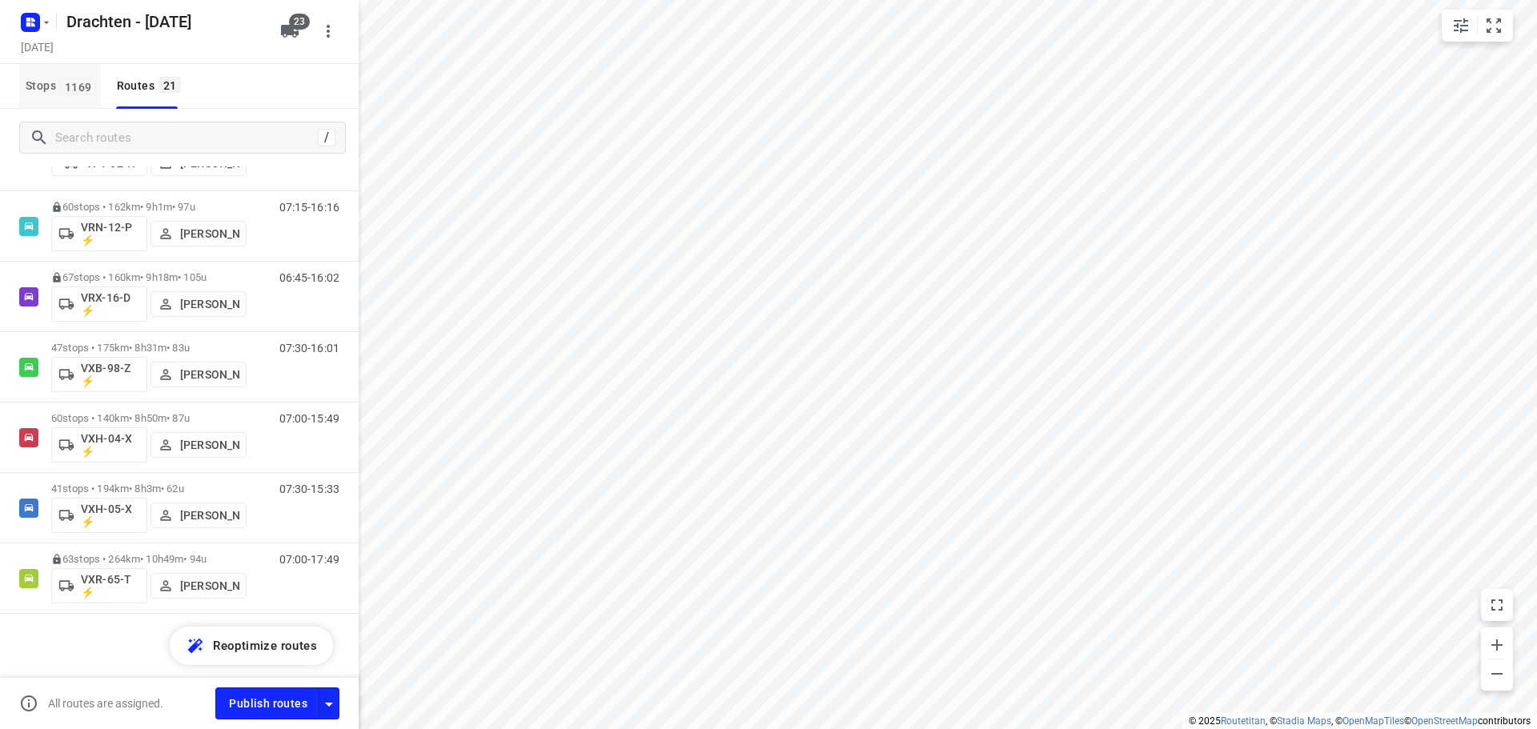
click at [68, 93] on span "1169" at bounding box center [78, 86] width 35 height 16
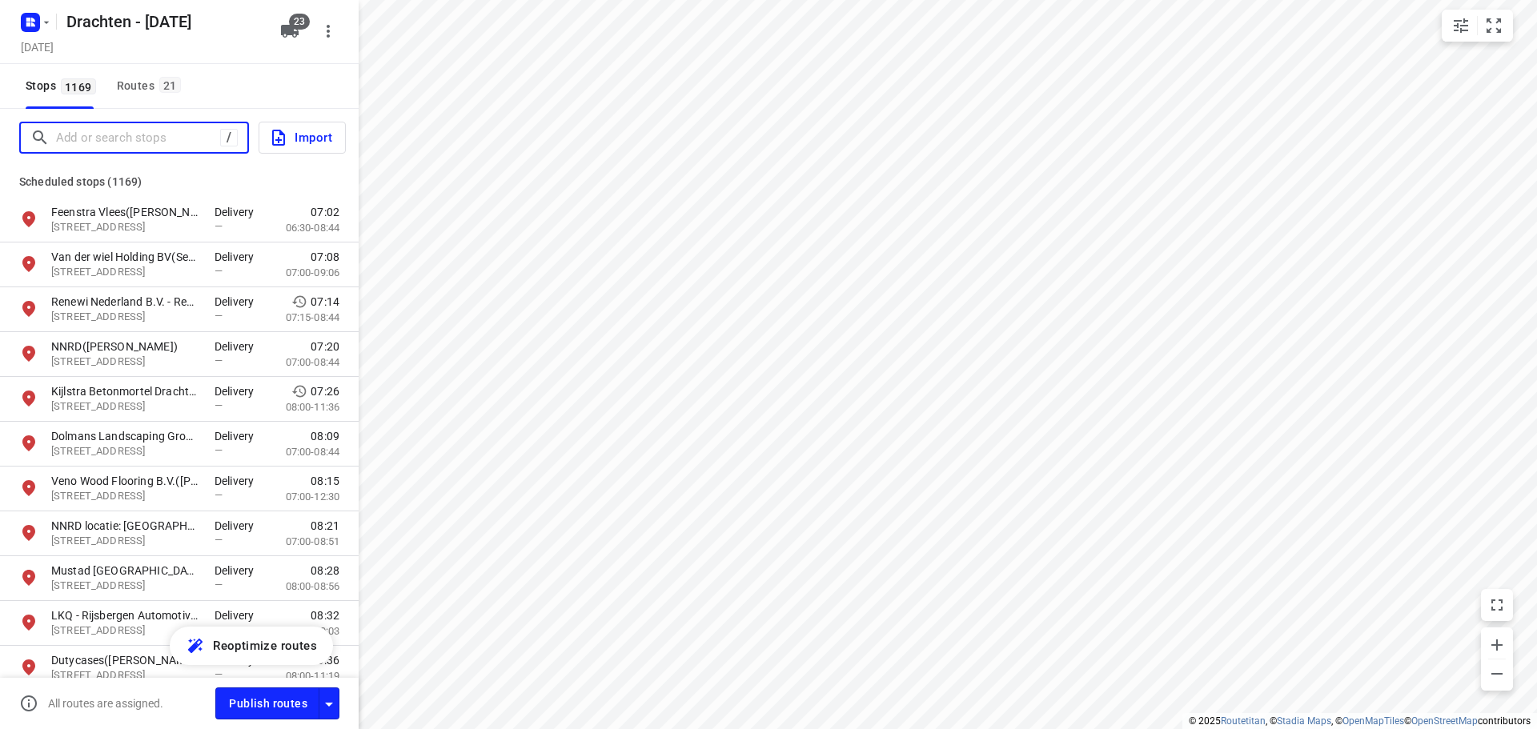
click at [113, 136] on input "Add or search stops" at bounding box center [138, 138] width 164 height 25
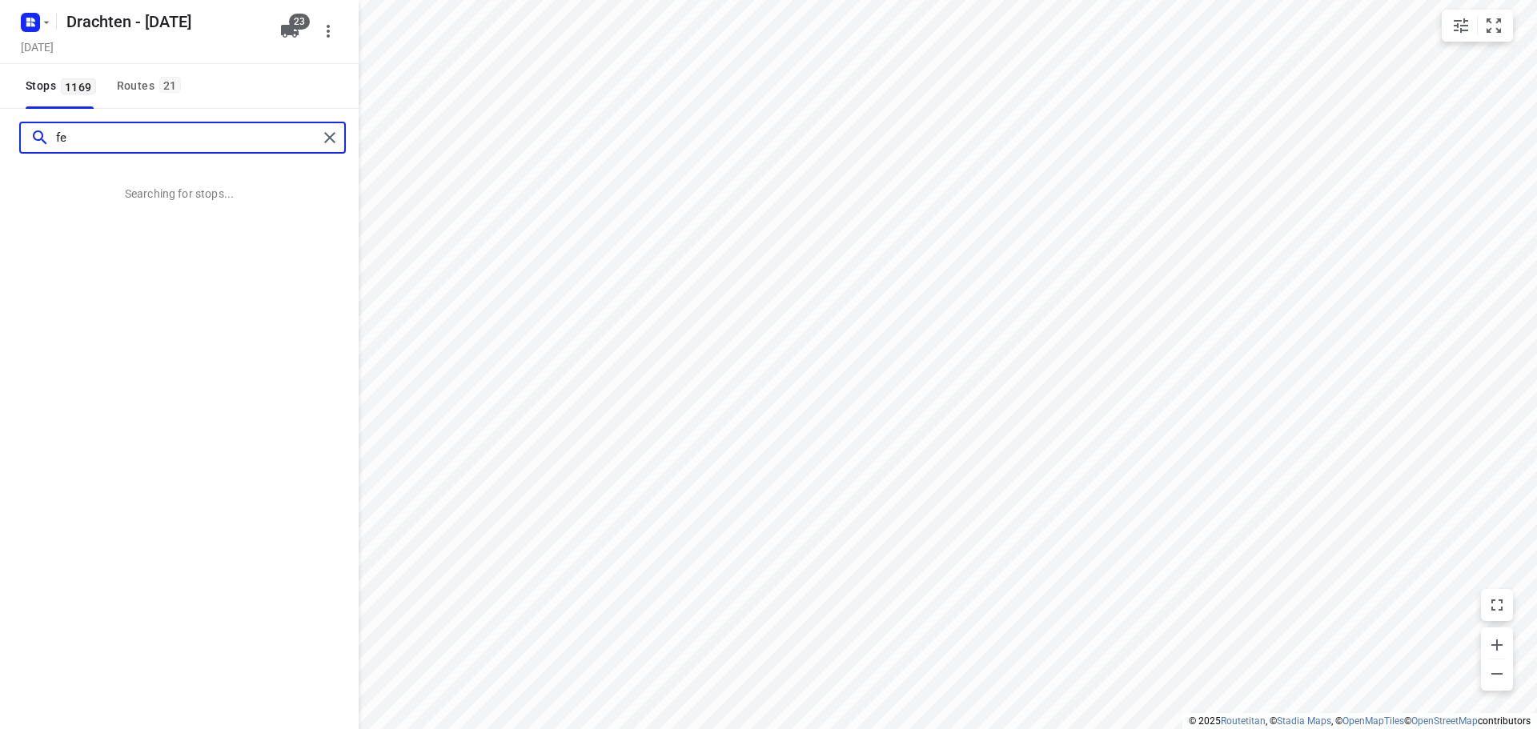
type input "f"
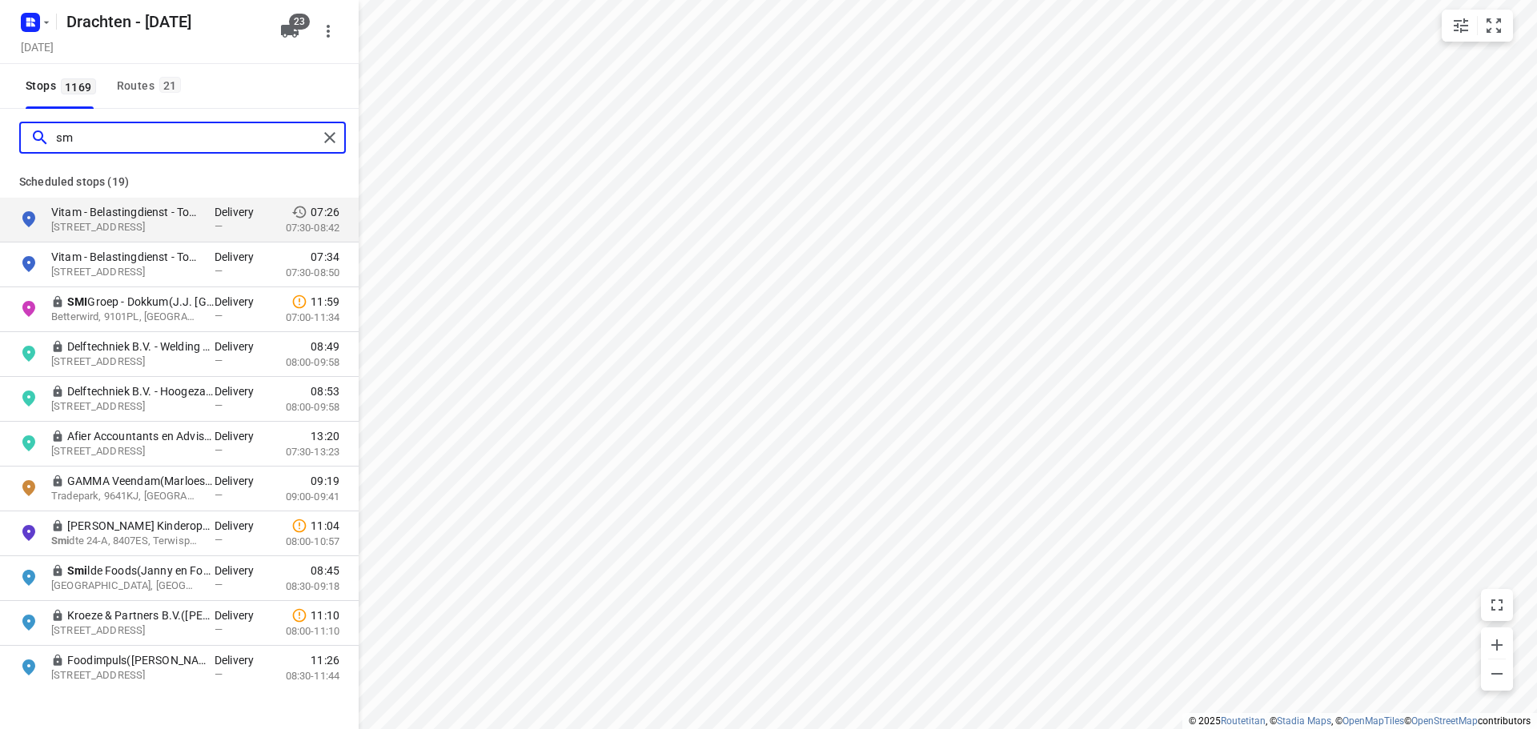
type input "s"
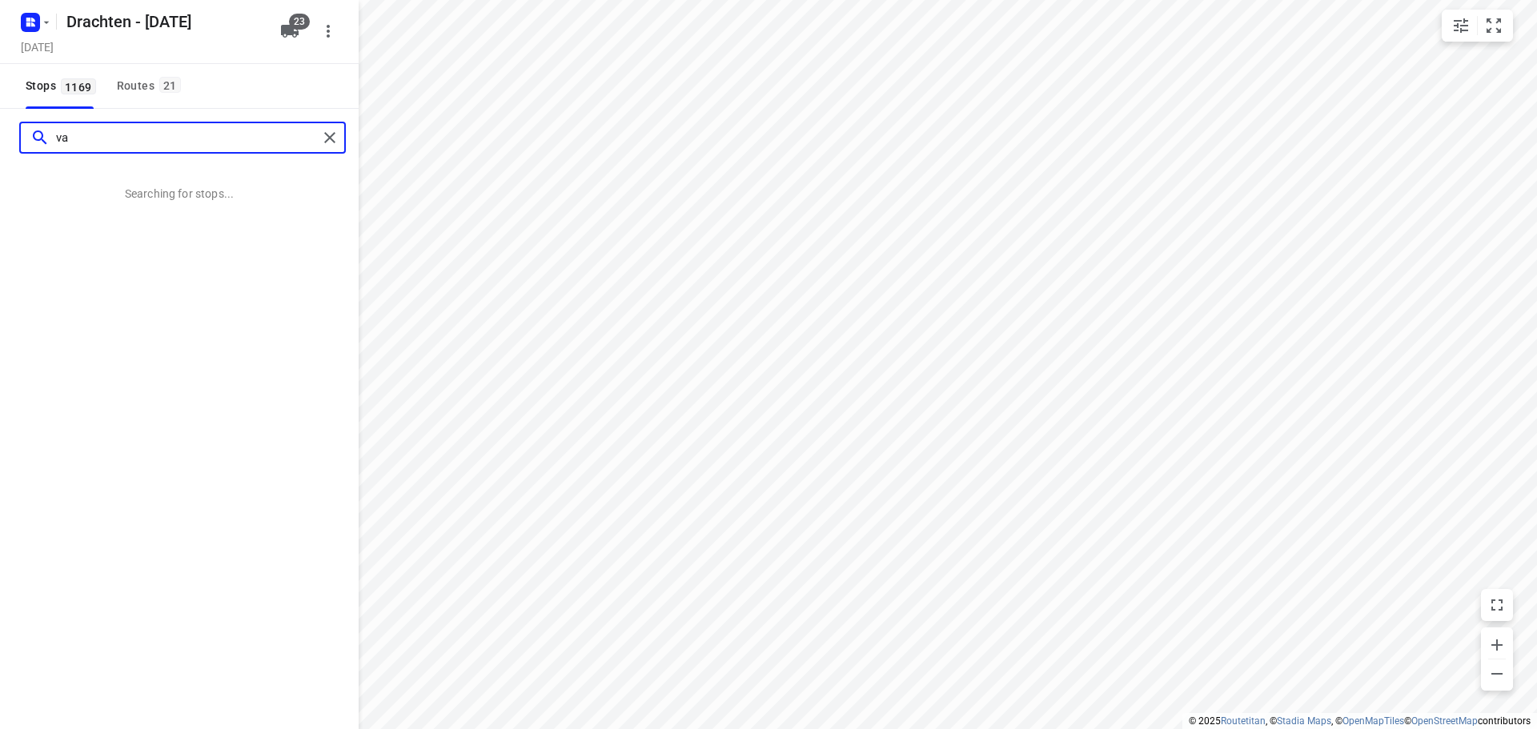
type input "v"
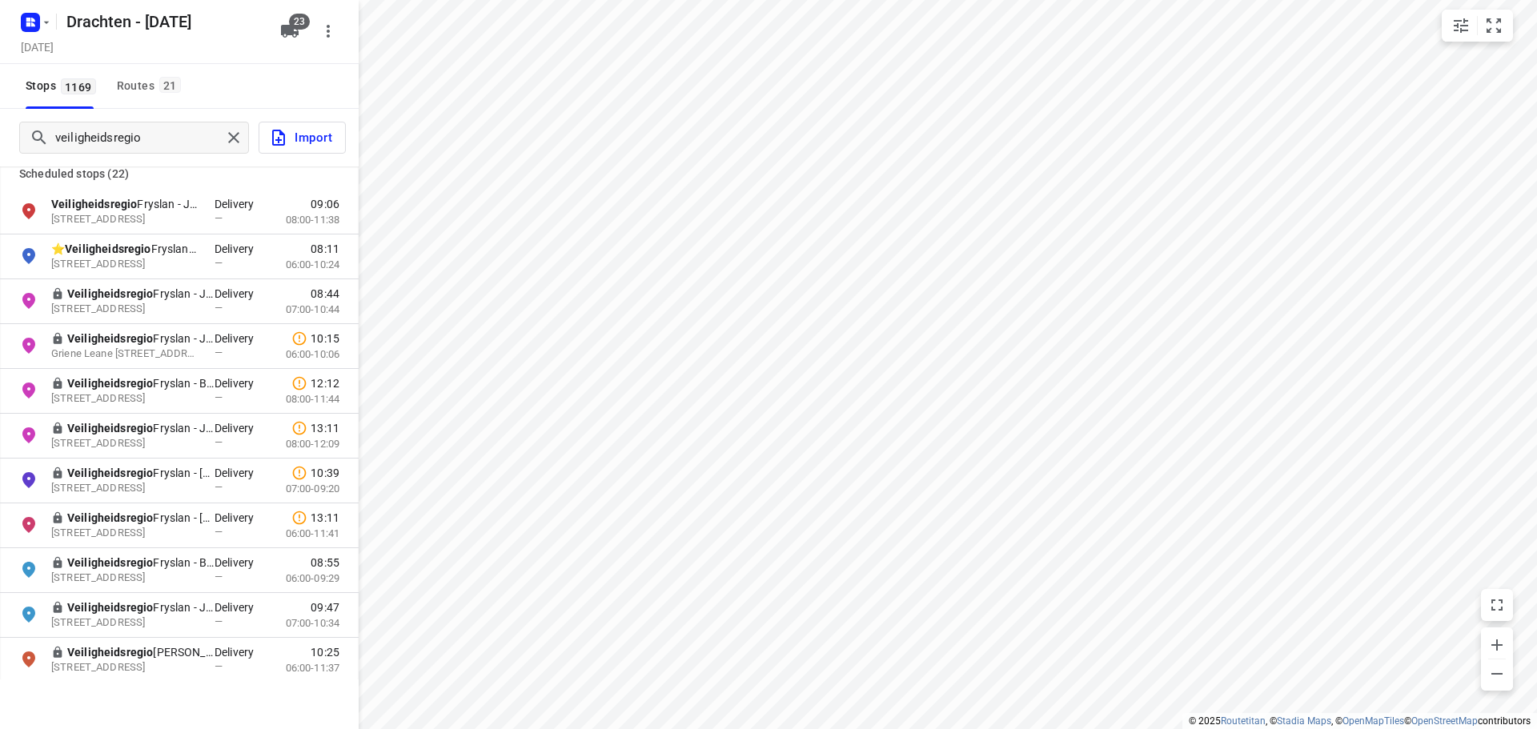
scroll to position [0, 0]
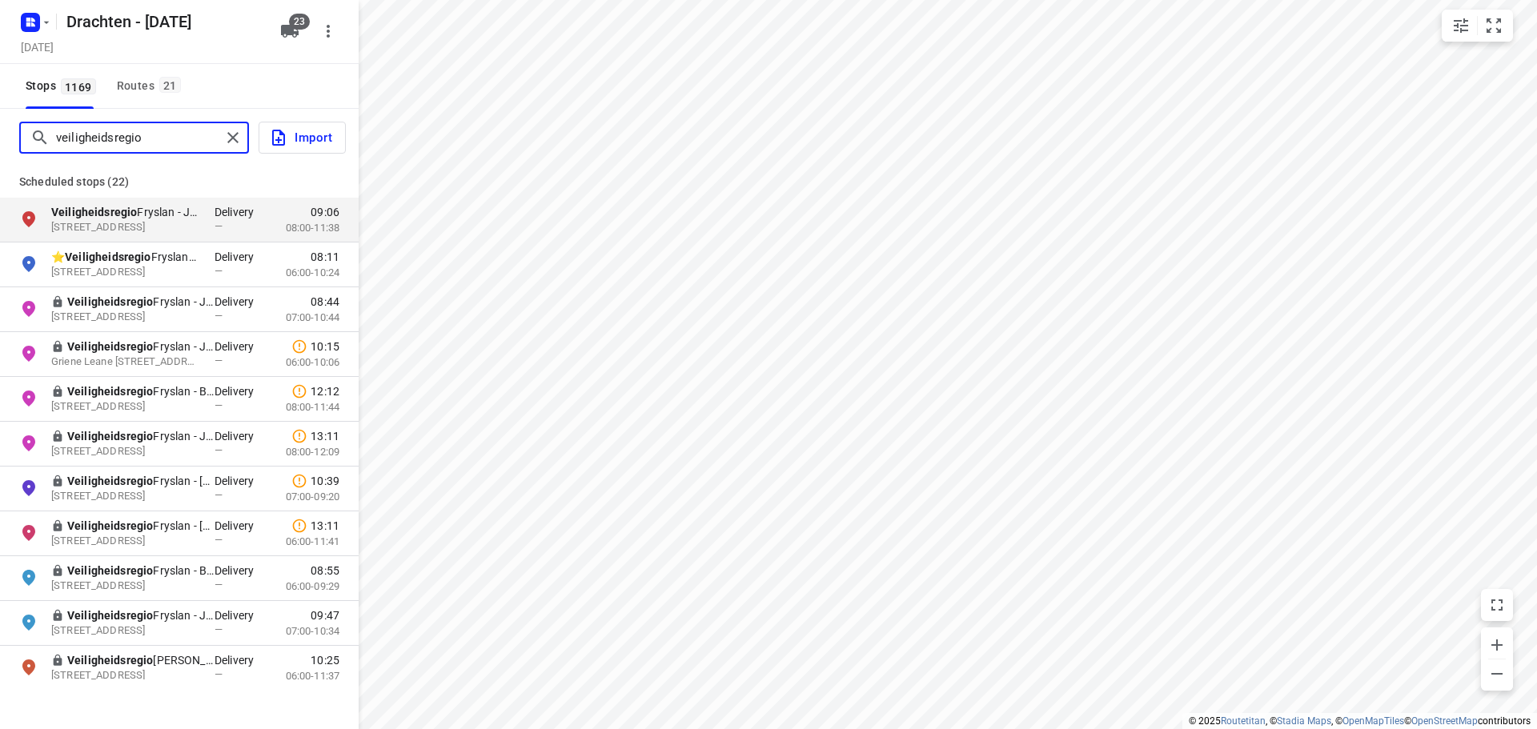
click at [121, 137] on input "veiligheidsregio" at bounding box center [138, 138] width 165 height 25
click at [121, 137] on input "veiligheidsregio" at bounding box center [187, 138] width 262 height 25
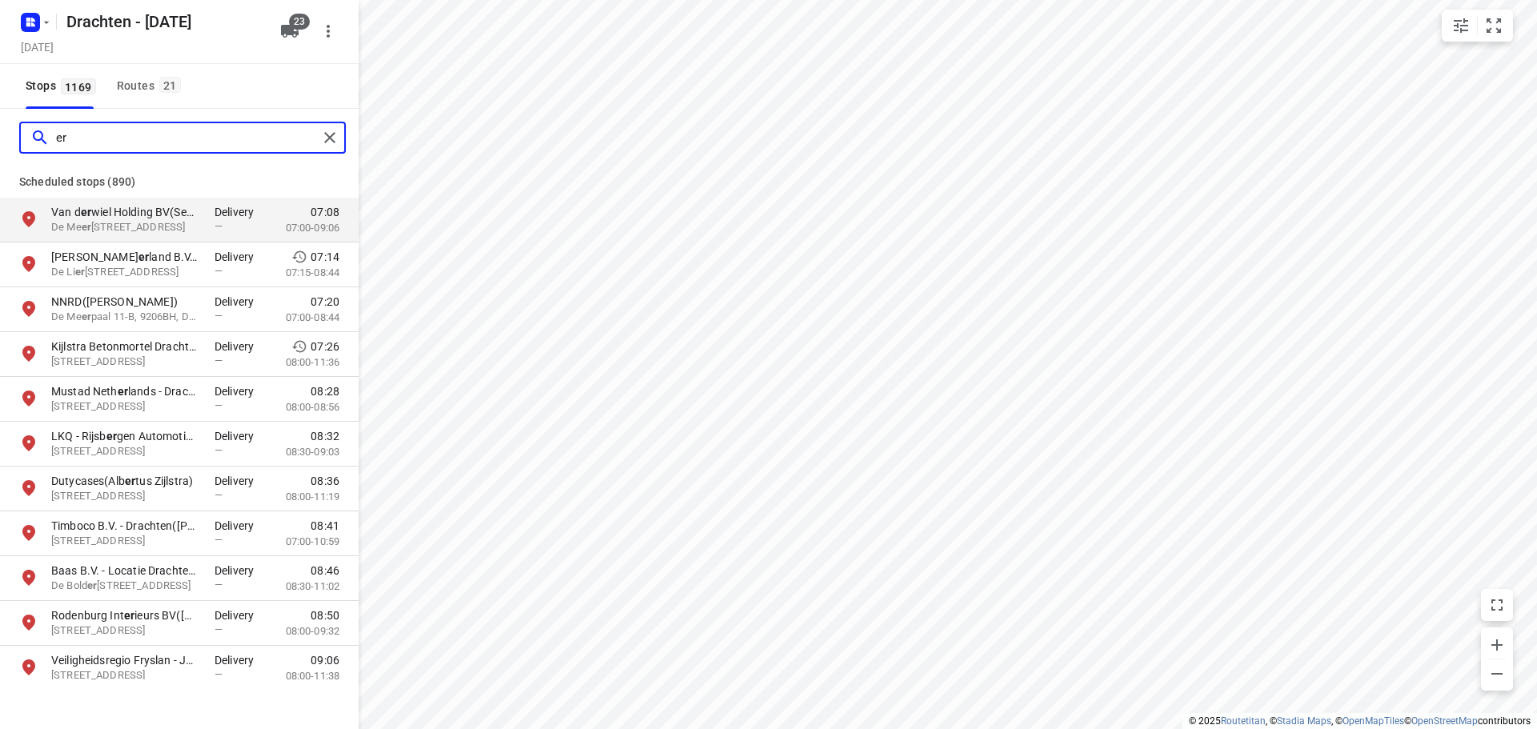
type input "e"
type input "l"
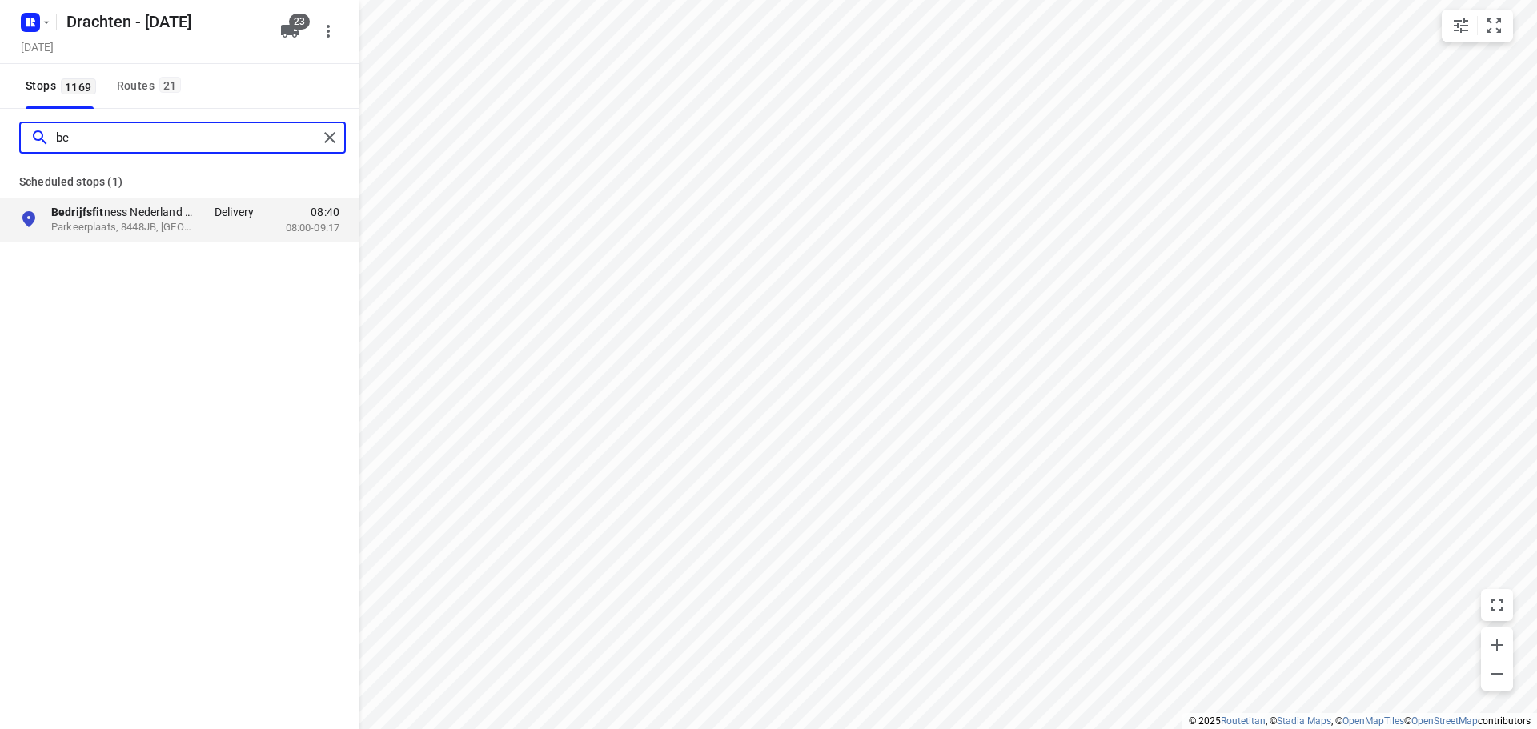
type input "b"
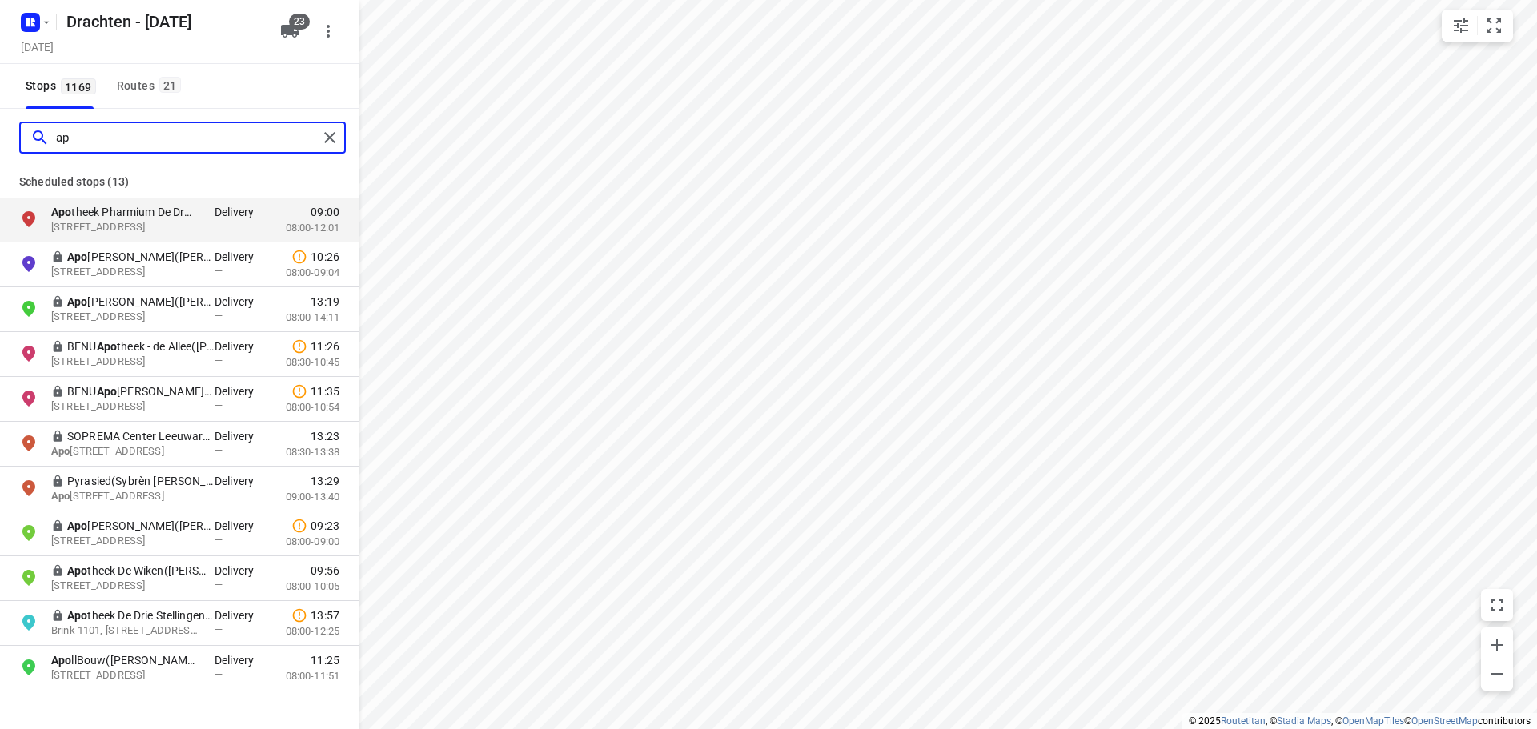
type input "a"
type input "s"
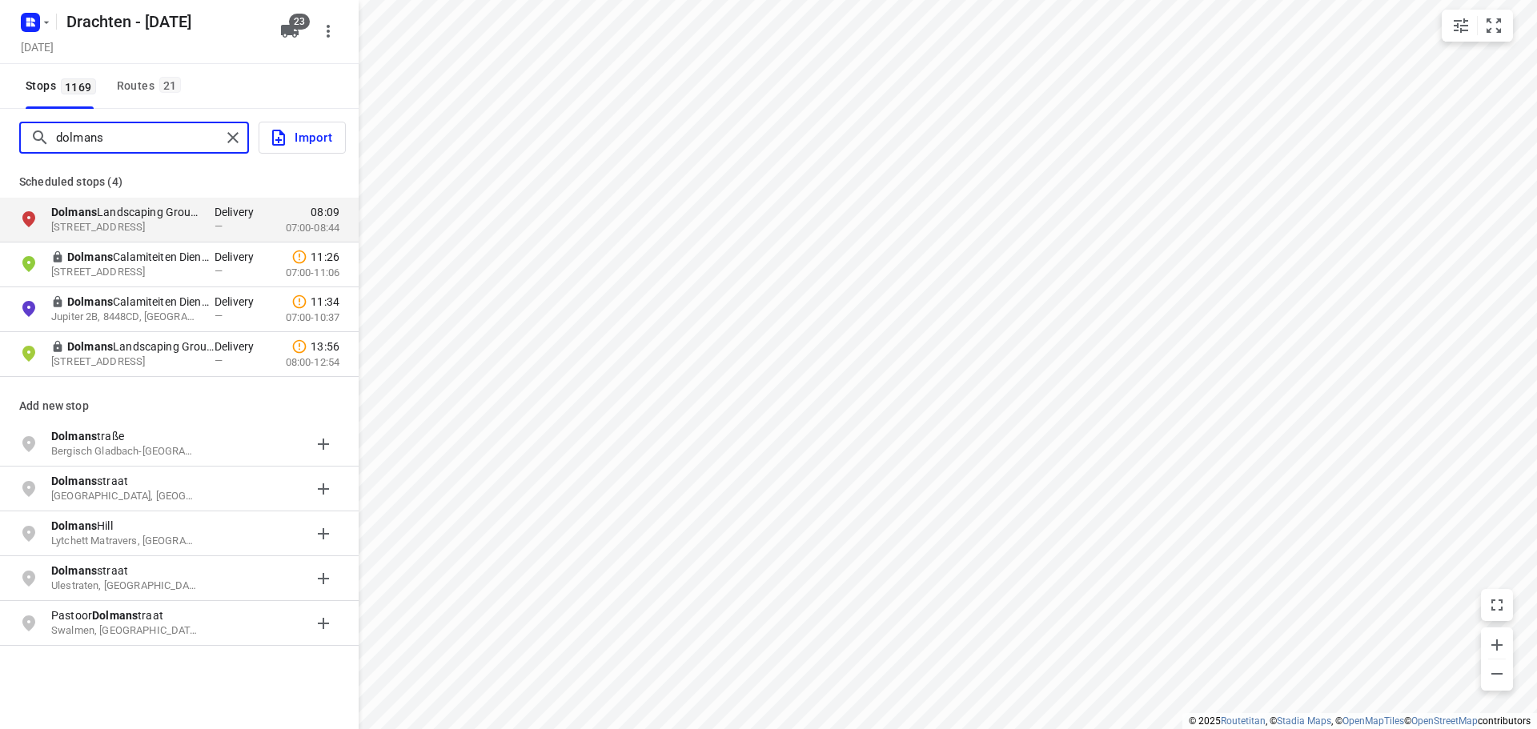
click at [148, 149] on input "dolmans" at bounding box center [138, 138] width 165 height 25
click at [148, 149] on input "dolmans" at bounding box center [187, 138] width 262 height 25
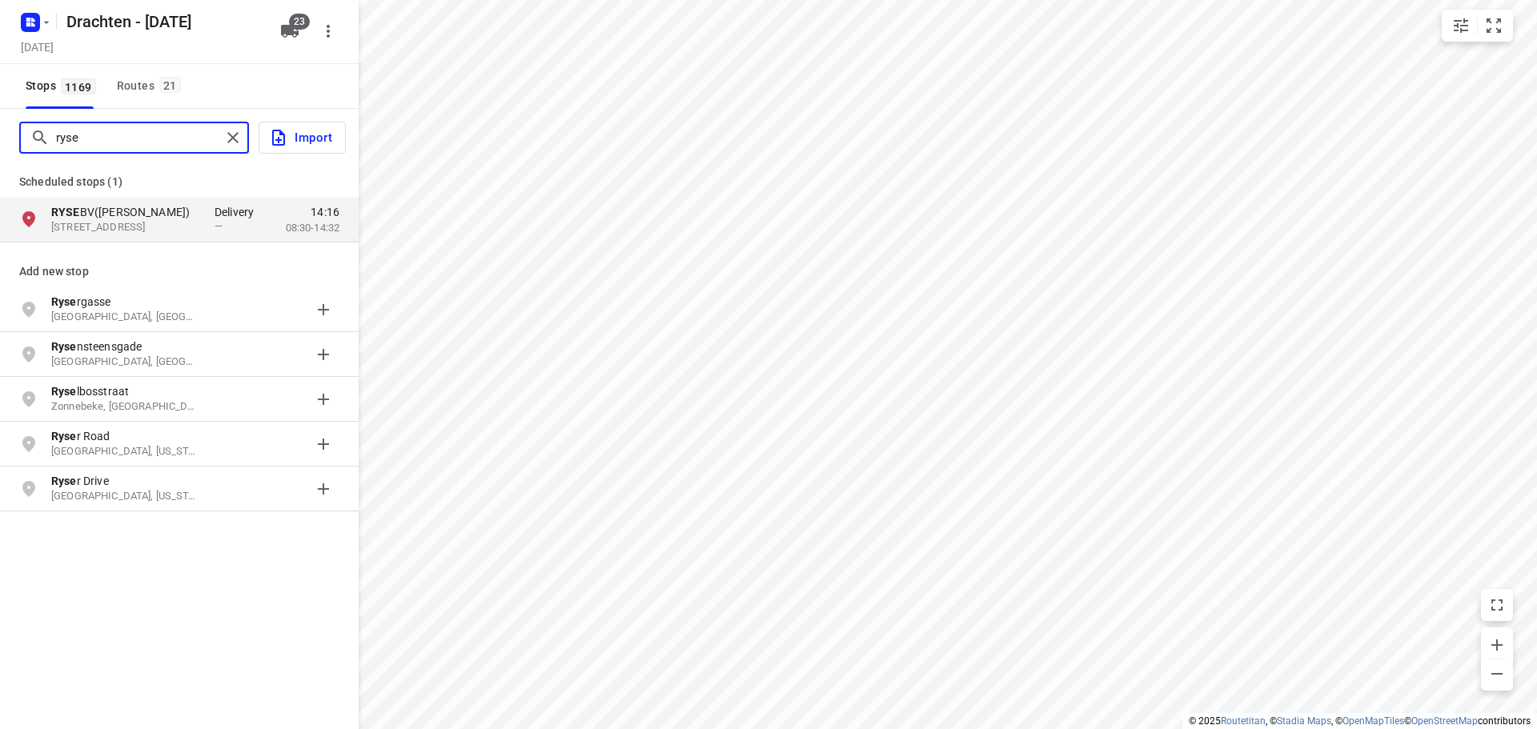
click at [92, 143] on input "ryse" at bounding box center [138, 138] width 165 height 25
click at [92, 143] on input "ryse" at bounding box center [187, 138] width 262 height 25
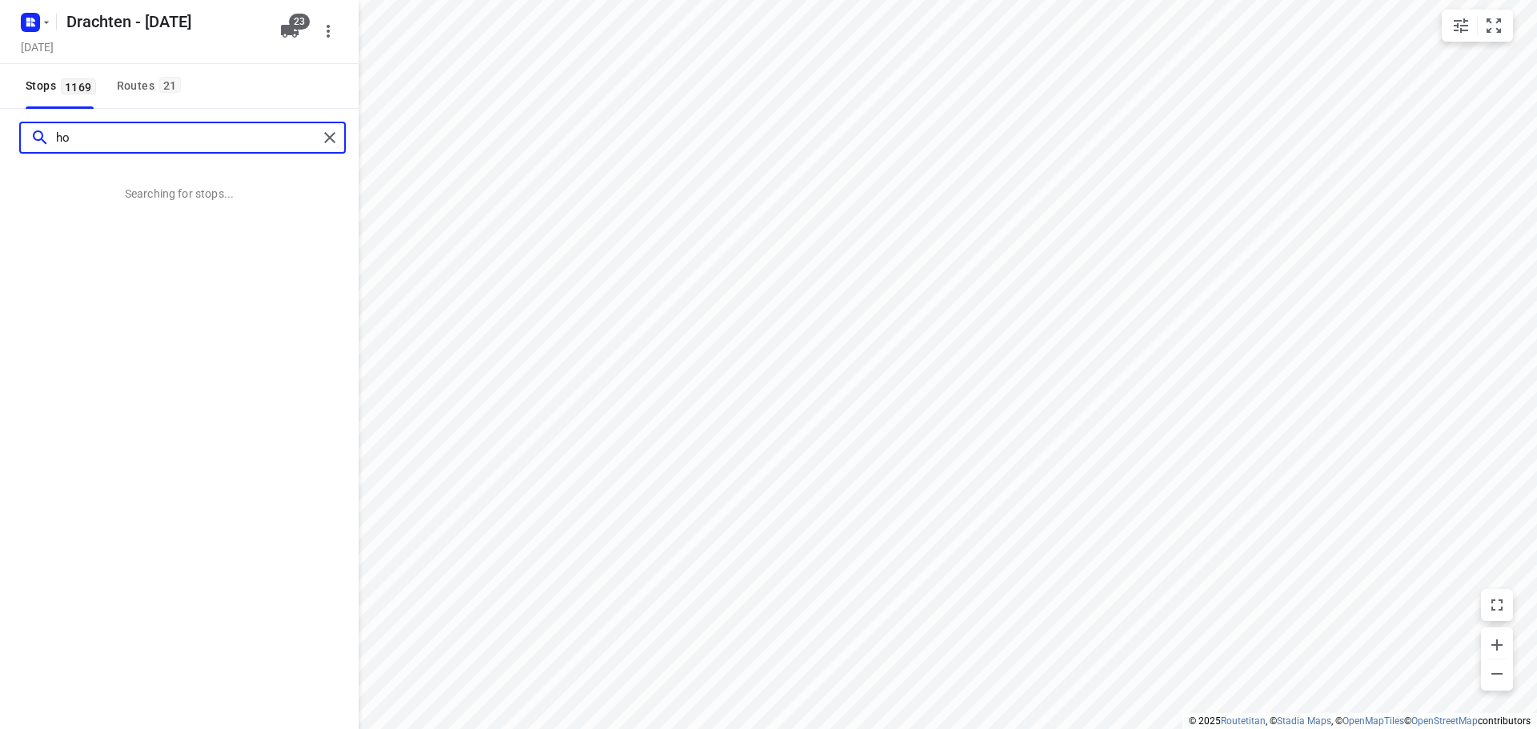
type input "h"
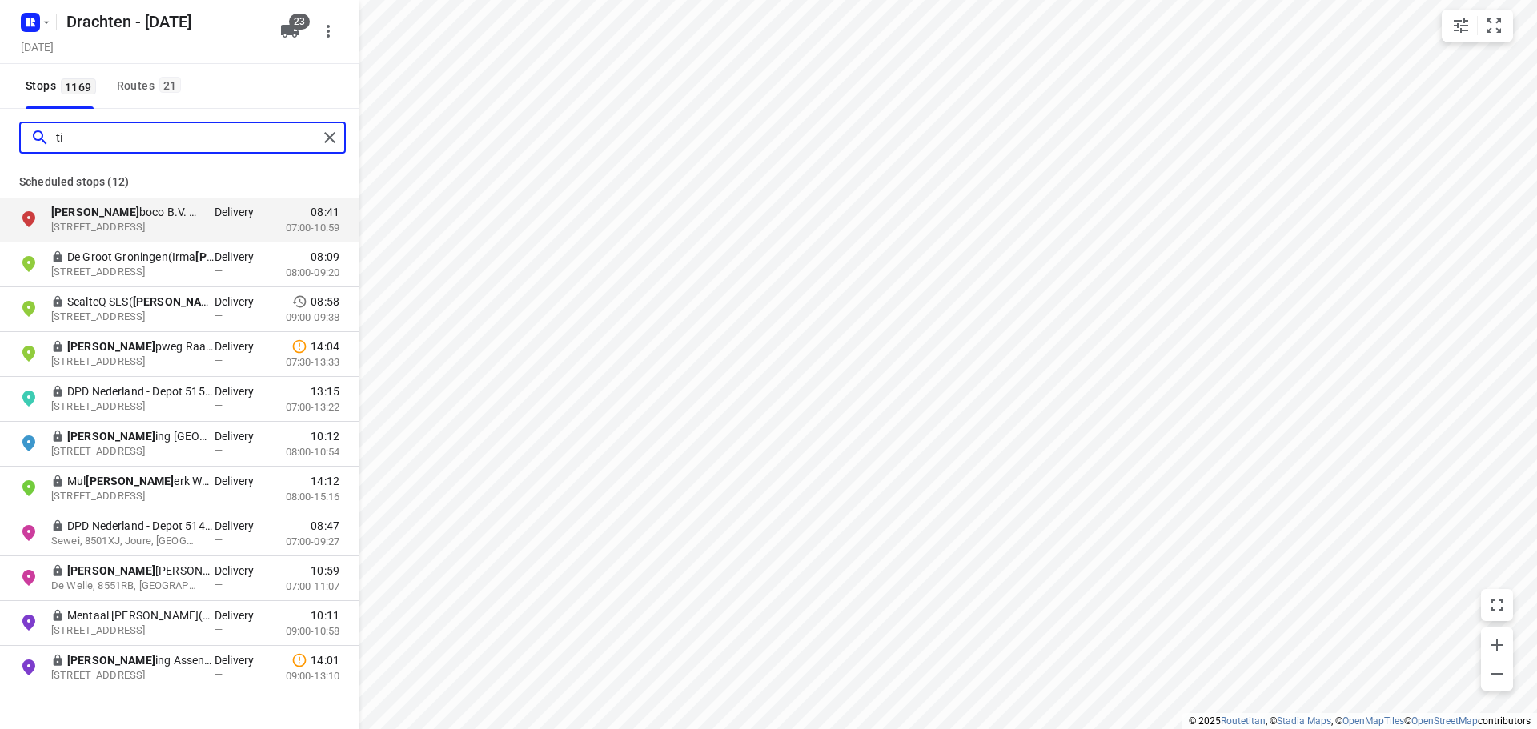
type input "t"
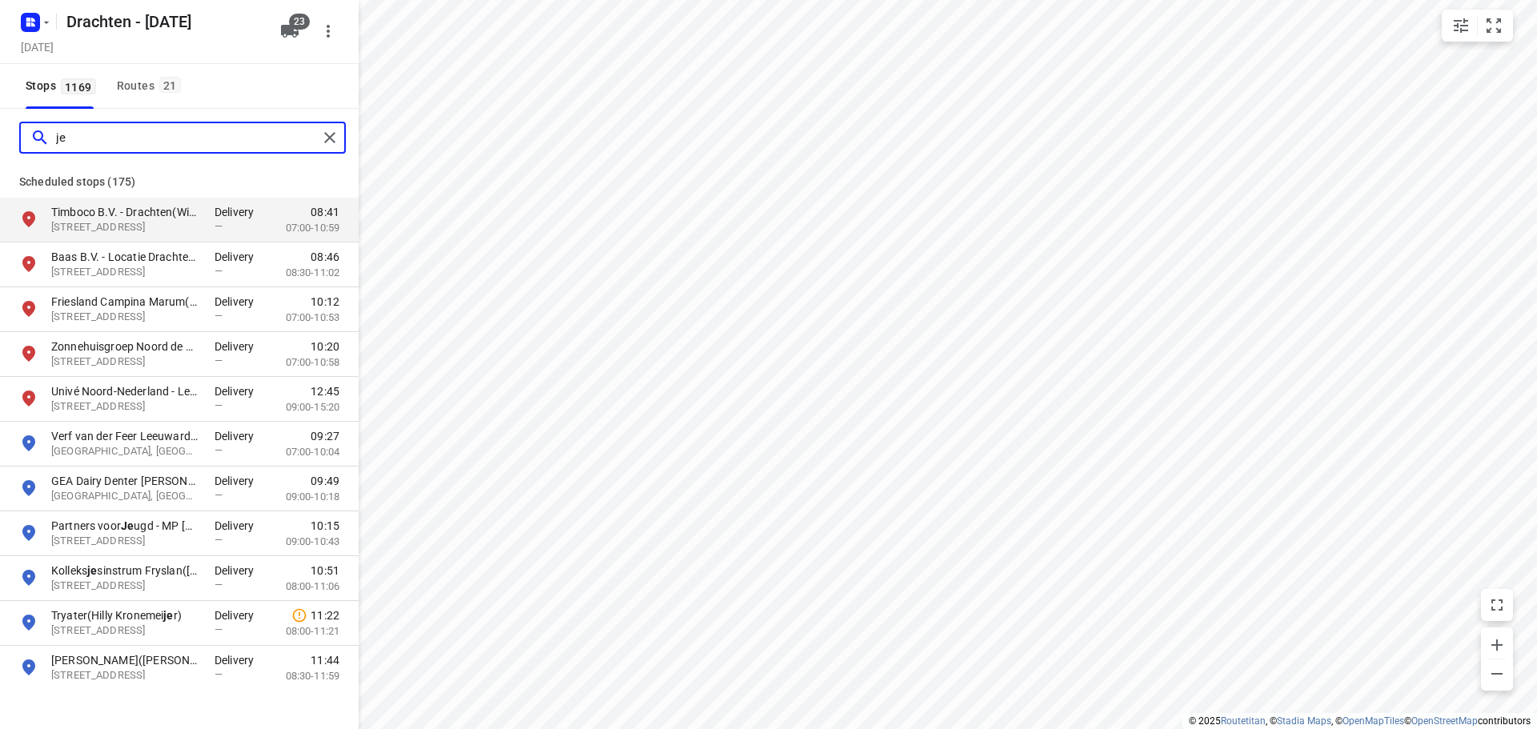
type input "j"
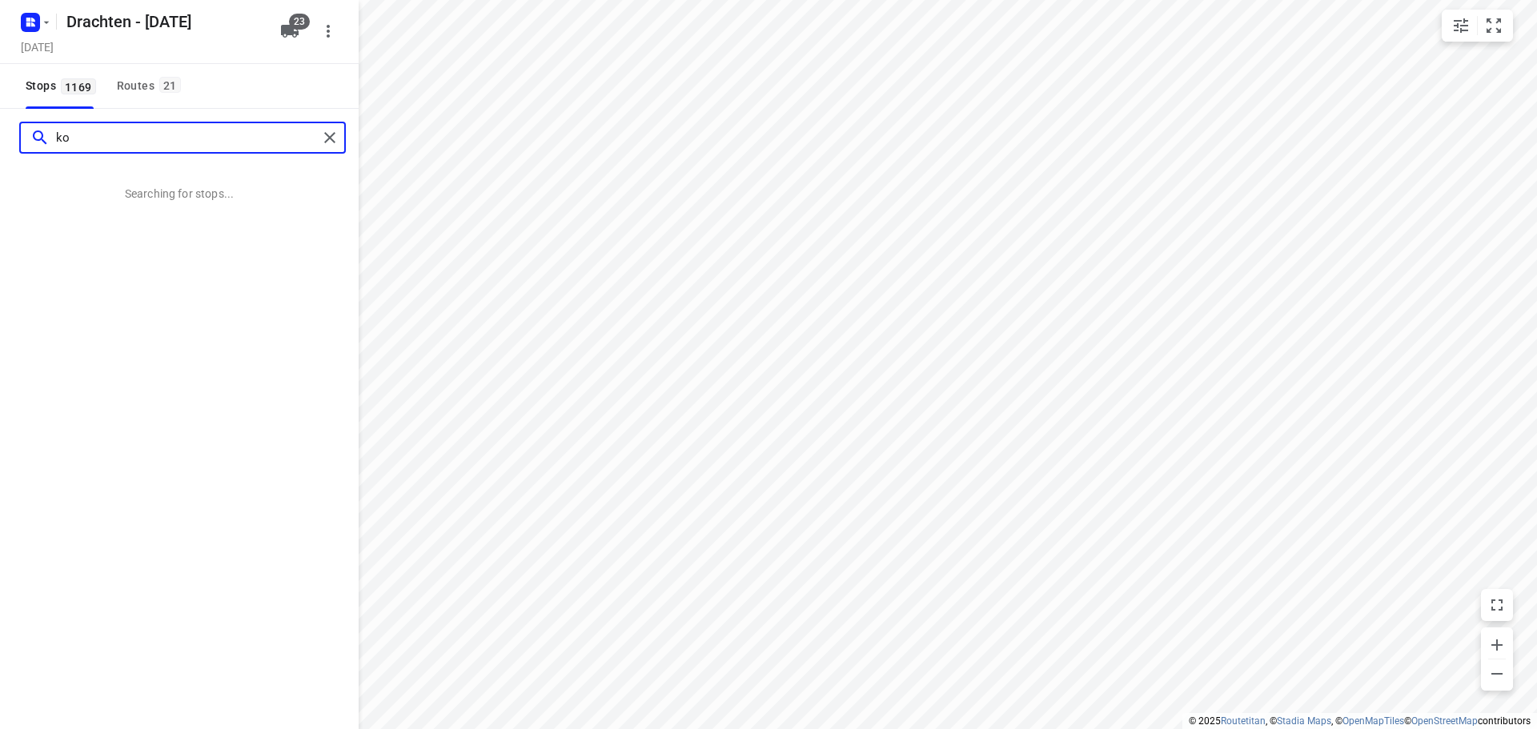
type input "k"
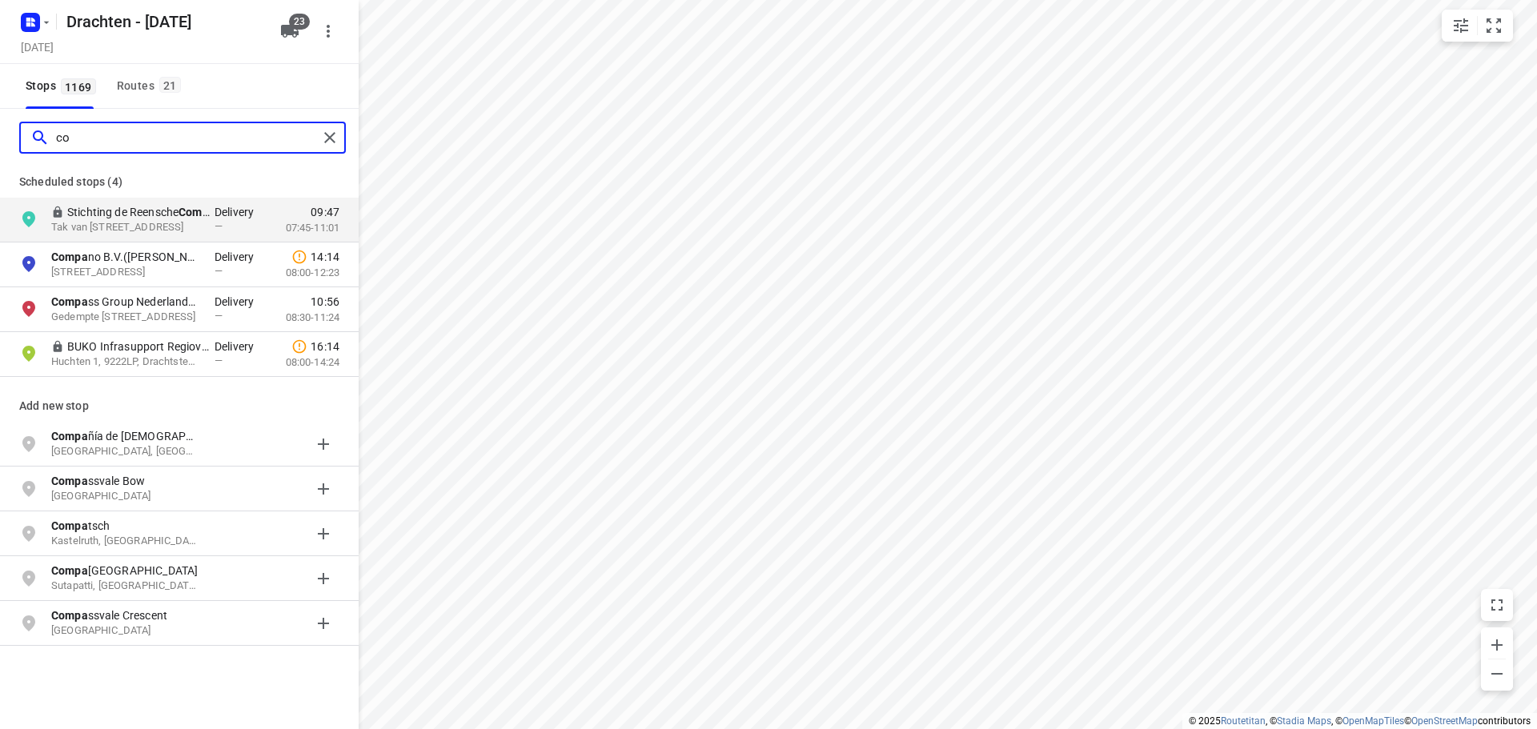
type input "c"
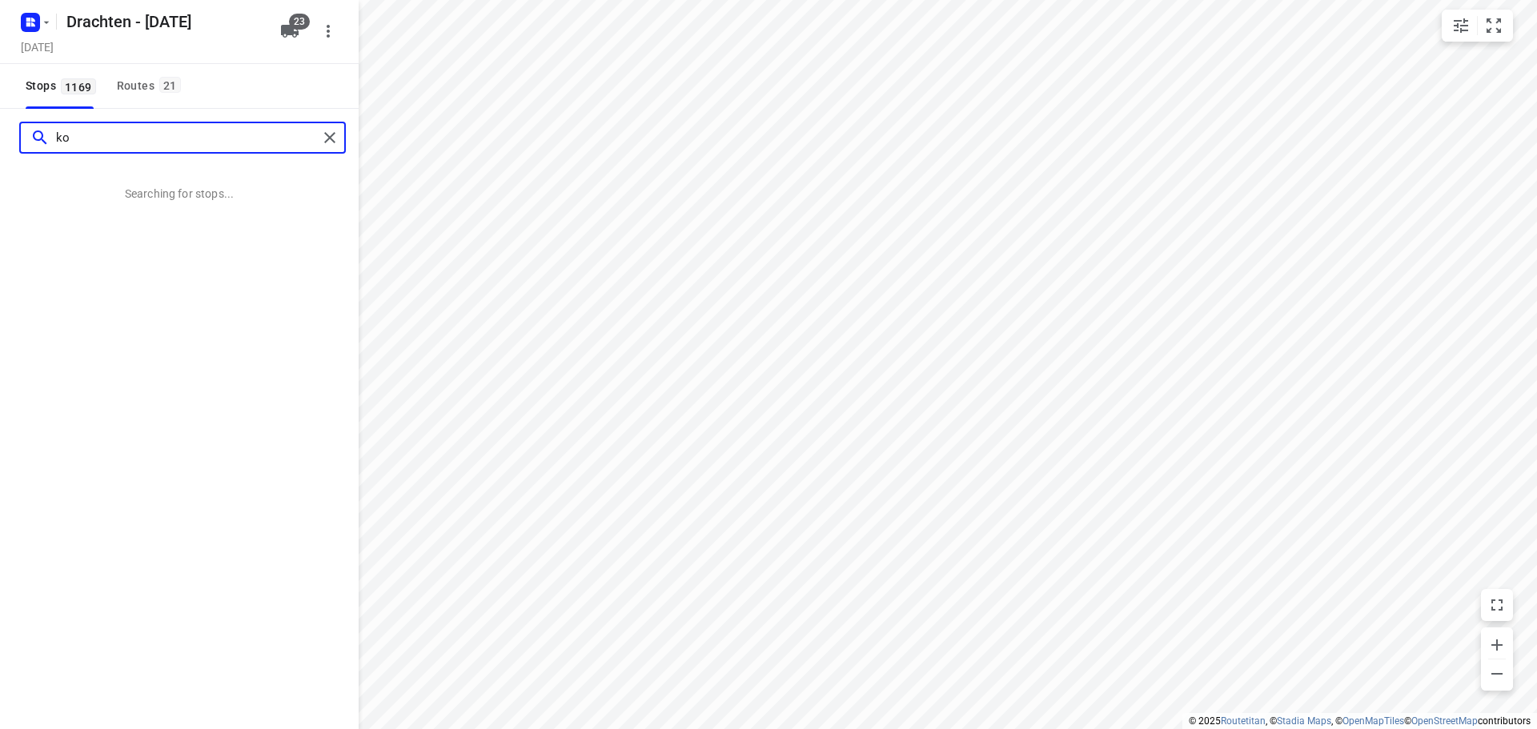
type input "k"
type input "n"
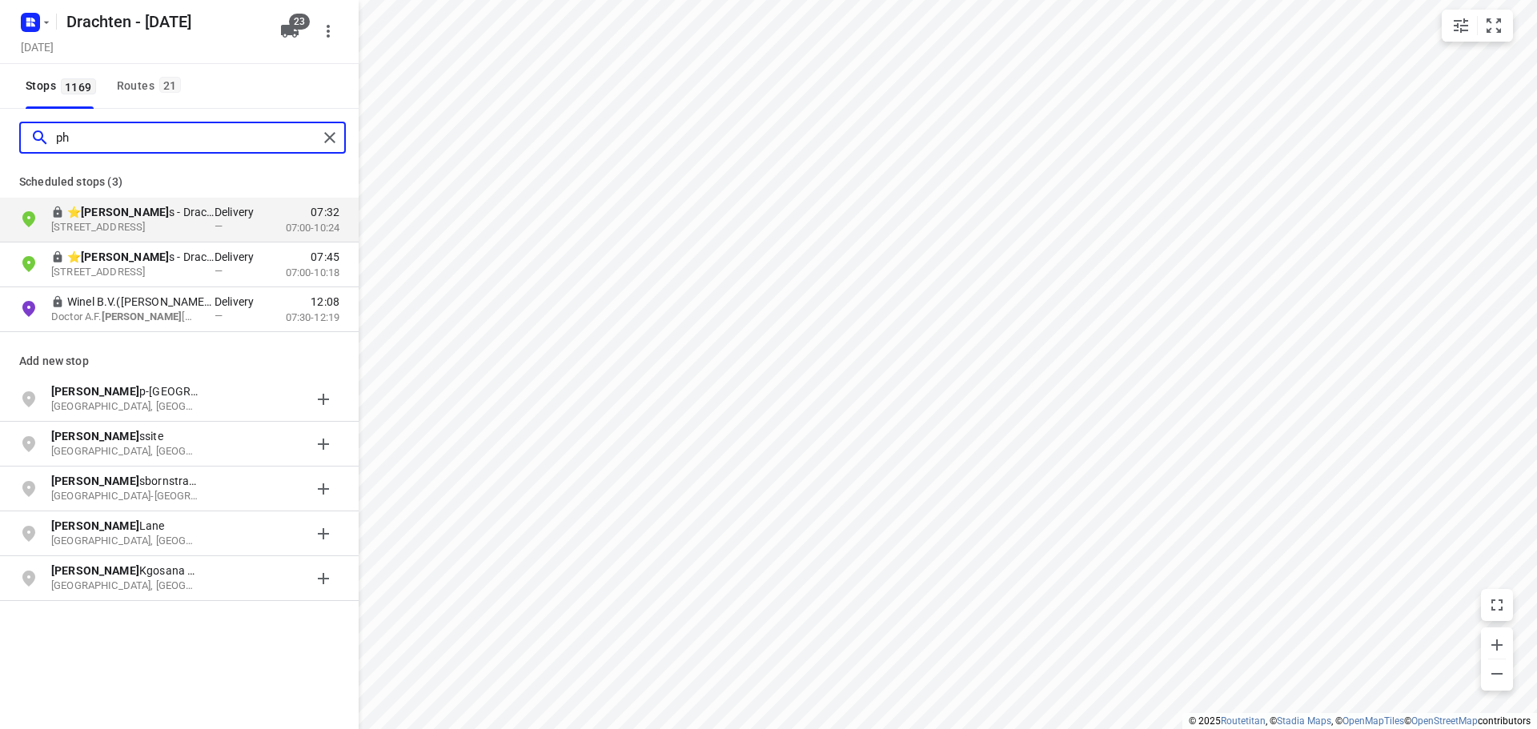
type input "p"
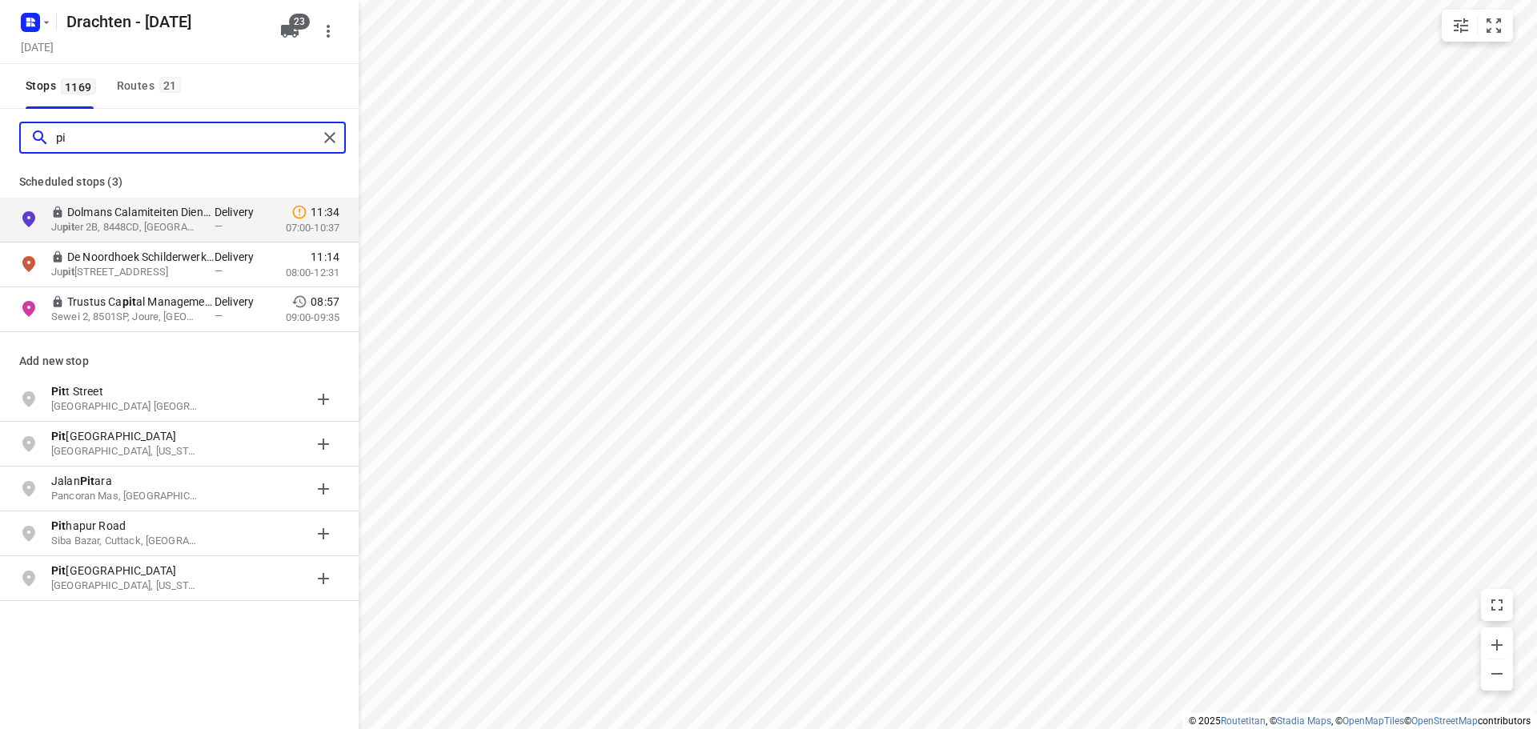
type input "p"
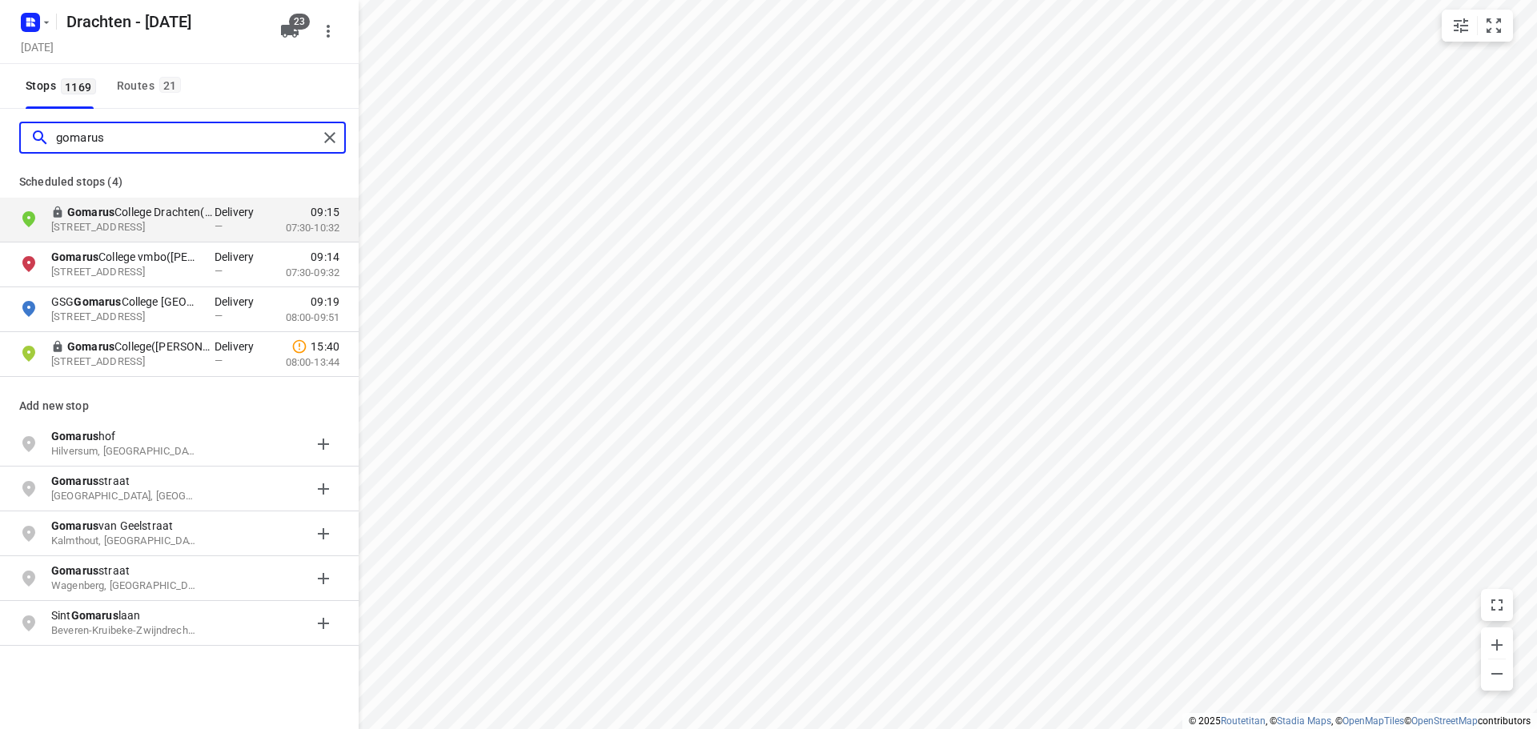
click at [94, 137] on input "gomarus" at bounding box center [187, 138] width 262 height 25
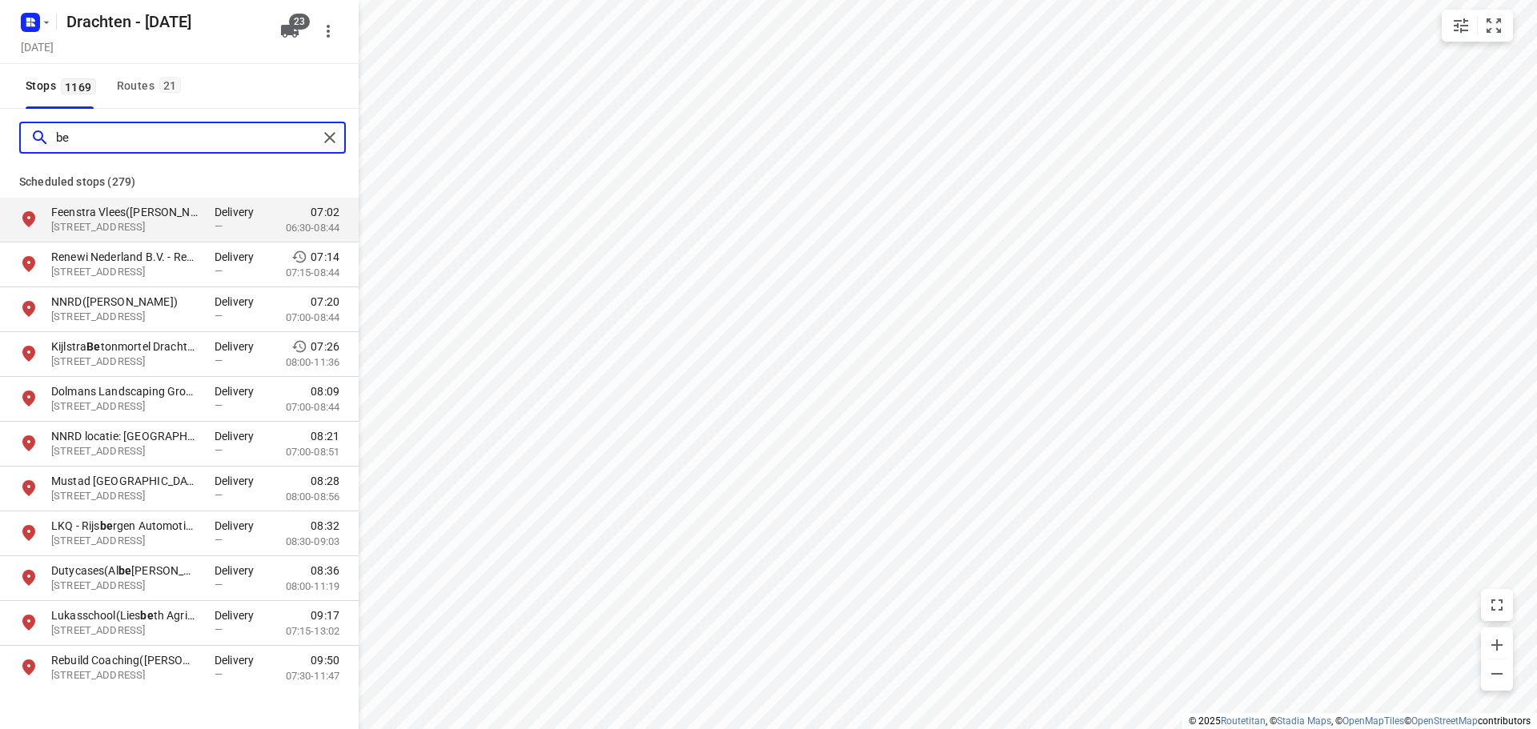
type input "b"
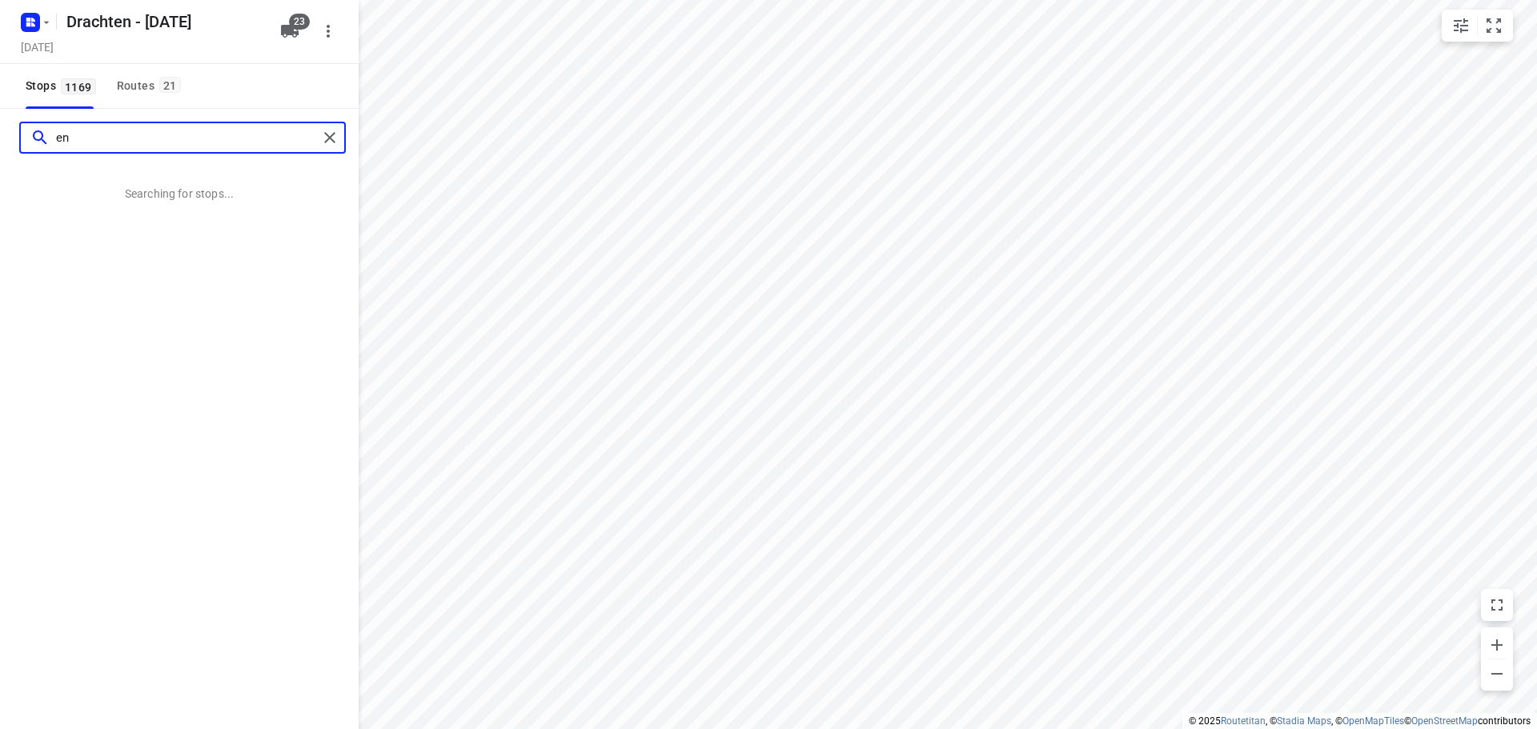
type input "e"
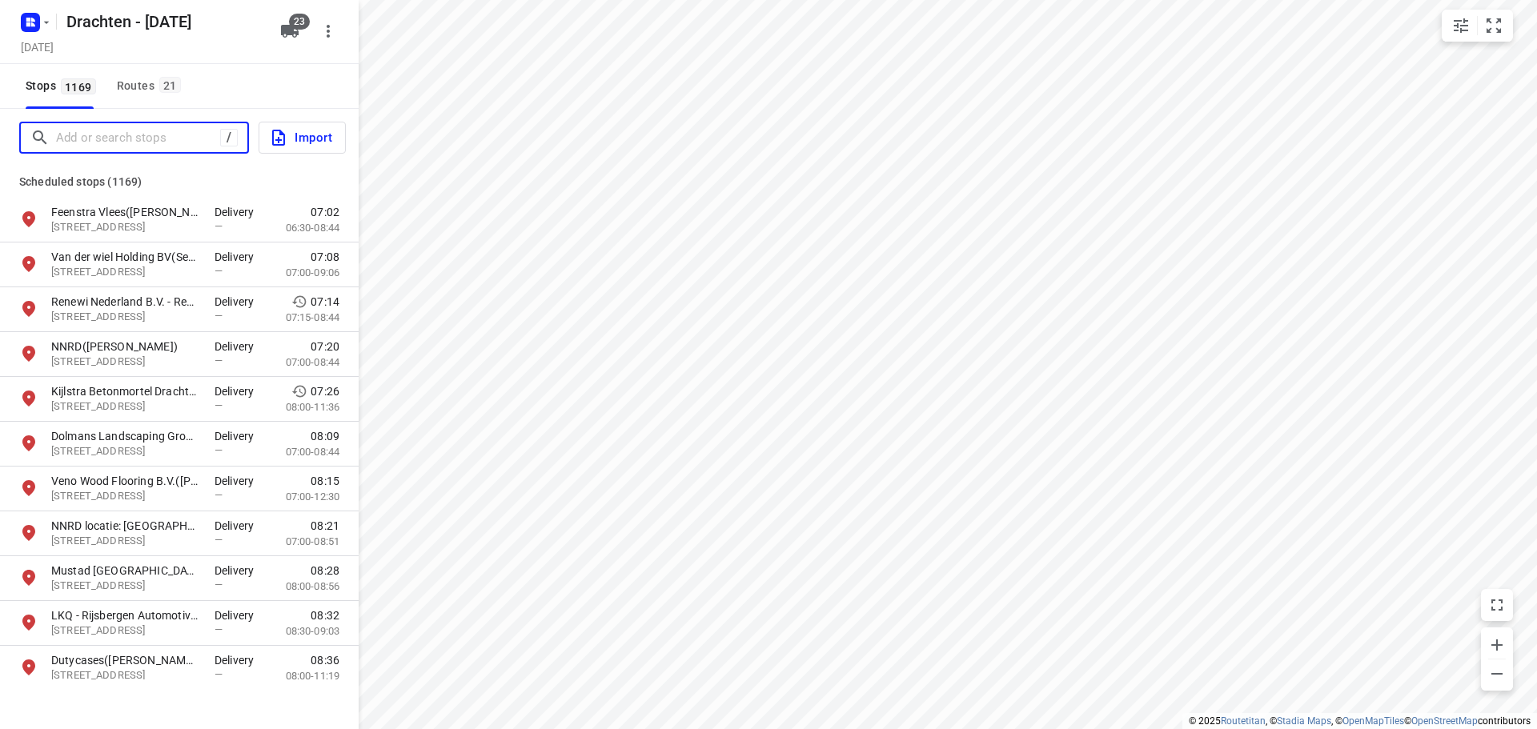
click at [109, 139] on input "Add or search stops" at bounding box center [138, 138] width 164 height 25
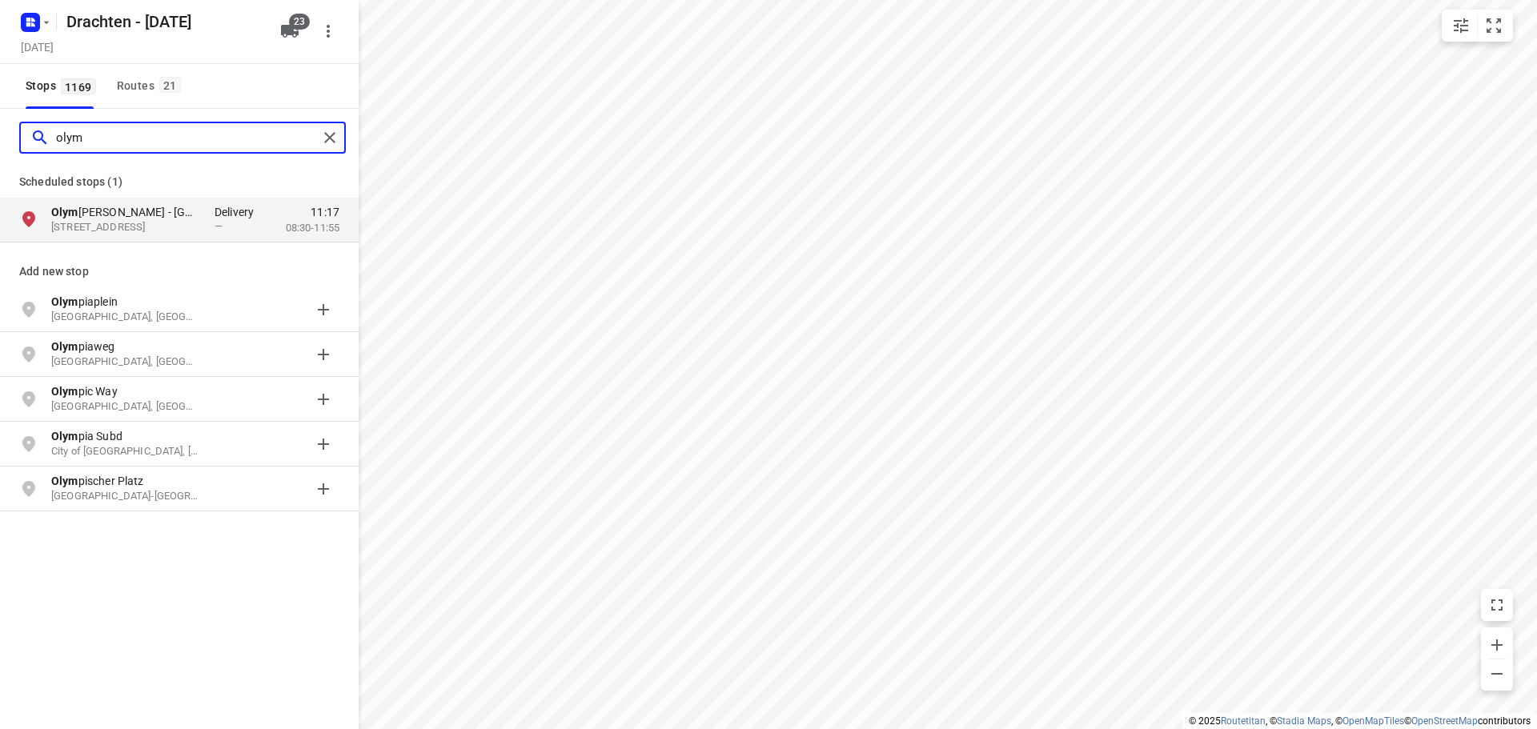
type input "olym"
click at [148, 84] on div "Routes 21" at bounding box center [151, 86] width 69 height 20
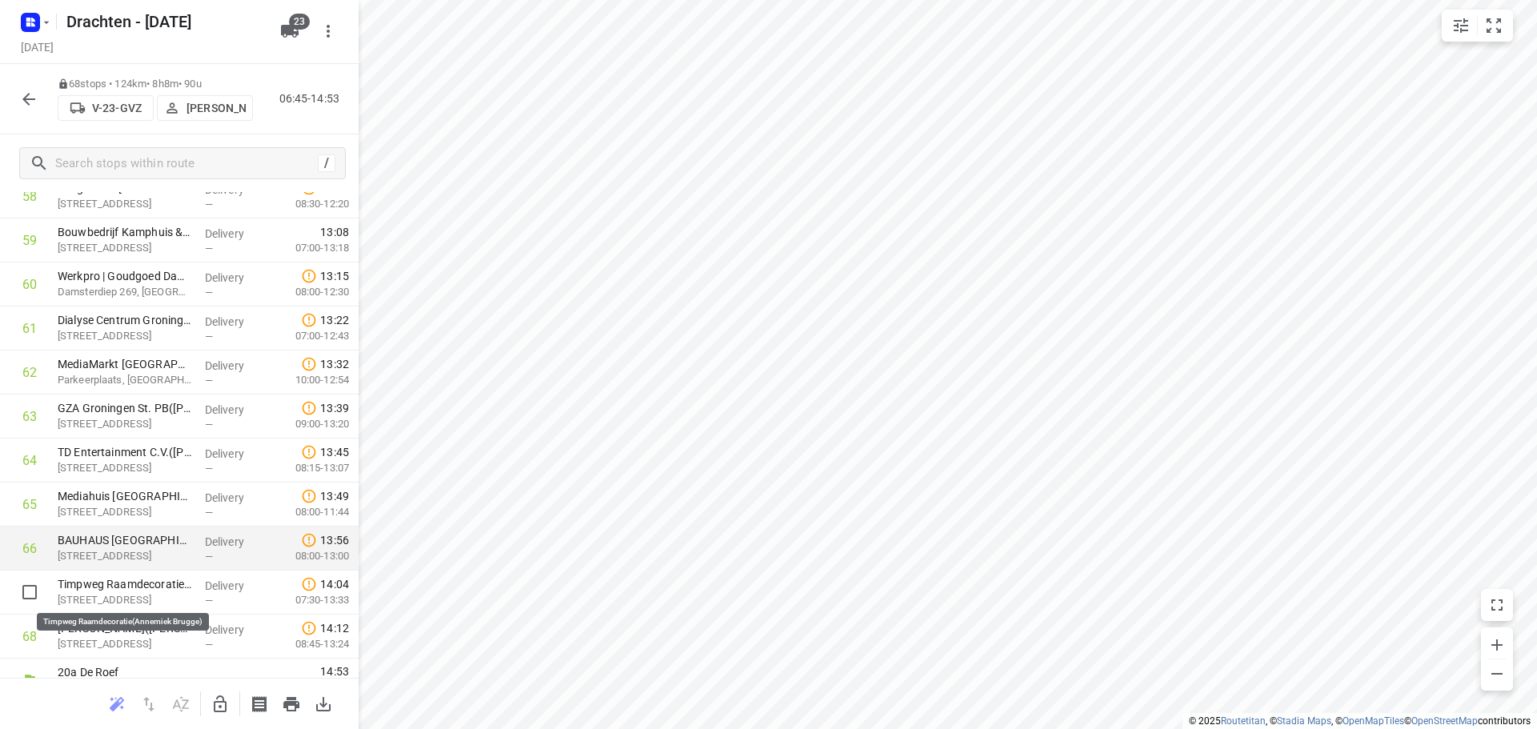
scroll to position [2632, 0]
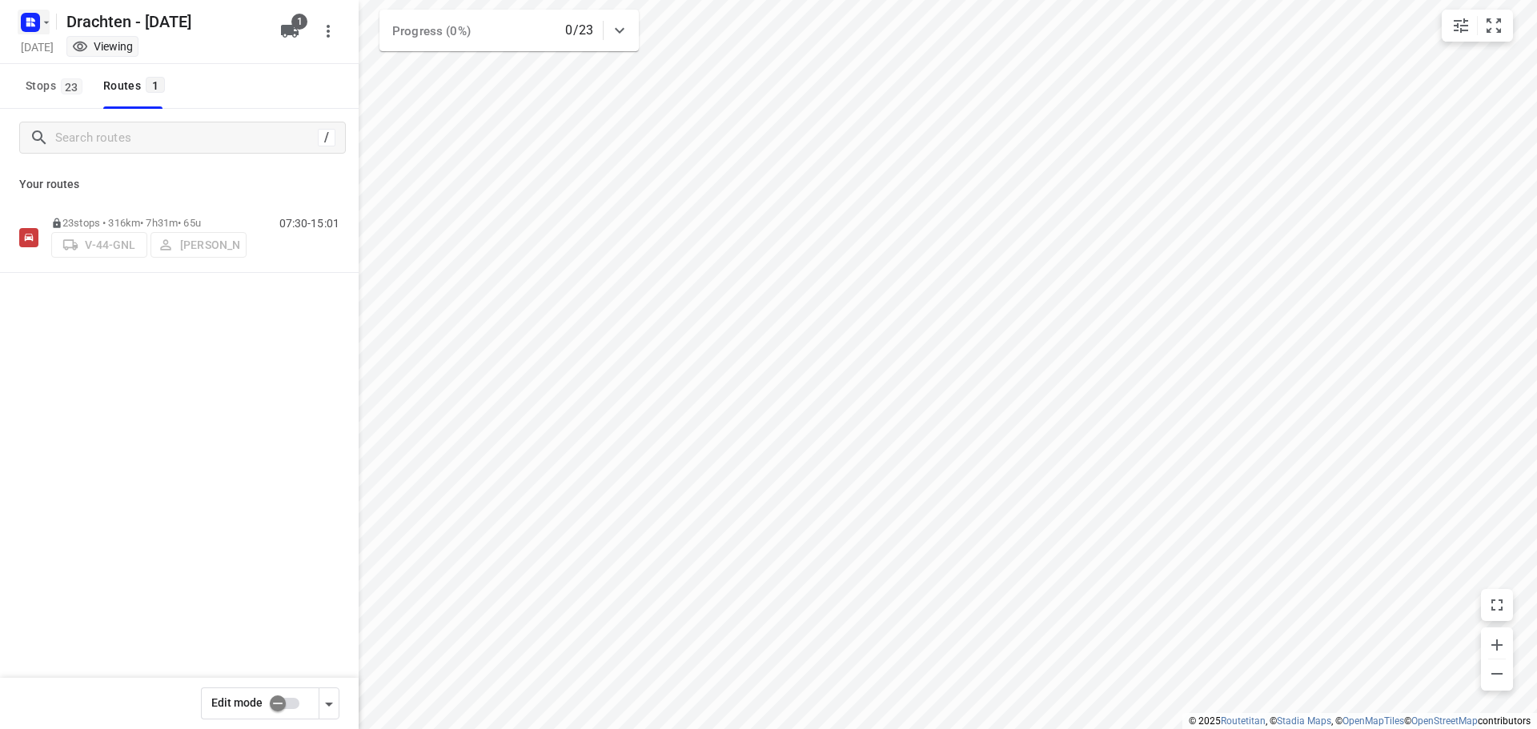
click at [19, 27] on icon "button" at bounding box center [31, 23] width 26 height 26
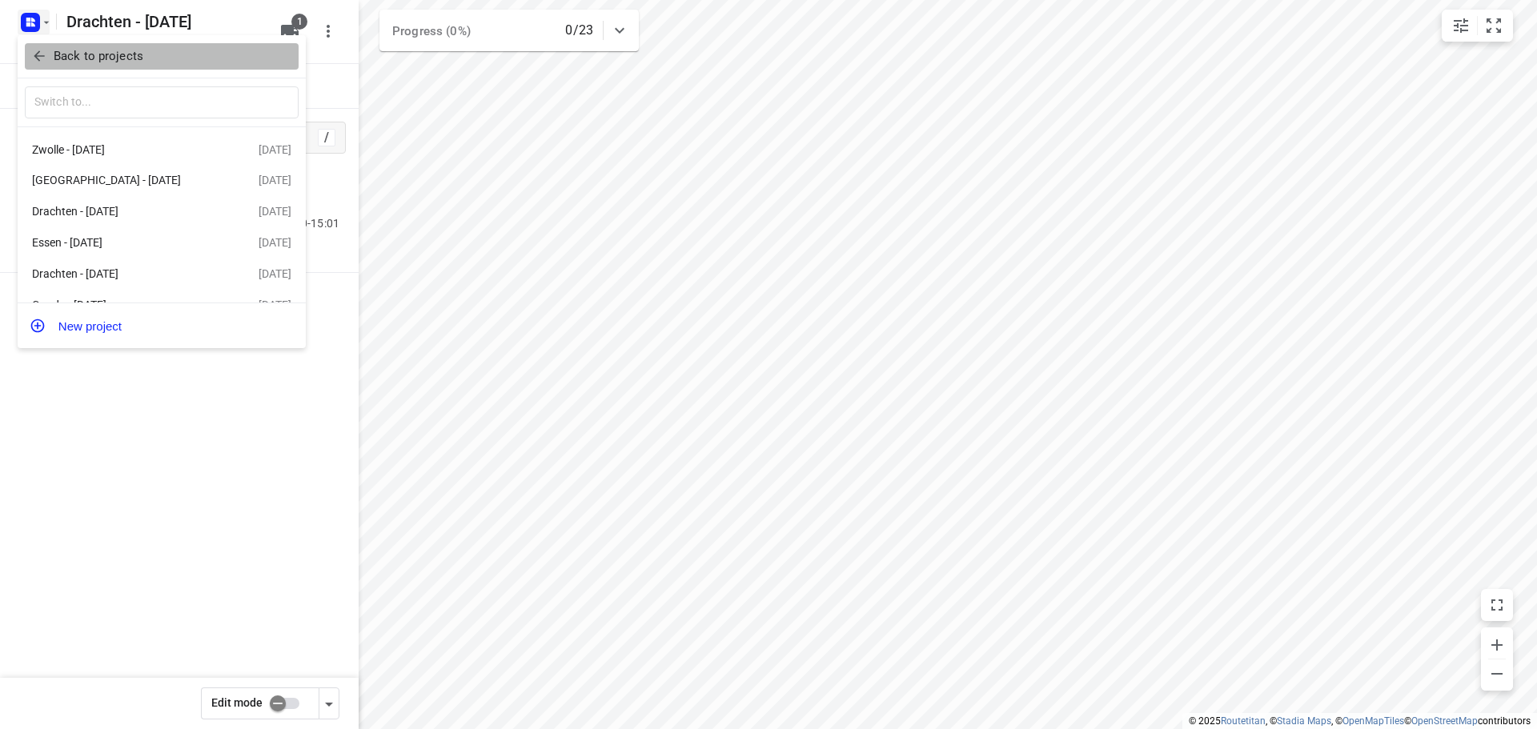
click at [117, 64] on p "Back to projects" at bounding box center [99, 56] width 90 height 18
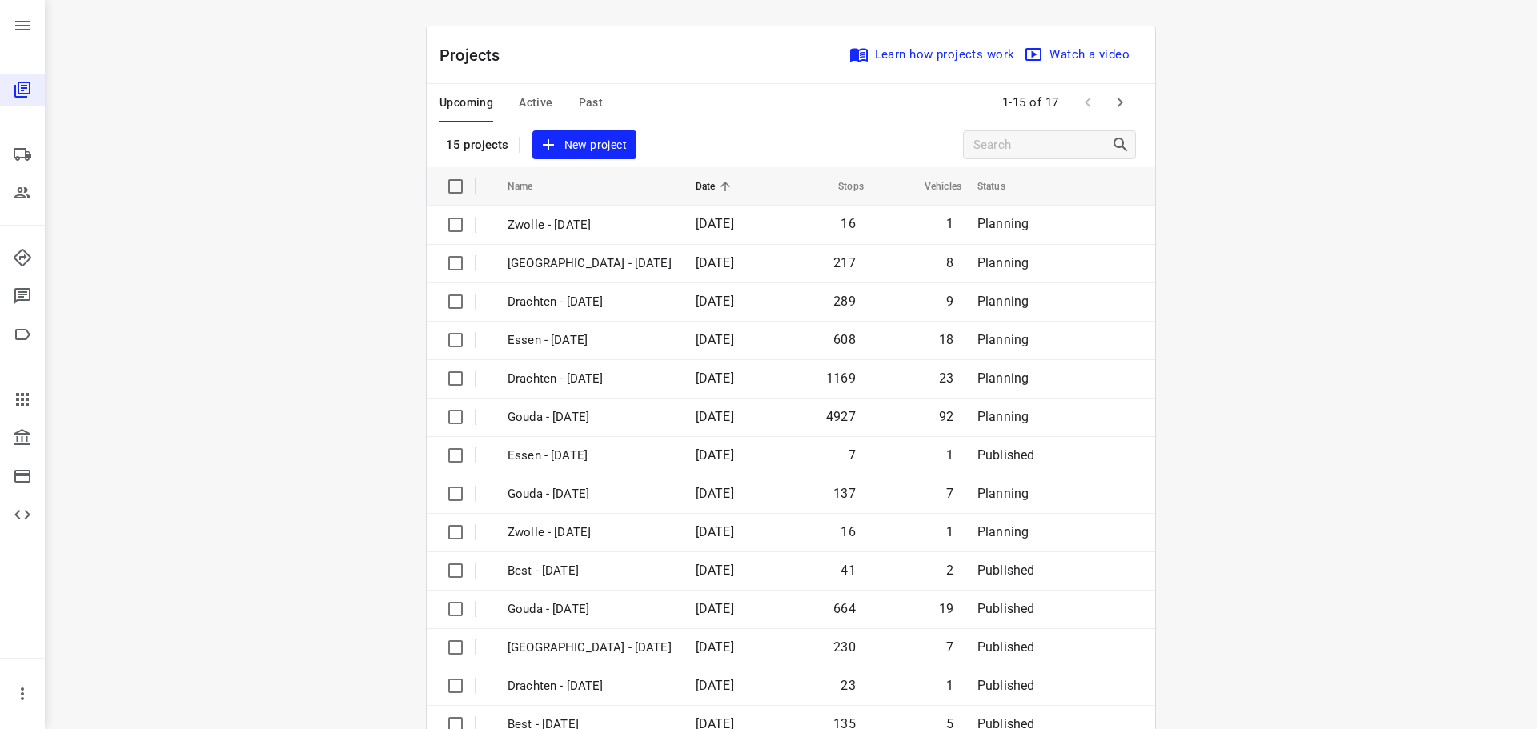
click at [579, 106] on span "Past" at bounding box center [591, 103] width 25 height 20
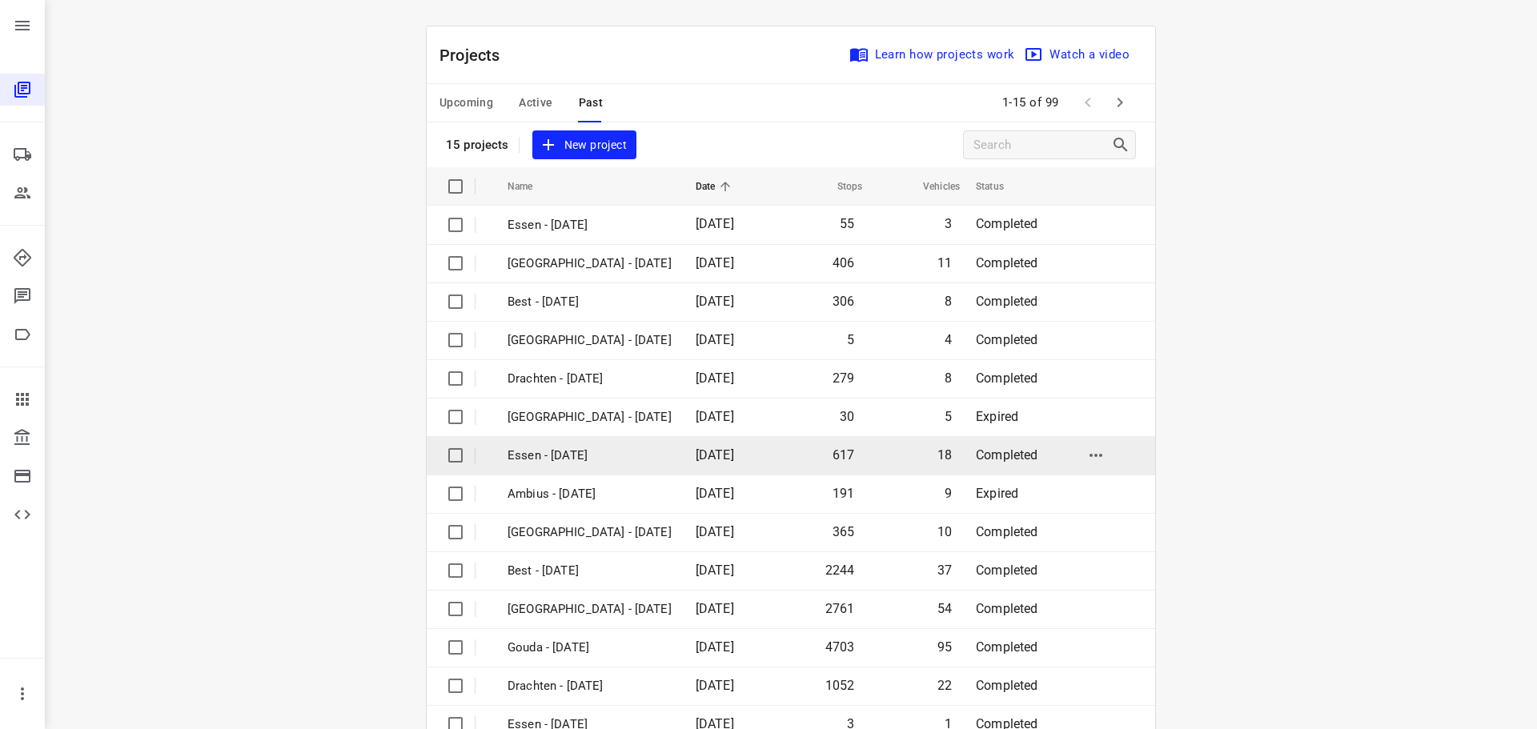
scroll to position [80, 0]
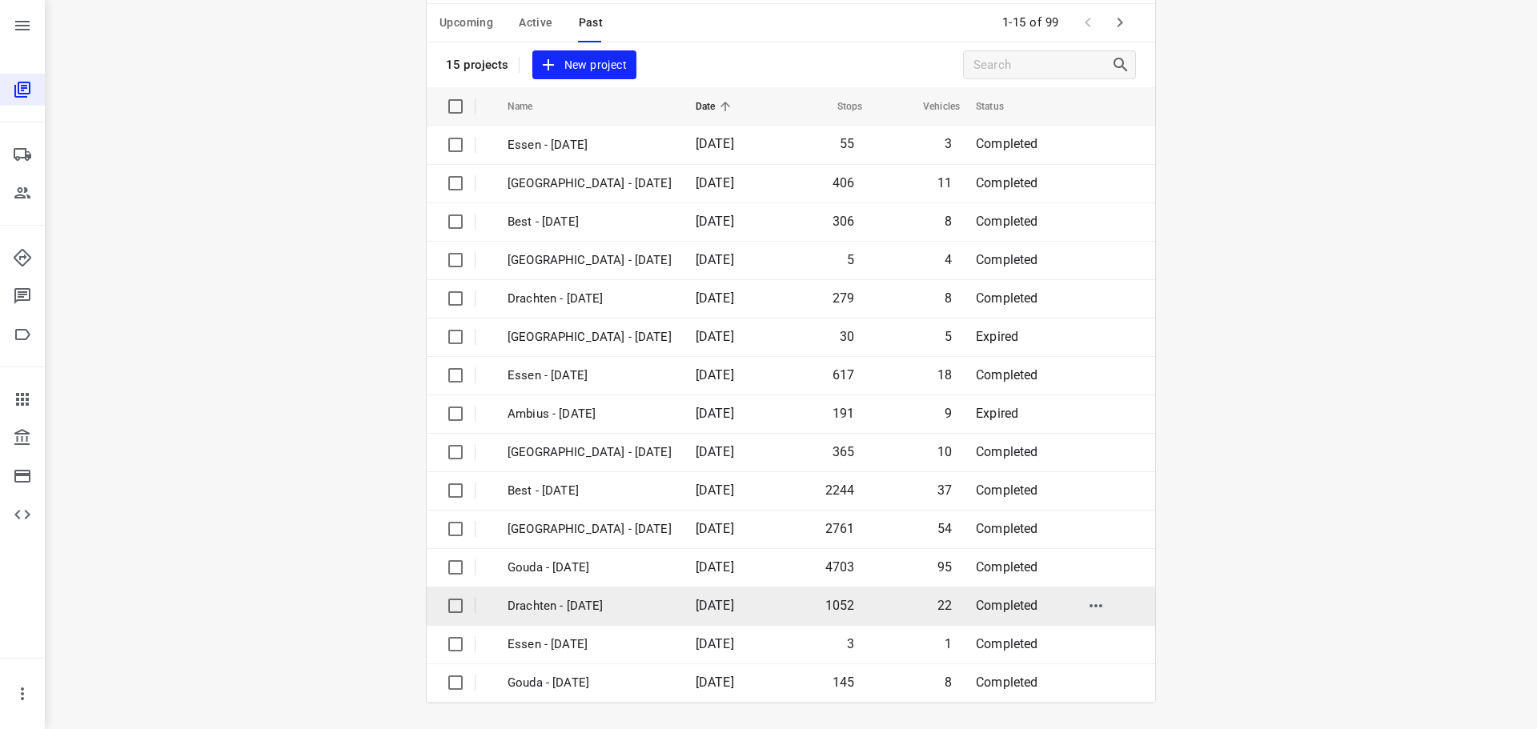
click at [585, 608] on p "Drachten - [DATE]" at bounding box center [590, 606] width 164 height 18
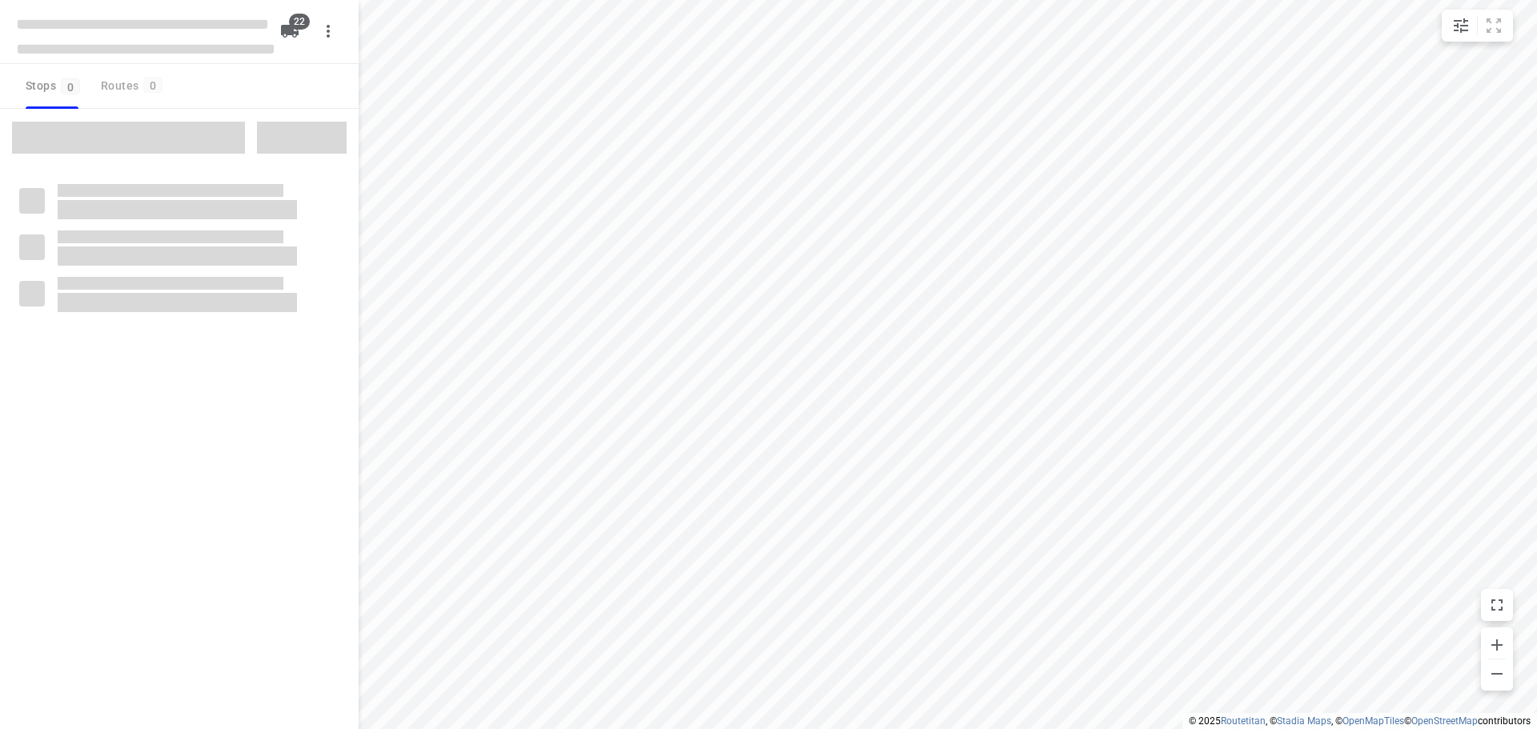
type input "distance"
checkbox input "true"
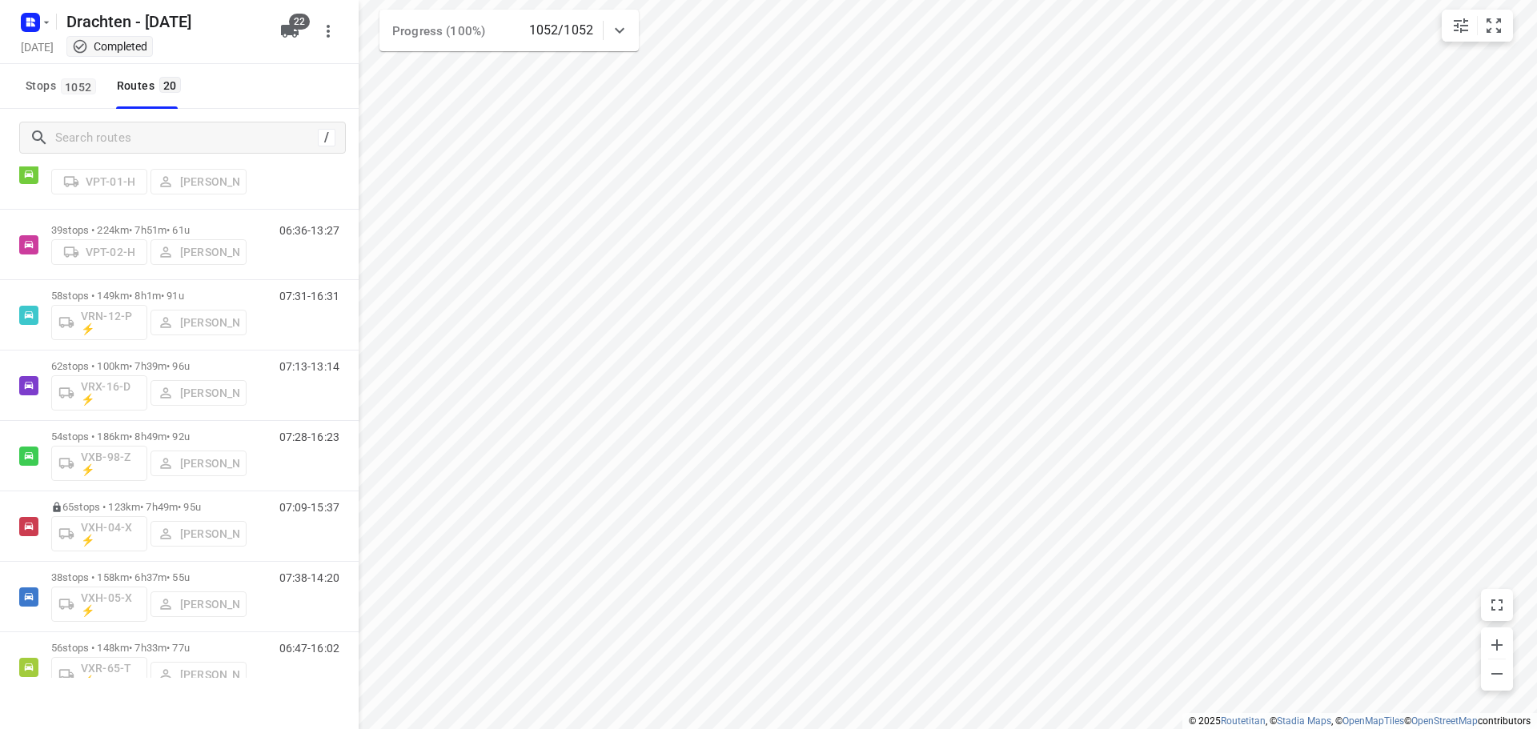
scroll to position [950, 0]
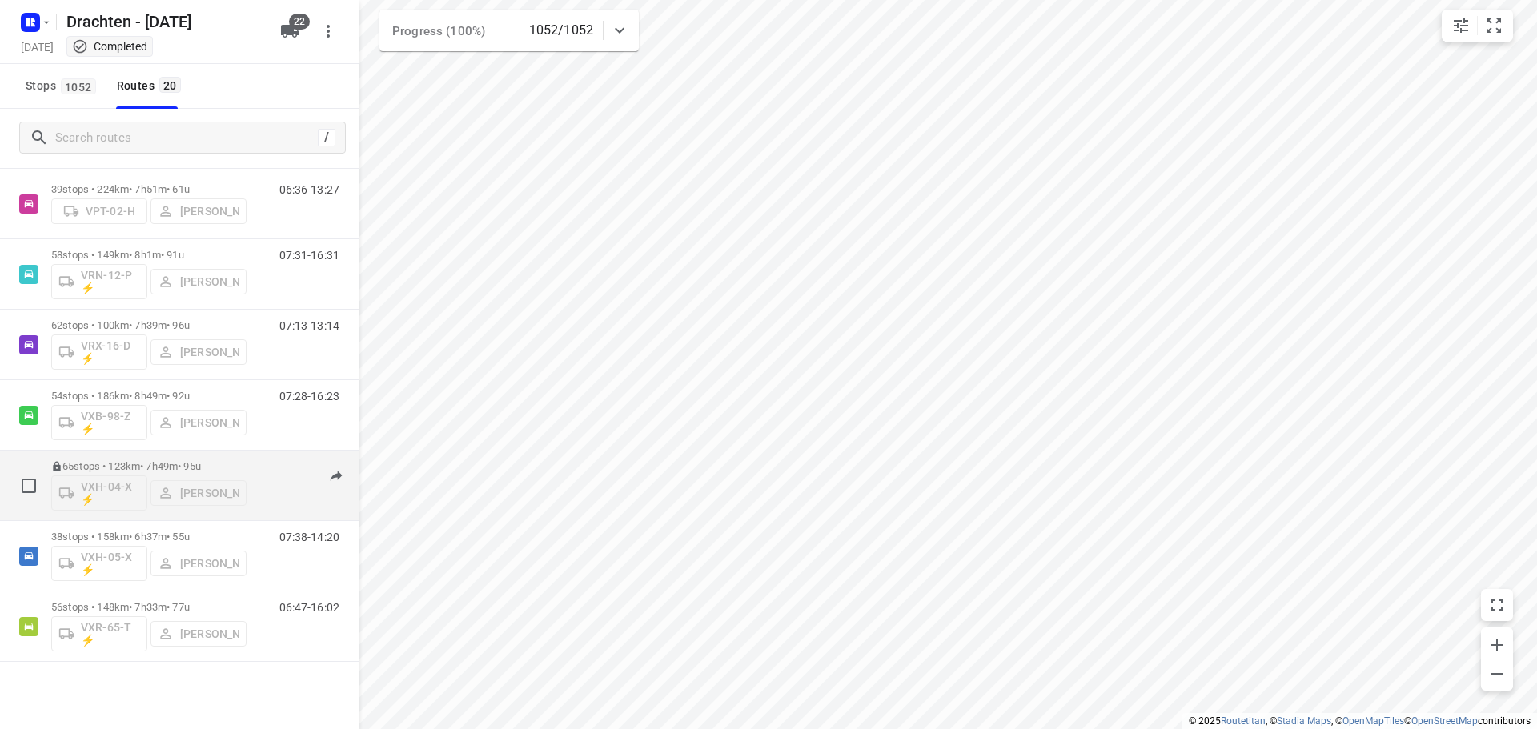
click at [206, 451] on div "65 stops • 123km • 7h49m • 95u VXH-04-X ⚡ Leon Holwerda 07:09-15:37" at bounding box center [179, 486] width 359 height 70
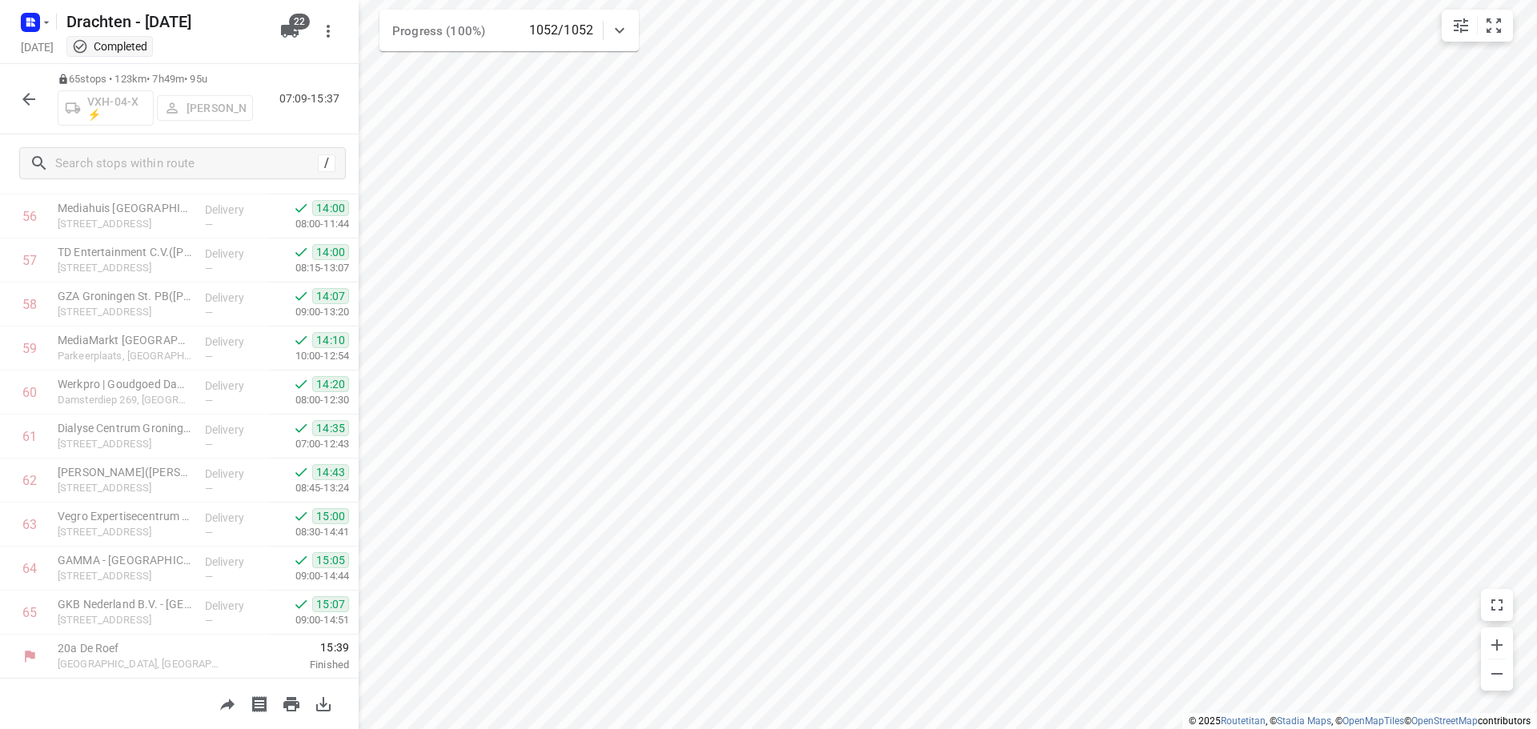
scroll to position [2500, 0]
click at [17, 98] on button "button" at bounding box center [29, 99] width 32 height 32
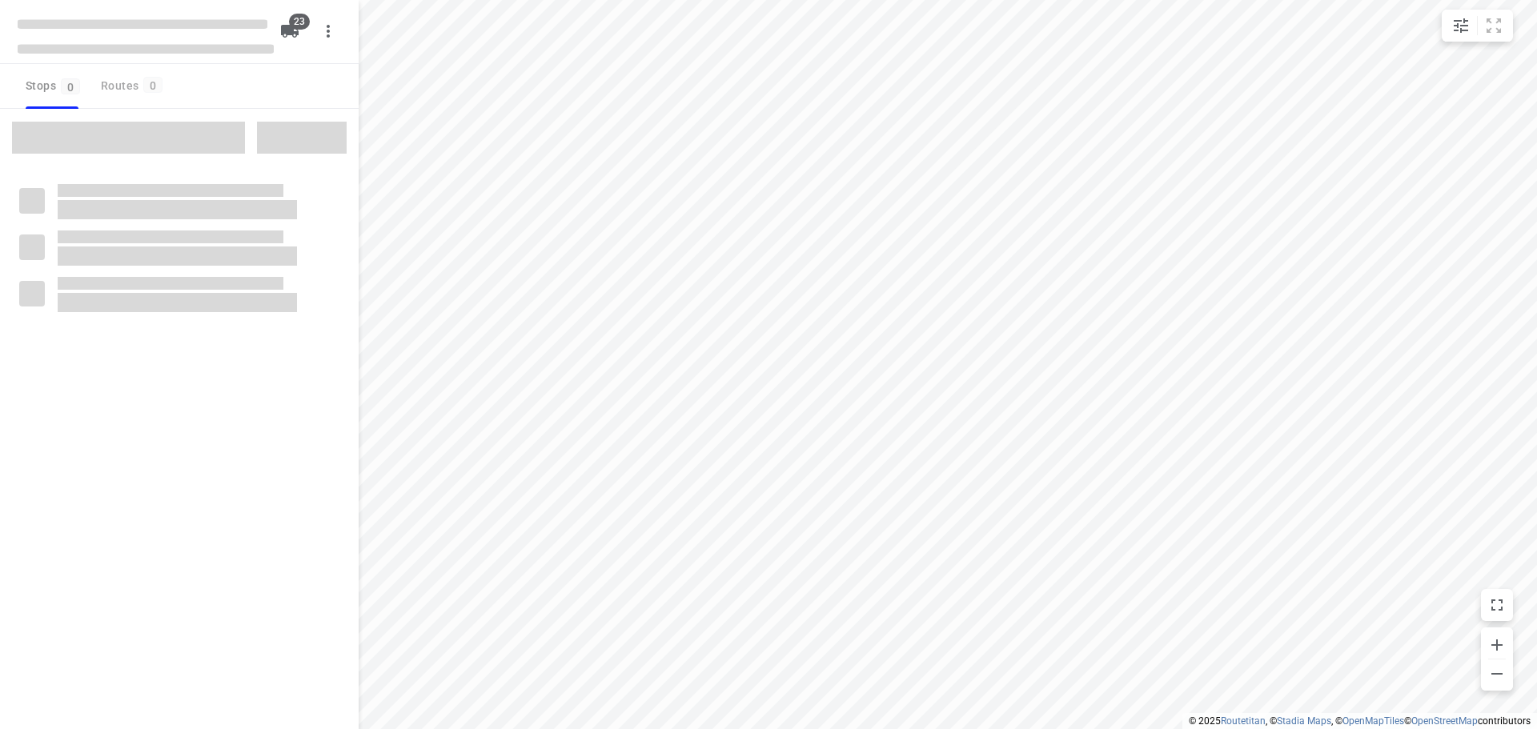
checkbox input "true"
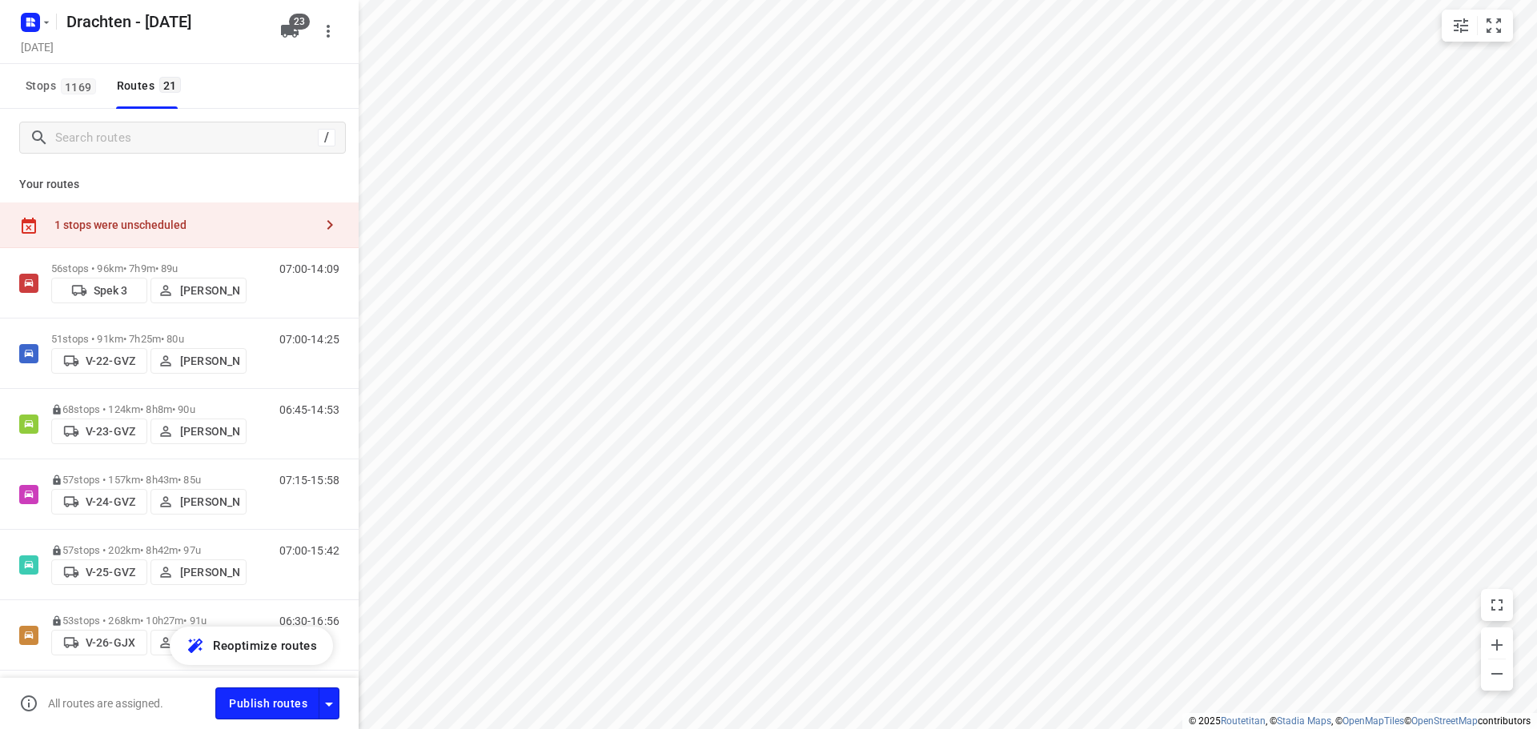
click at [260, 238] on div "1 stops were unscheduled" at bounding box center [179, 226] width 359 height 46
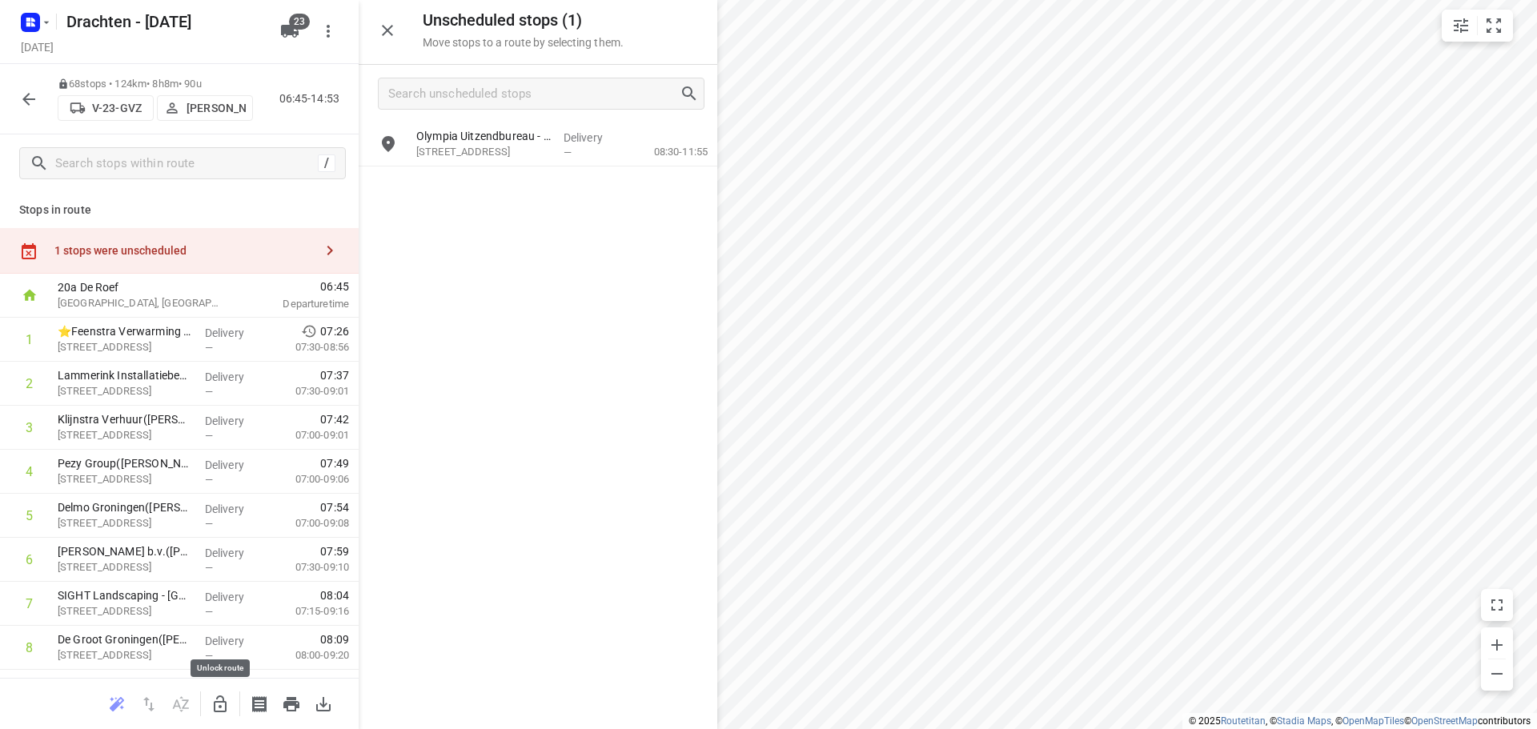
click at [210, 697] on button "button" at bounding box center [220, 705] width 32 height 32
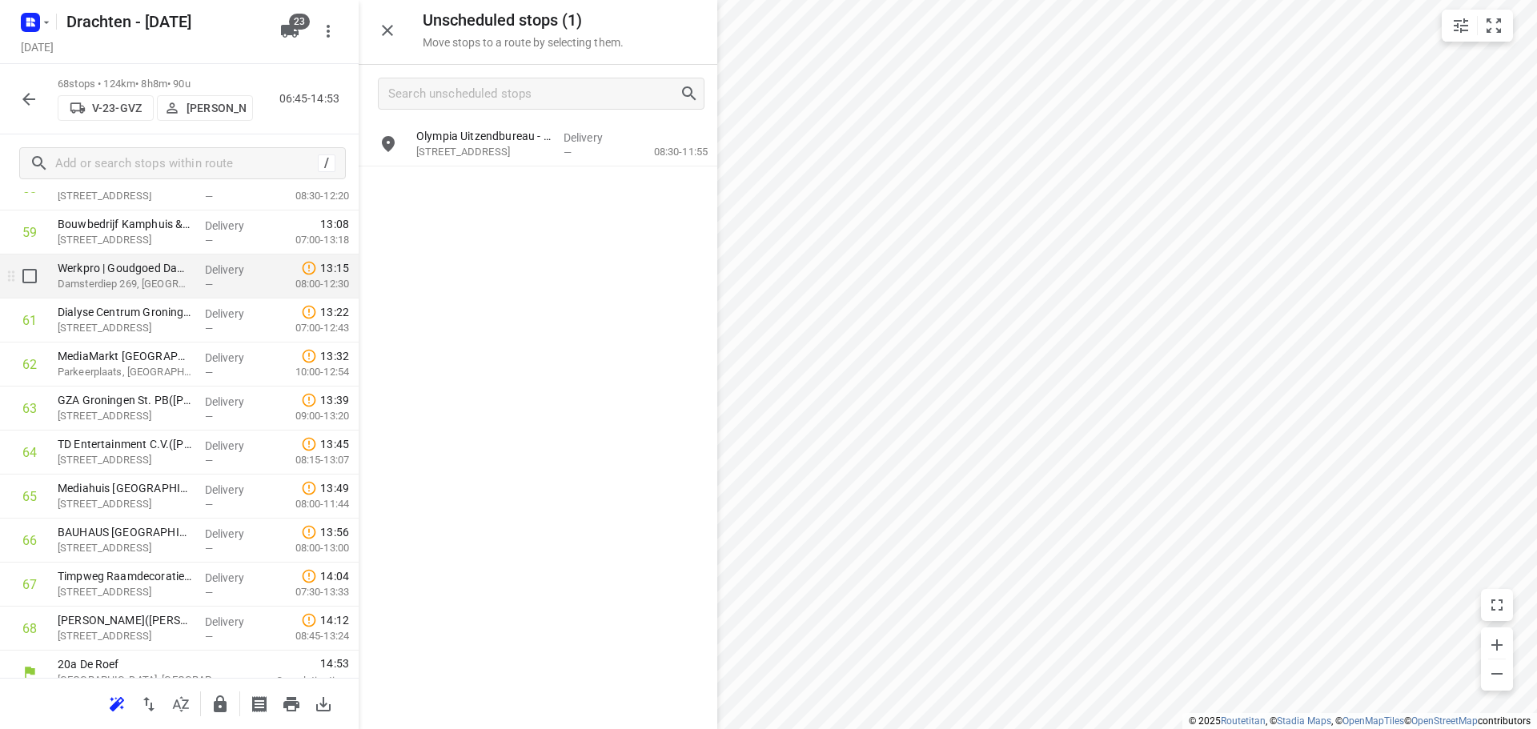
scroll to position [2678, 0]
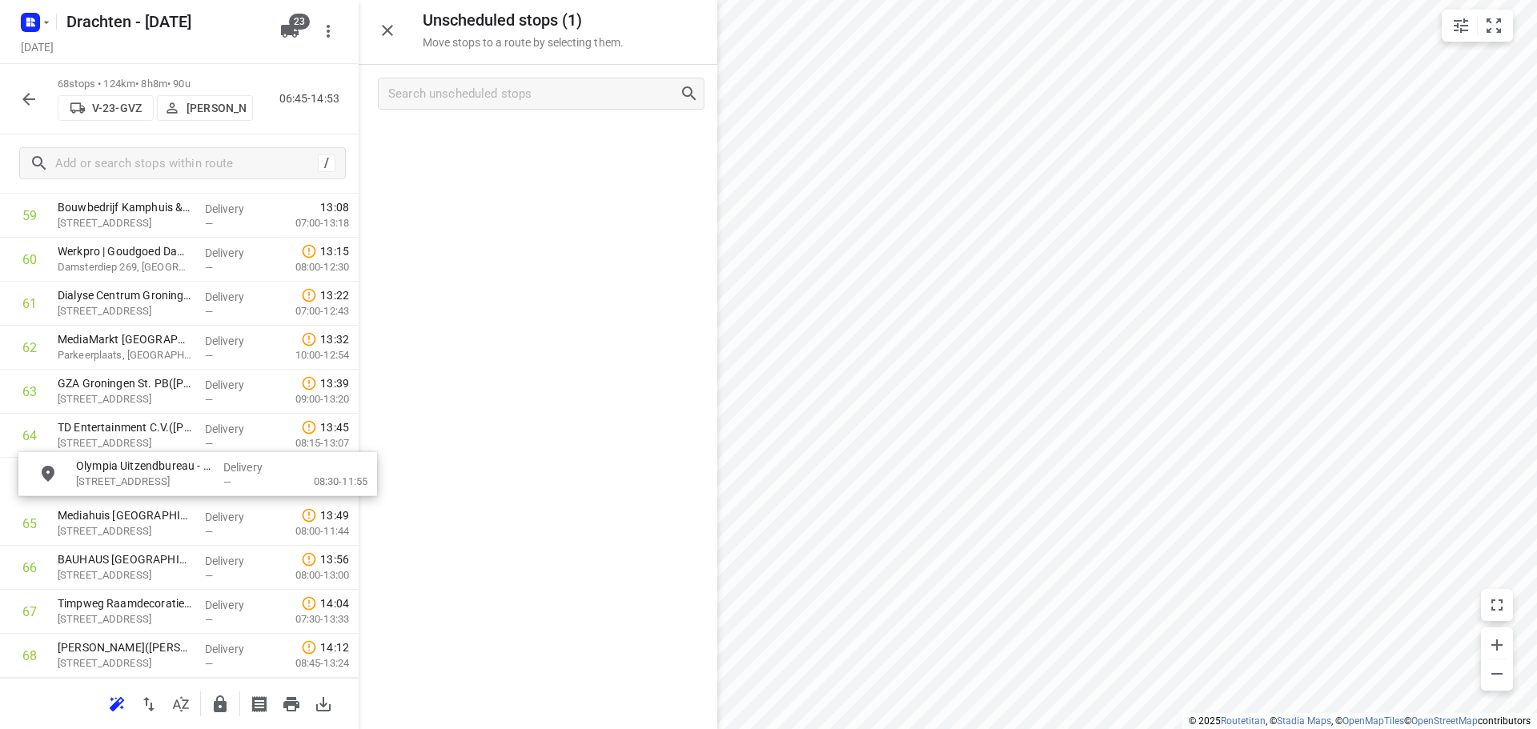
drag, startPoint x: 502, startPoint y: 149, endPoint x: 161, endPoint y: 485, distance: 478.9
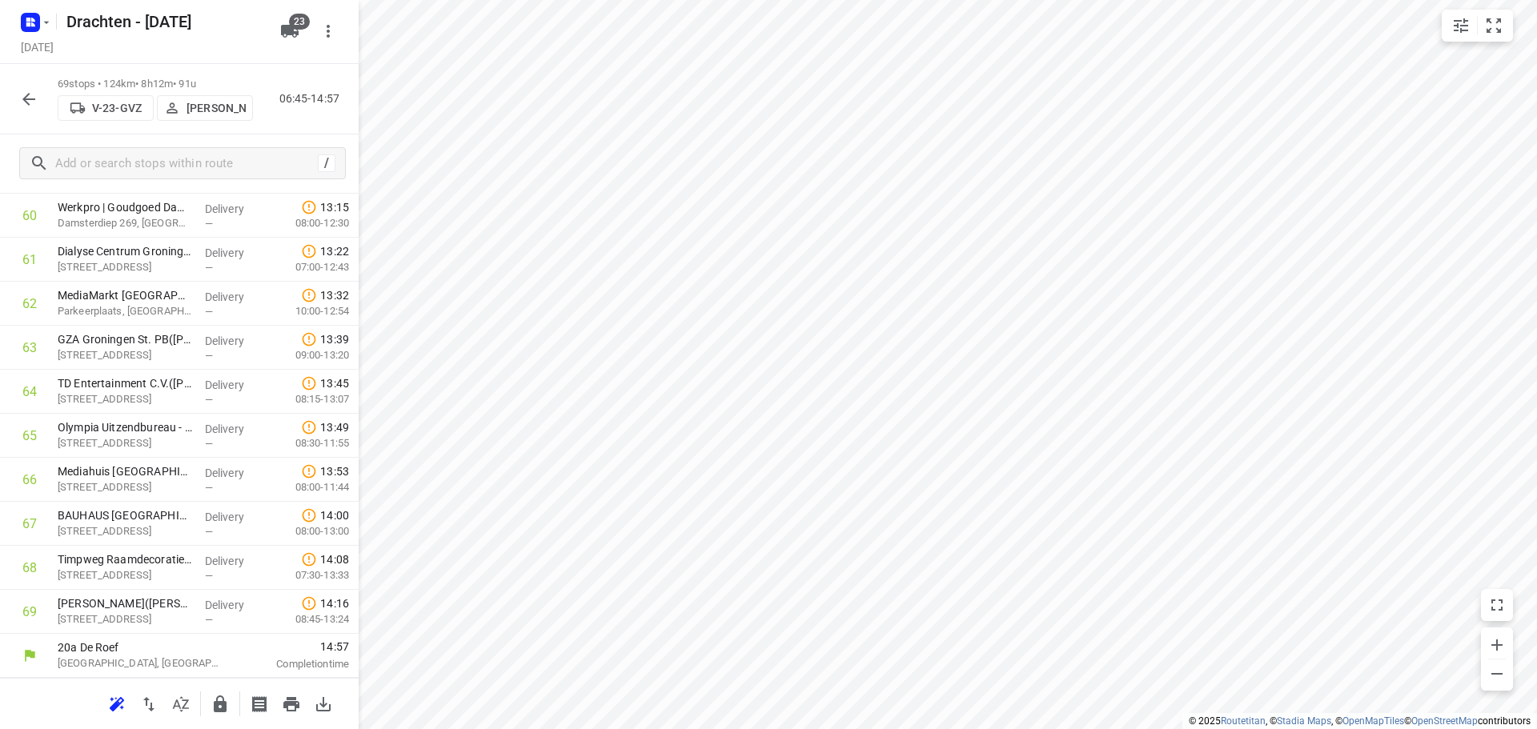
scroll to position [2676, 0]
click at [28, 108] on icon "button" at bounding box center [28, 99] width 19 height 19
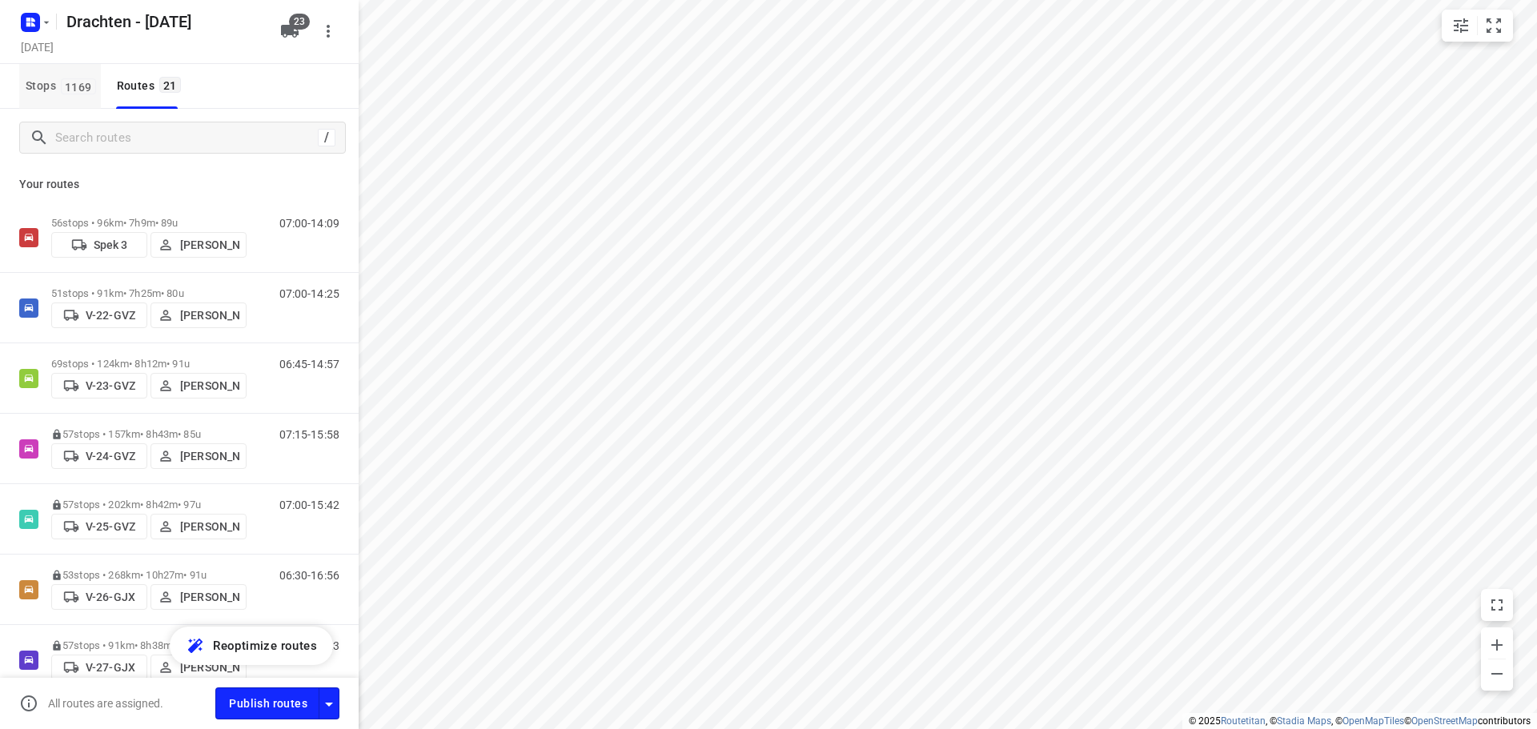
click at [80, 90] on span "1169" at bounding box center [78, 86] width 35 height 16
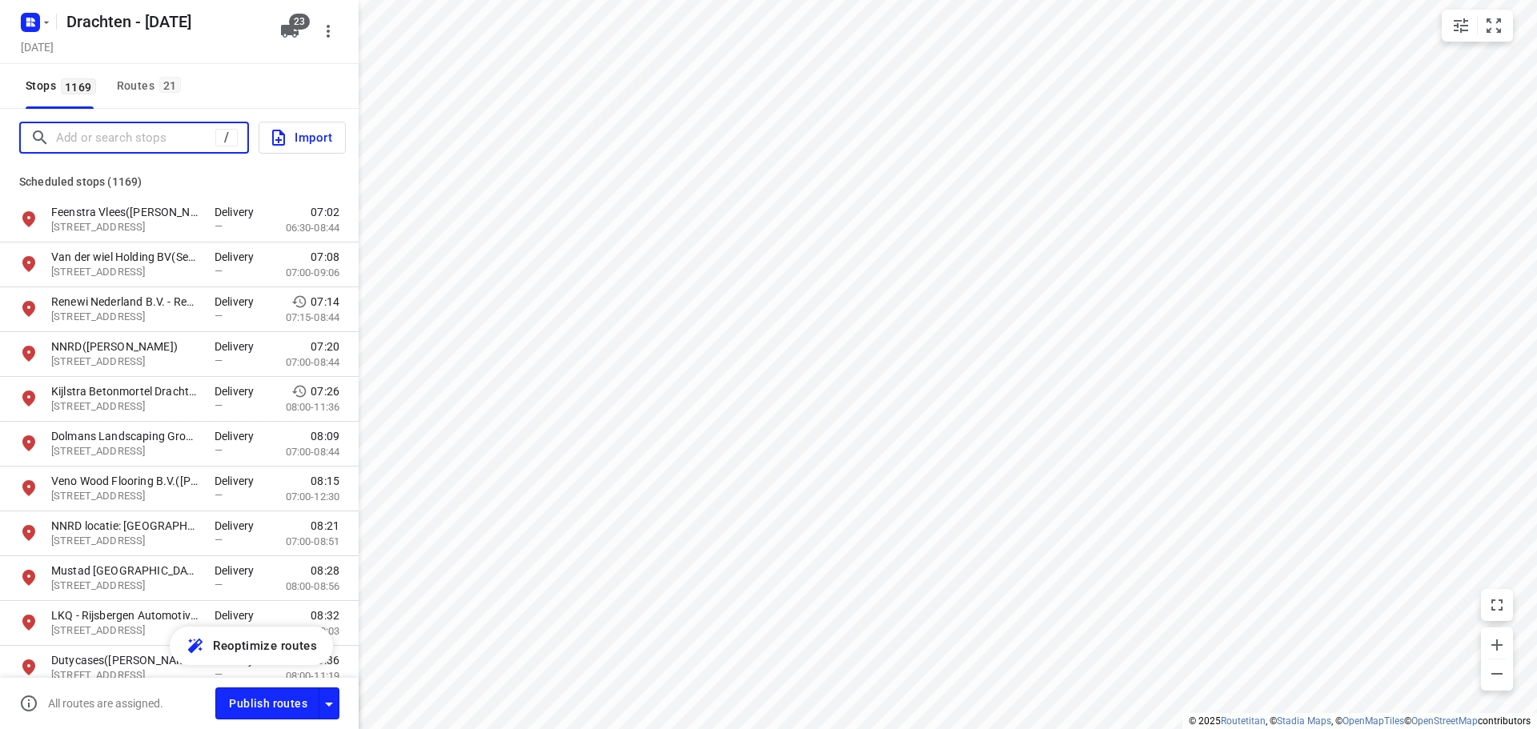
click at [79, 131] on input "Add or search stops" at bounding box center [135, 138] width 159 height 25
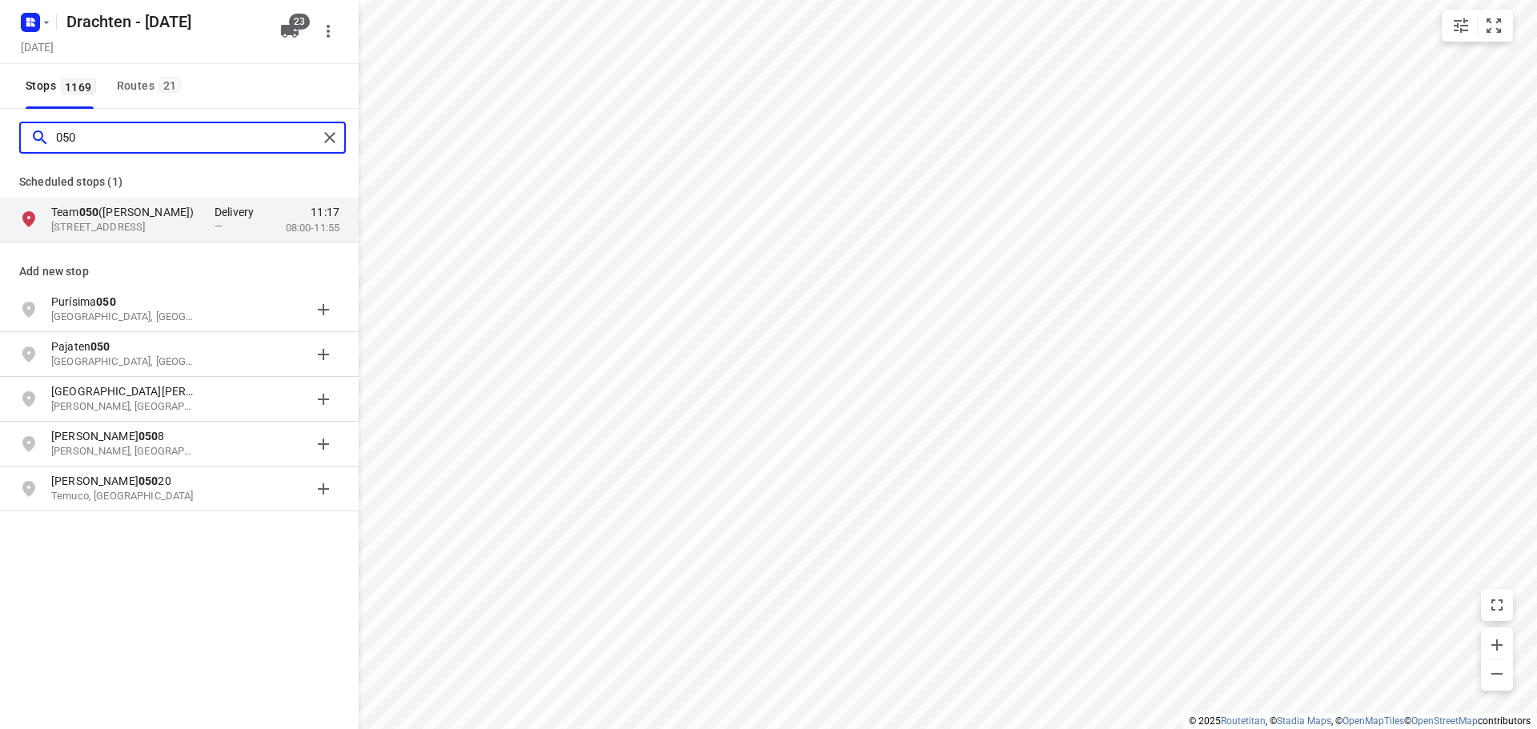
type input "050"
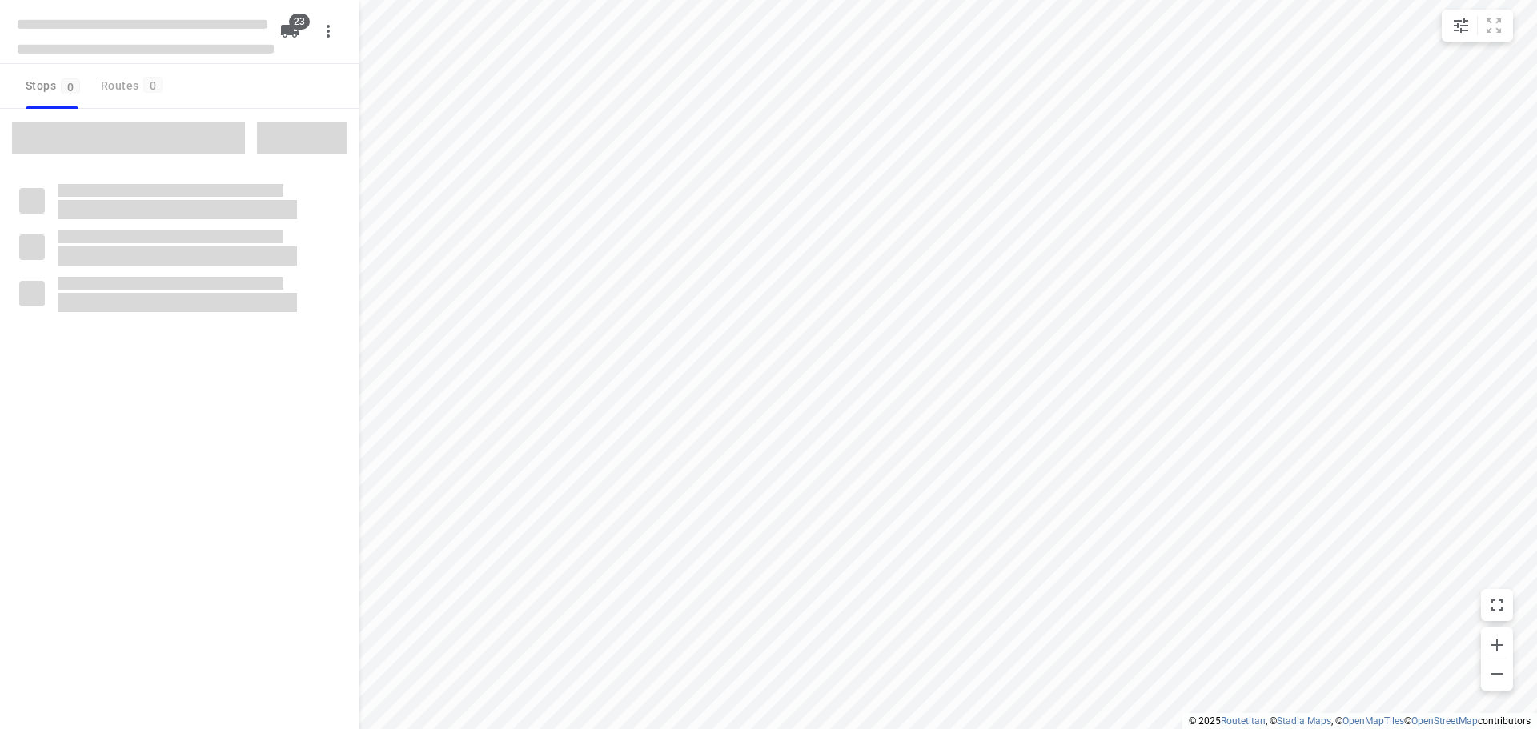
checkbox input "true"
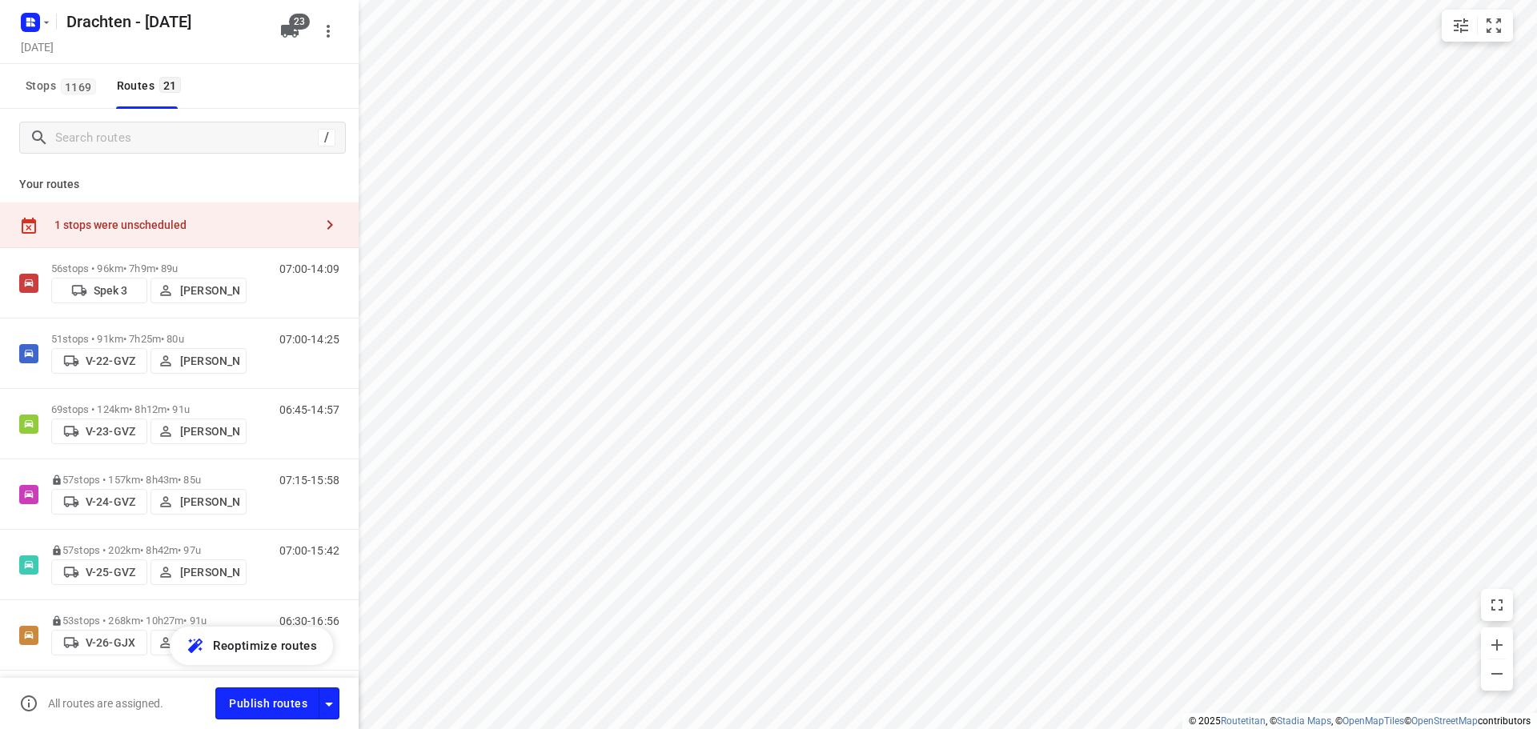
click at [257, 227] on div "1 stops were unscheduled" at bounding box center [183, 225] width 259 height 13
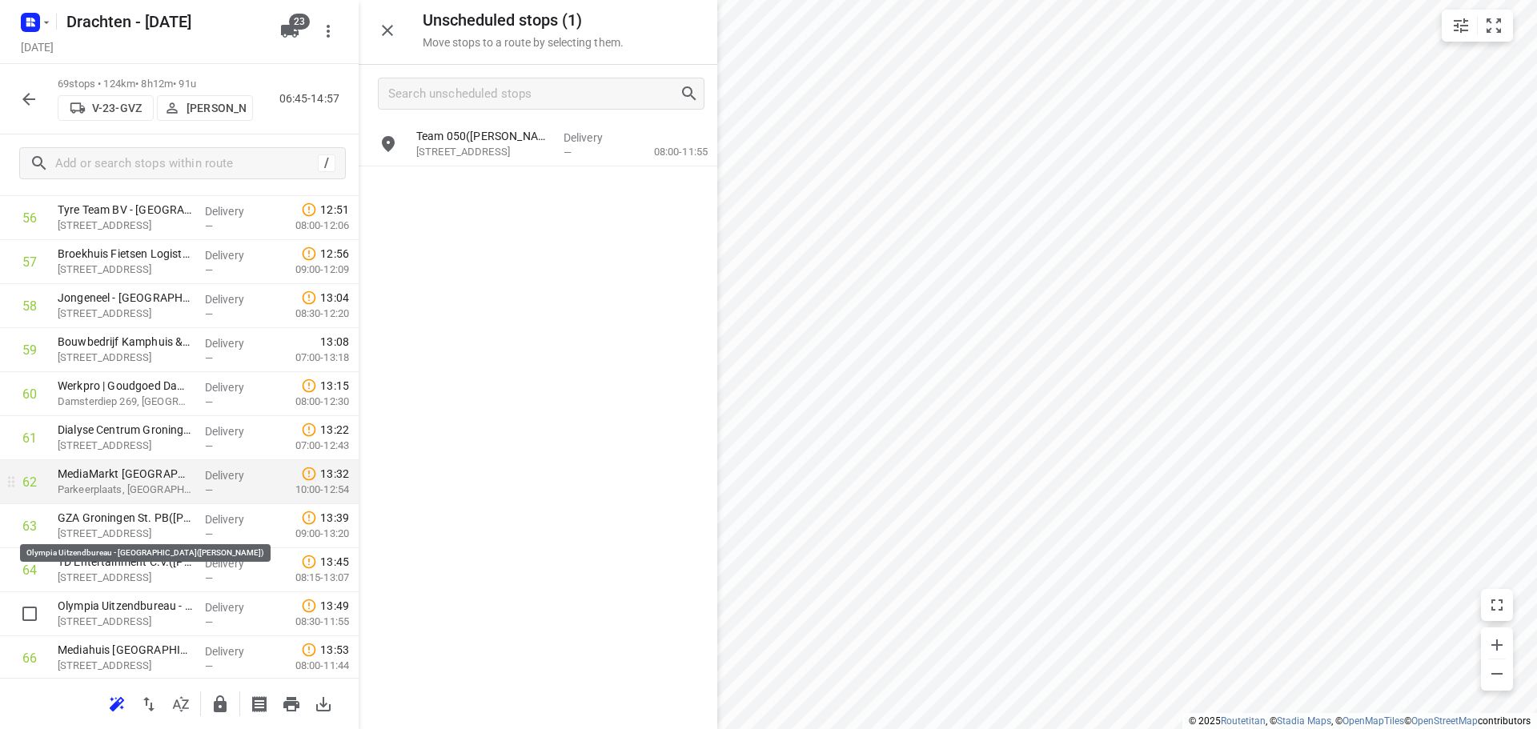
scroll to position [2722, 0]
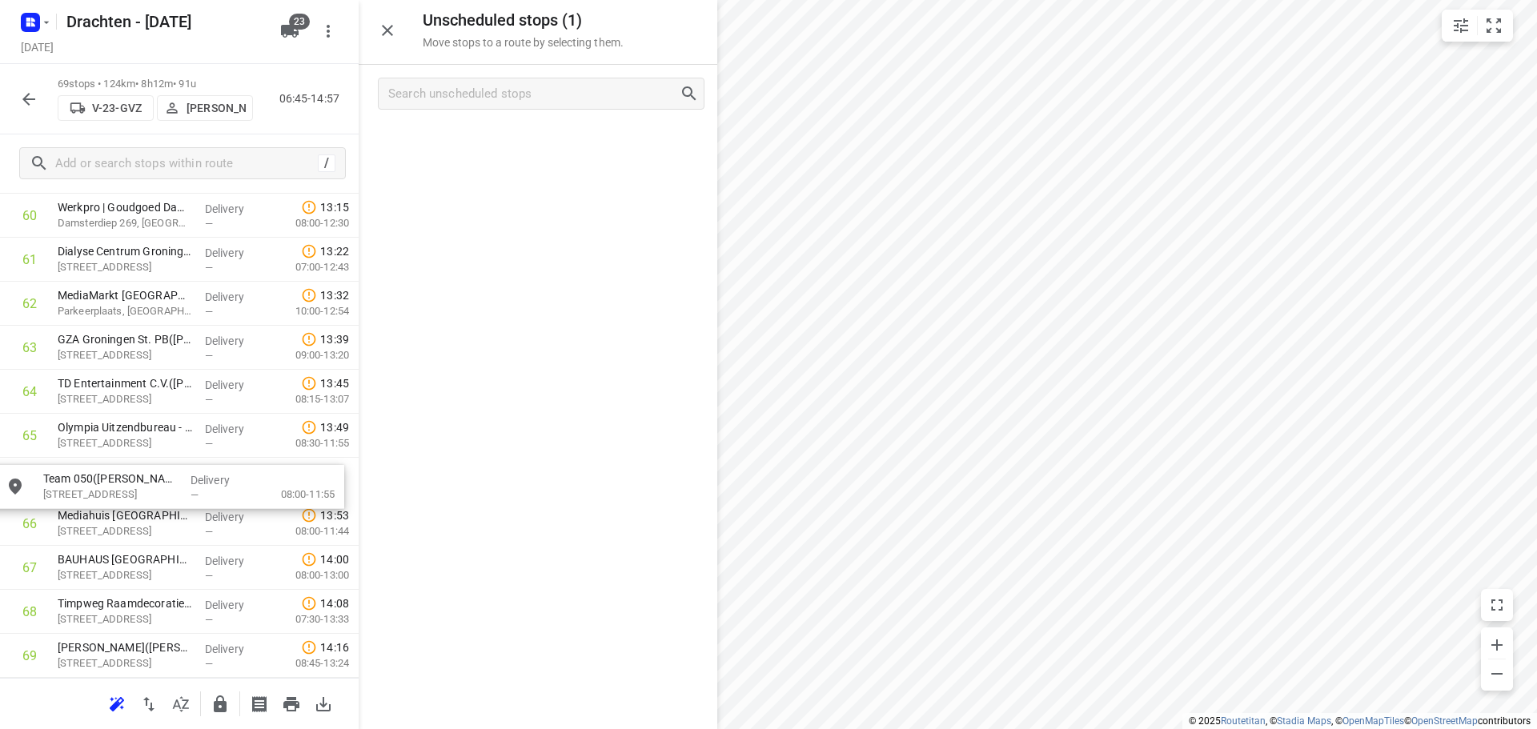
drag, startPoint x: 489, startPoint y: 150, endPoint x: 122, endPoint y: 498, distance: 506.3
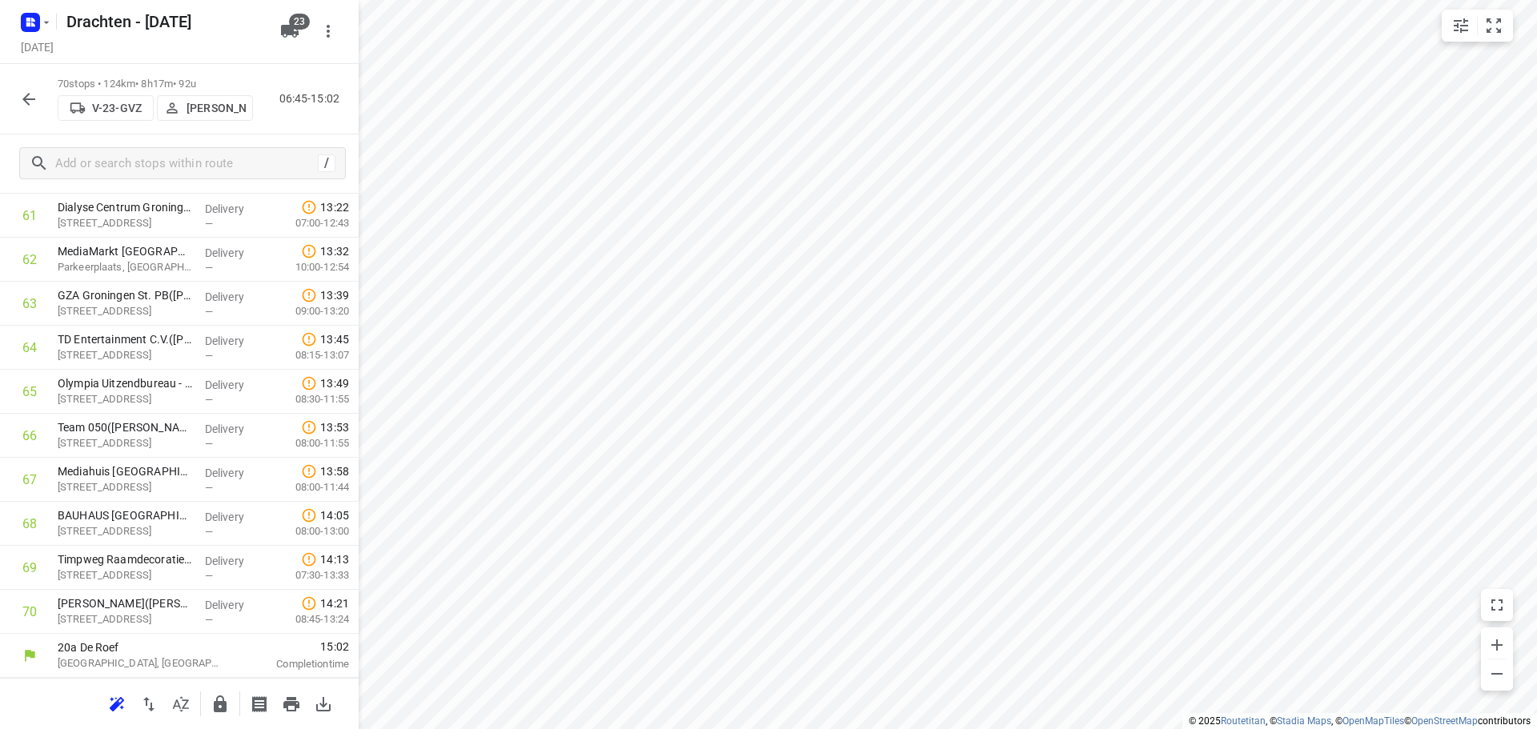
scroll to position [2720, 0]
click at [32, 108] on icon "button" at bounding box center [28, 99] width 19 height 19
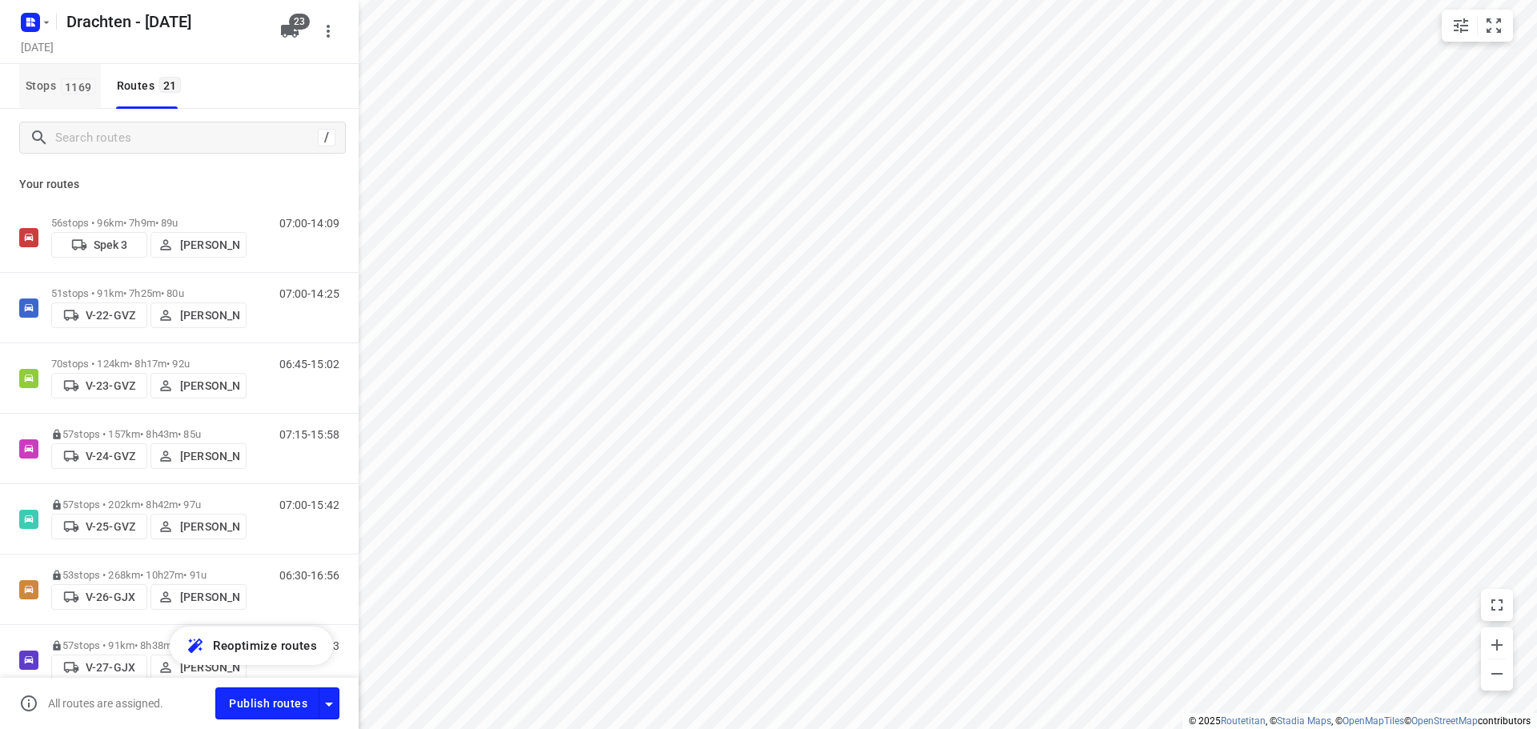
click at [53, 88] on span "Stops 1169" at bounding box center [63, 86] width 75 height 20
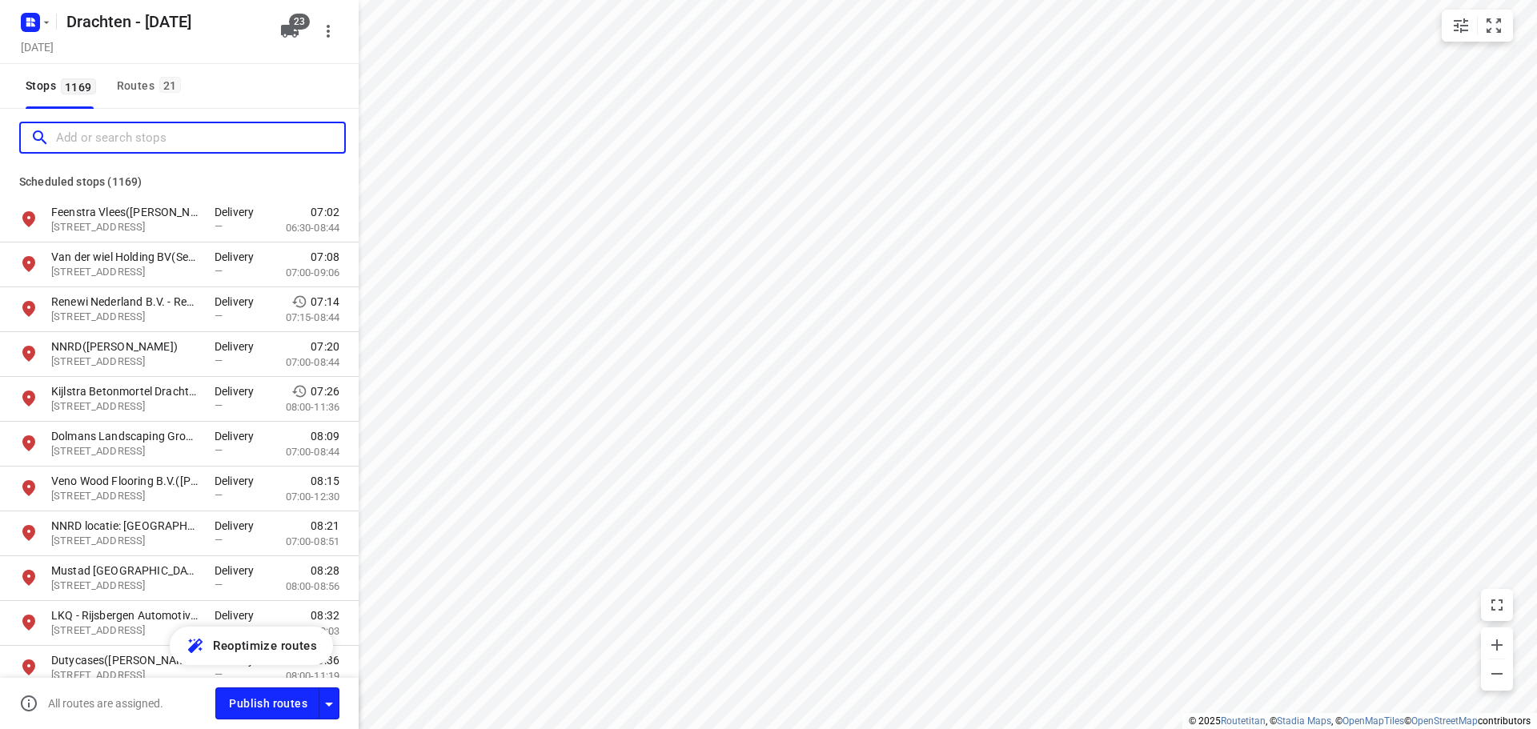
click at [118, 130] on input "Add or search stops" at bounding box center [200, 138] width 288 height 25
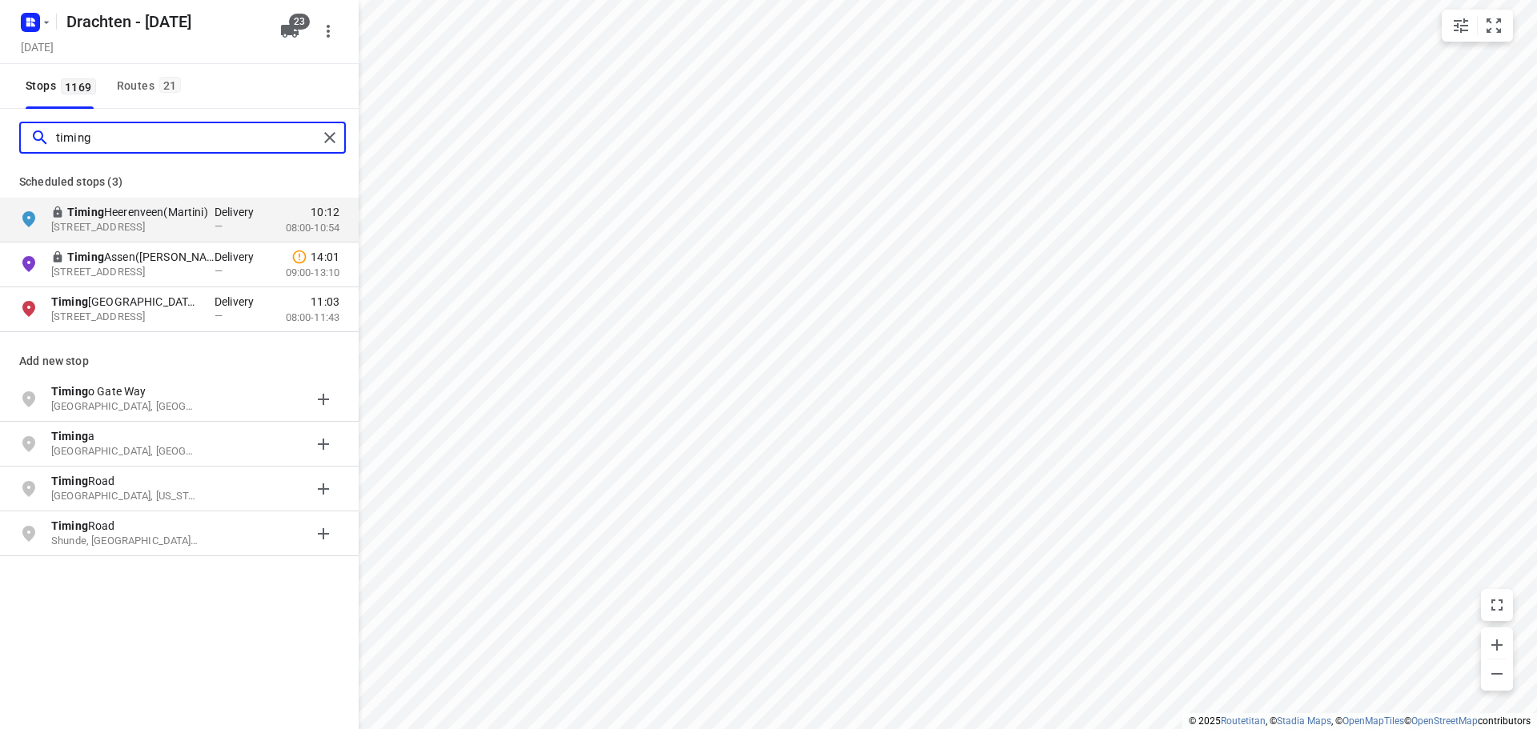
click at [102, 133] on input "timing" at bounding box center [187, 138] width 262 height 25
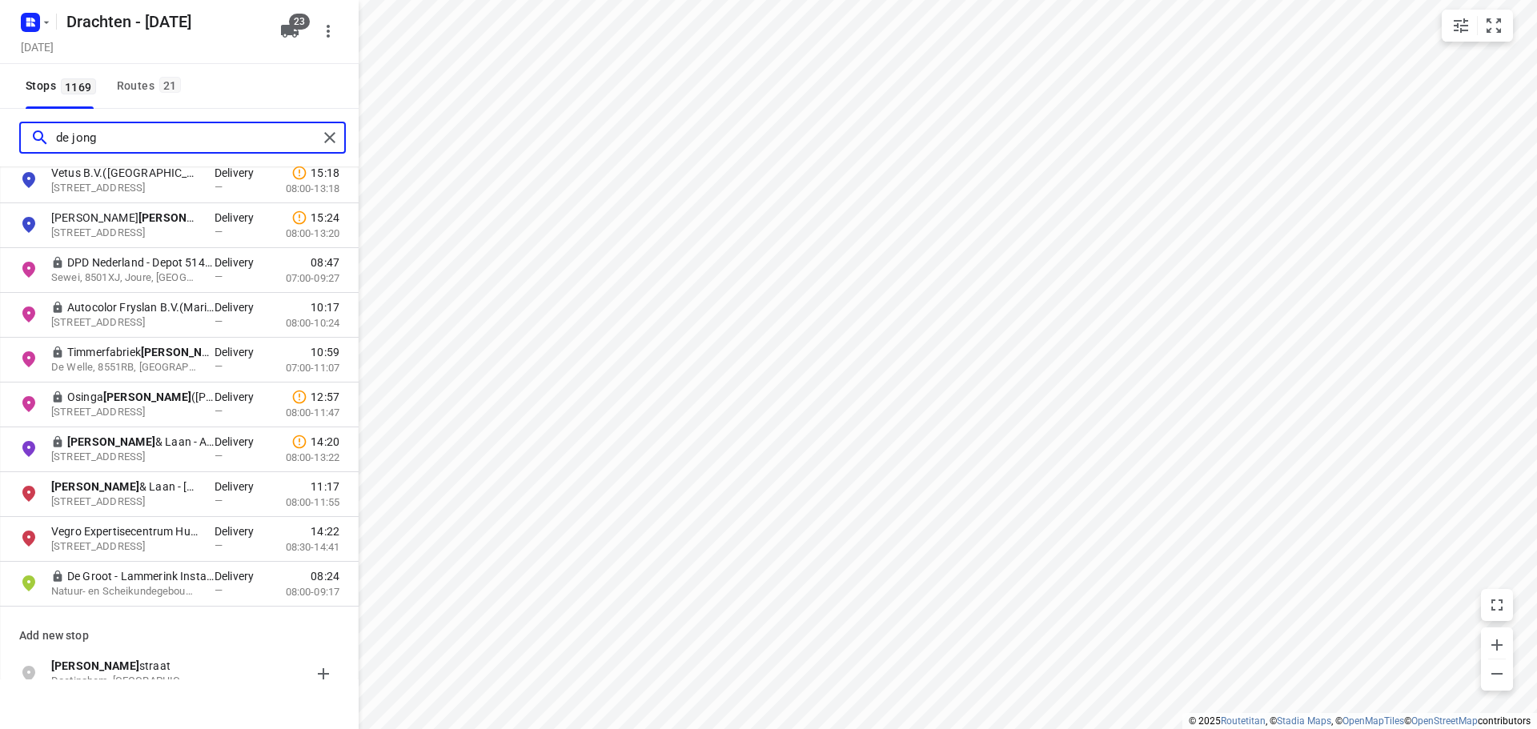
scroll to position [560, 0]
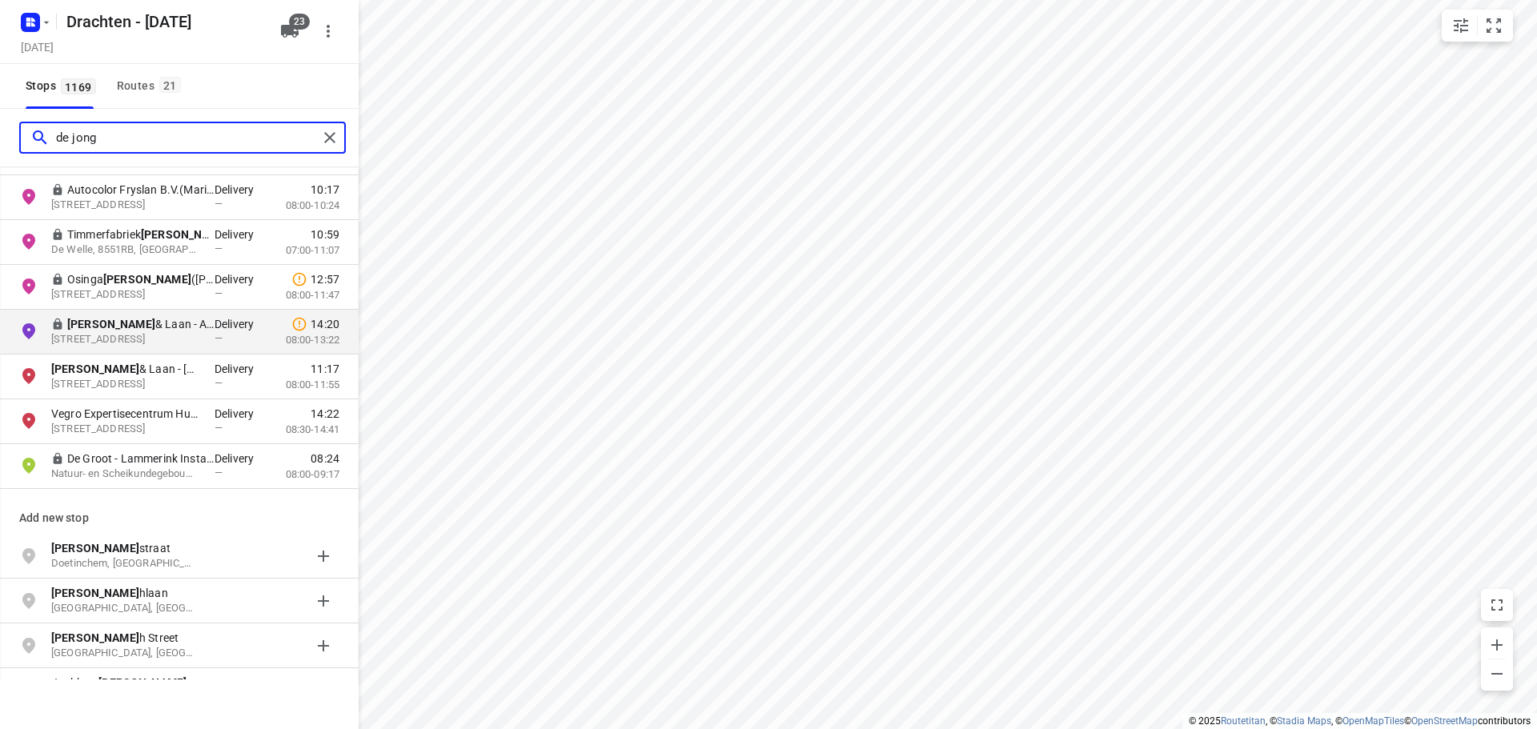
type input "de jong"
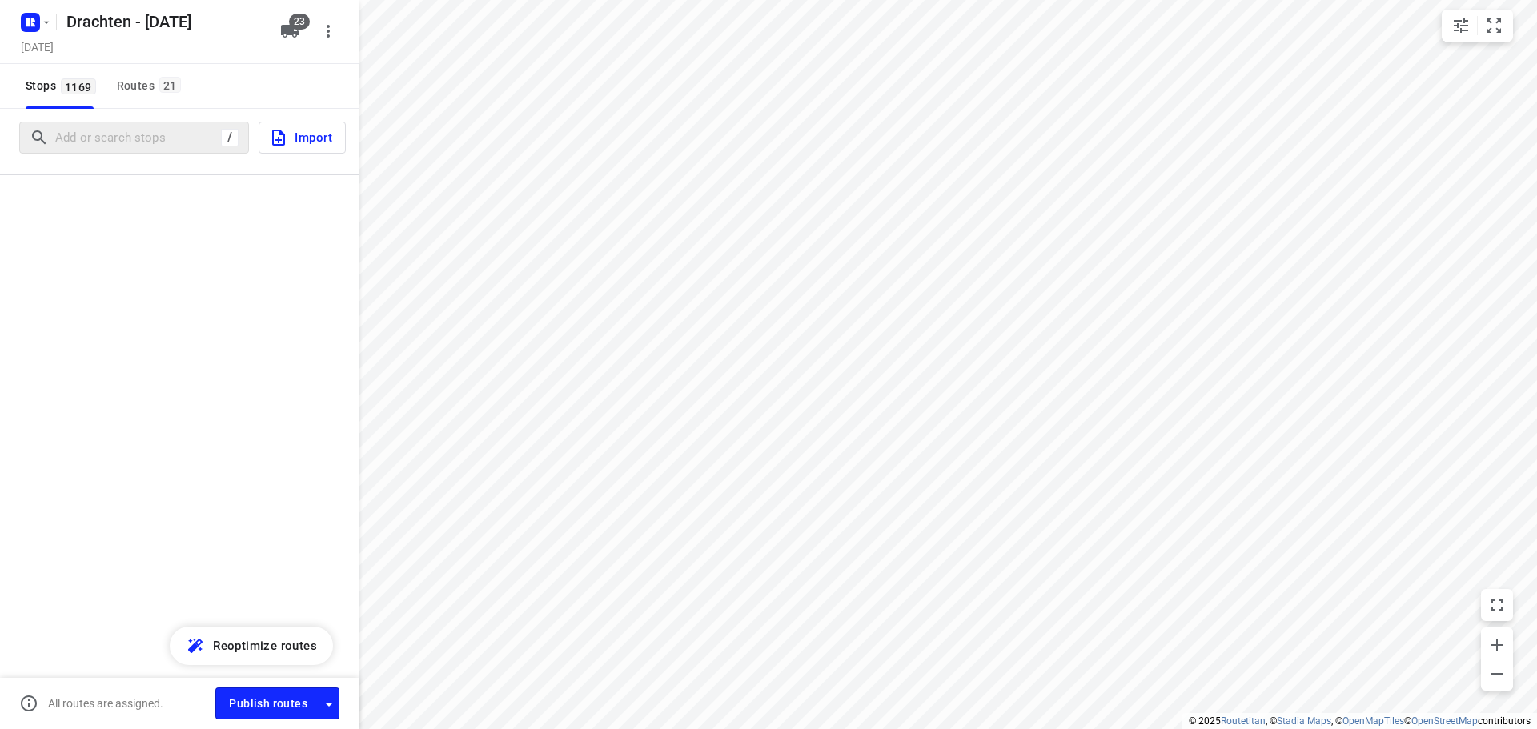
scroll to position [0, 0]
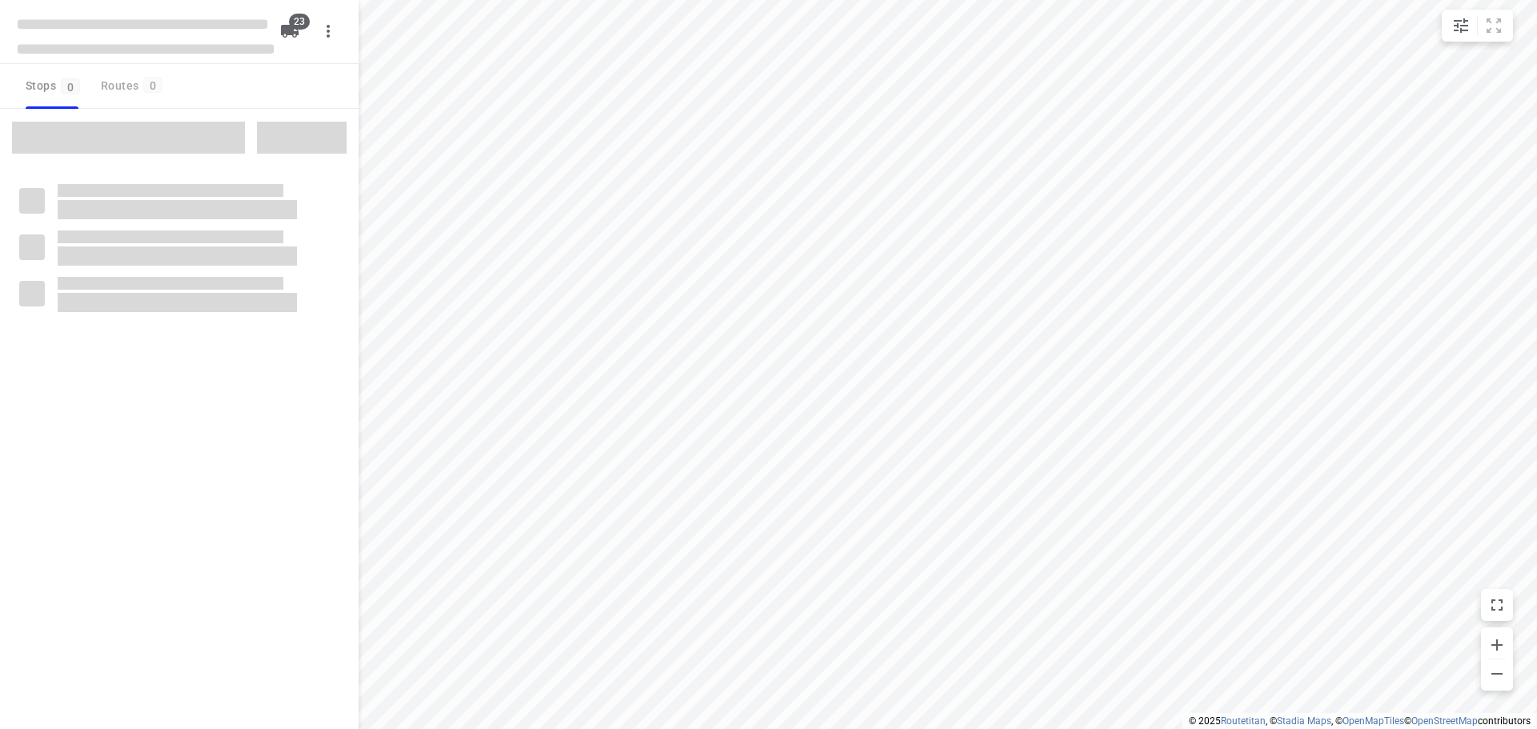
checkbox input "true"
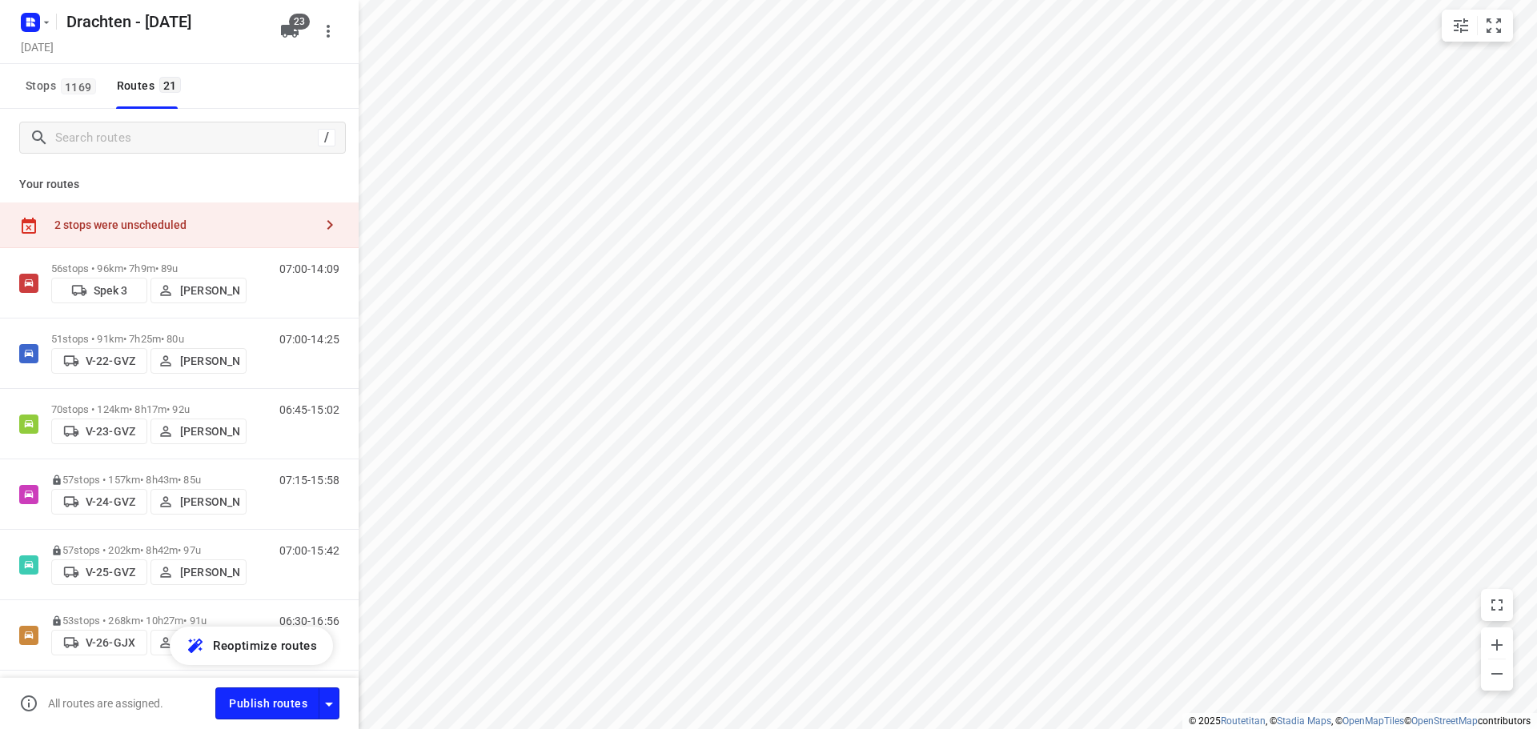
click at [223, 222] on div "2 stops were unscheduled" at bounding box center [183, 225] width 259 height 13
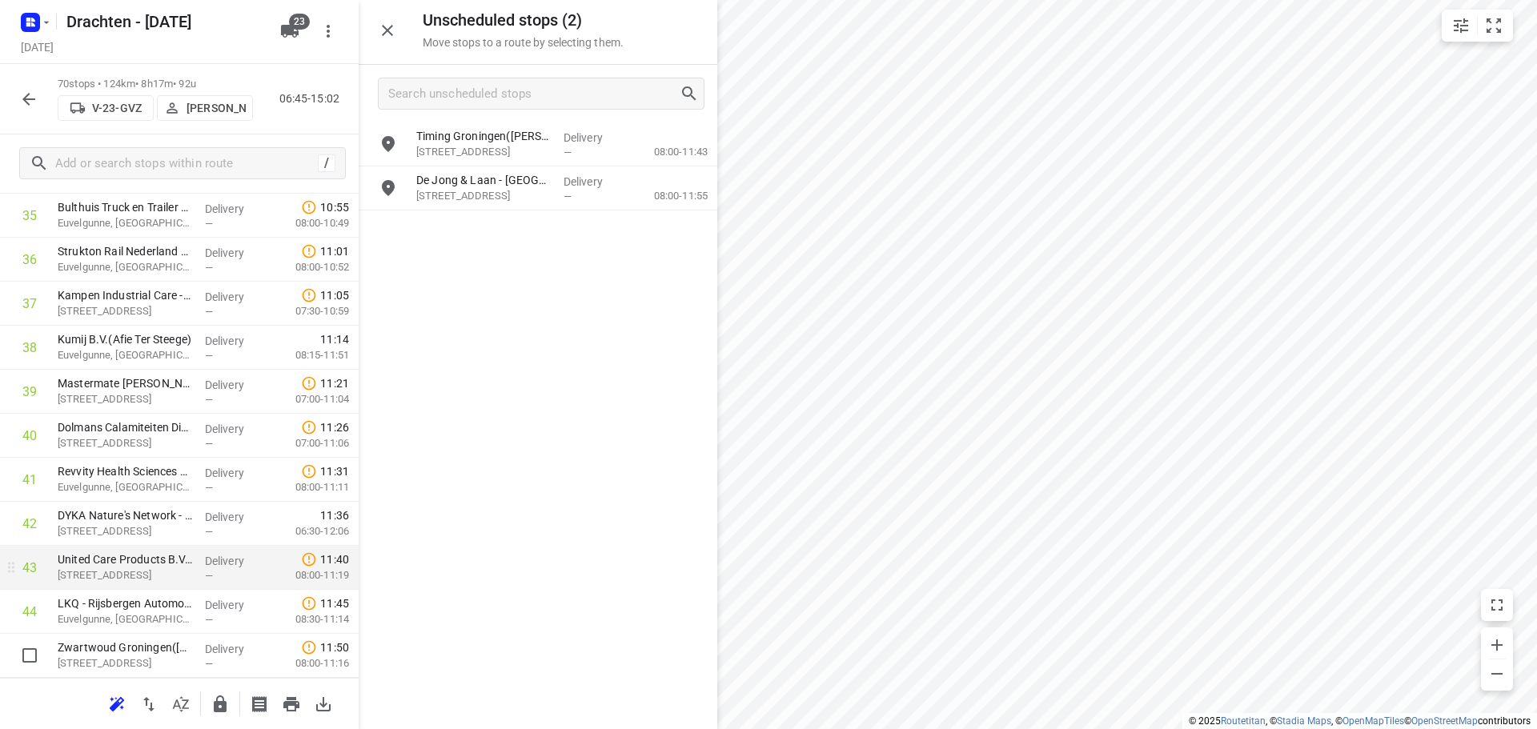
scroll to position [1841, 0]
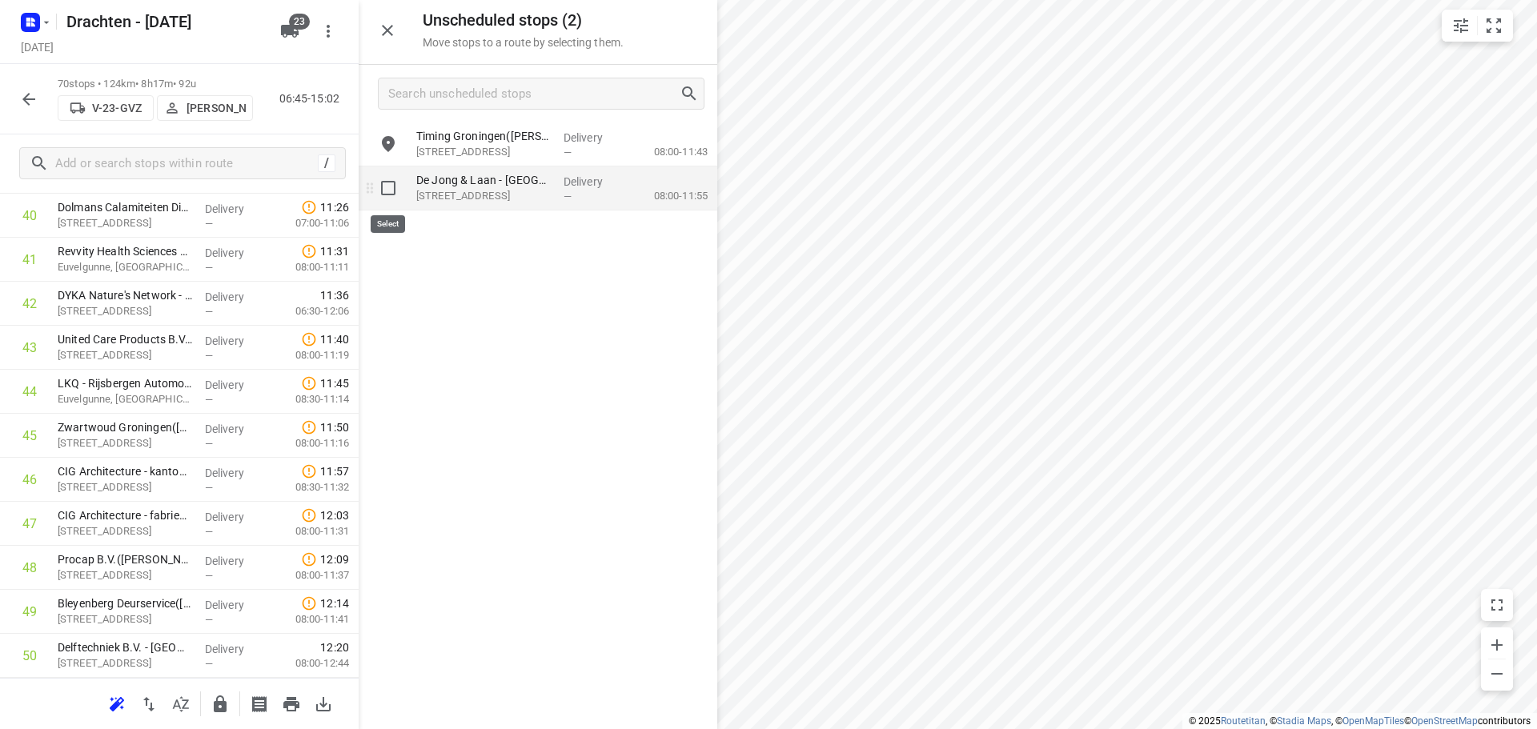
click at [386, 188] on input "grid" at bounding box center [388, 188] width 32 height 32
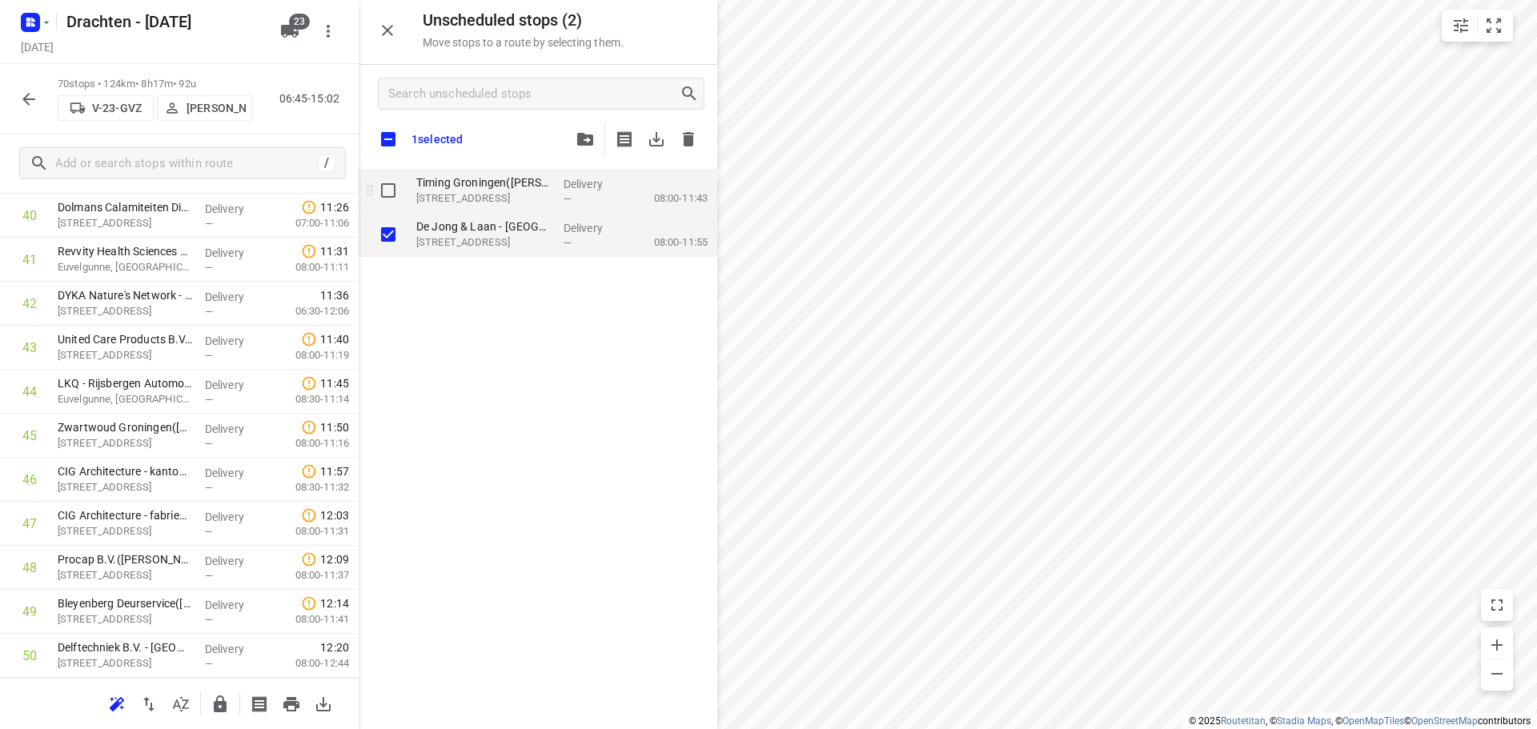
checkbox input "true"
click at [393, 183] on input "grid" at bounding box center [388, 191] width 32 height 32
checkbox input "true"
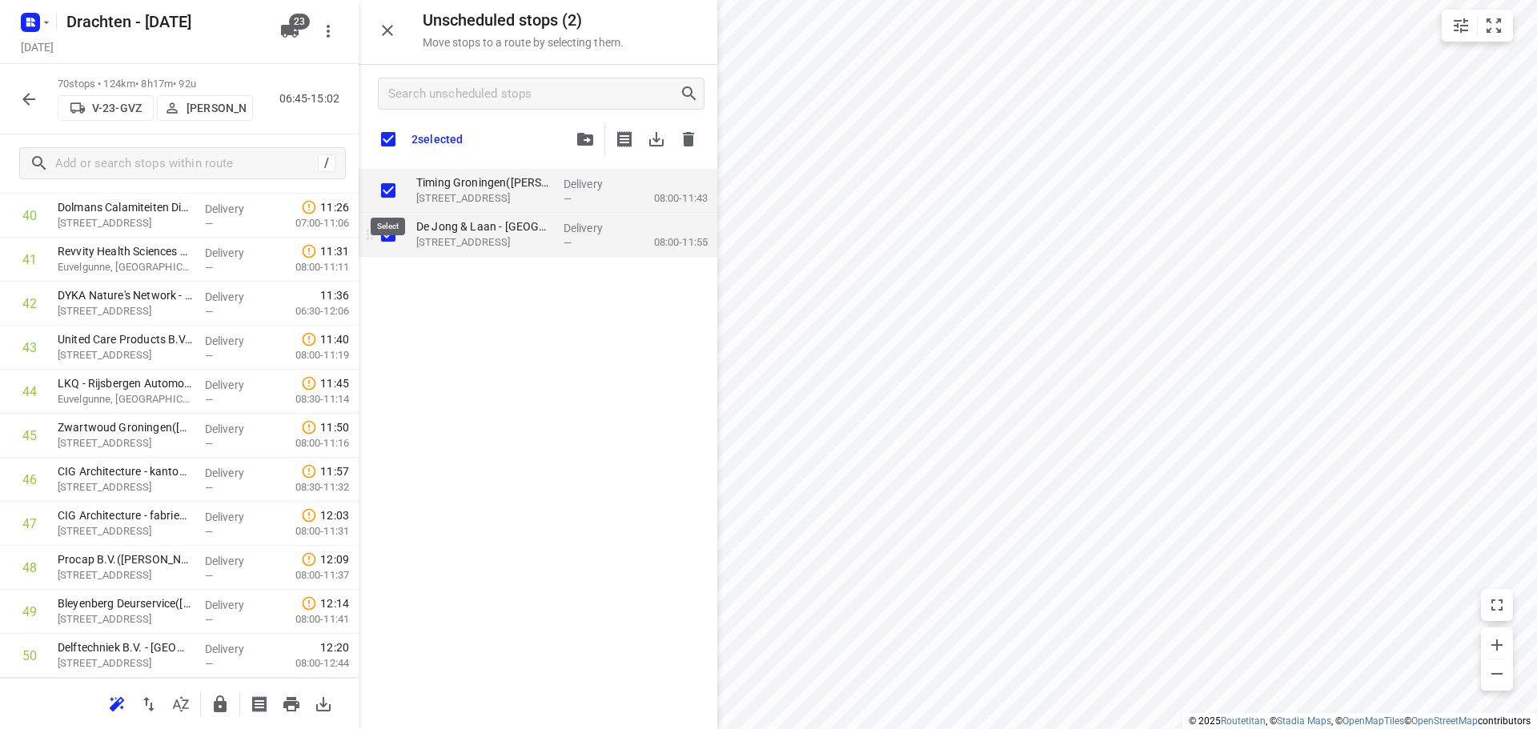
checkbox input "true"
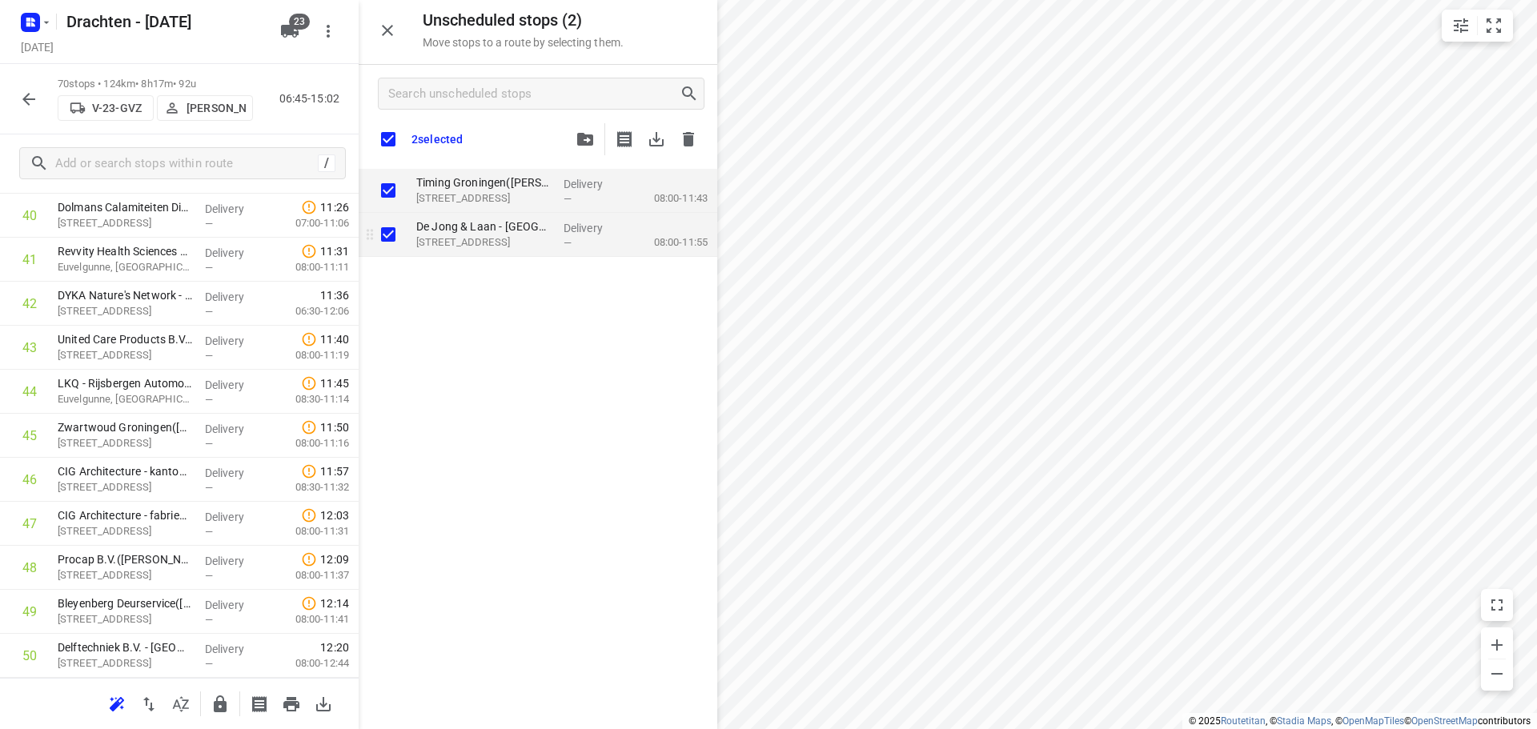
checkbox input "true"
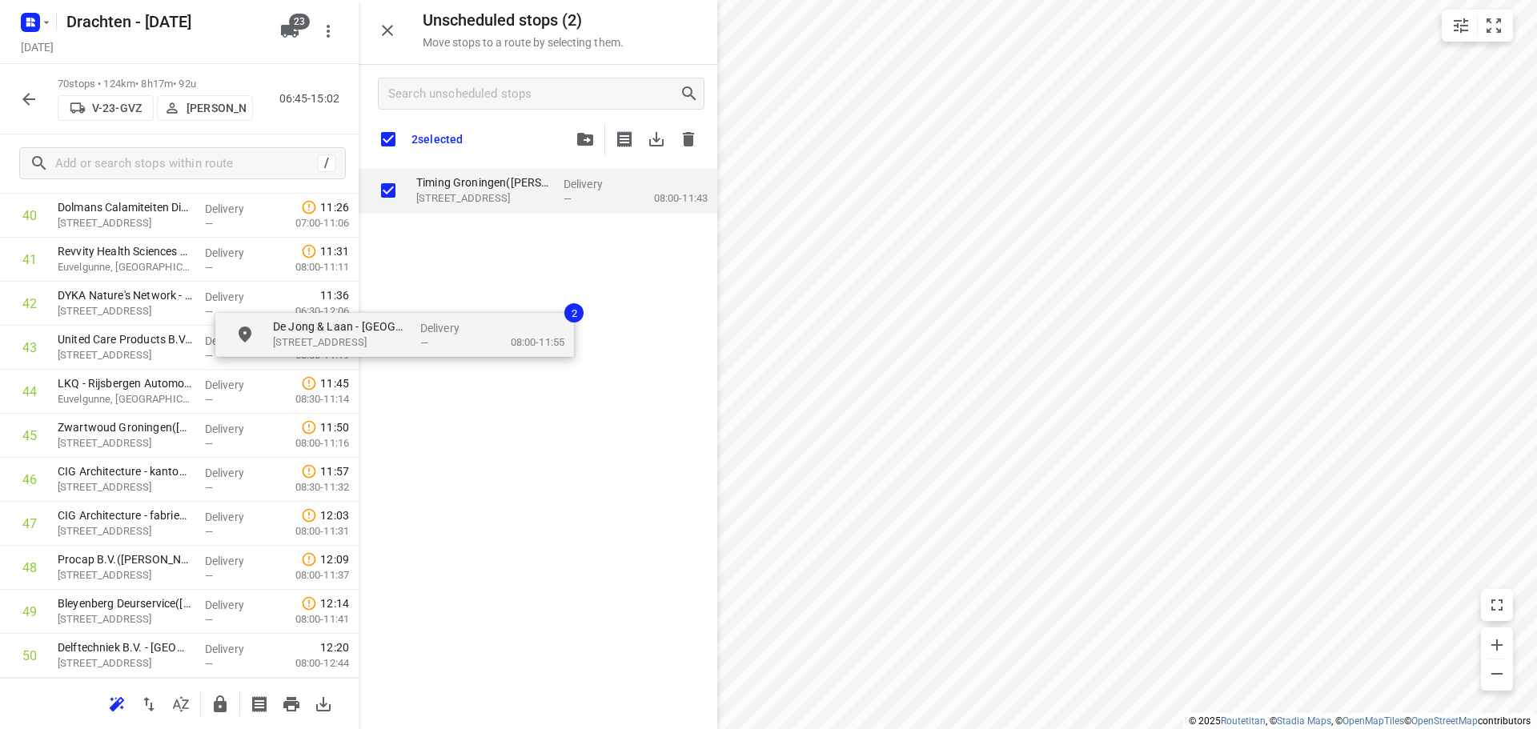
checkbox input "true"
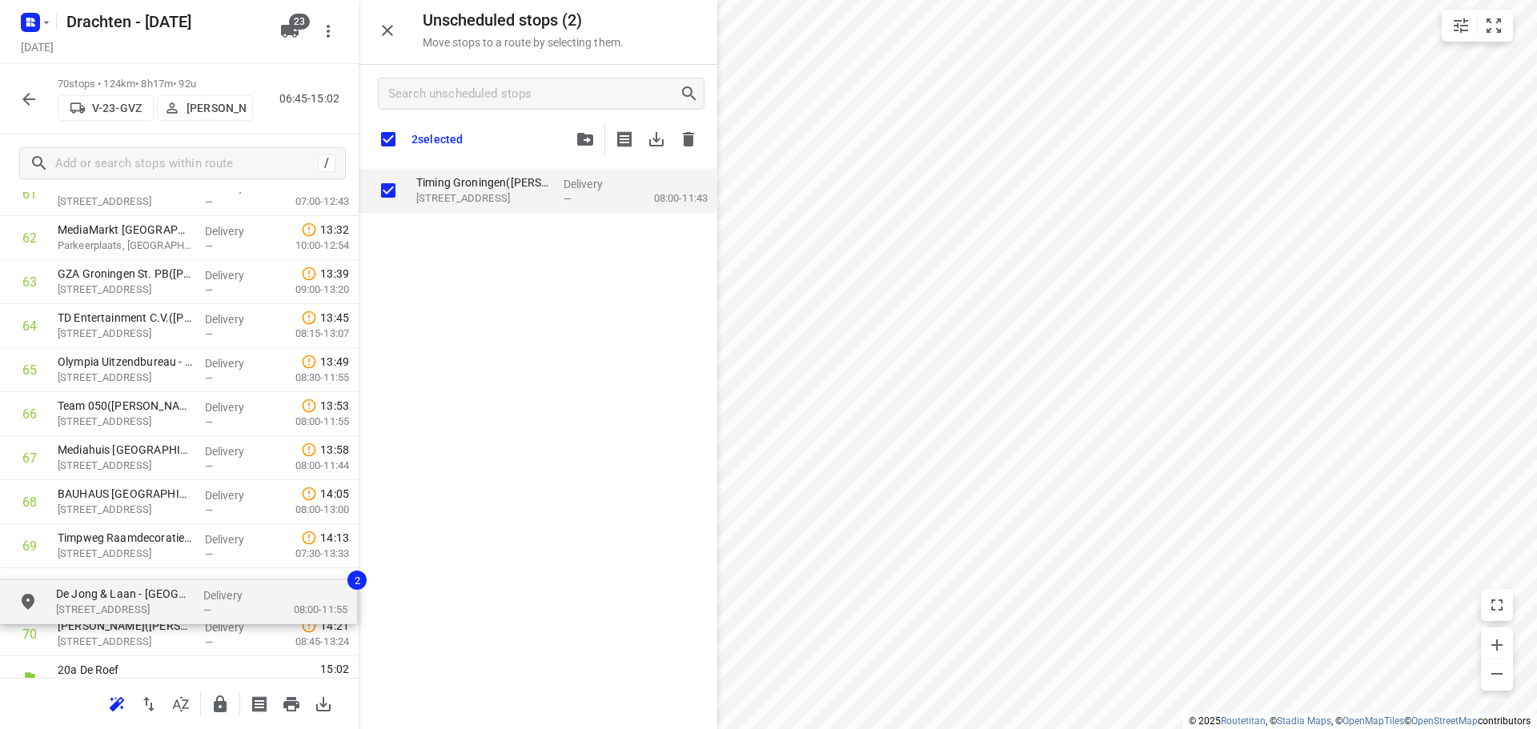
scroll to position [2814, 0]
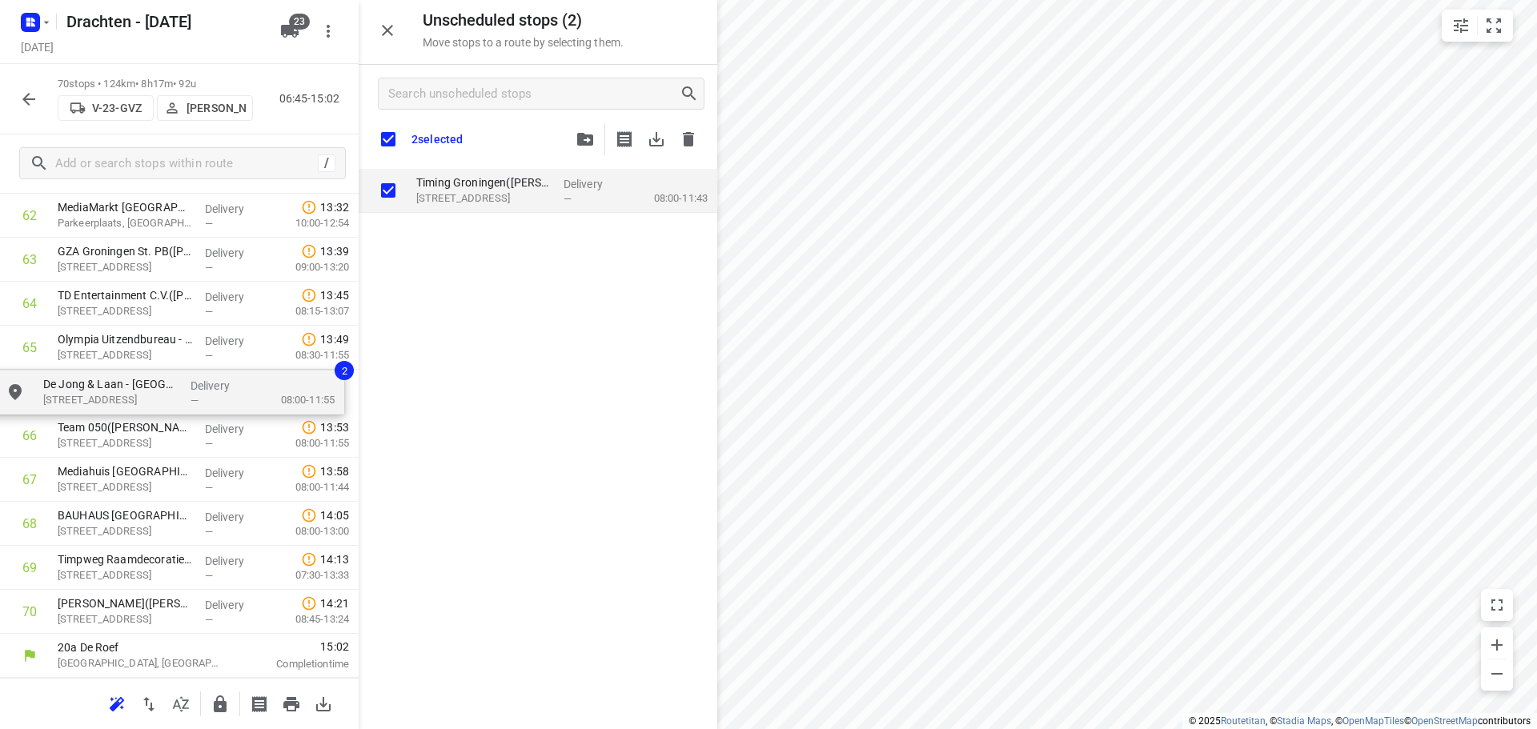
drag, startPoint x: 496, startPoint y: 238, endPoint x: 114, endPoint y: 403, distance: 417.0
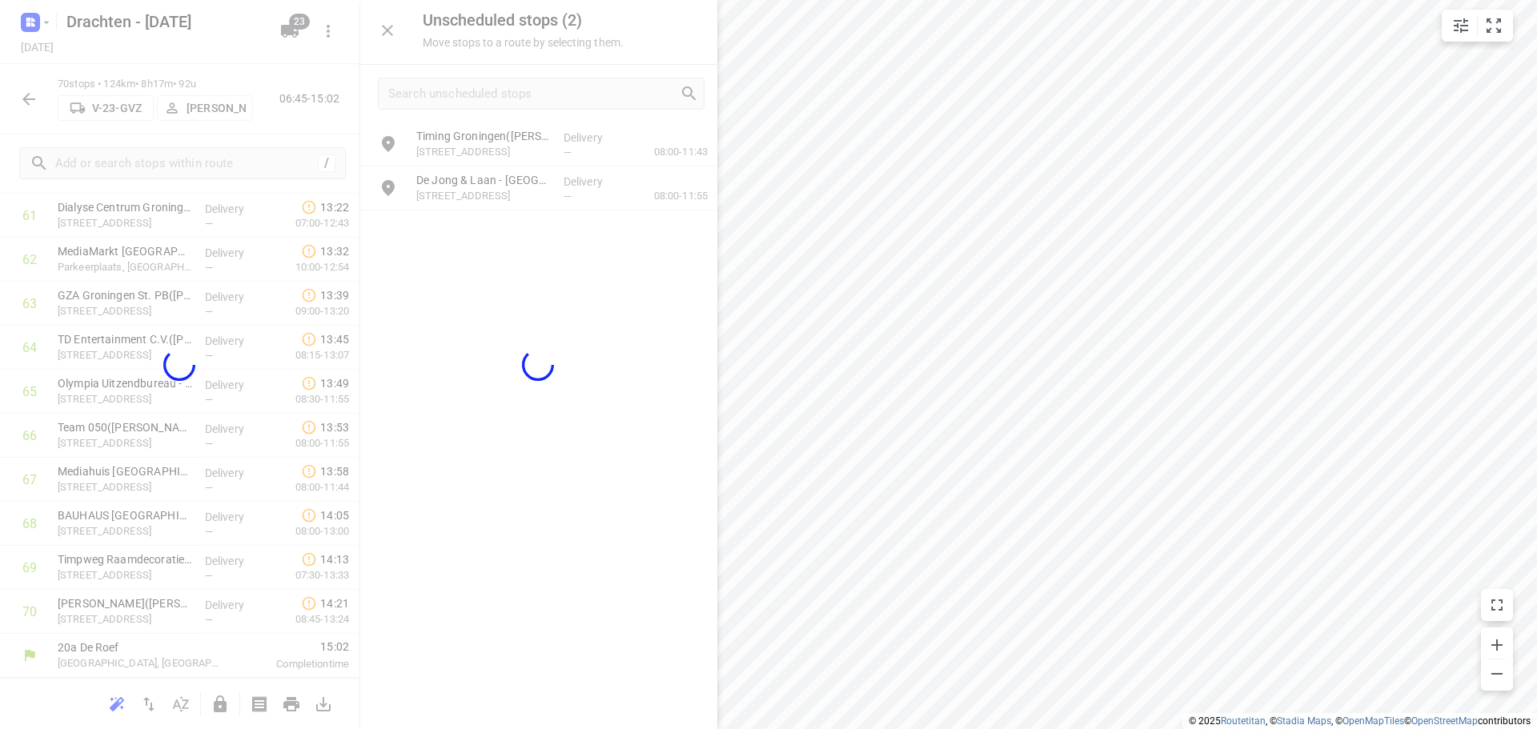
scroll to position [2766, 0]
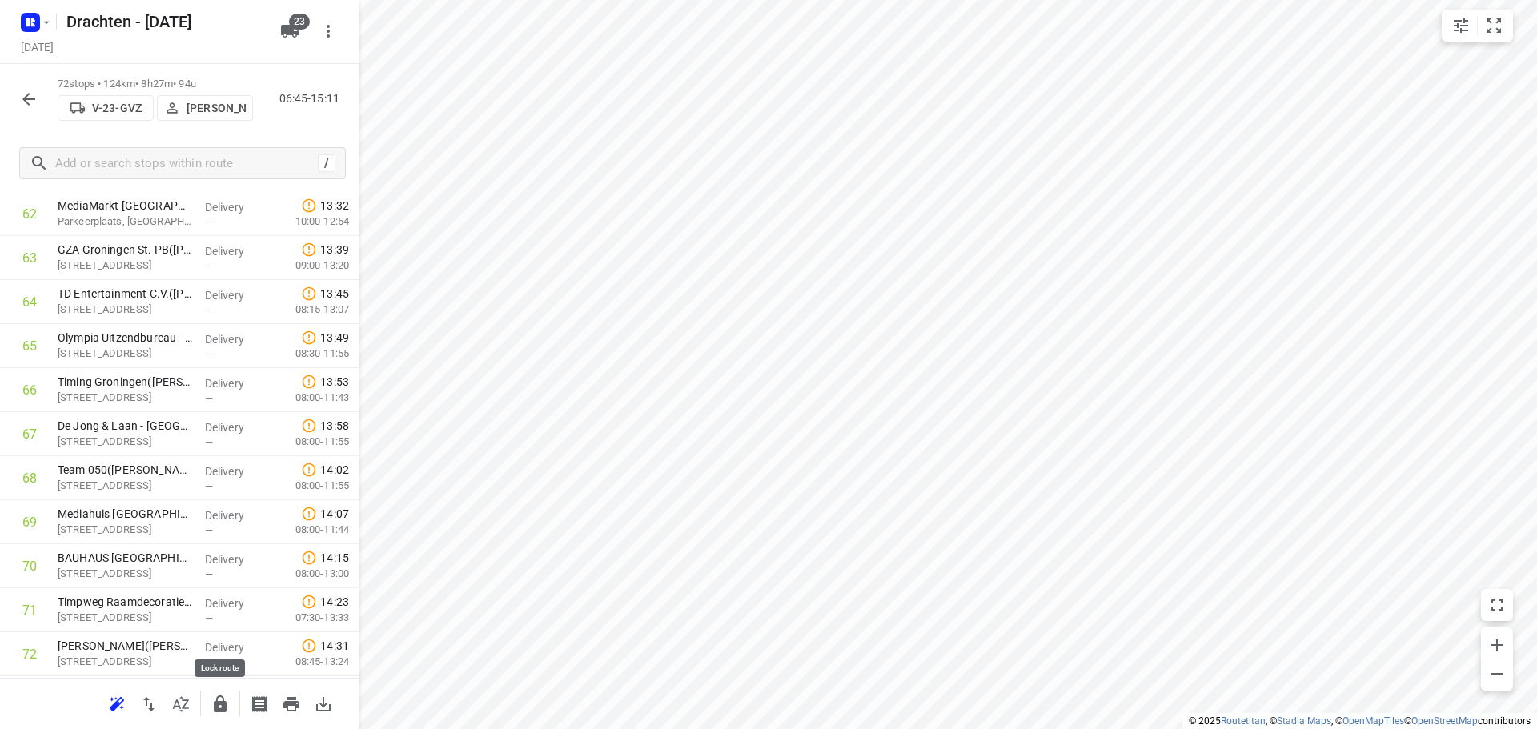
click at [215, 705] on icon "button" at bounding box center [220, 704] width 13 height 17
click at [26, 106] on icon "button" at bounding box center [28, 99] width 19 height 19
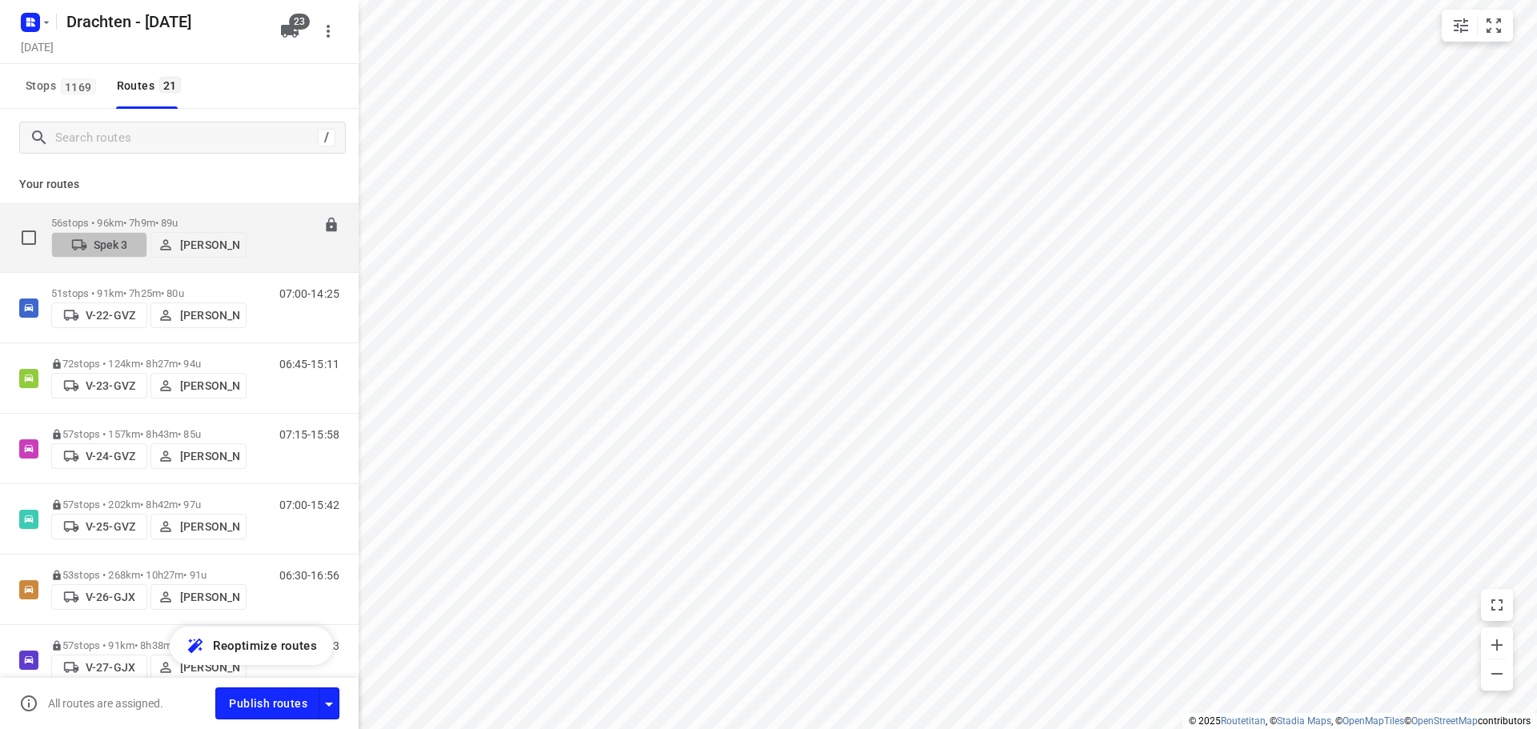
click at [128, 249] on span "Spek 3" at bounding box center [99, 245] width 82 height 16
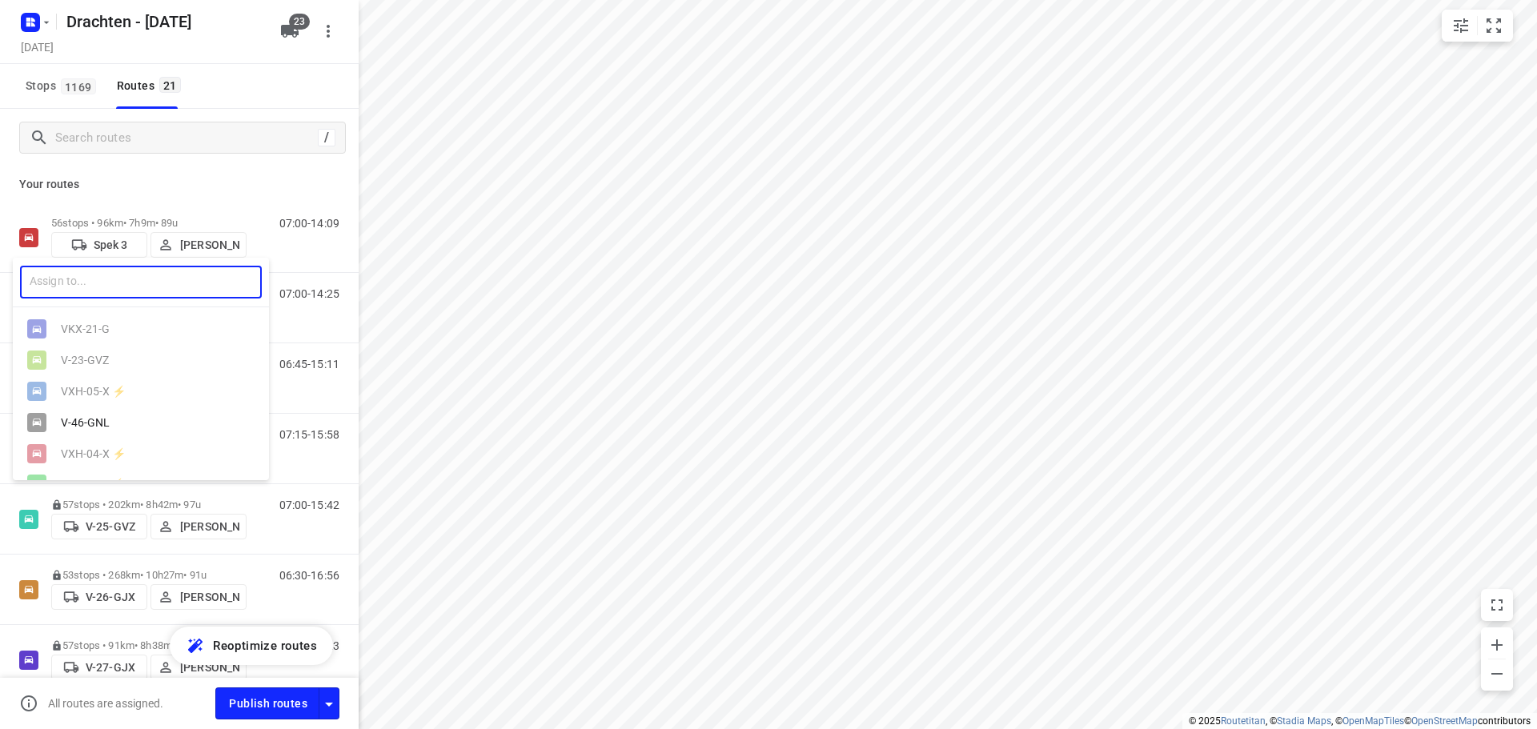
click at [108, 279] on input "text" at bounding box center [141, 282] width 242 height 33
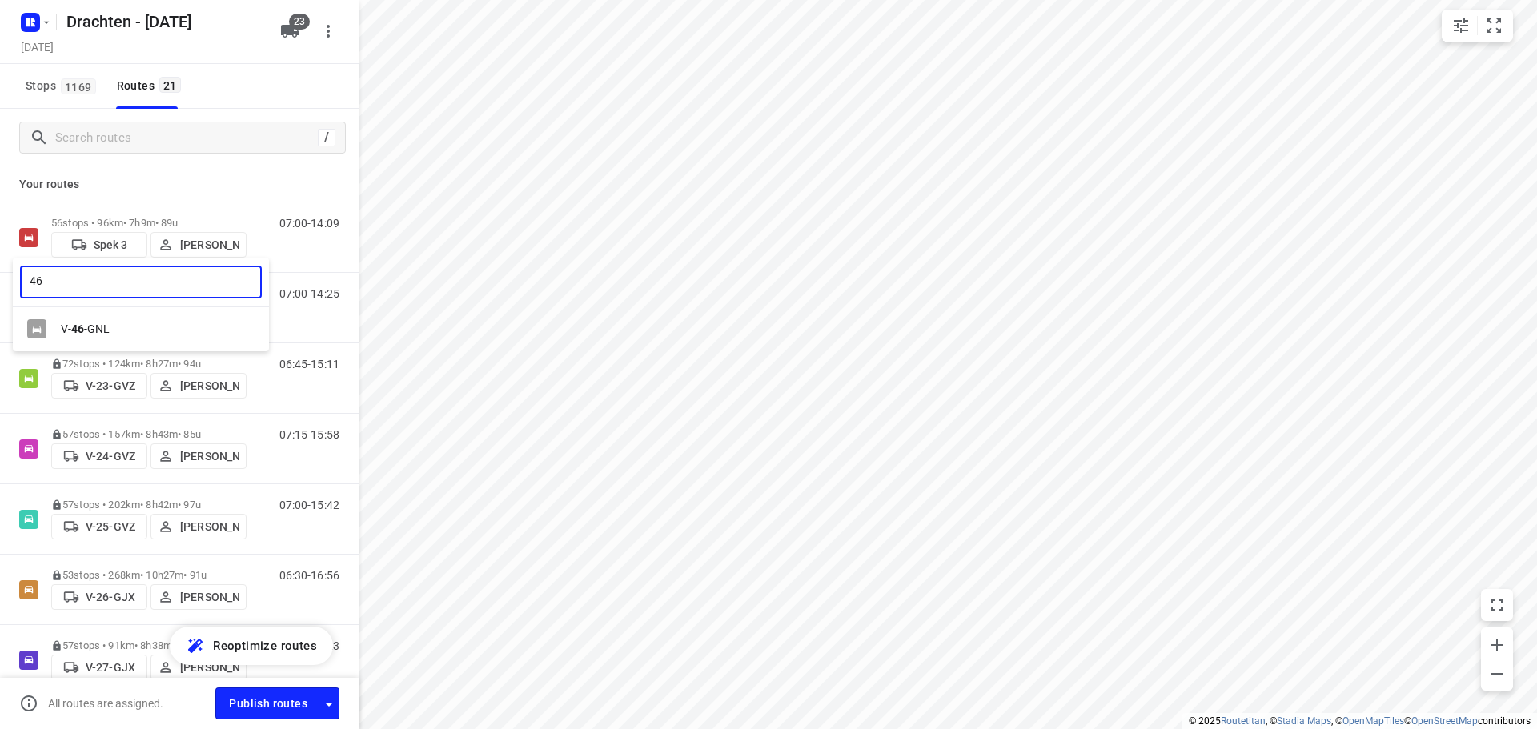
type input "46"
click at [93, 323] on div "V- 46 -GNL" at bounding box center [145, 329] width 168 height 13
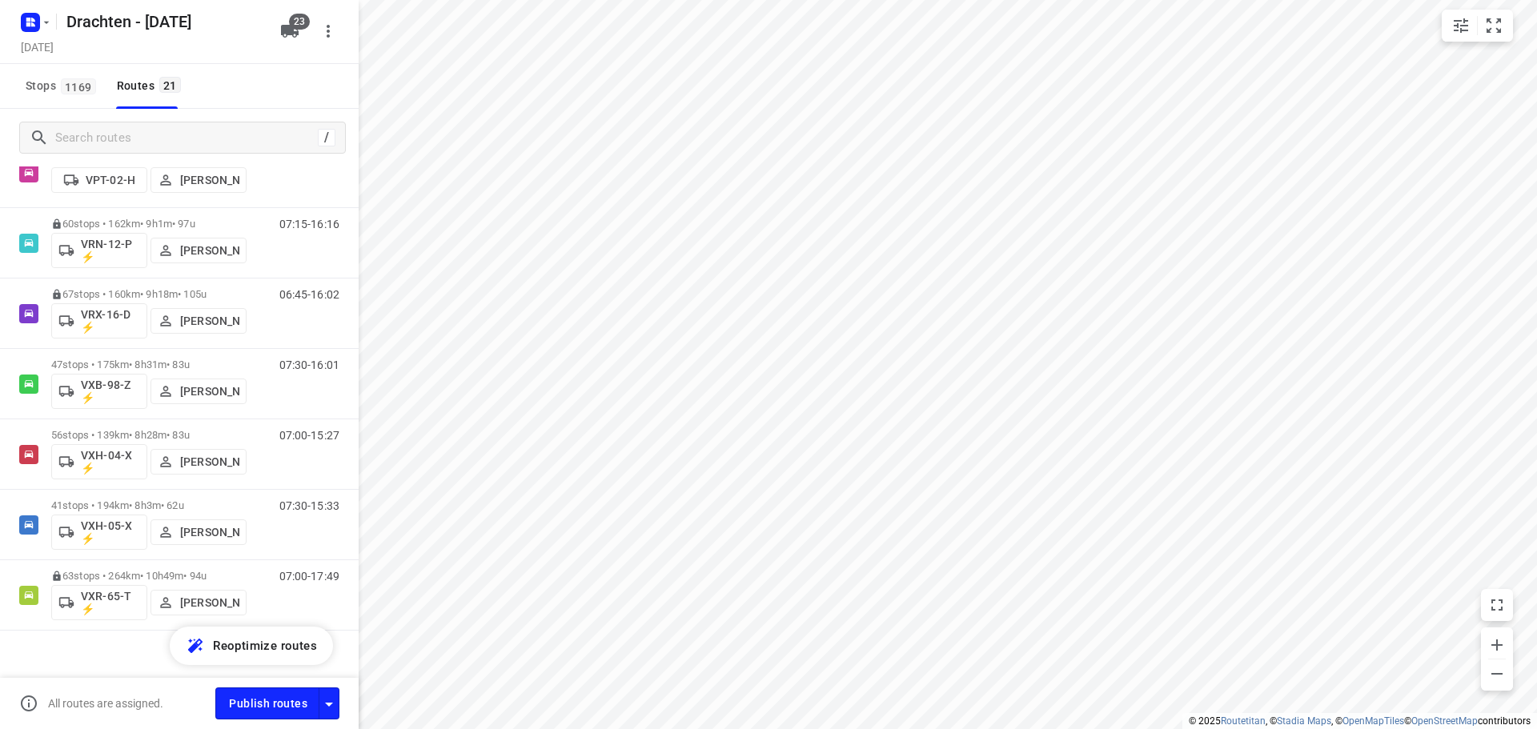
scroll to position [1068, 0]
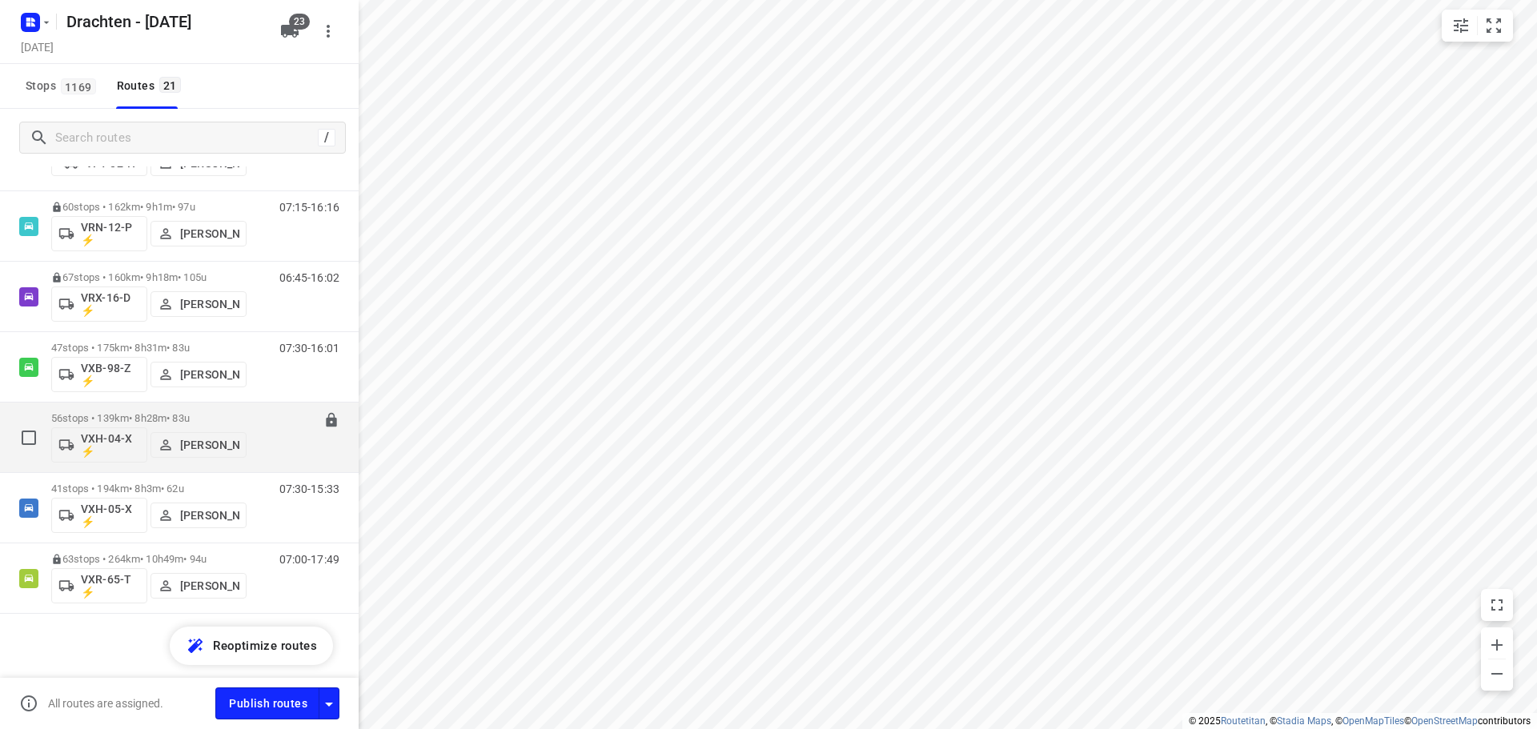
click at [183, 416] on p "56 stops • 139km • 8h28m • 83u" at bounding box center [148, 418] width 195 height 12
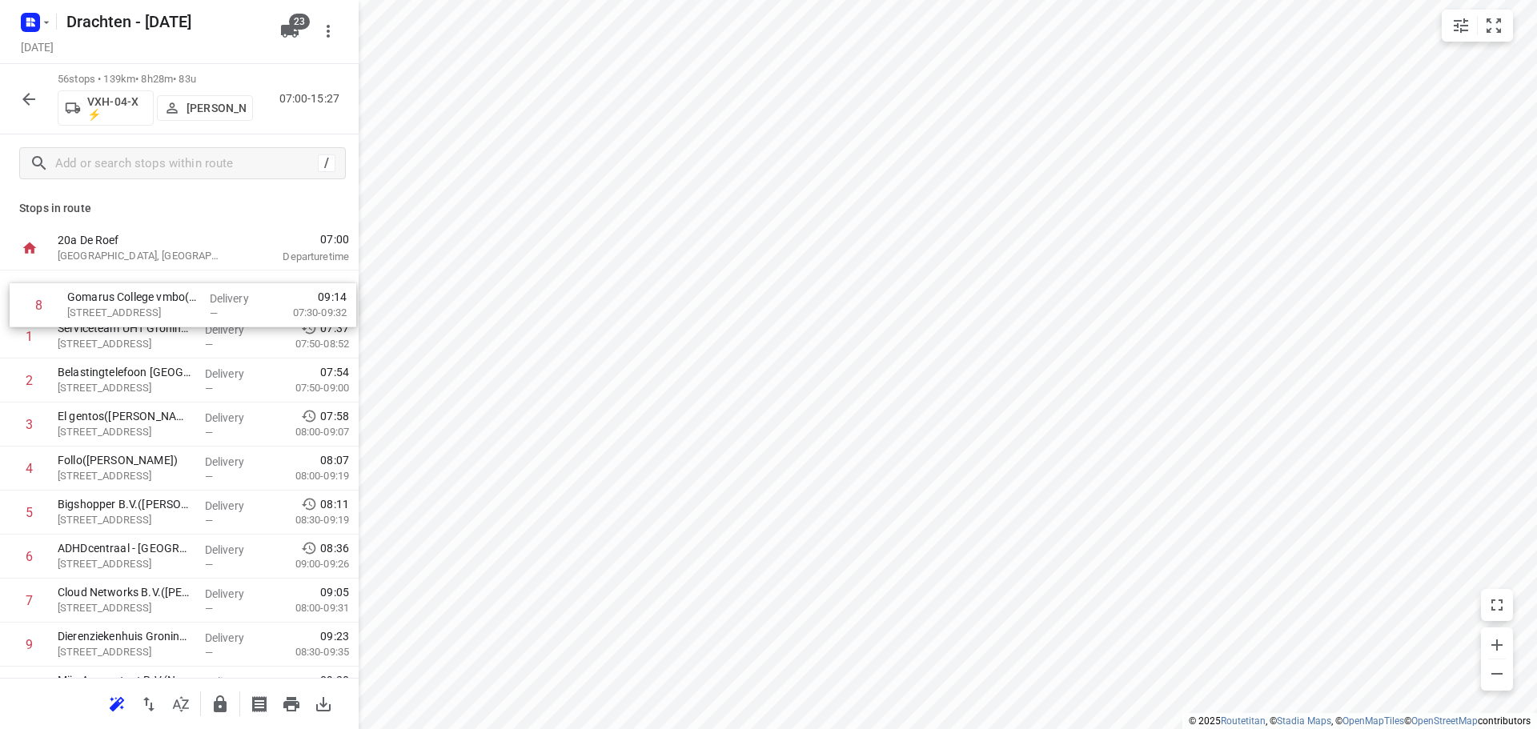
scroll to position [0, 0]
drag, startPoint x: 203, startPoint y: 604, endPoint x: 215, endPoint y: 287, distance: 317.2
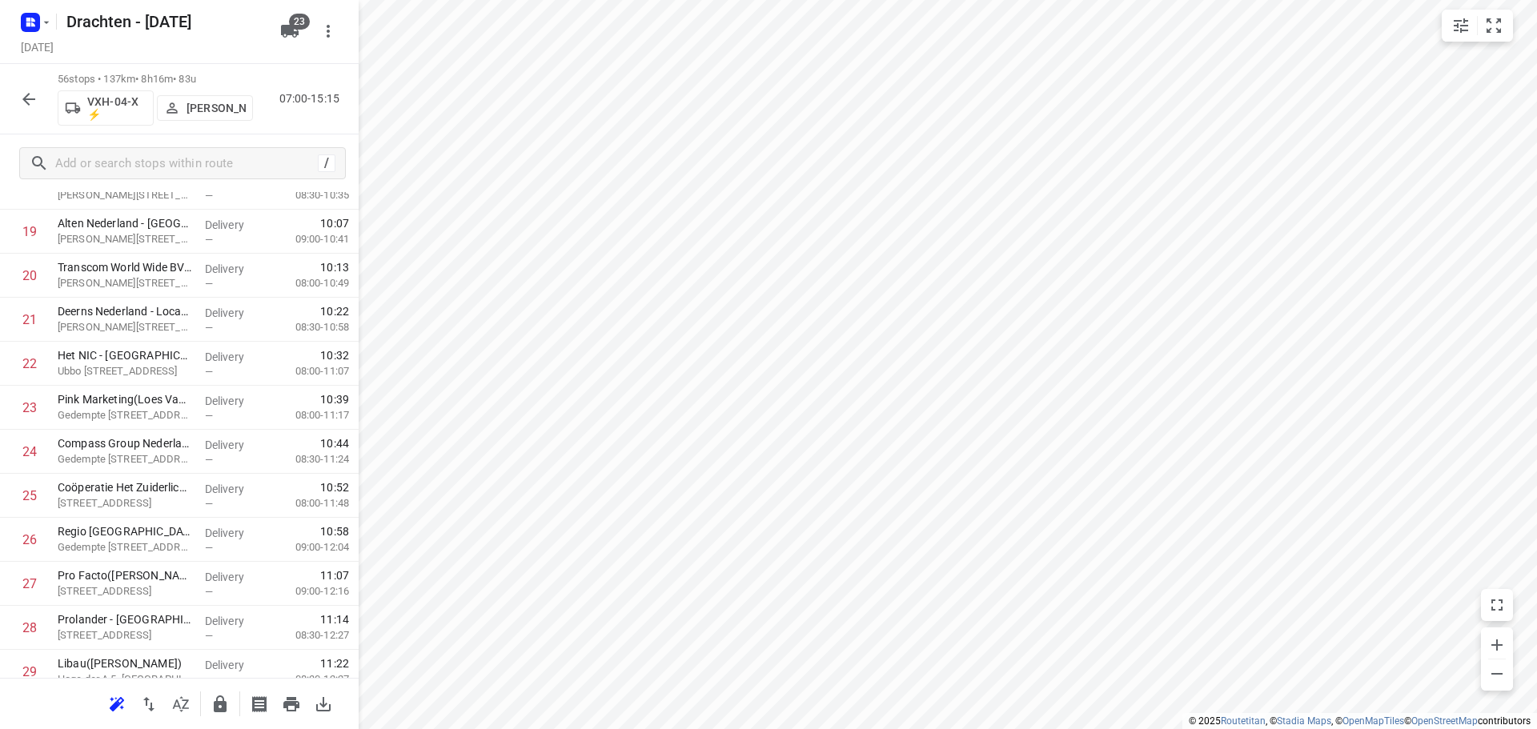
scroll to position [640, 0]
click at [152, 184] on div "/" at bounding box center [179, 163] width 359 height 58
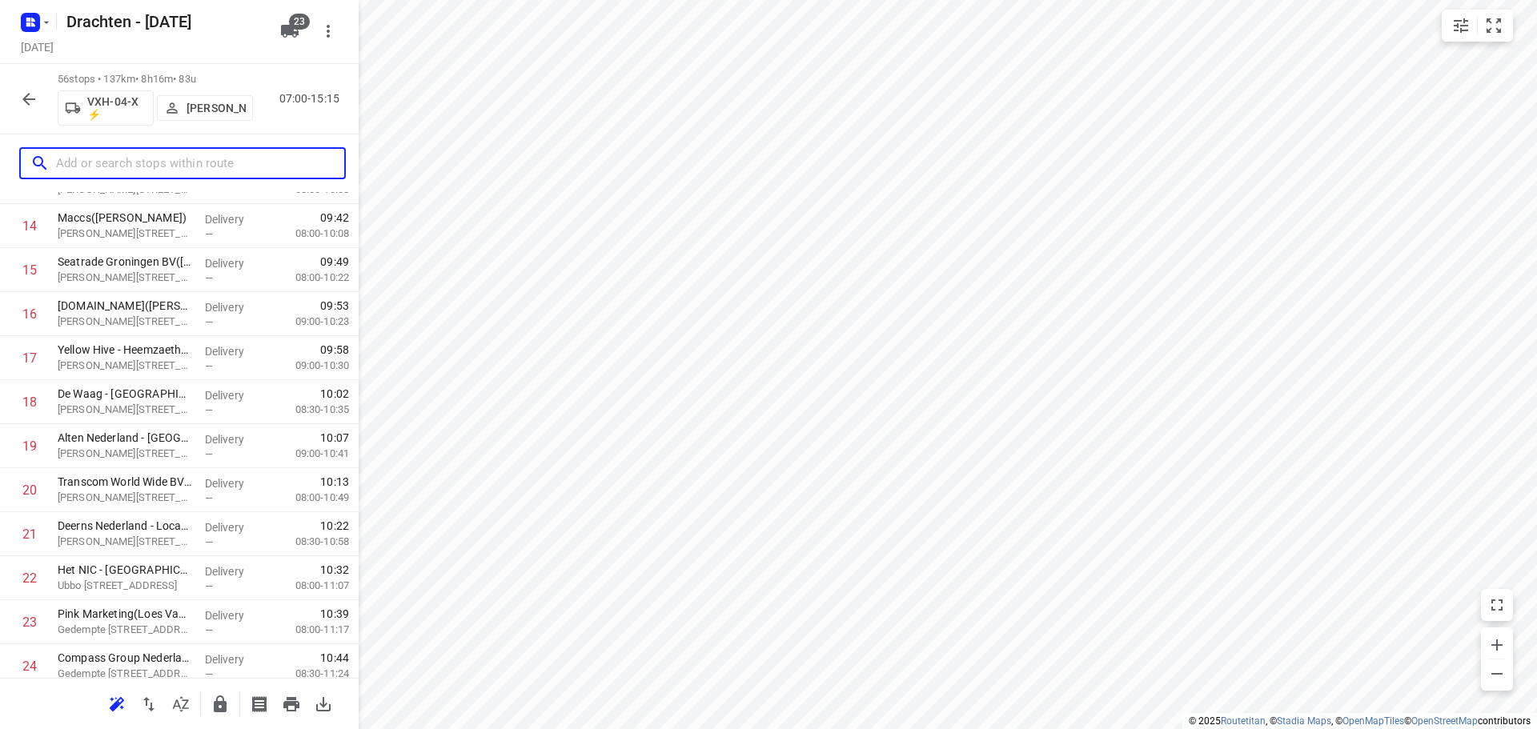
click at [170, 164] on input "text" at bounding box center [200, 163] width 288 height 25
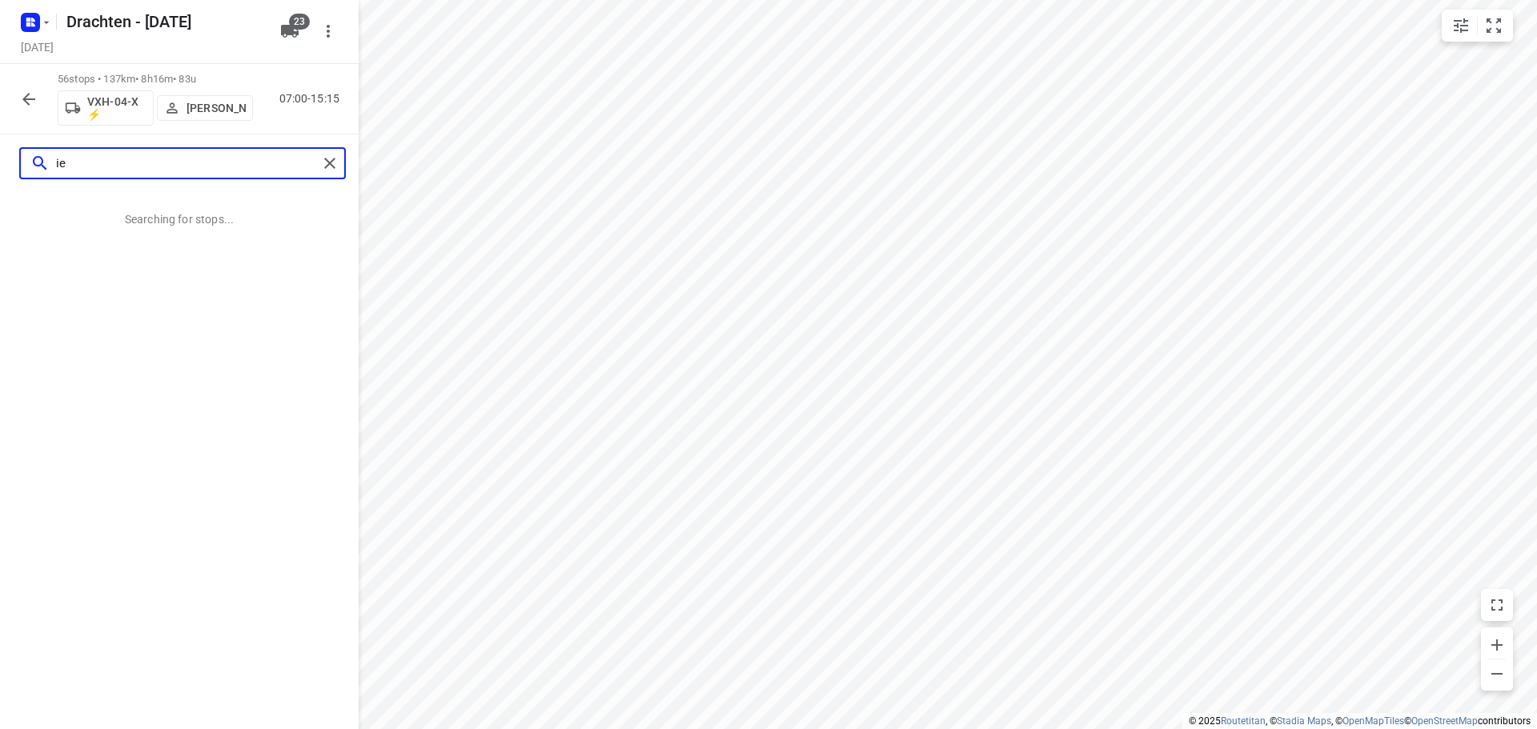
type input "i"
type input "d"
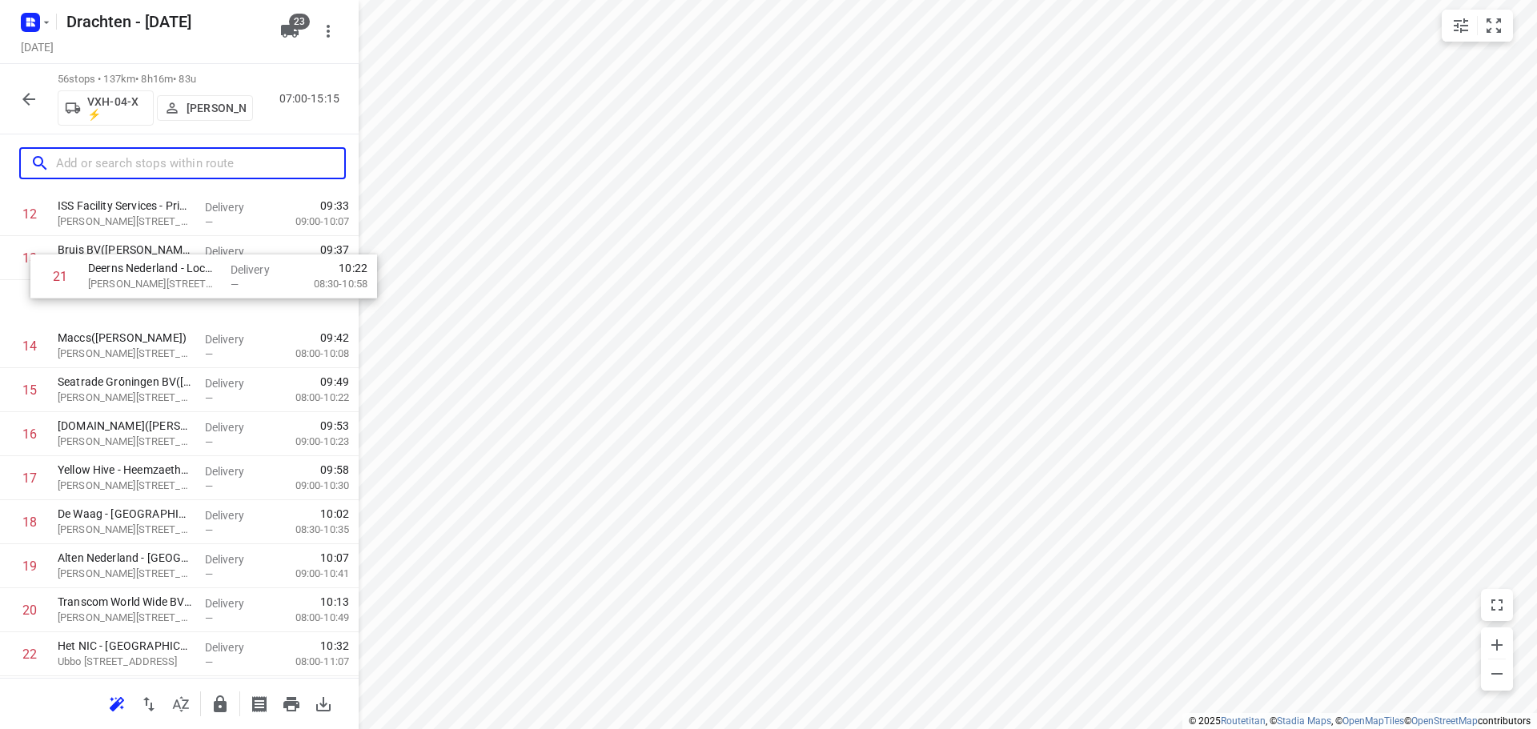
scroll to position [560, 0]
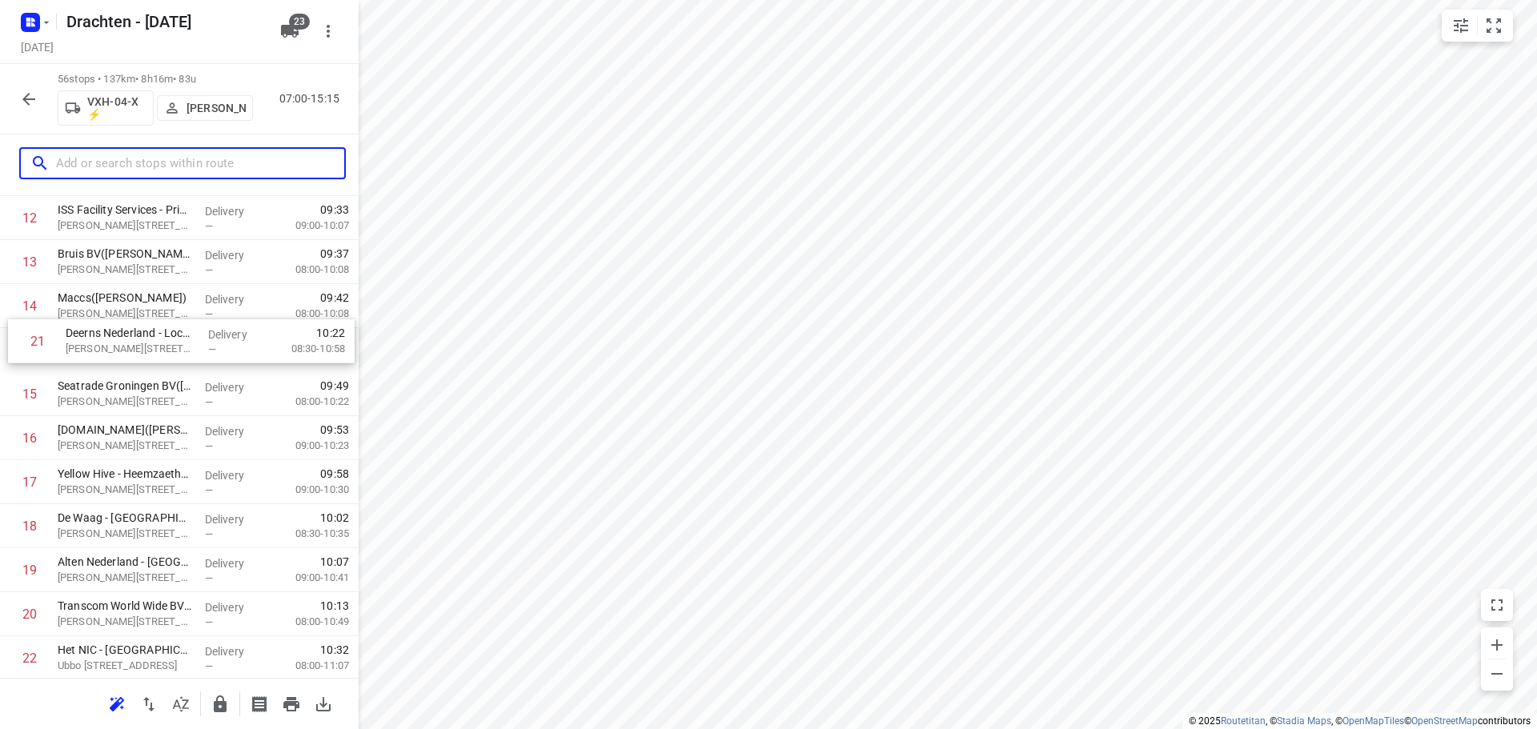
drag, startPoint x: 191, startPoint y: 539, endPoint x: 194, endPoint y: 343, distance: 195.4
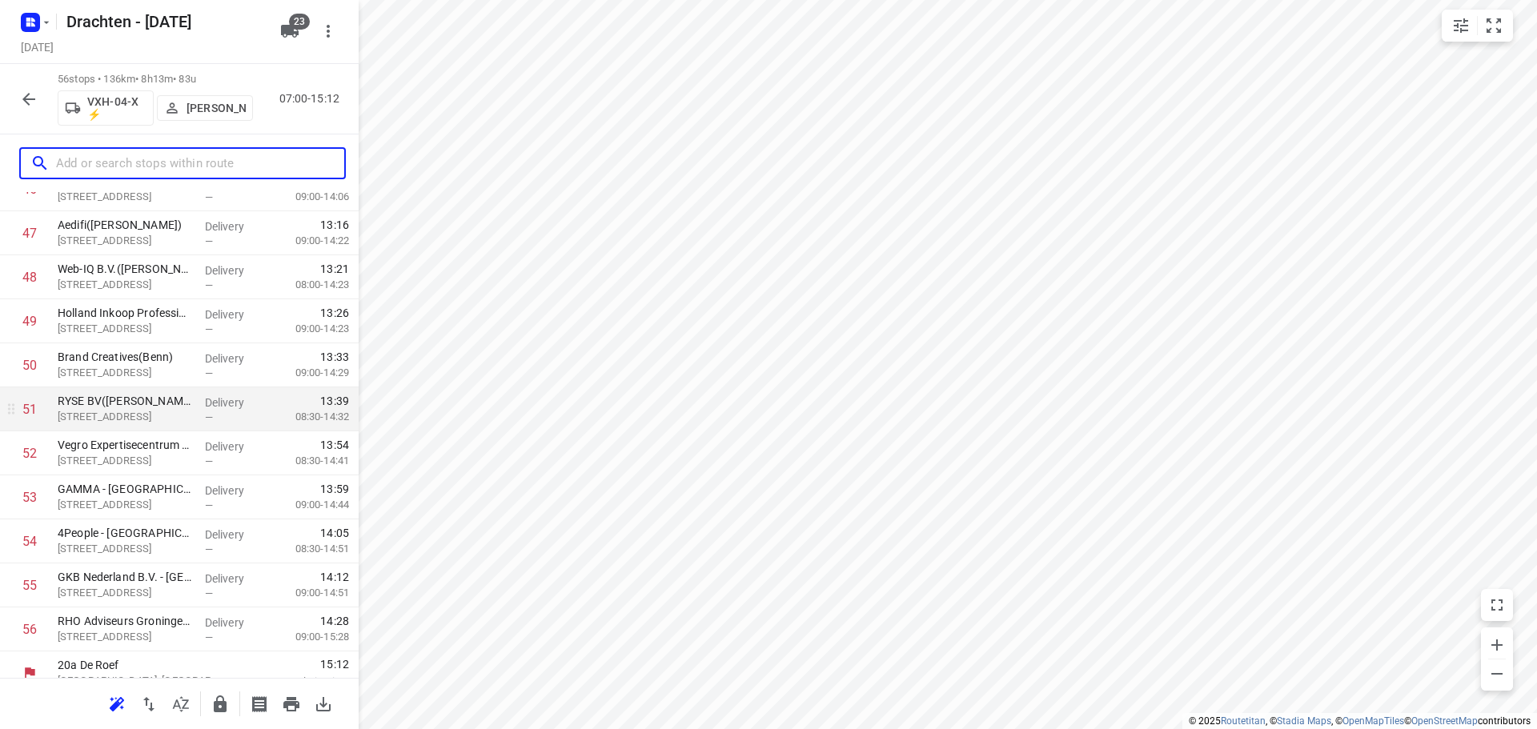
scroll to position [2104, 0]
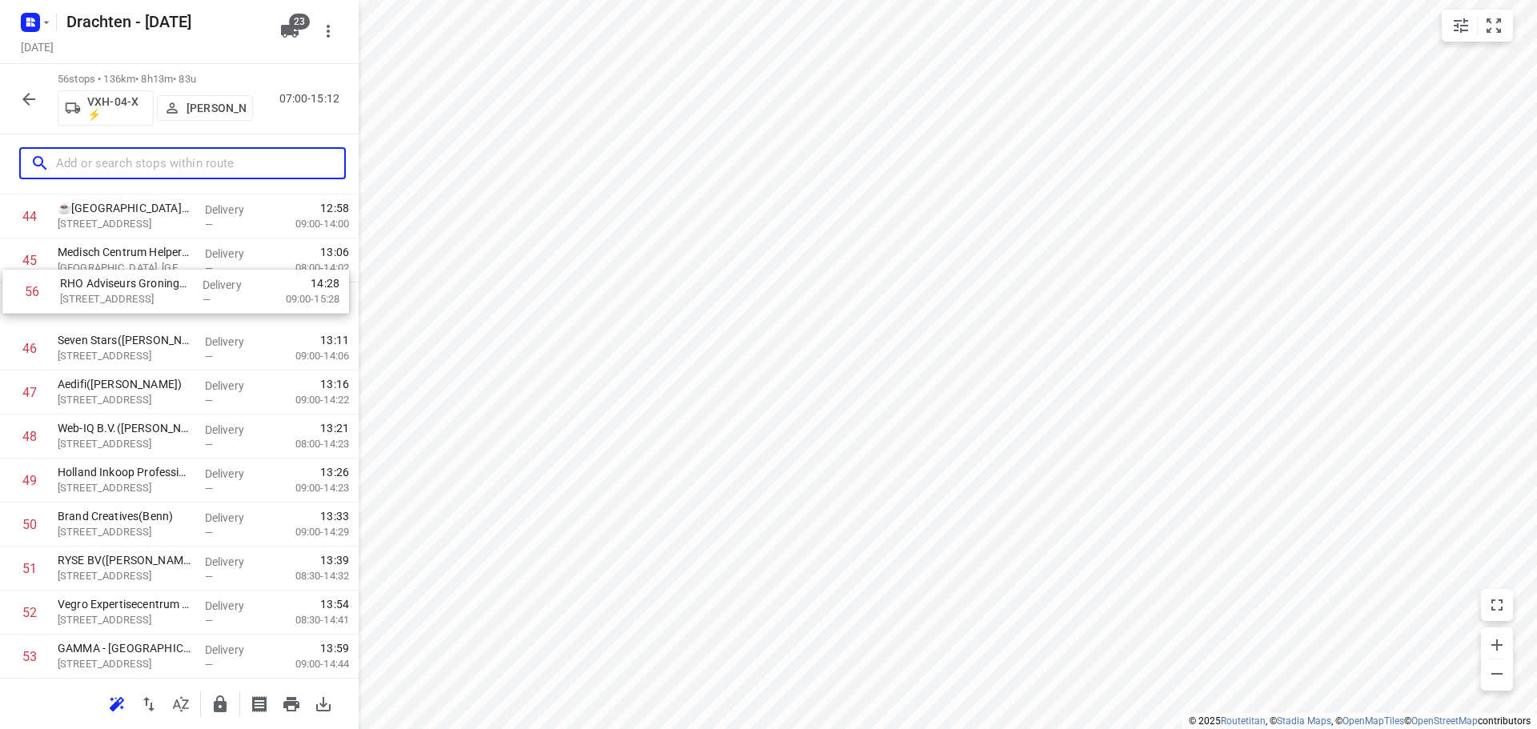
drag, startPoint x: 102, startPoint y: 619, endPoint x: 104, endPoint y: 291, distance: 327.5
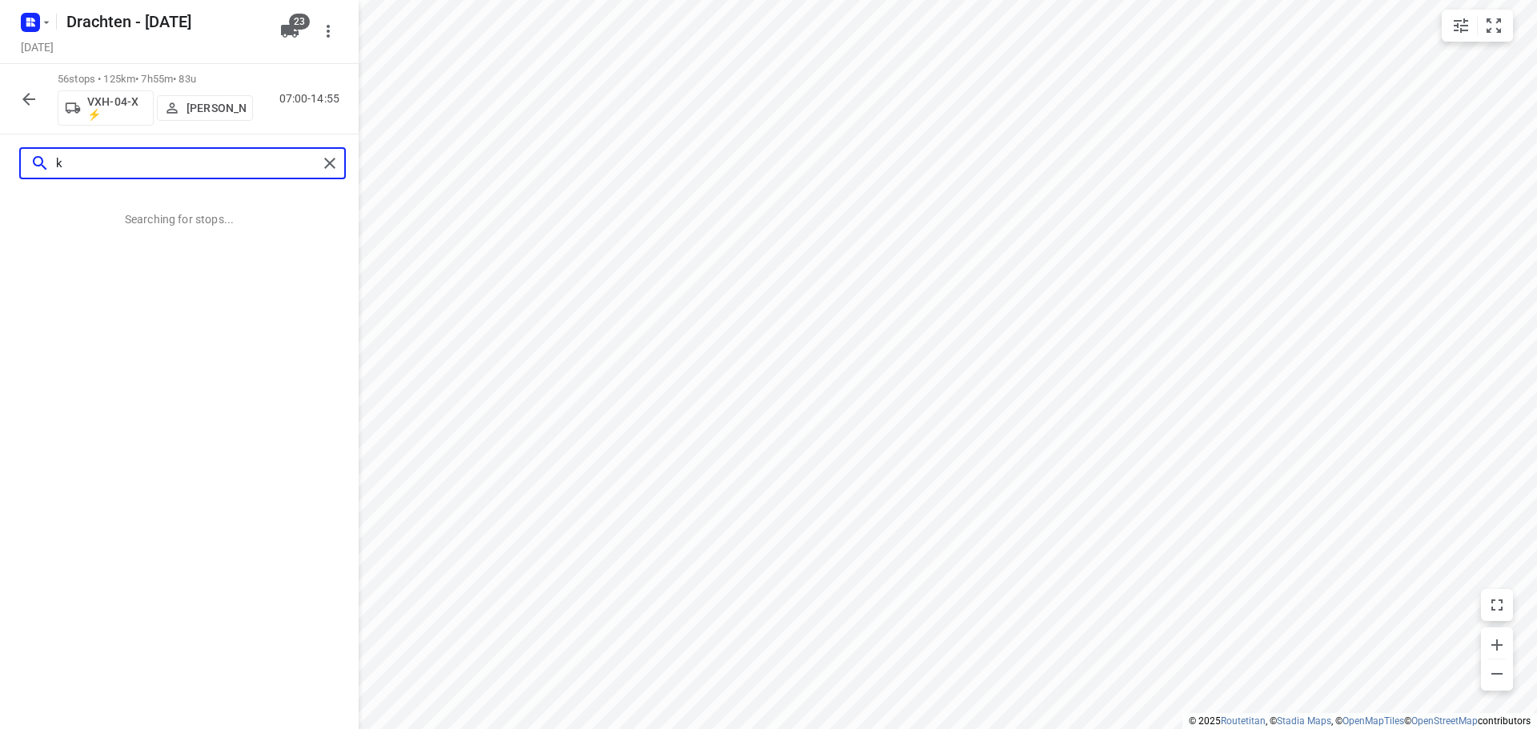
scroll to position [0, 0]
type input "k"
type input "d"
type input "w"
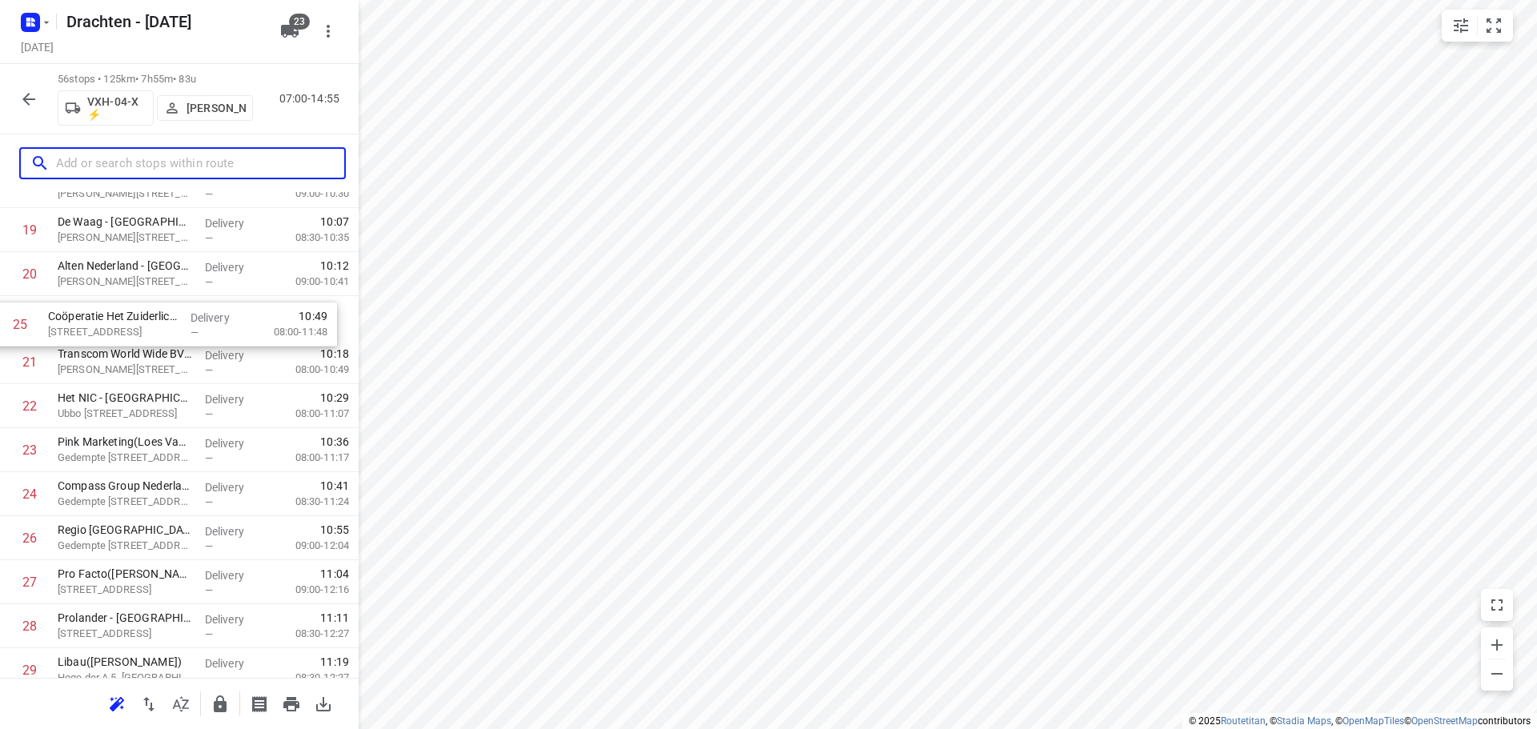
scroll to position [849, 0]
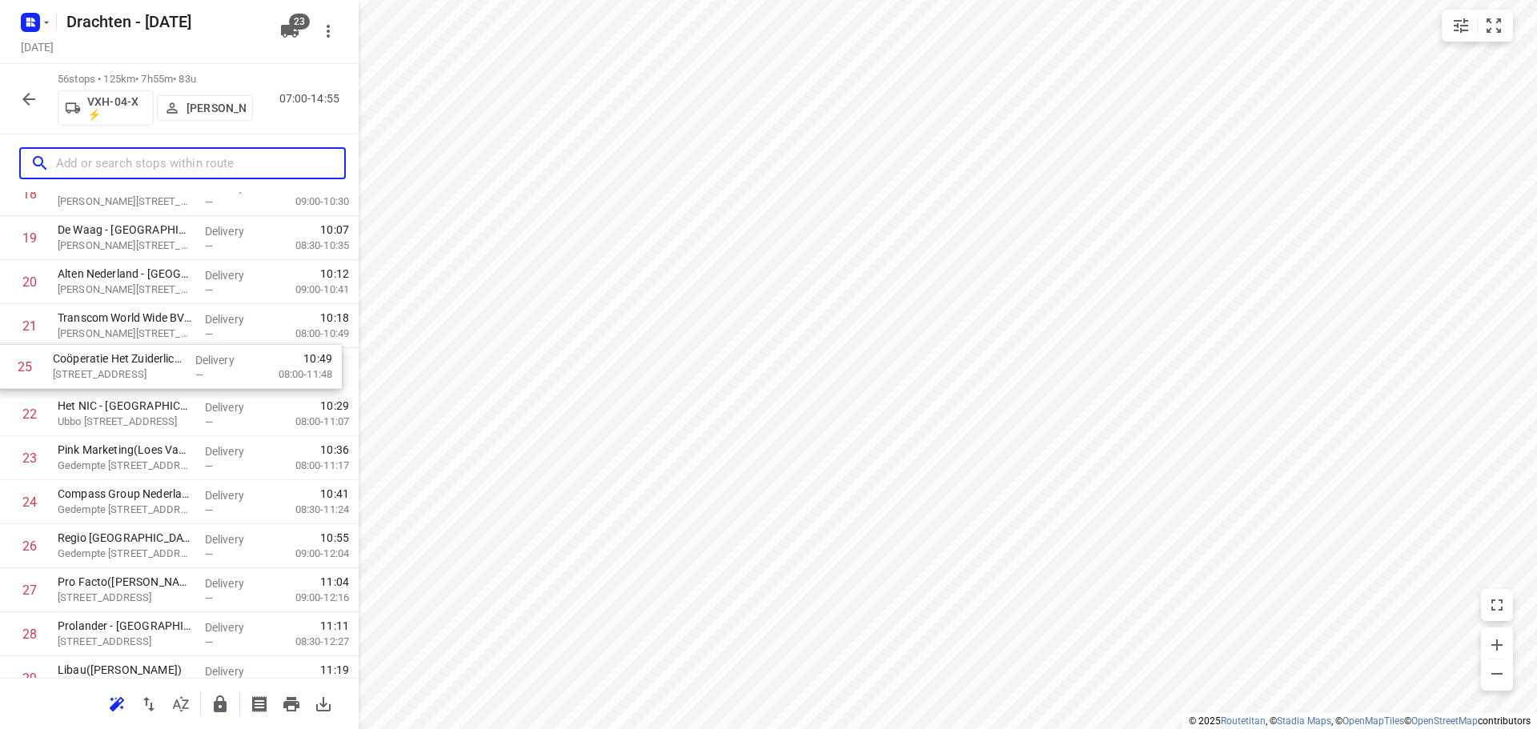
drag, startPoint x: 171, startPoint y: 397, endPoint x: 167, endPoint y: 365, distance: 32.3
click at [167, 365] on div "1 Gomarus College vmbo([PERSON_NAME]) [STREET_ADDRESS] Delivery — 07:34 07:30-0…" at bounding box center [179, 657] width 359 height 2466
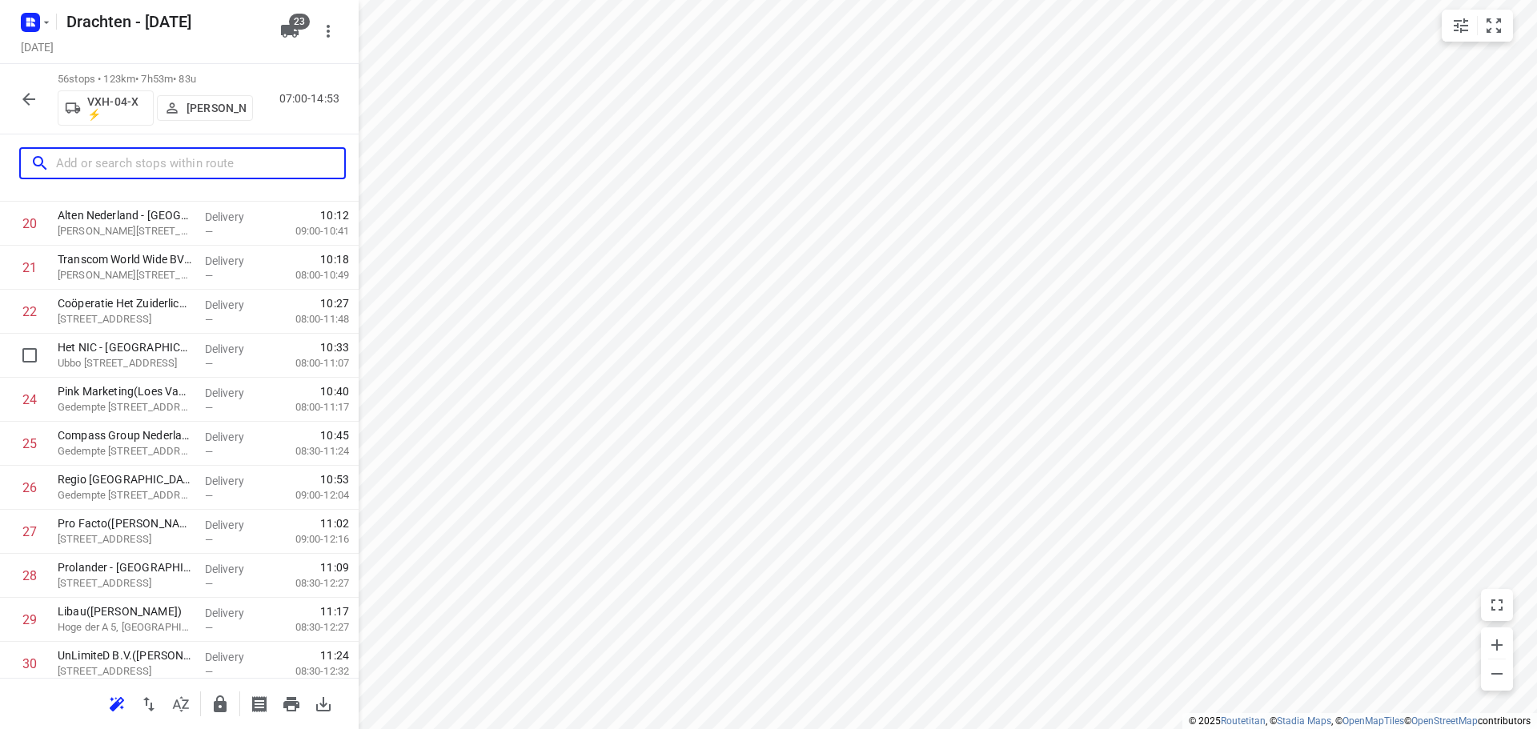
scroll to position [1009, 0]
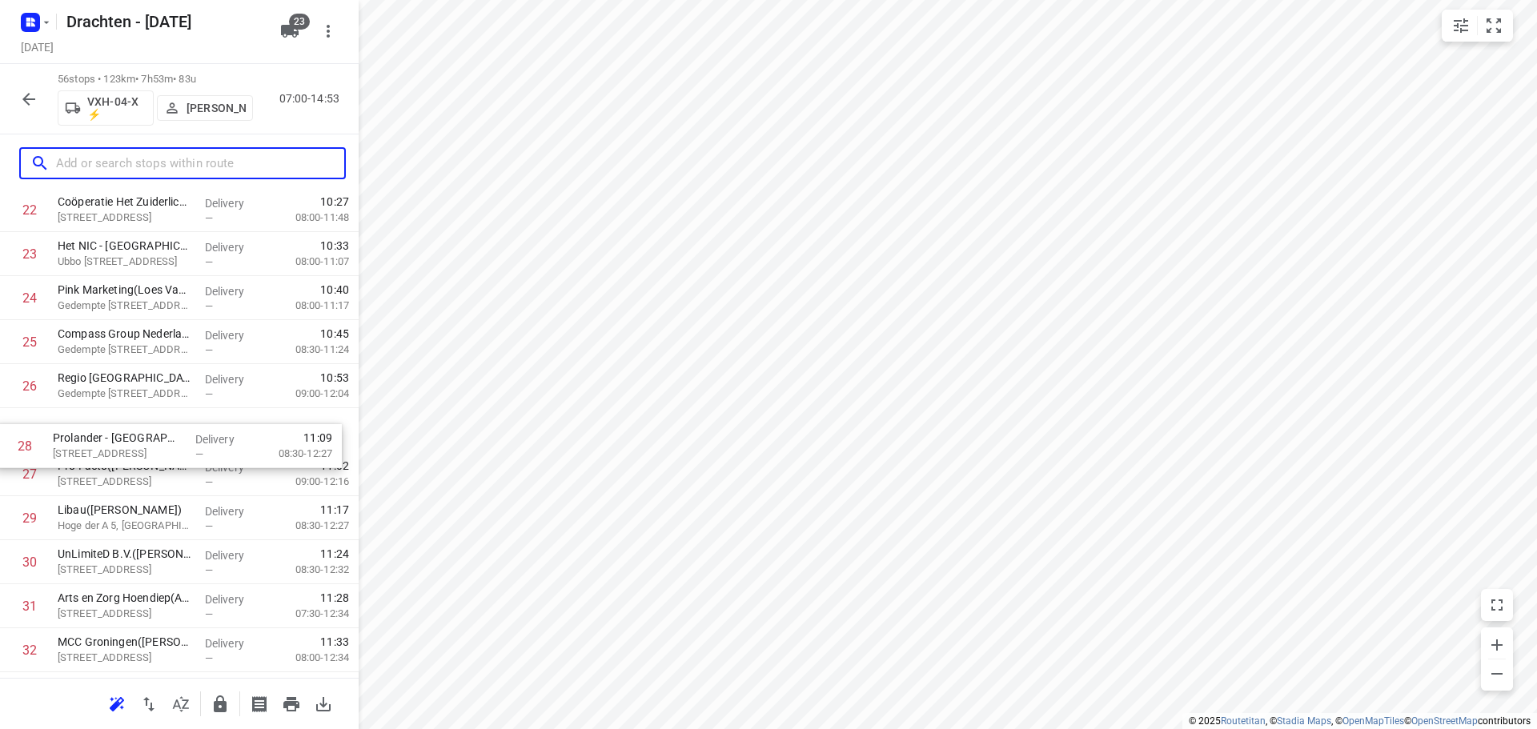
drag, startPoint x: 150, startPoint y: 477, endPoint x: 144, endPoint y: 444, distance: 34.1
click at [144, 444] on div "1 Gomarus College vmbo([PERSON_NAME]) [STREET_ADDRESS] Delivery — 07:34 07:30-0…" at bounding box center [179, 496] width 359 height 2466
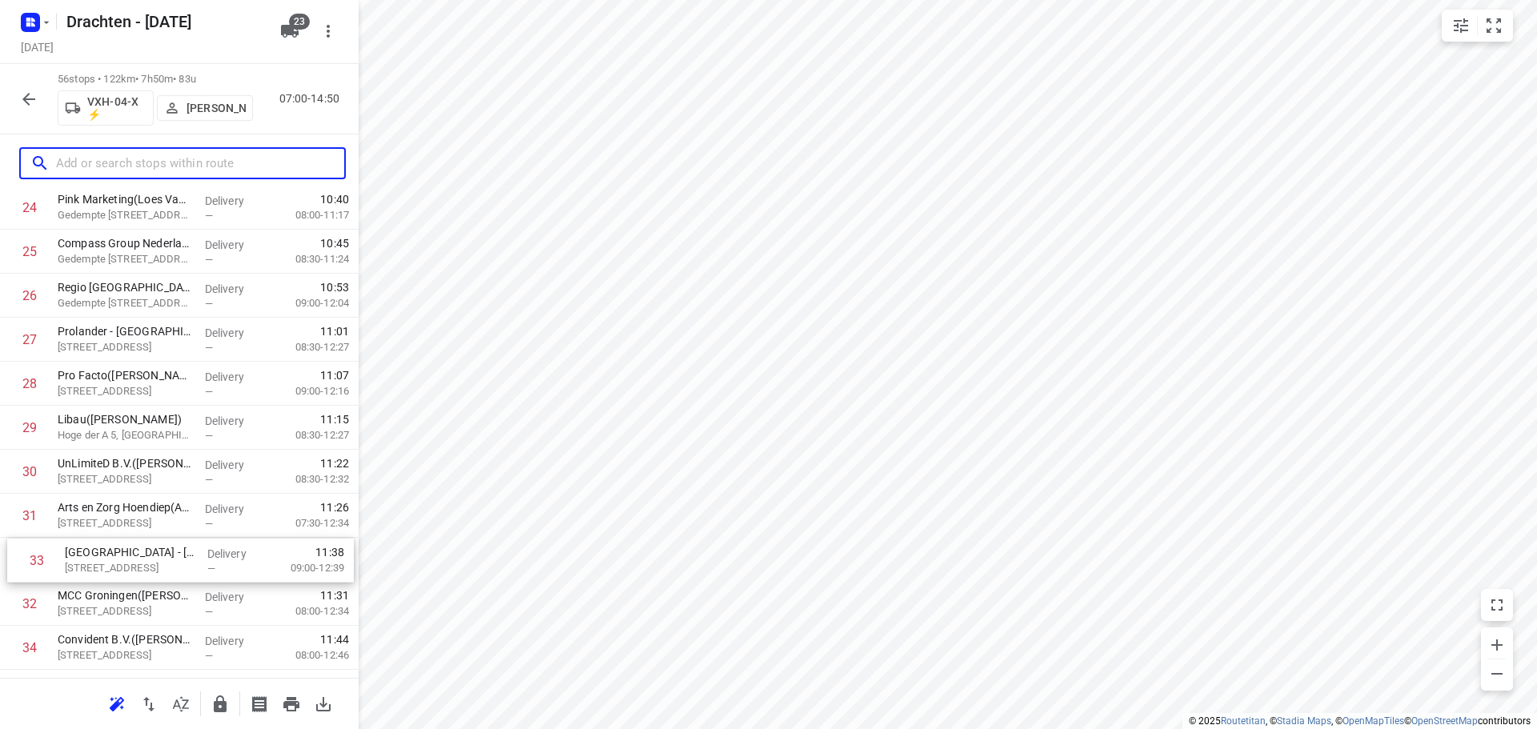
scroll to position [1102, 0]
drag, startPoint x: 151, startPoint y: 622, endPoint x: 173, endPoint y: 473, distance: 150.6
click at [173, 473] on div "1 Gomarus College vmbo([PERSON_NAME]) [STREET_ADDRESS] Delivery — 07:34 07:30-0…" at bounding box center [179, 403] width 359 height 2466
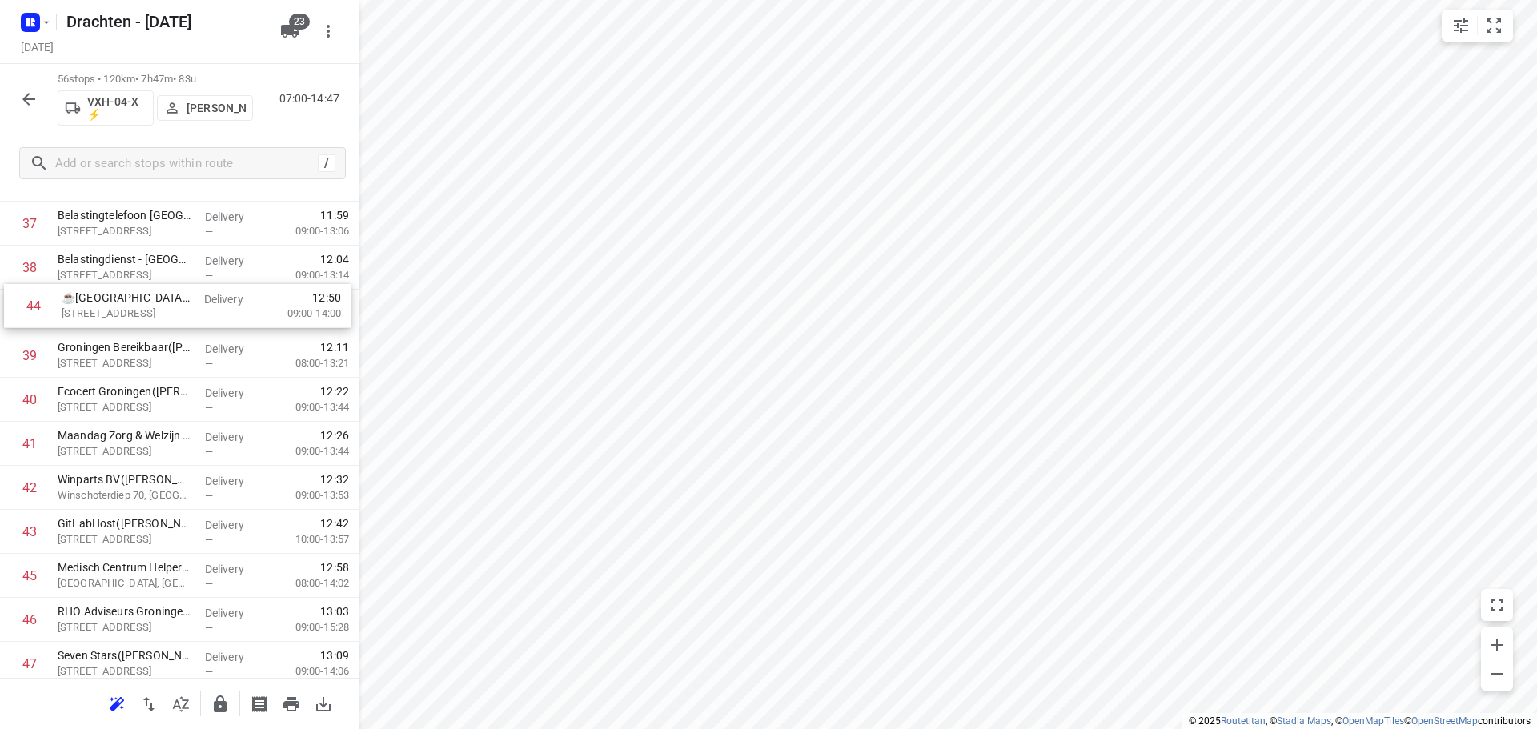
scroll to position [1656, 0]
drag, startPoint x: 140, startPoint y: 287, endPoint x: 147, endPoint y: 347, distance: 61.2
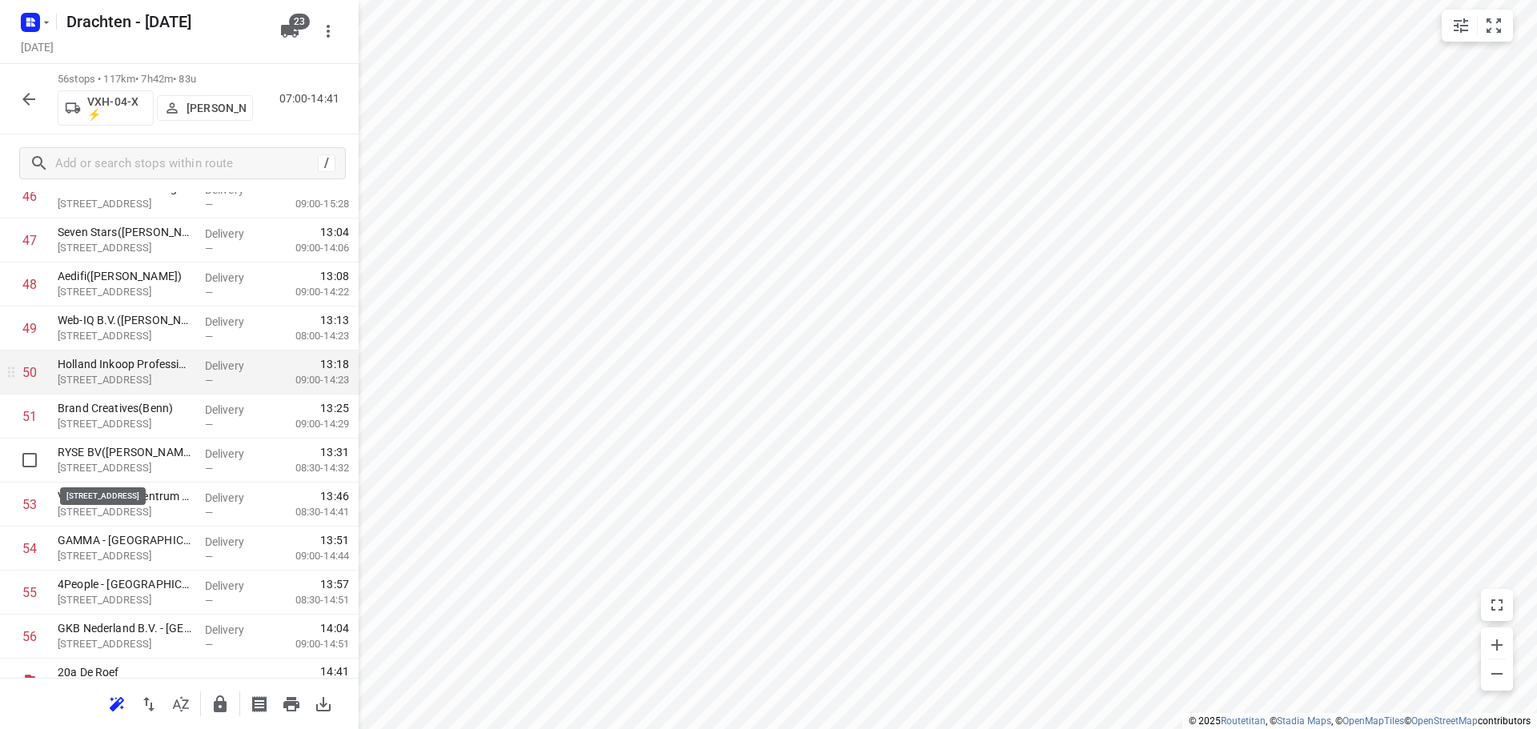
scroll to position [2104, 0]
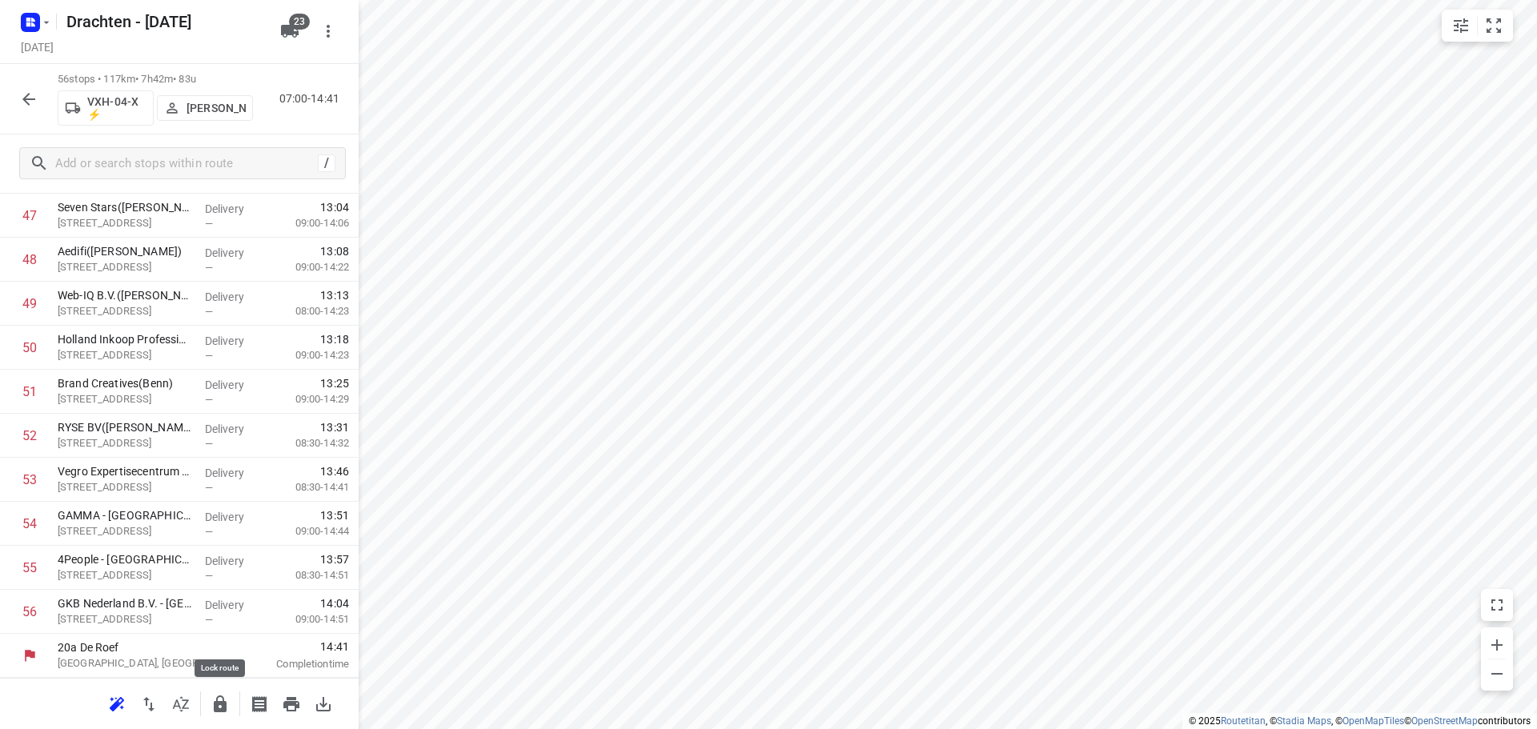
click at [218, 701] on icon "button" at bounding box center [220, 704] width 13 height 17
click at [29, 92] on icon "button" at bounding box center [28, 99] width 19 height 19
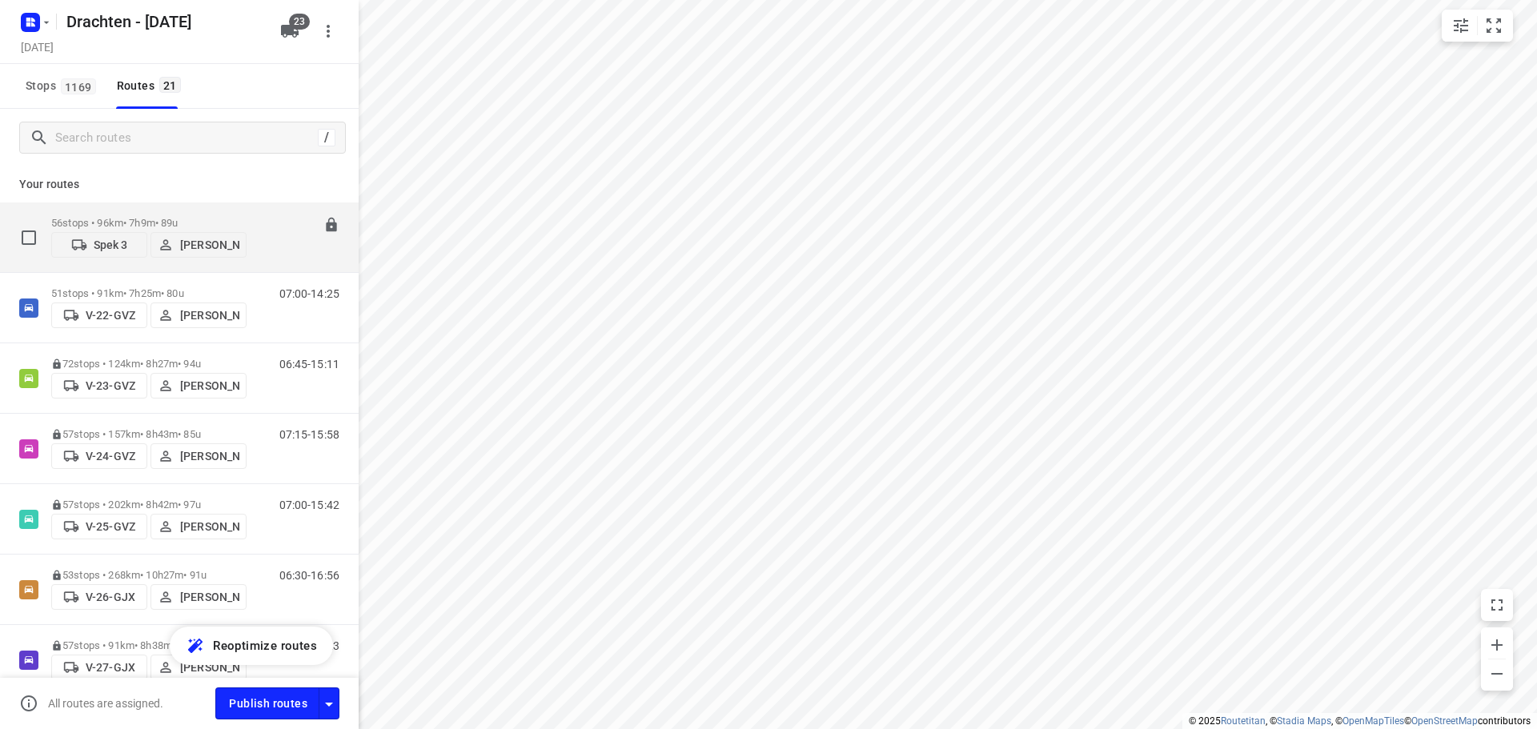
click at [165, 217] on p "56 stops • 96km • 7h9m • 89u" at bounding box center [148, 223] width 195 height 12
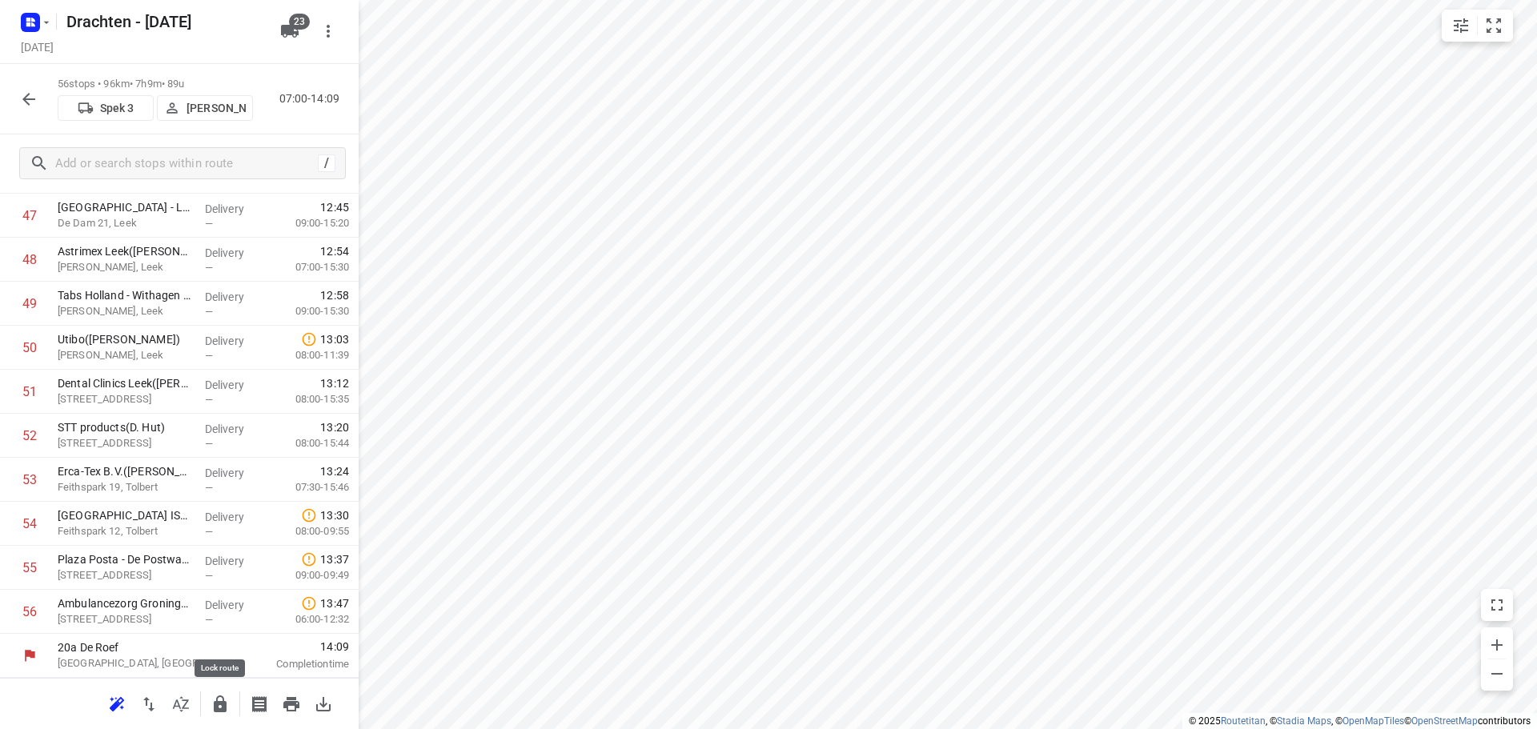
click at [225, 700] on icon "button" at bounding box center [220, 704] width 19 height 19
click at [26, 96] on icon "button" at bounding box center [28, 99] width 13 height 13
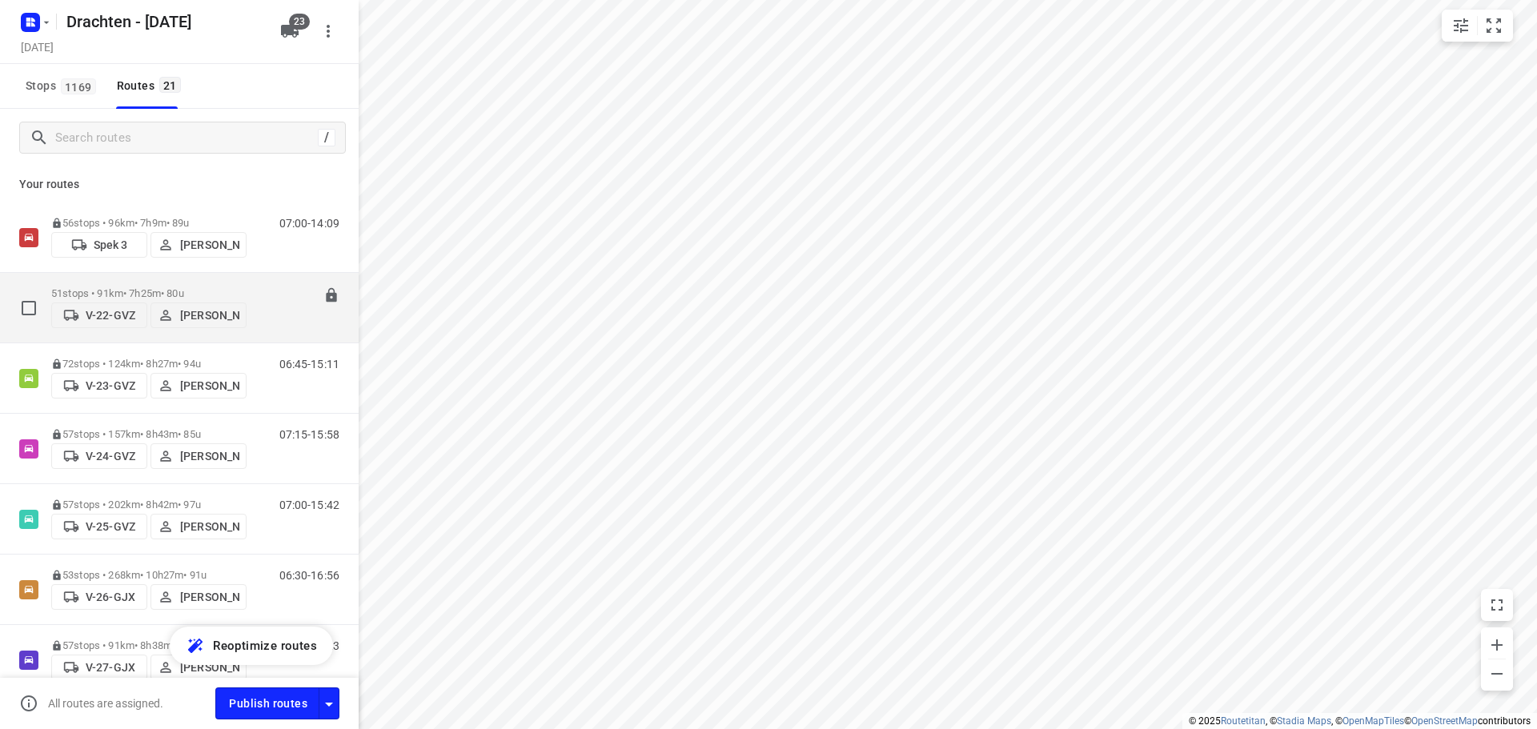
click at [146, 282] on div "51 stops • 91km • 7h25m • 80u V-22-GVZ [PERSON_NAME]" at bounding box center [148, 307] width 195 height 57
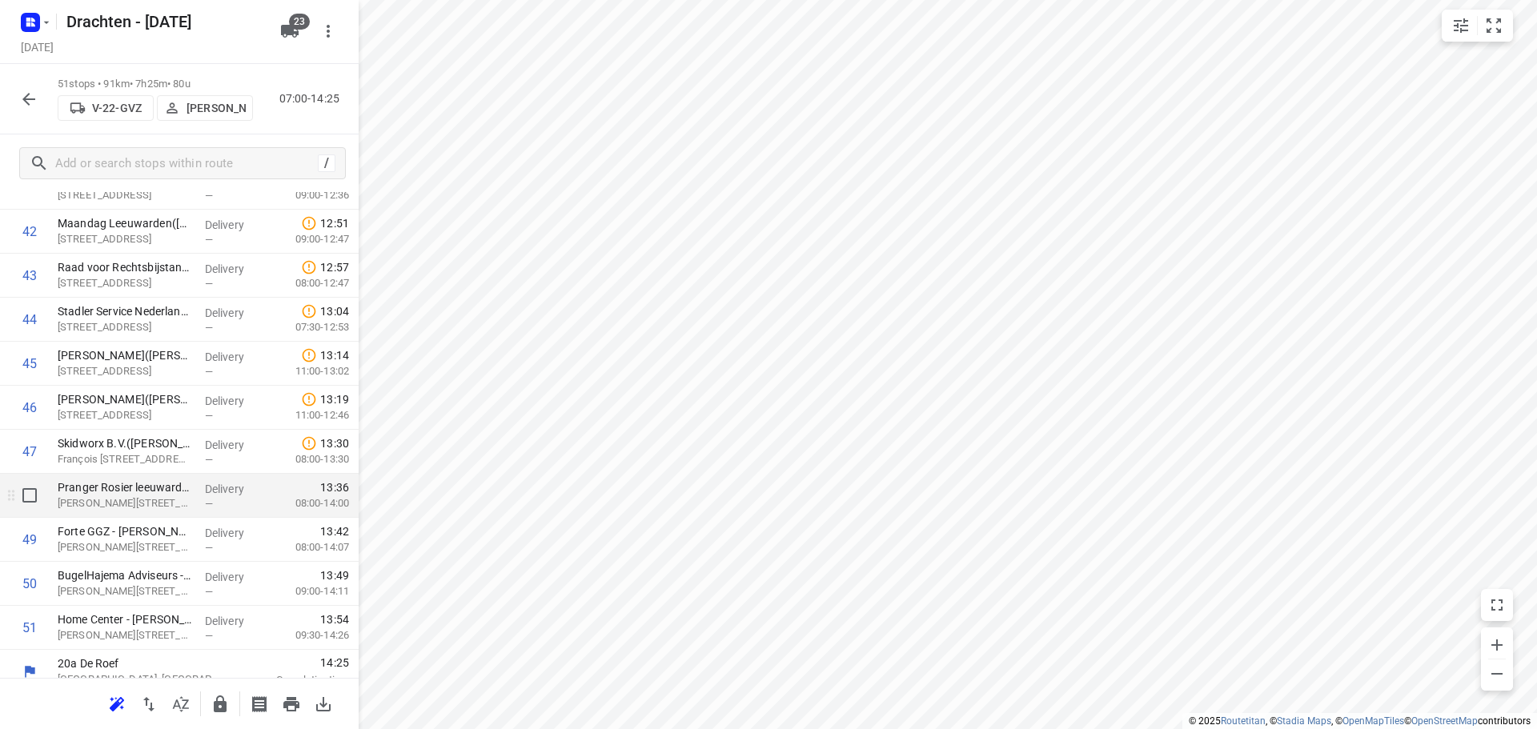
scroll to position [1884, 0]
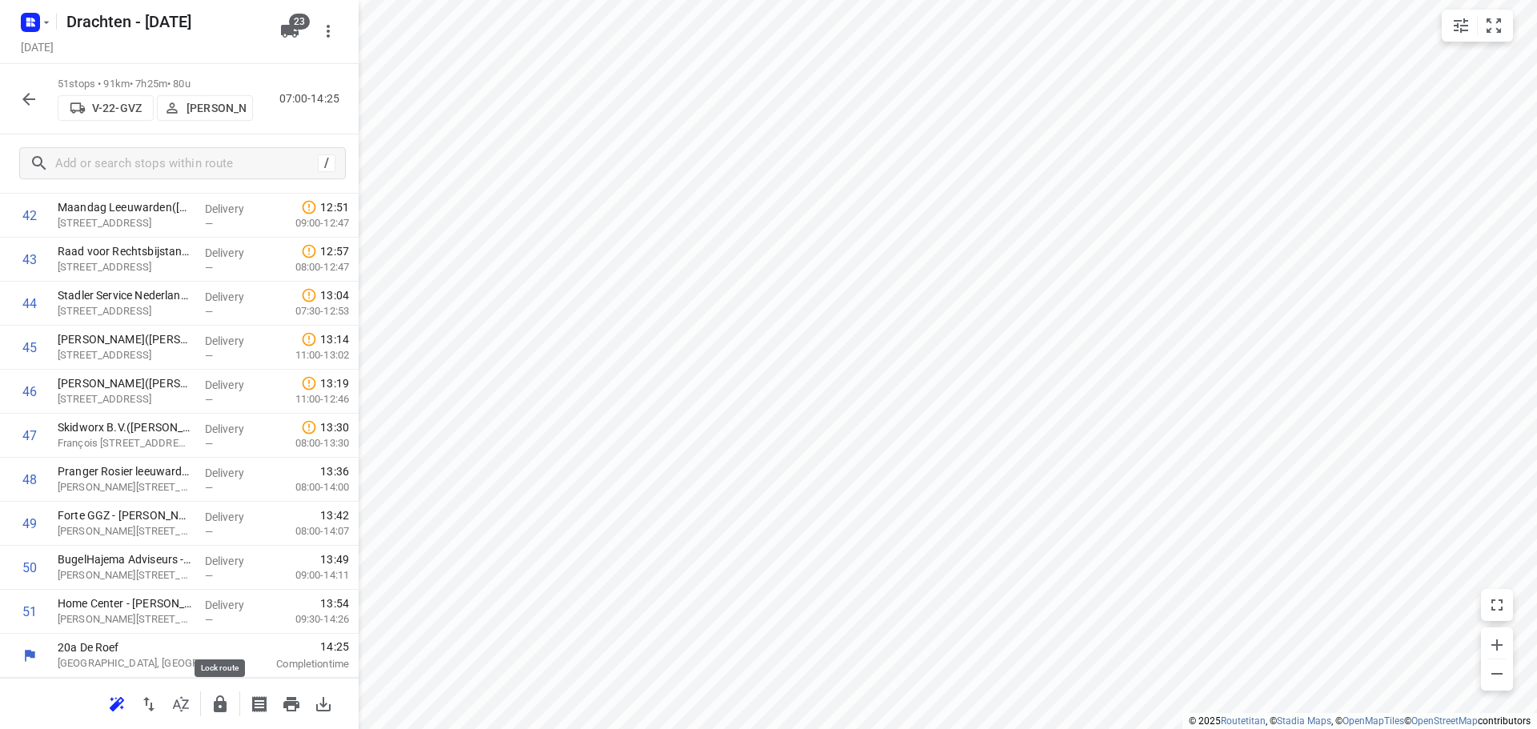
click at [223, 695] on icon "button" at bounding box center [220, 704] width 19 height 19
click at [18, 102] on button "button" at bounding box center [29, 99] width 32 height 32
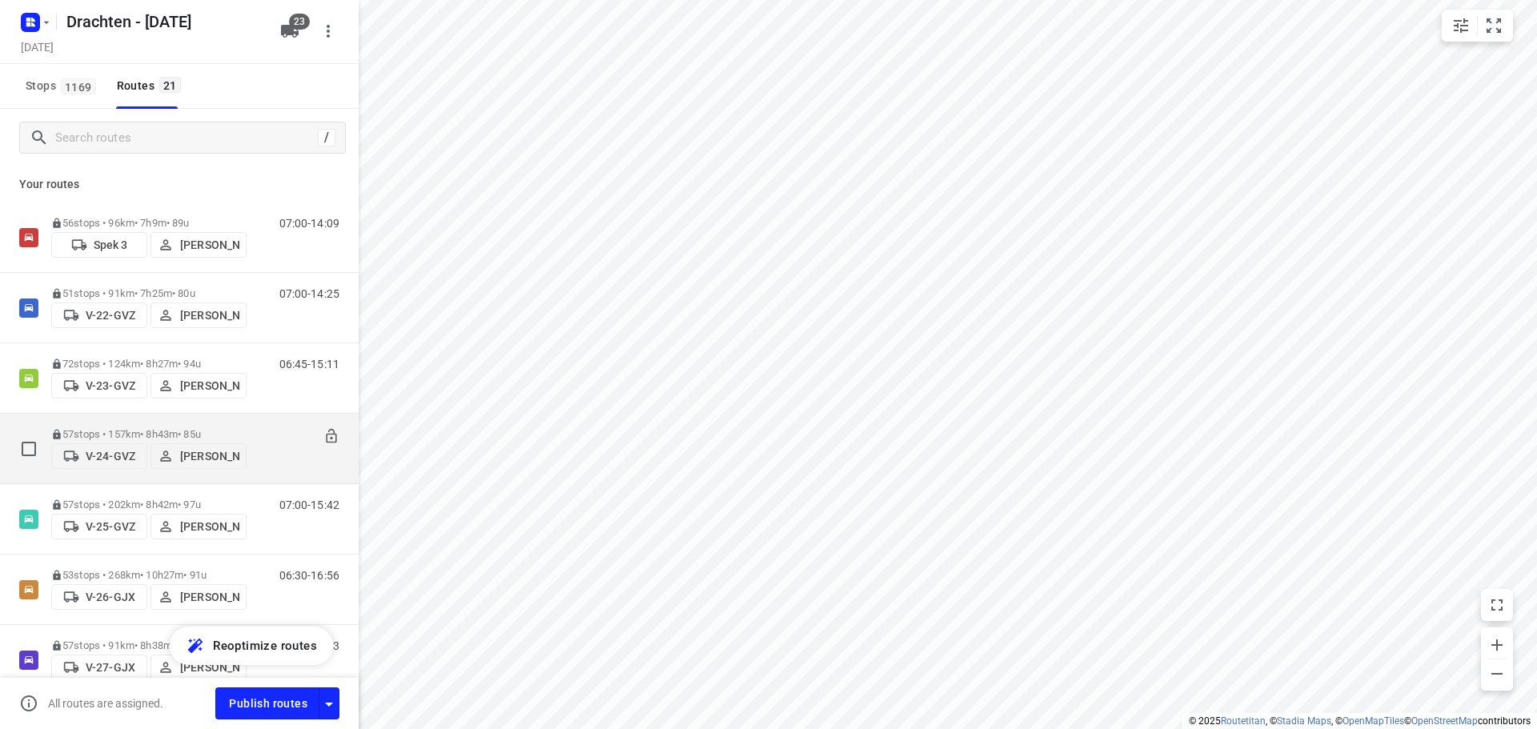
click at [130, 424] on div "57 stops • 157km • 8h43m • 85u V-24-GVZ [PERSON_NAME]" at bounding box center [148, 448] width 195 height 57
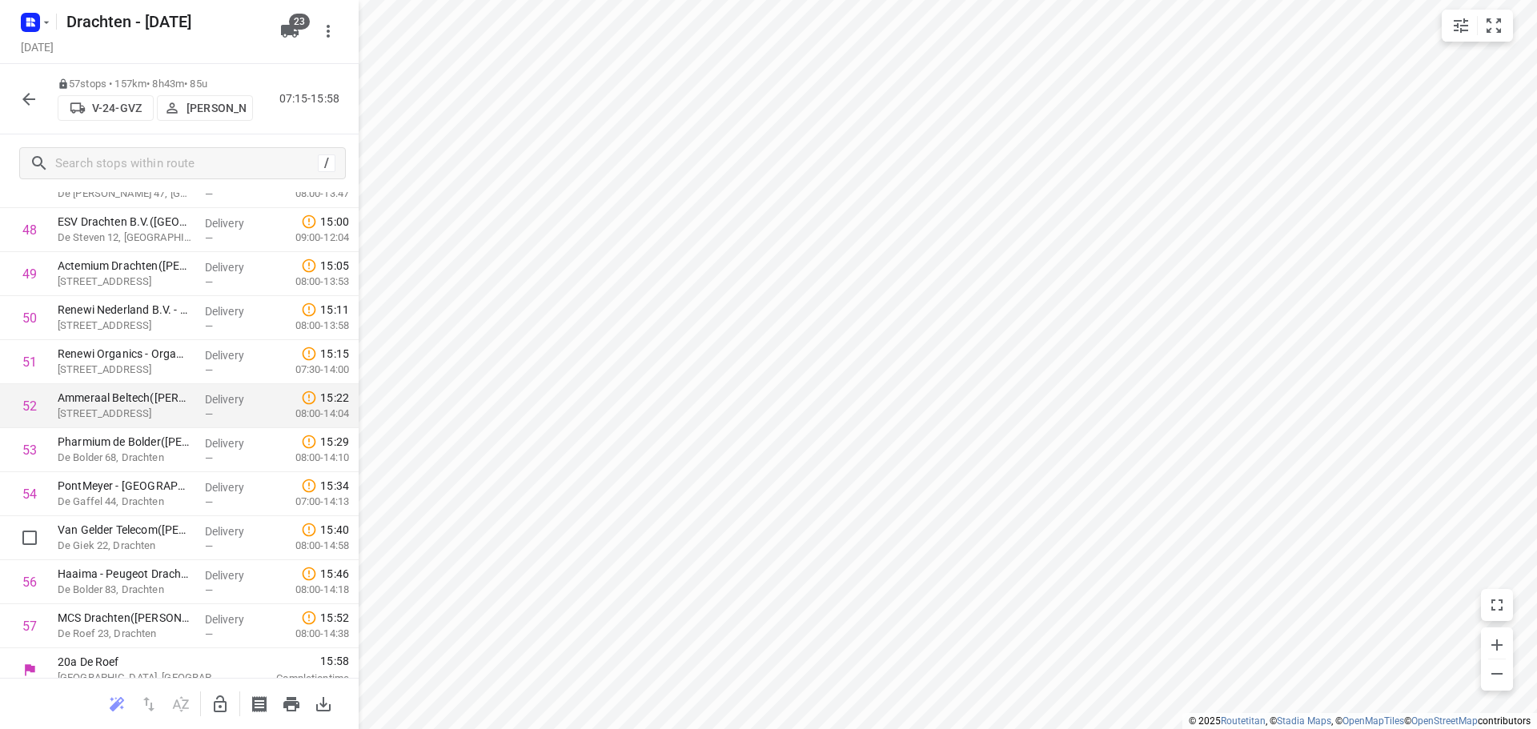
scroll to position [2148, 0]
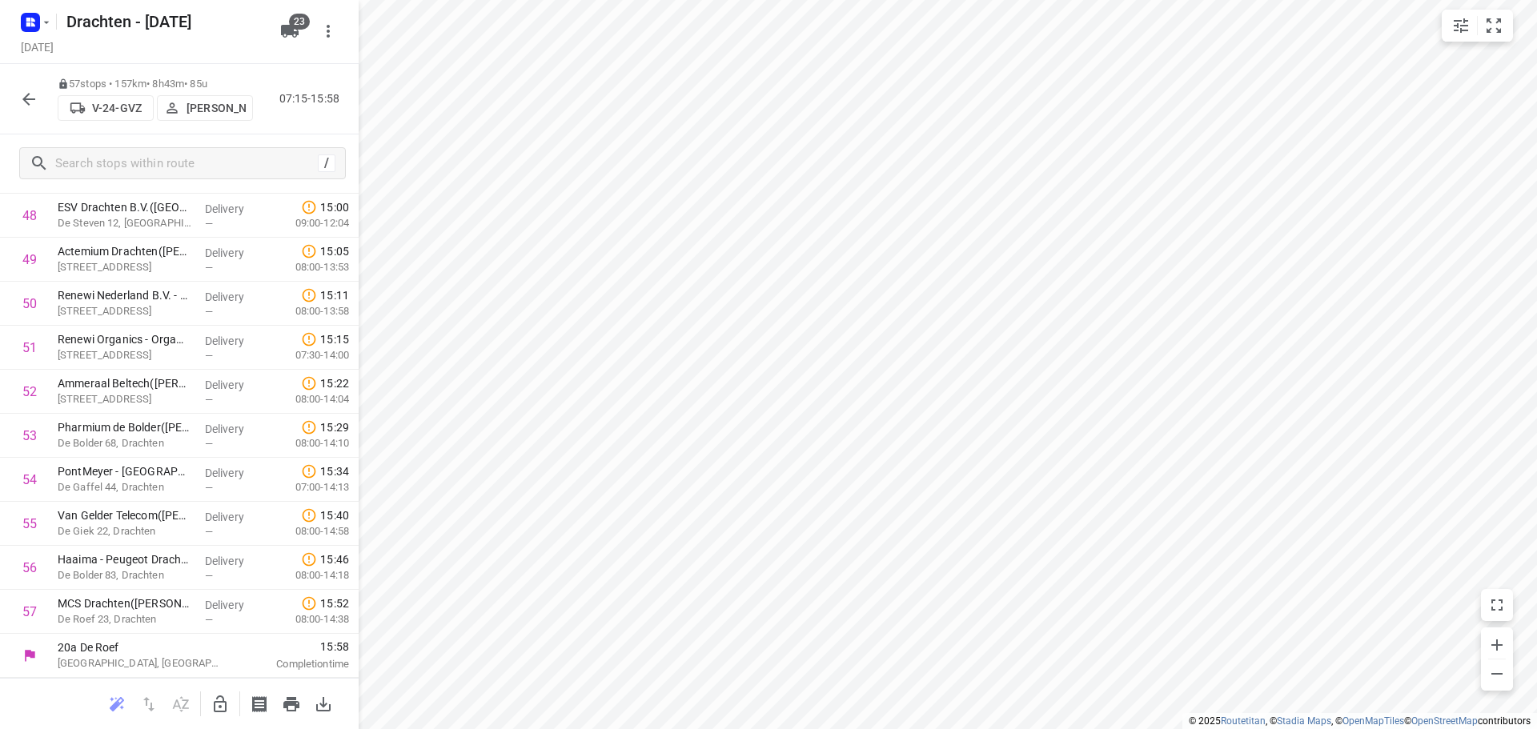
click at [37, 102] on icon "button" at bounding box center [28, 99] width 19 height 19
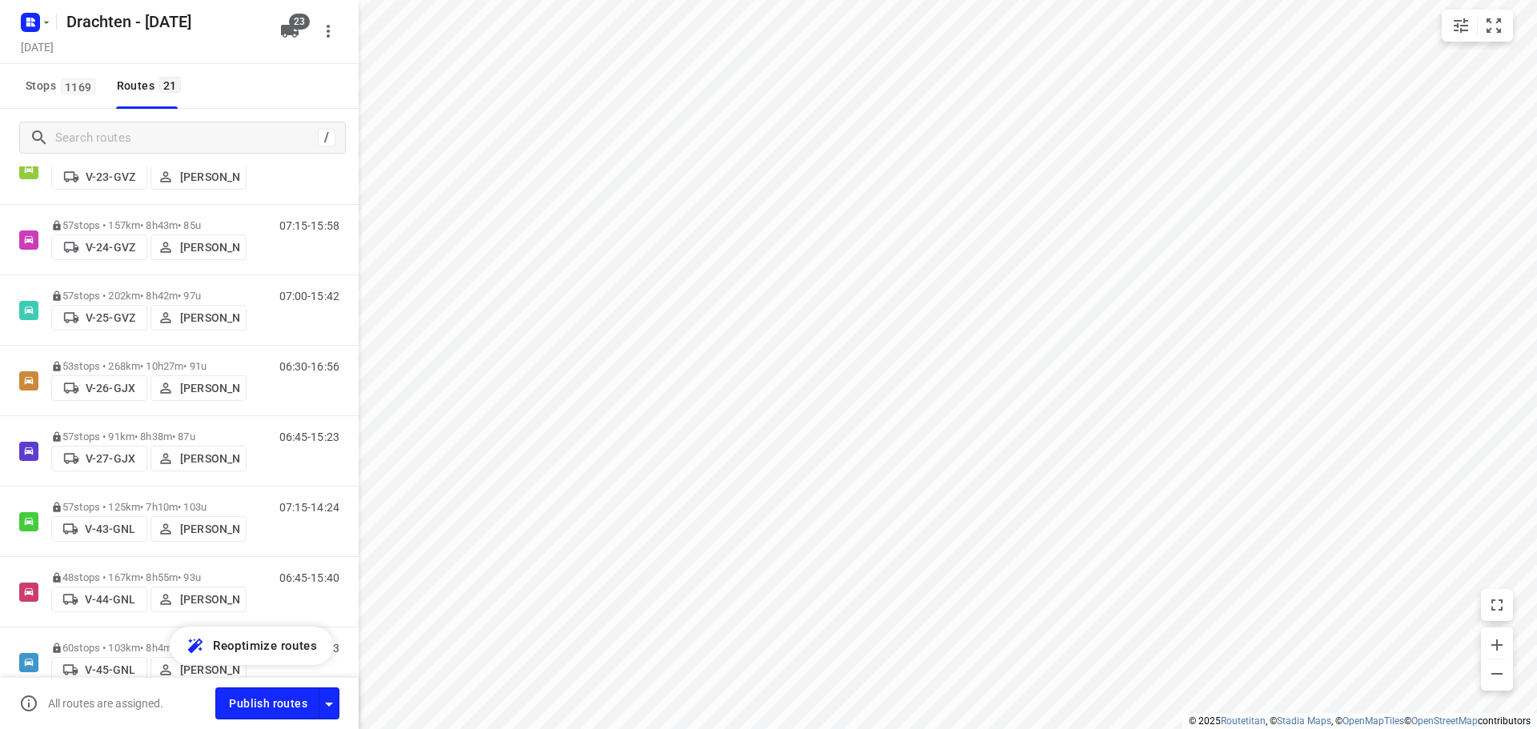
scroll to position [240, 0]
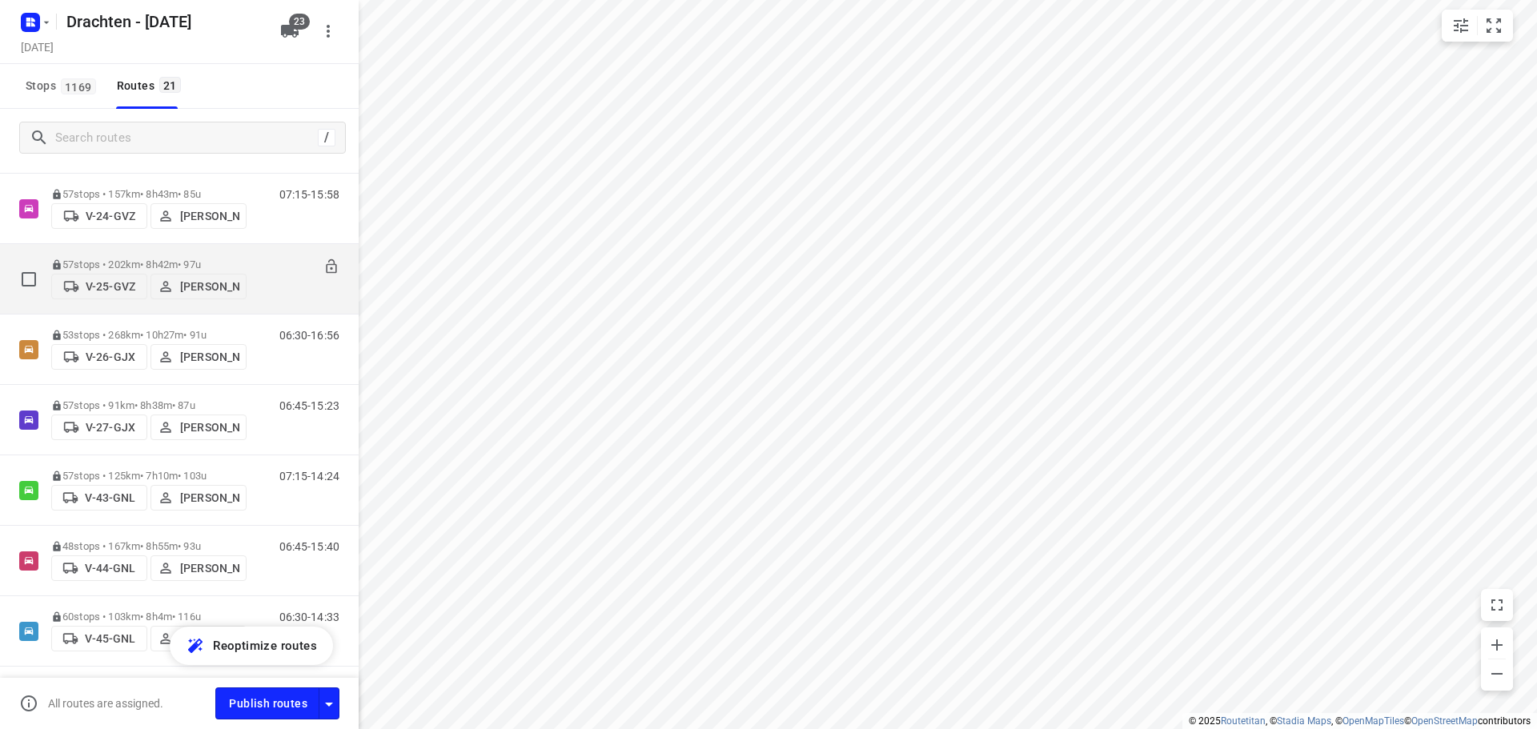
click at [192, 251] on div "57 stops • 202km • 8h42m • 97u V-25-GVZ [PERSON_NAME]" at bounding box center [148, 279] width 195 height 57
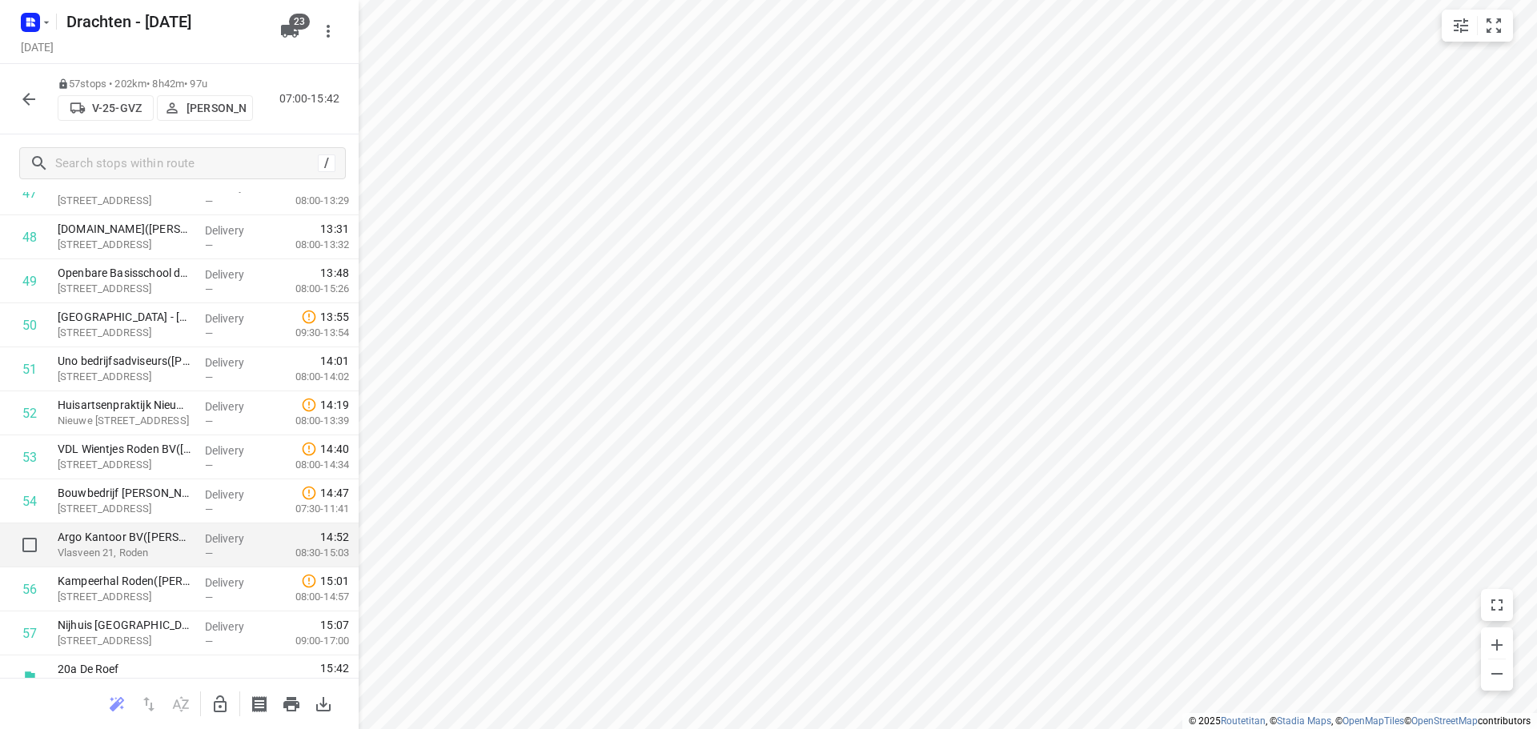
scroll to position [2148, 0]
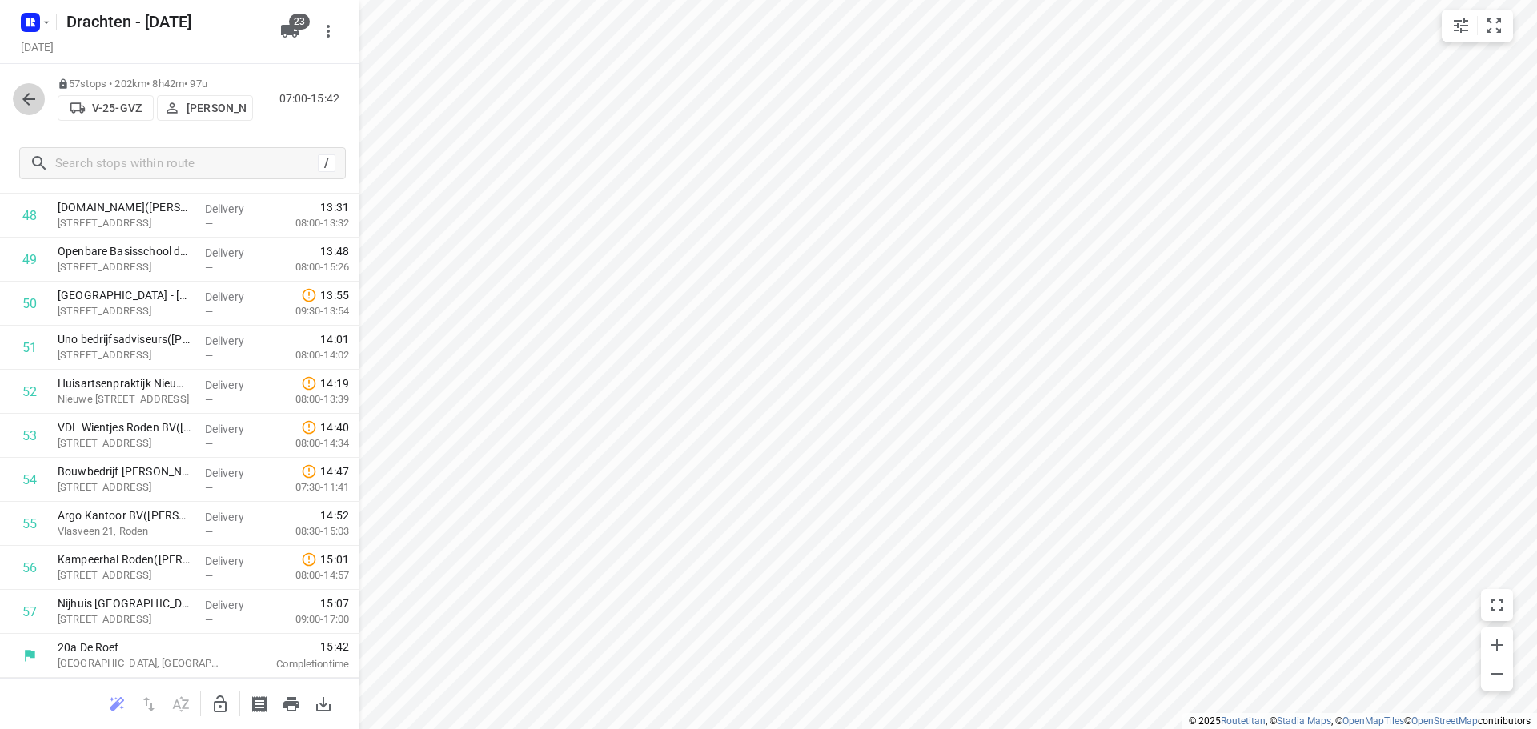
click at [32, 102] on icon "button" at bounding box center [28, 99] width 19 height 19
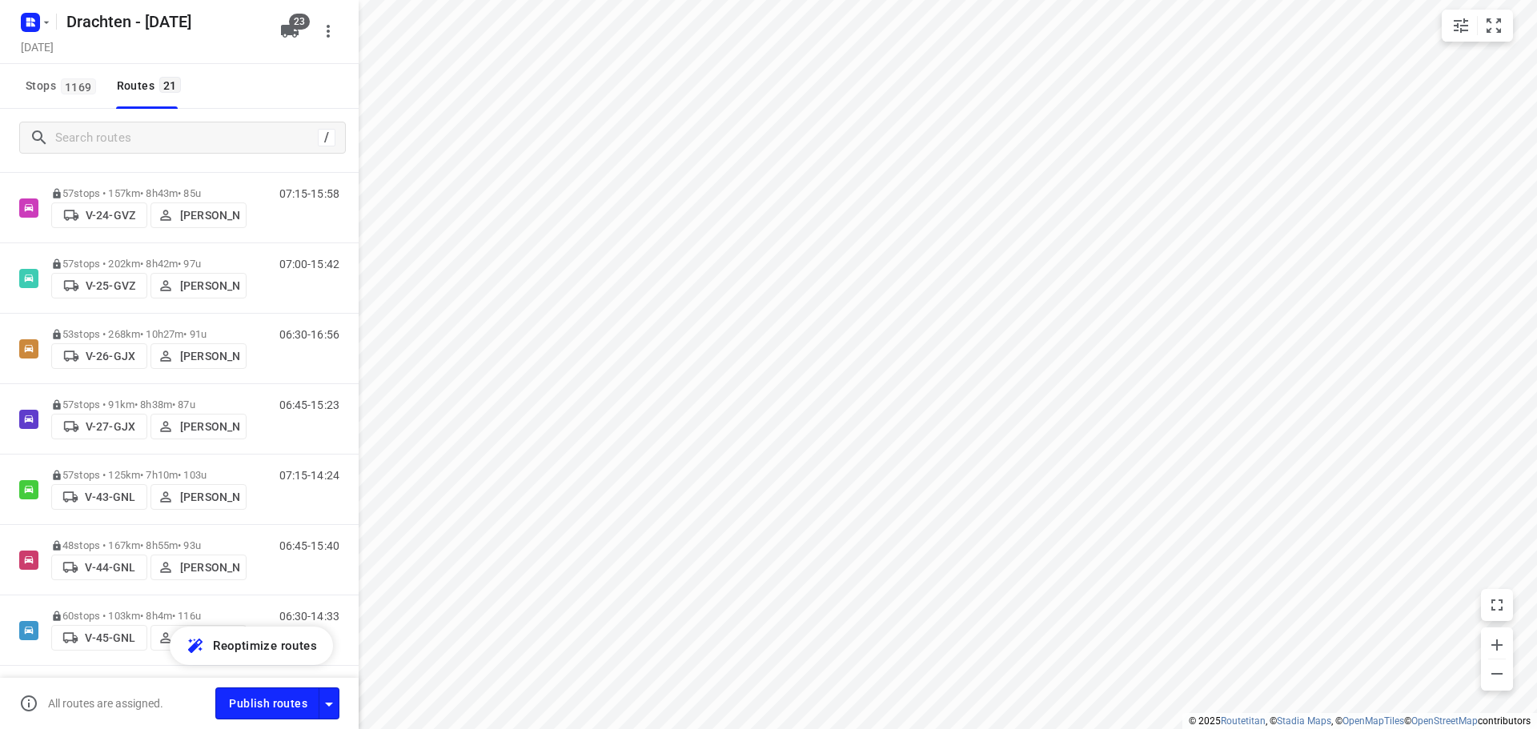
scroll to position [320, 0]
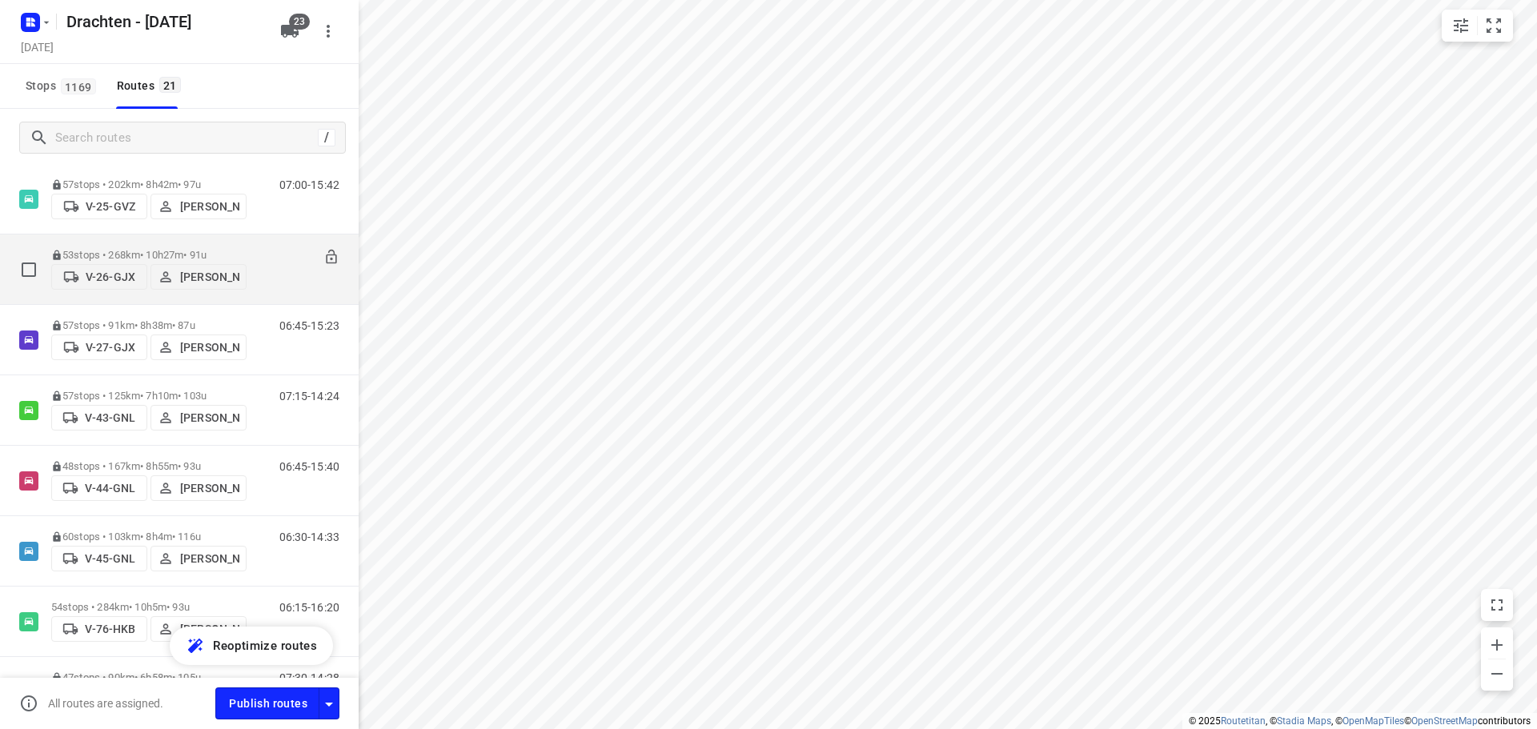
click at [199, 249] on p "53 stops • 268km • 10h27m • 91u" at bounding box center [148, 255] width 195 height 12
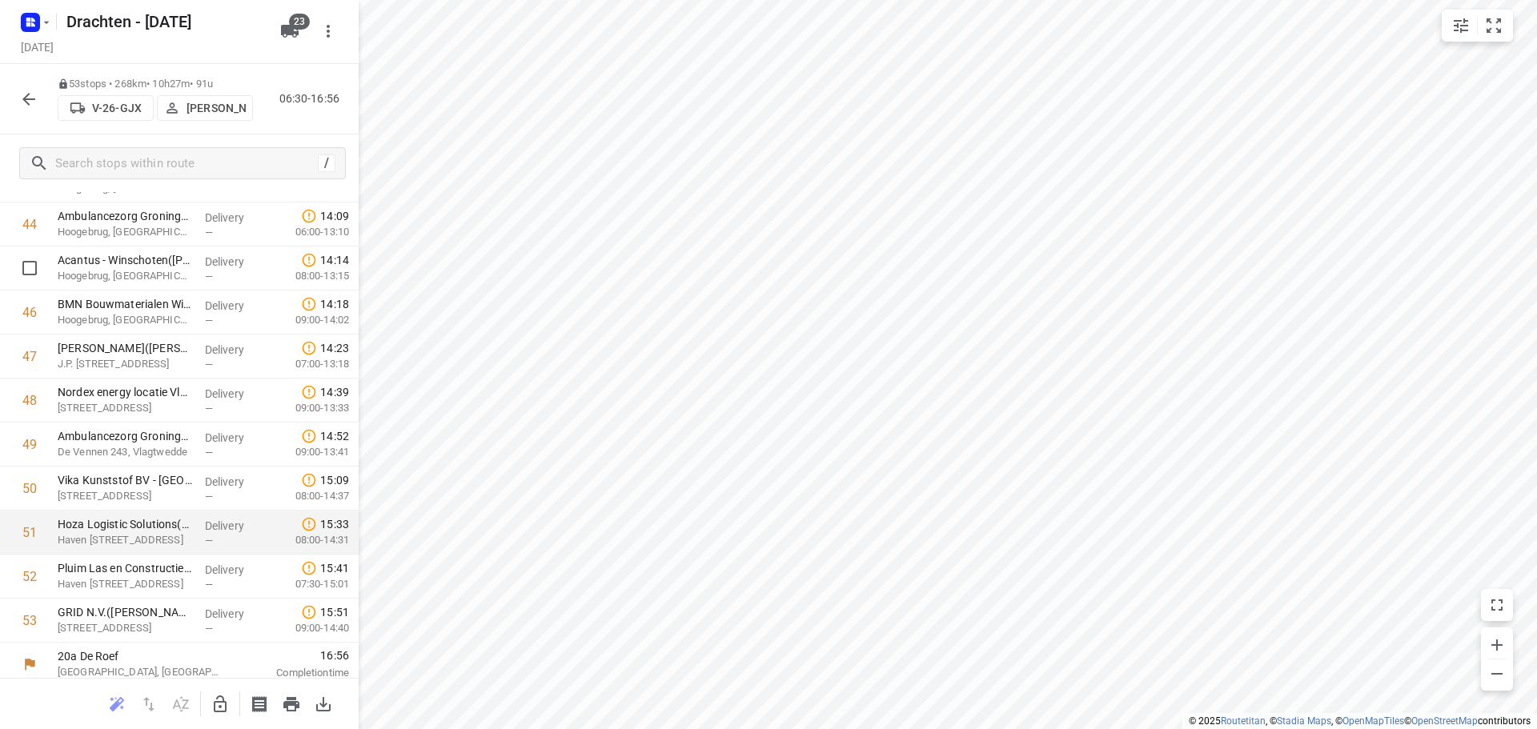
scroll to position [1972, 0]
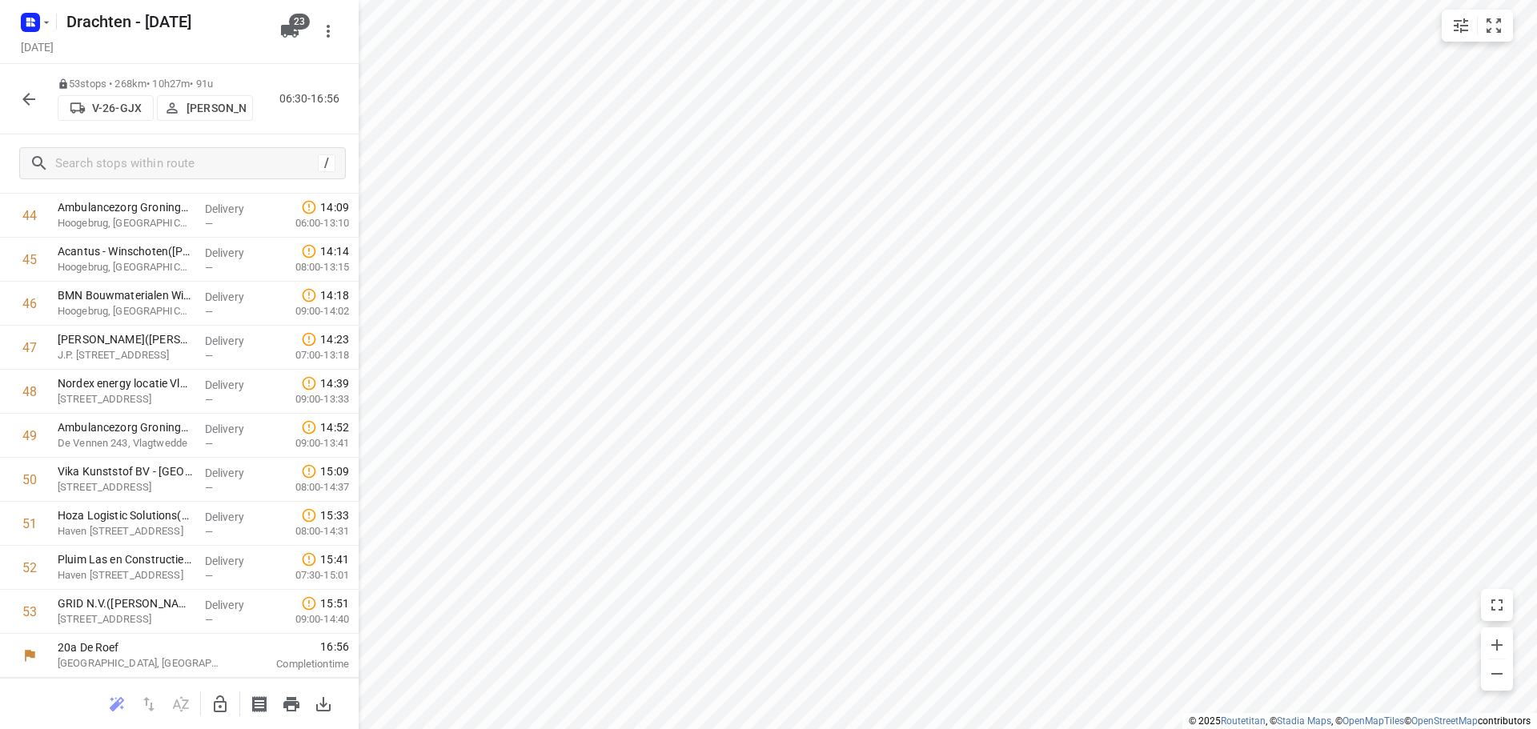
click at [30, 102] on icon "button" at bounding box center [28, 99] width 19 height 19
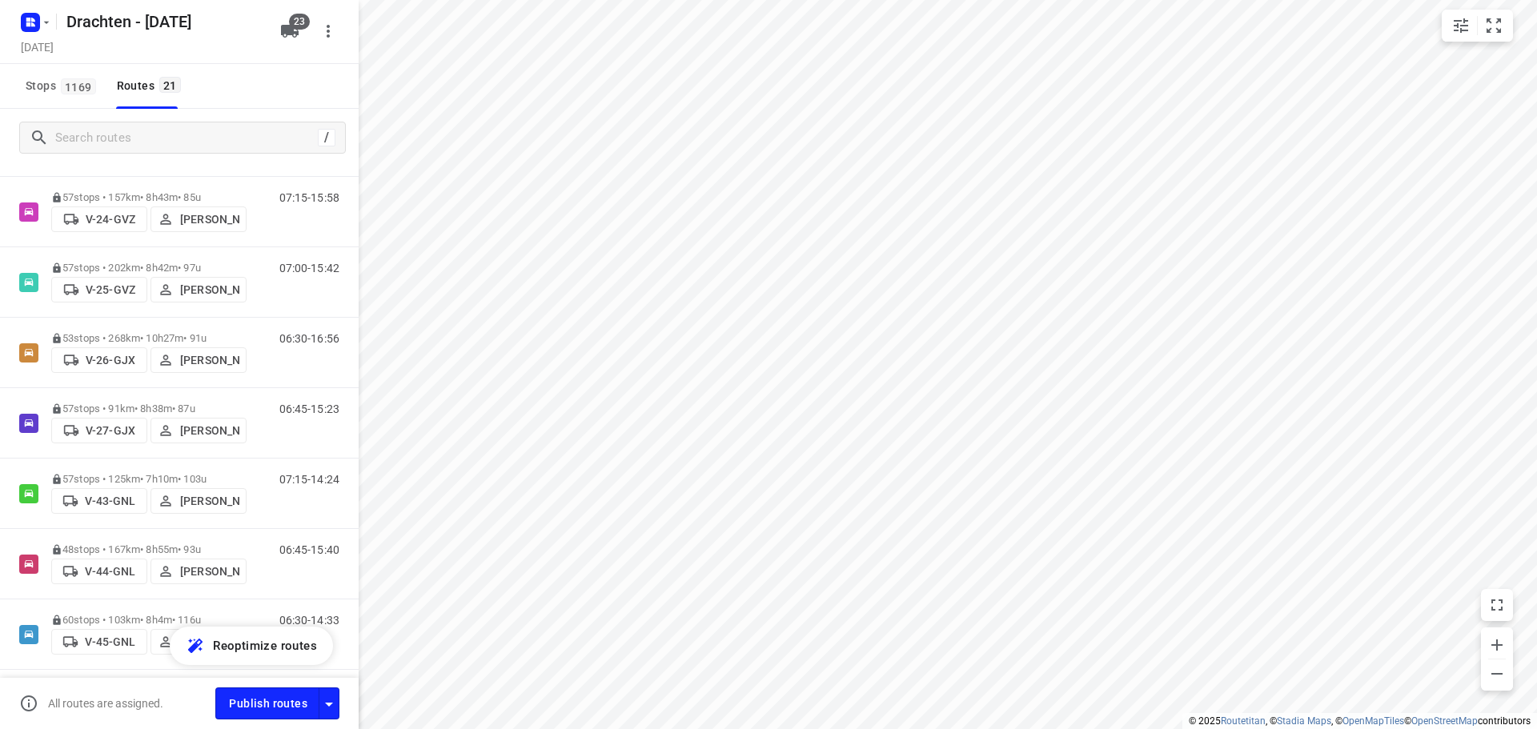
scroll to position [240, 0]
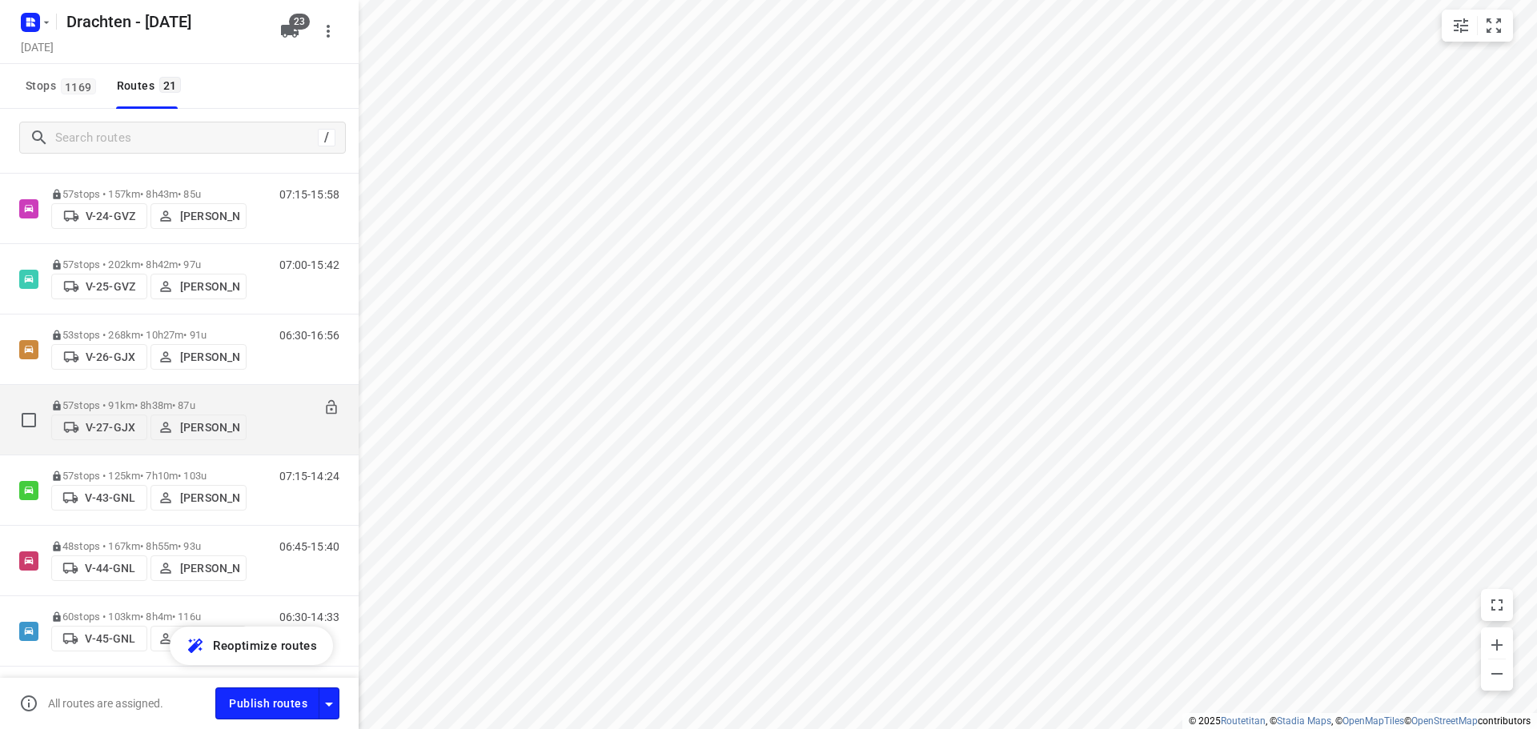
click at [133, 399] on p "57 stops • 91km • 8h38m • 87u" at bounding box center [148, 405] width 195 height 12
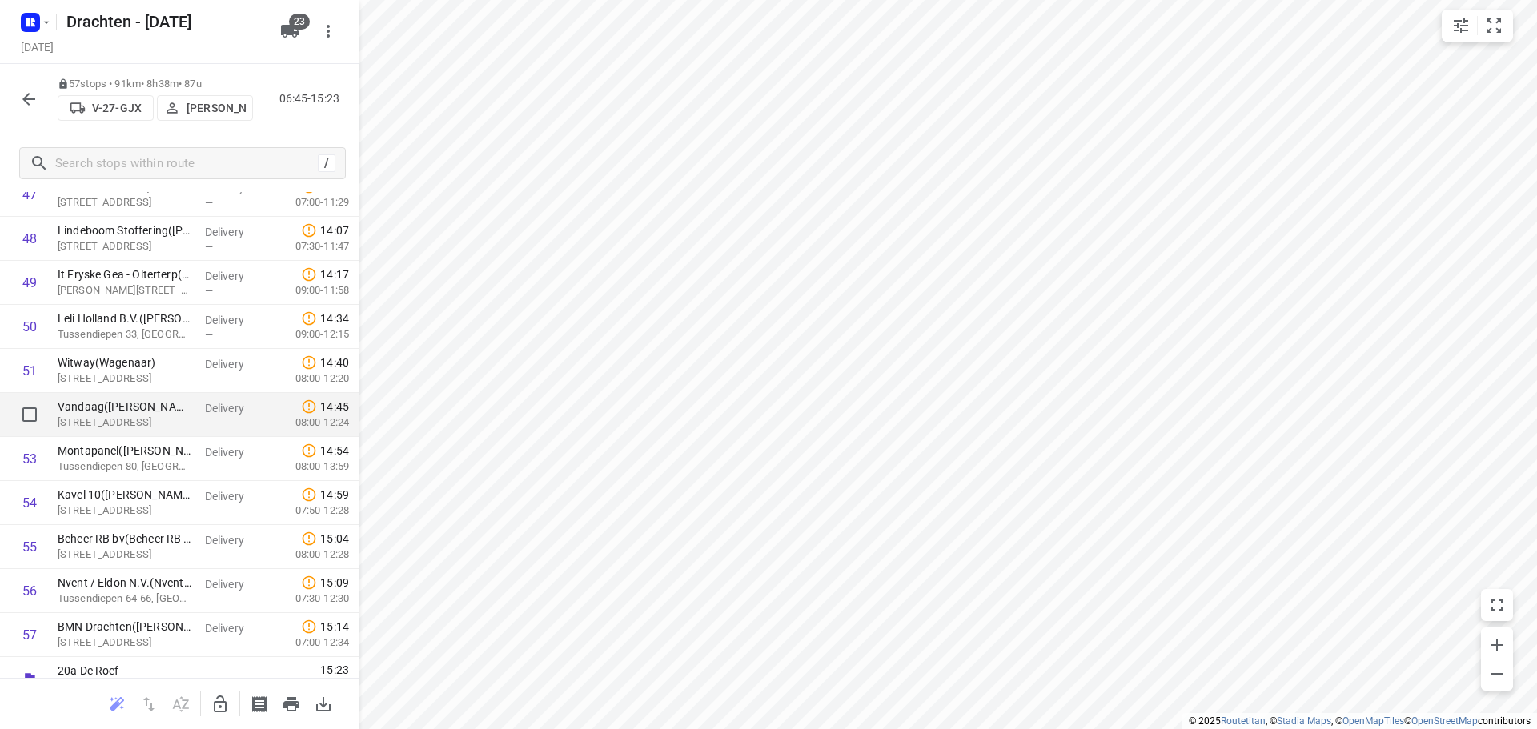
scroll to position [2148, 0]
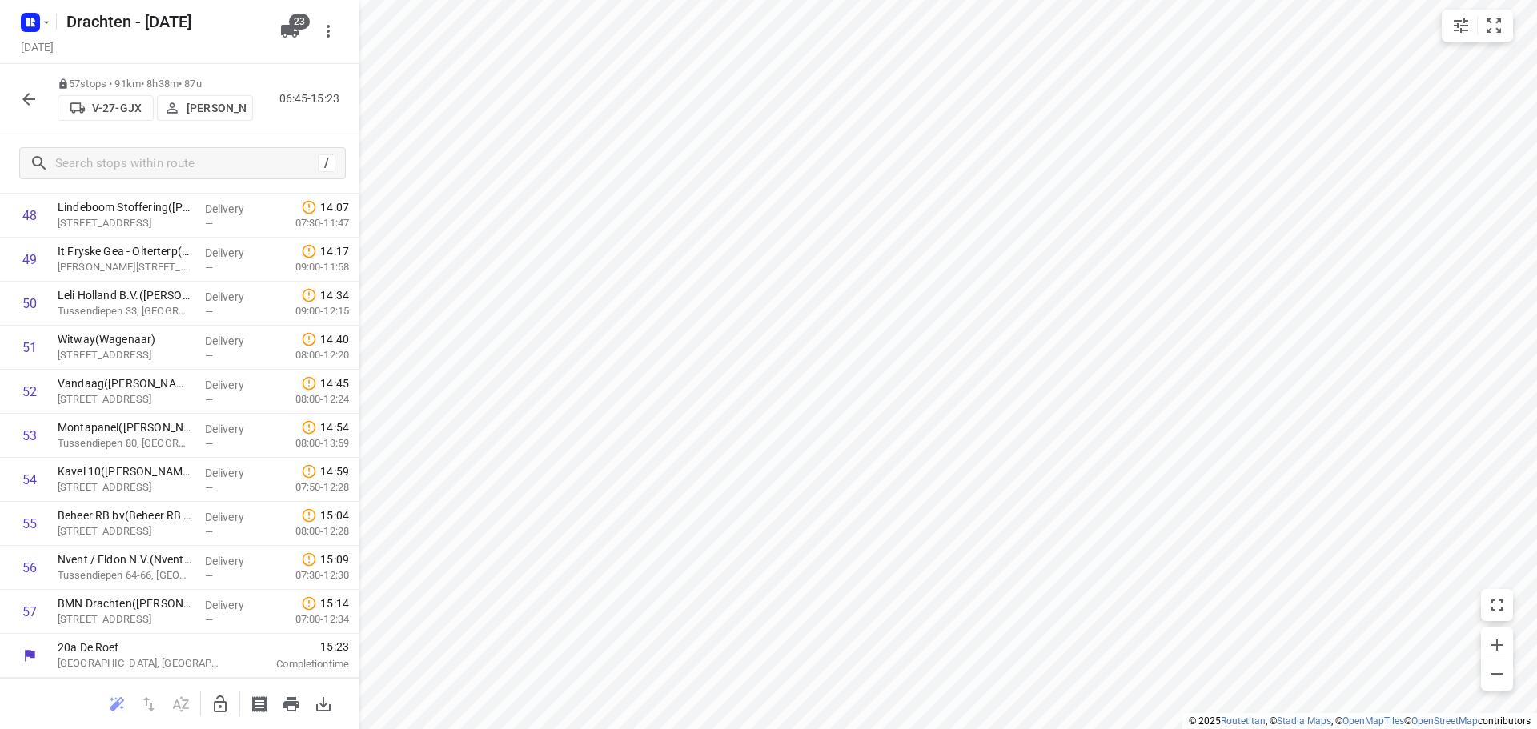
click at [38, 110] on button "button" at bounding box center [29, 99] width 32 height 32
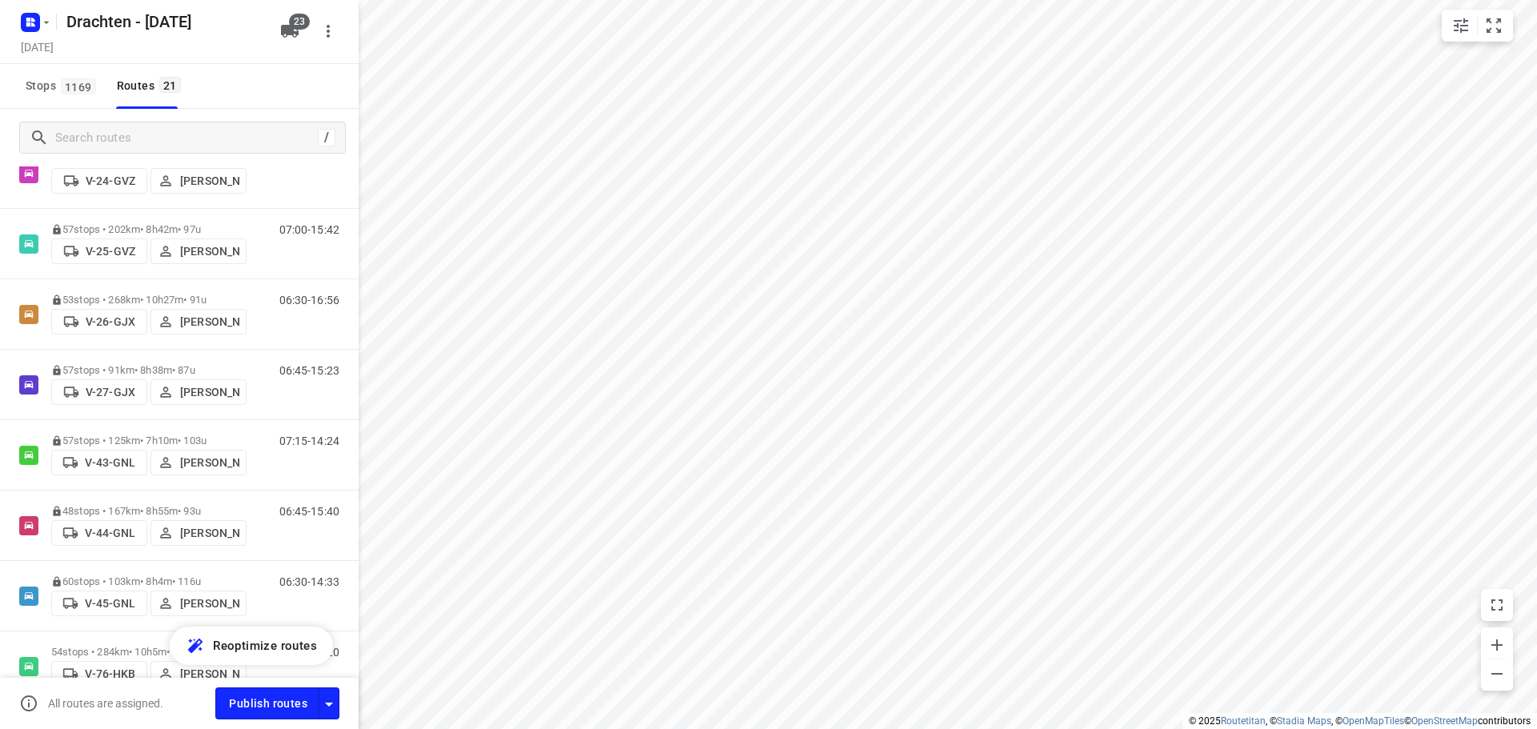
scroll to position [320, 0]
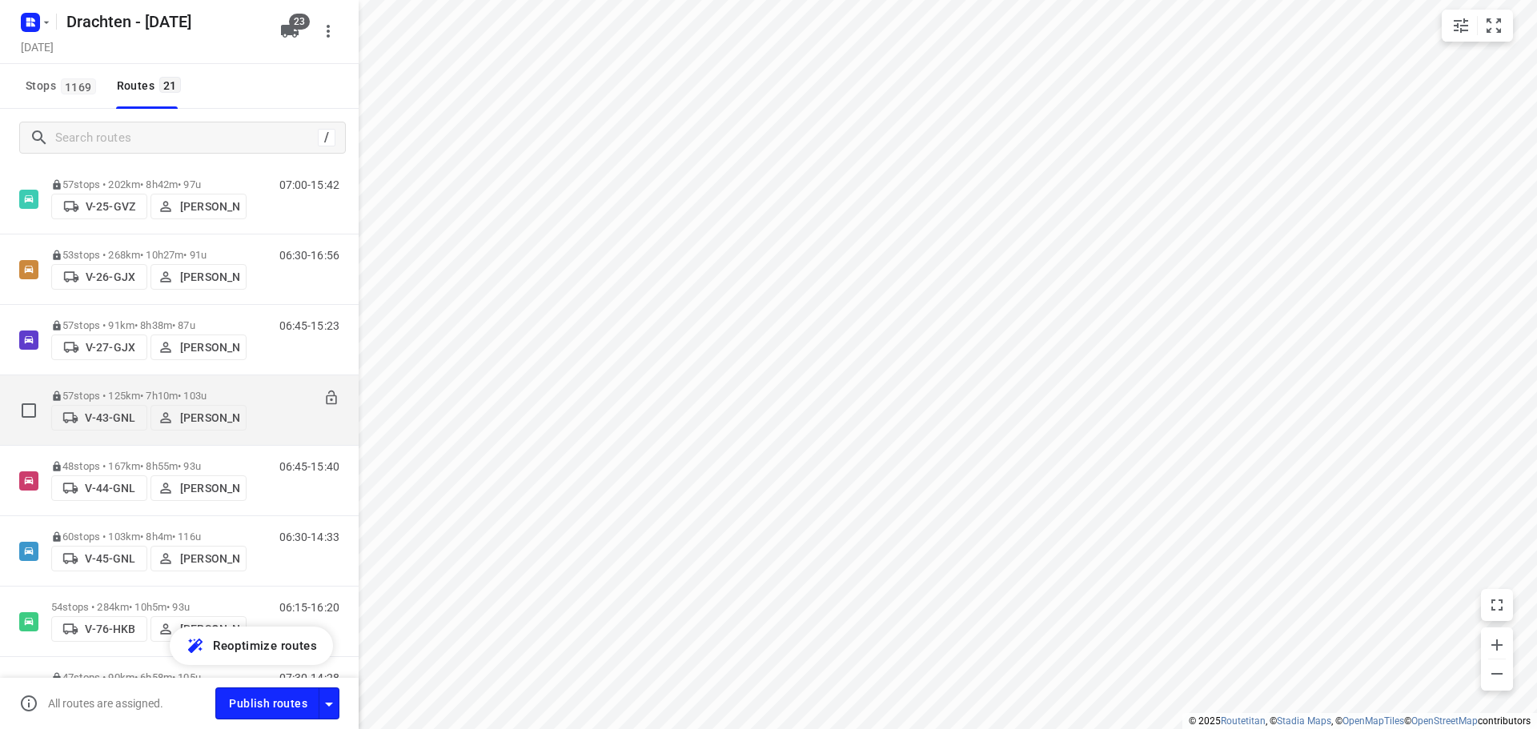
click at [151, 390] on p "57 stops • 125km • 7h10m • 103u" at bounding box center [148, 396] width 195 height 12
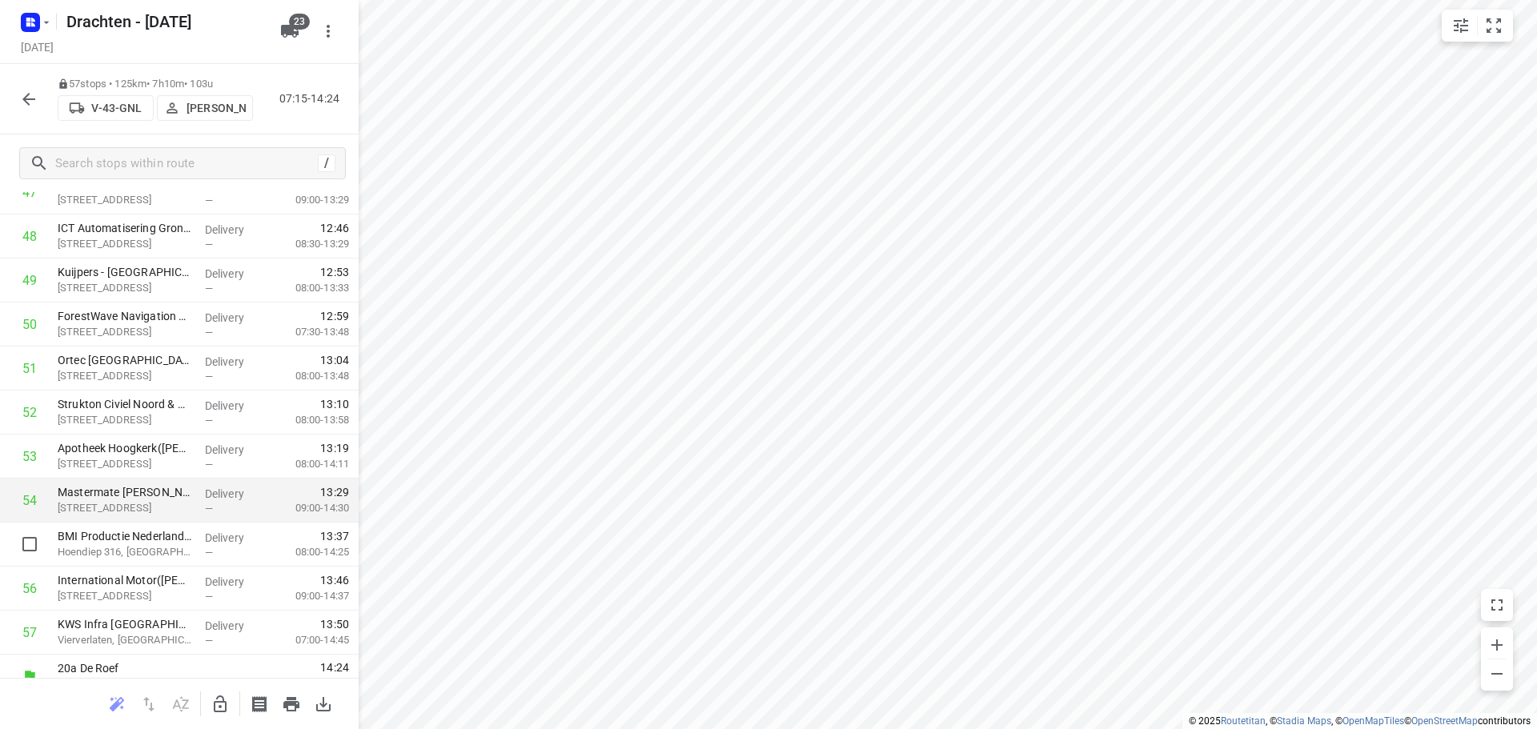
scroll to position [2148, 0]
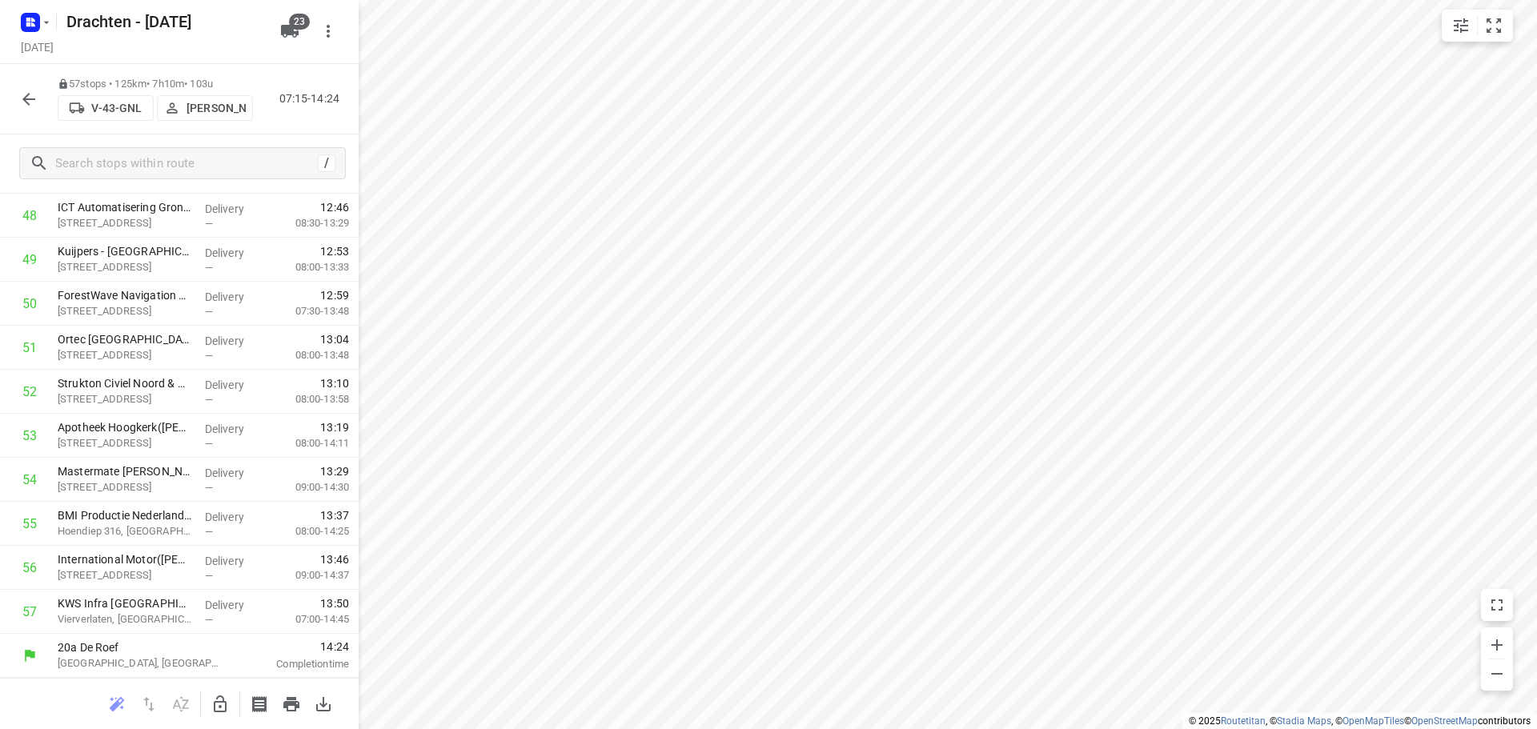
click at [49, 98] on div "57 stops • 125km • 7h10m • 103u V-43-GNL [PERSON_NAME] 07:15-14:24" at bounding box center [179, 99] width 359 height 70
click at [35, 97] on icon "button" at bounding box center [28, 99] width 19 height 19
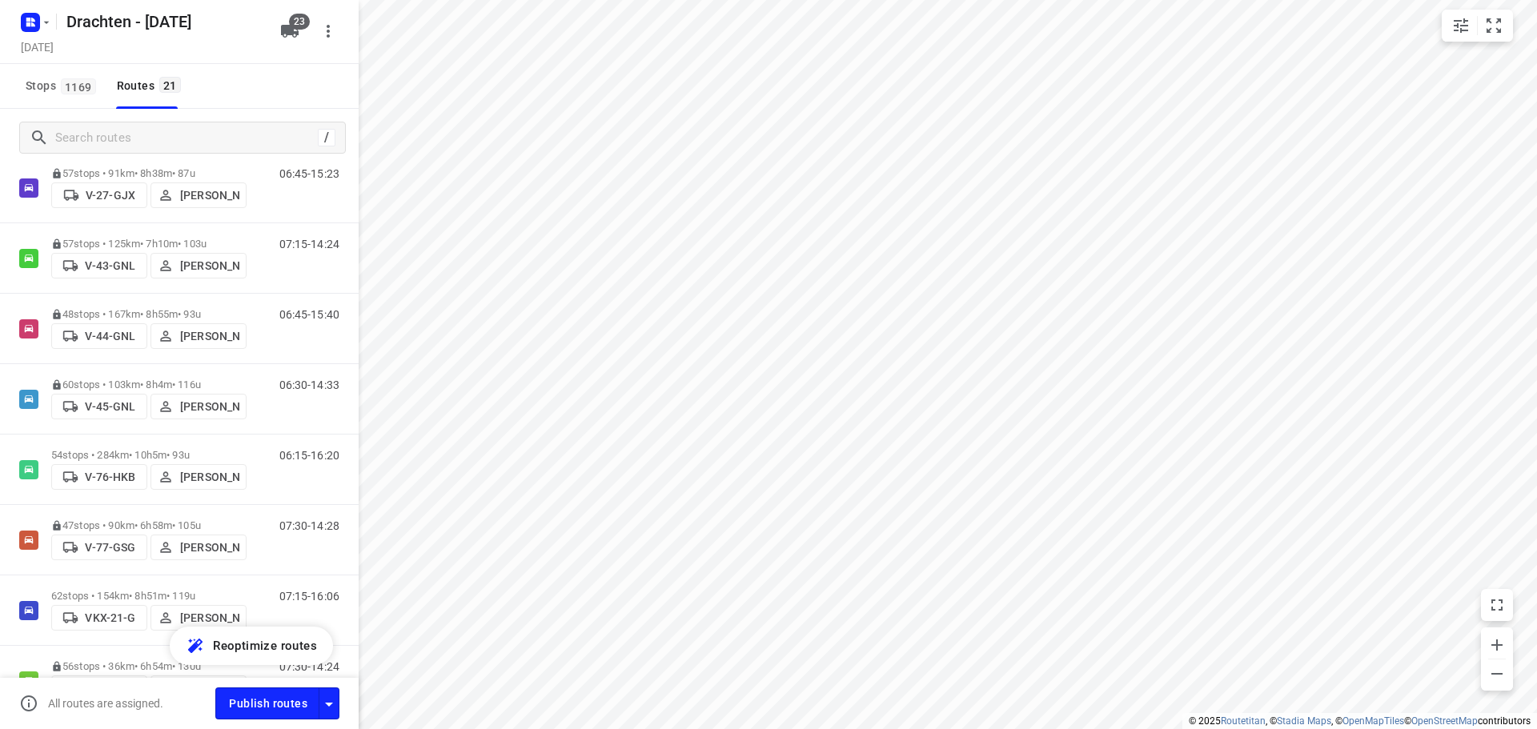
scroll to position [480, 0]
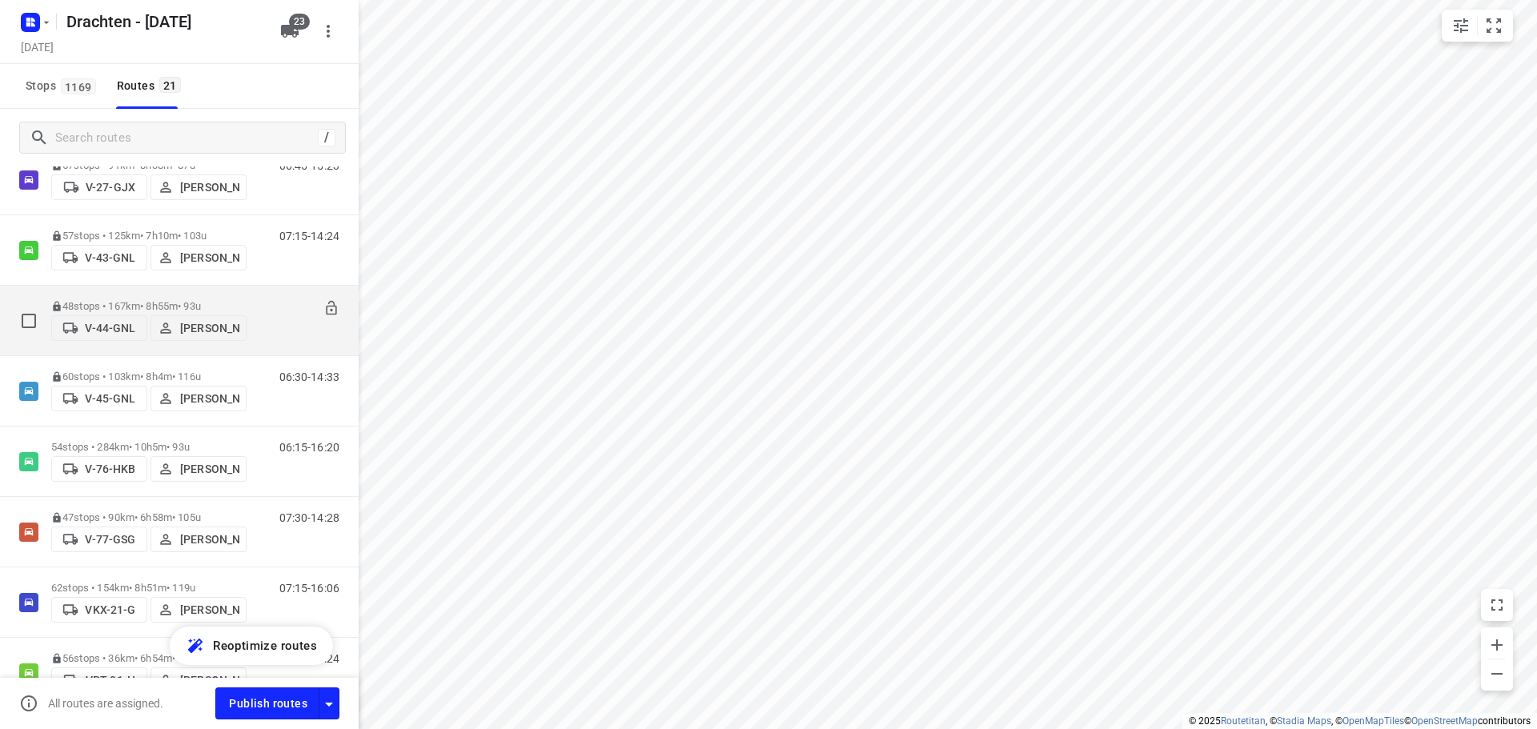
click at [171, 303] on p "48 stops • 167km • 8h55m • 93u" at bounding box center [148, 306] width 195 height 12
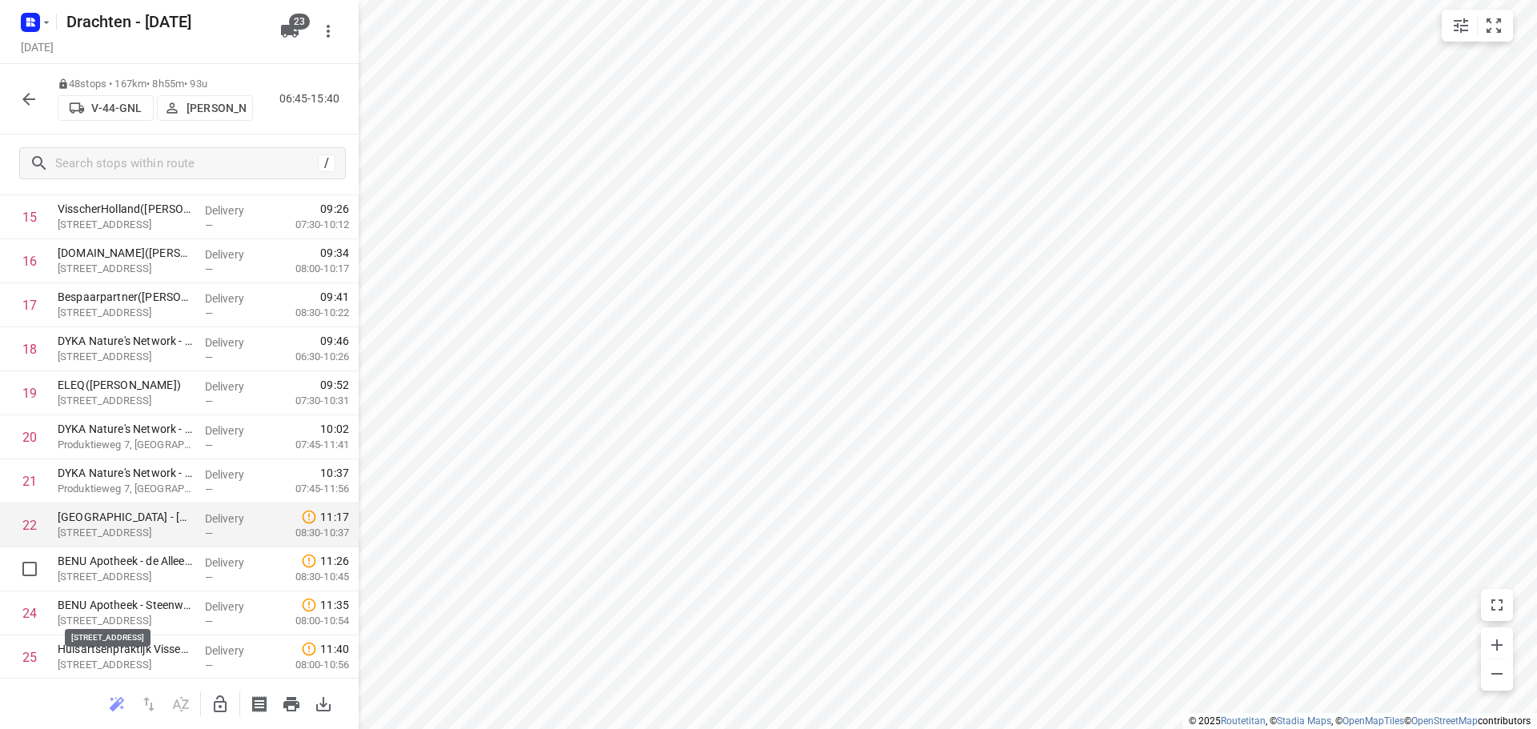
scroll to position [721, 0]
